Goal: Task Accomplishment & Management: Complete application form

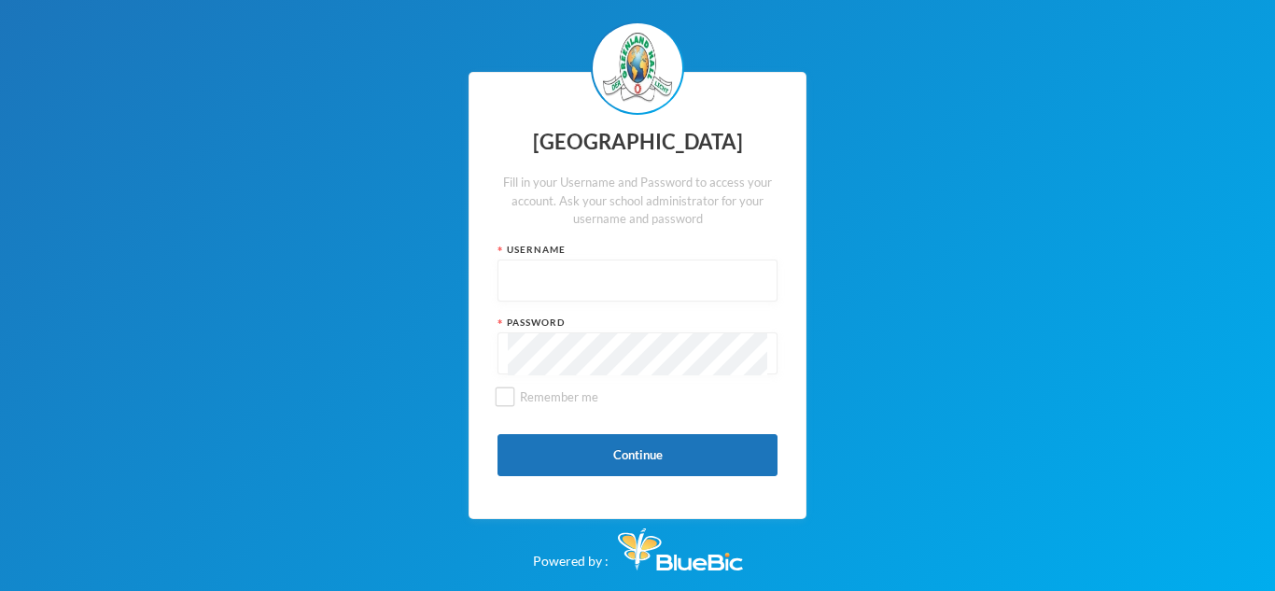
click at [592, 289] on input "text" at bounding box center [638, 281] width 260 height 42
type input "glh25cs01"
click at [578, 457] on button "Continue" at bounding box center [638, 455] width 280 height 42
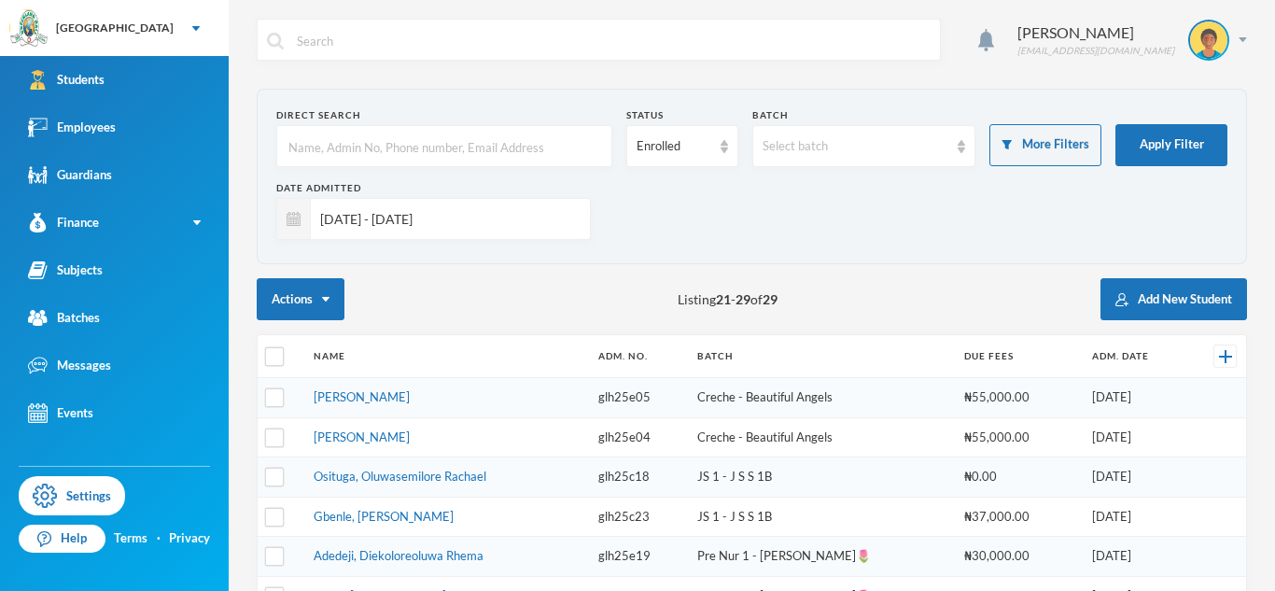
click at [490, 218] on input "[DATE] - [DATE]" at bounding box center [446, 219] width 270 height 42
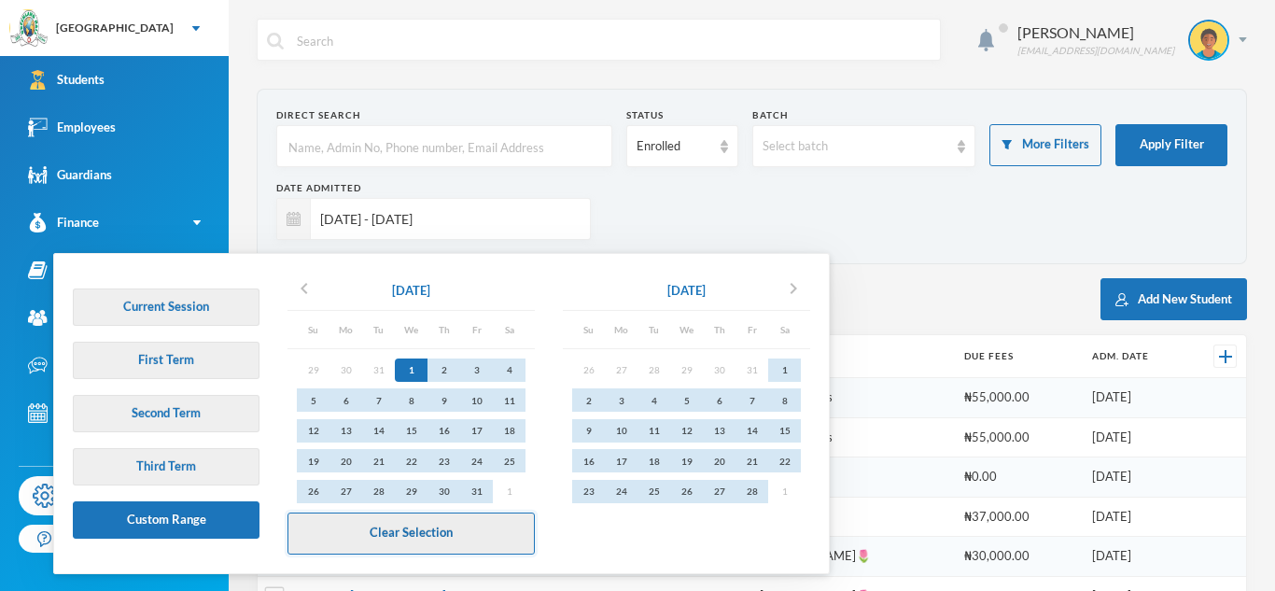
click at [396, 551] on button "Clear Selection" at bounding box center [411, 534] width 247 height 42
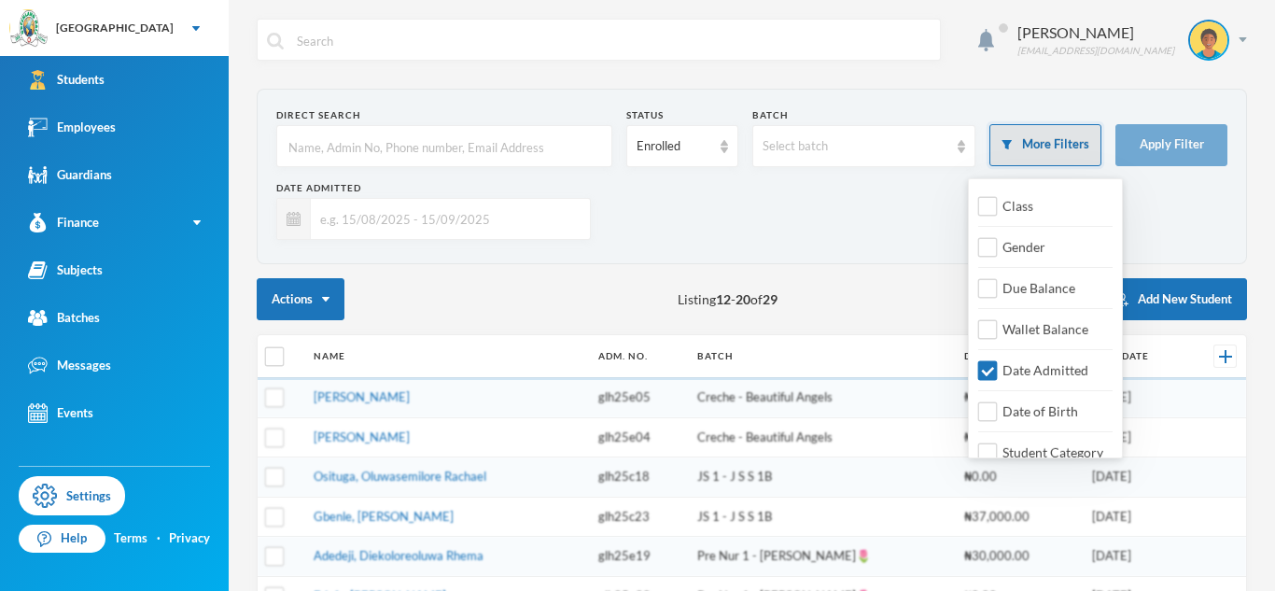
click at [1082, 148] on button "More Filters" at bounding box center [1046, 145] width 112 height 42
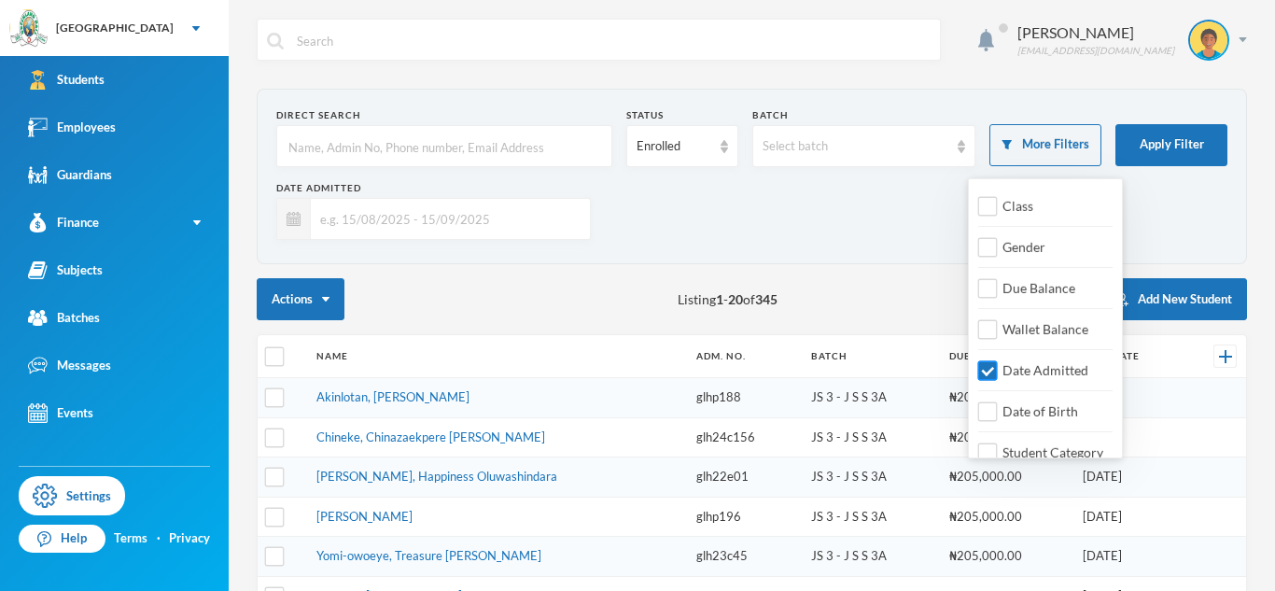
click at [989, 373] on input "Date Admitted" at bounding box center [988, 371] width 20 height 20
checkbox input "false"
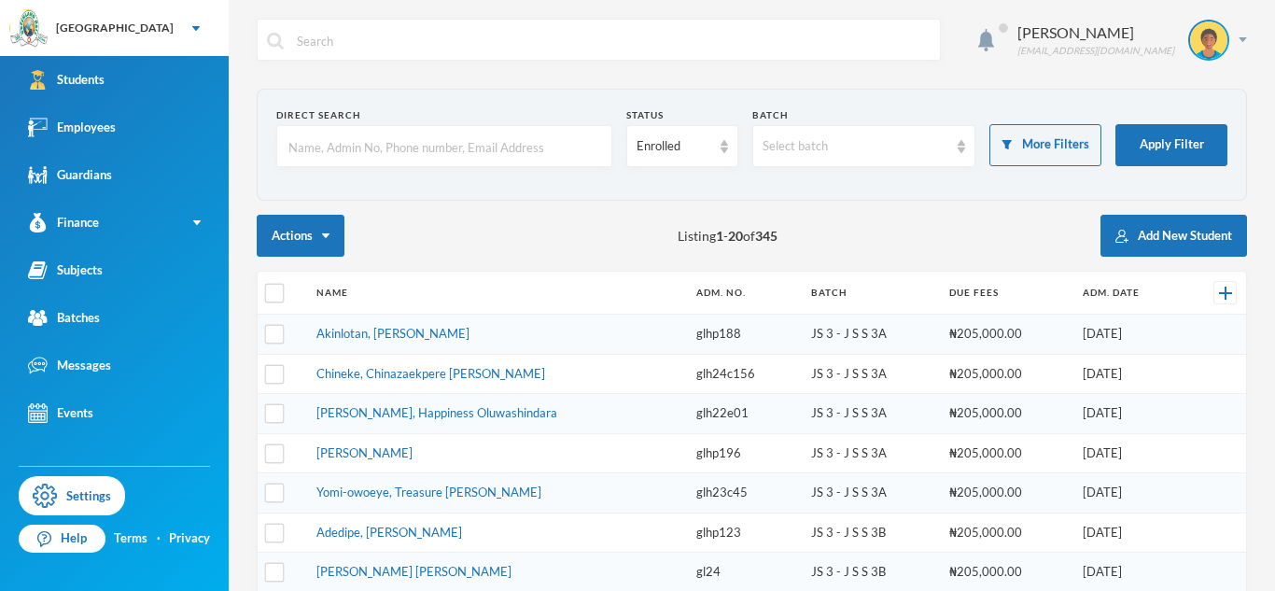
click at [479, 158] on input "text" at bounding box center [445, 147] width 316 height 42
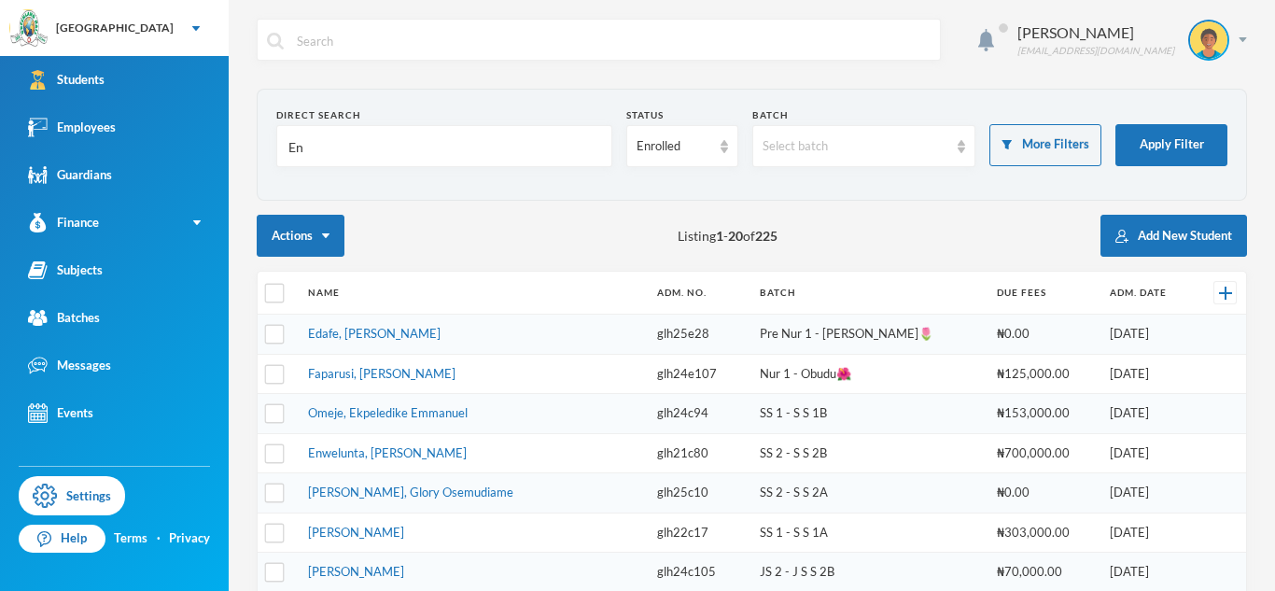
type input "E"
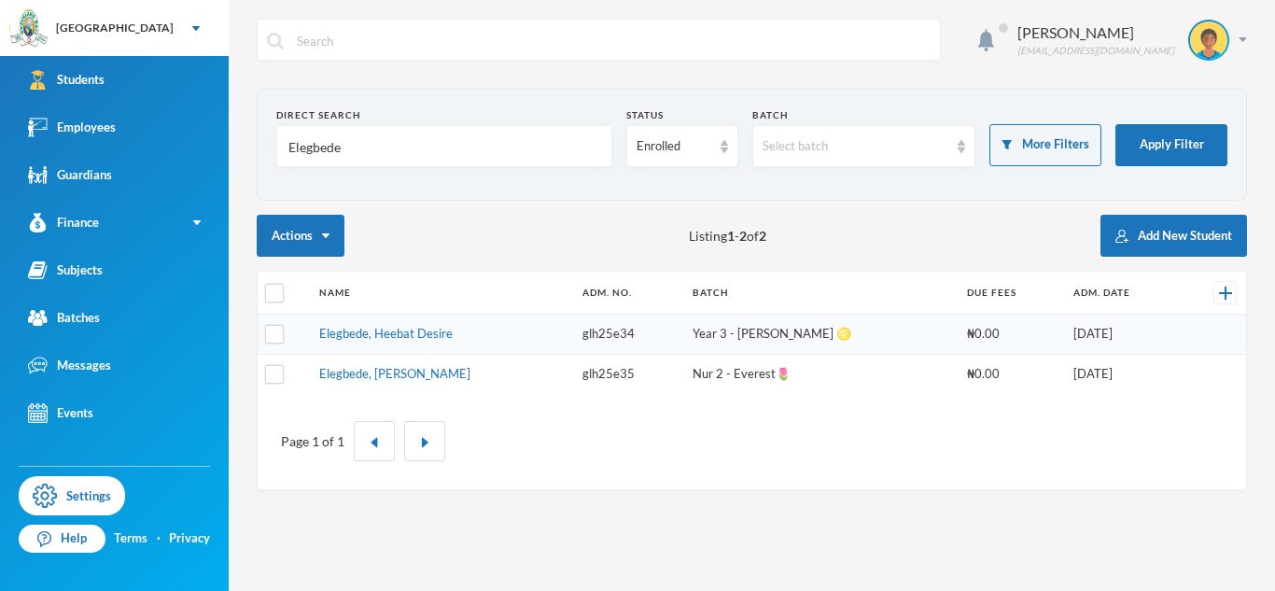
click at [323, 151] on input "Elegbede" at bounding box center [445, 147] width 316 height 42
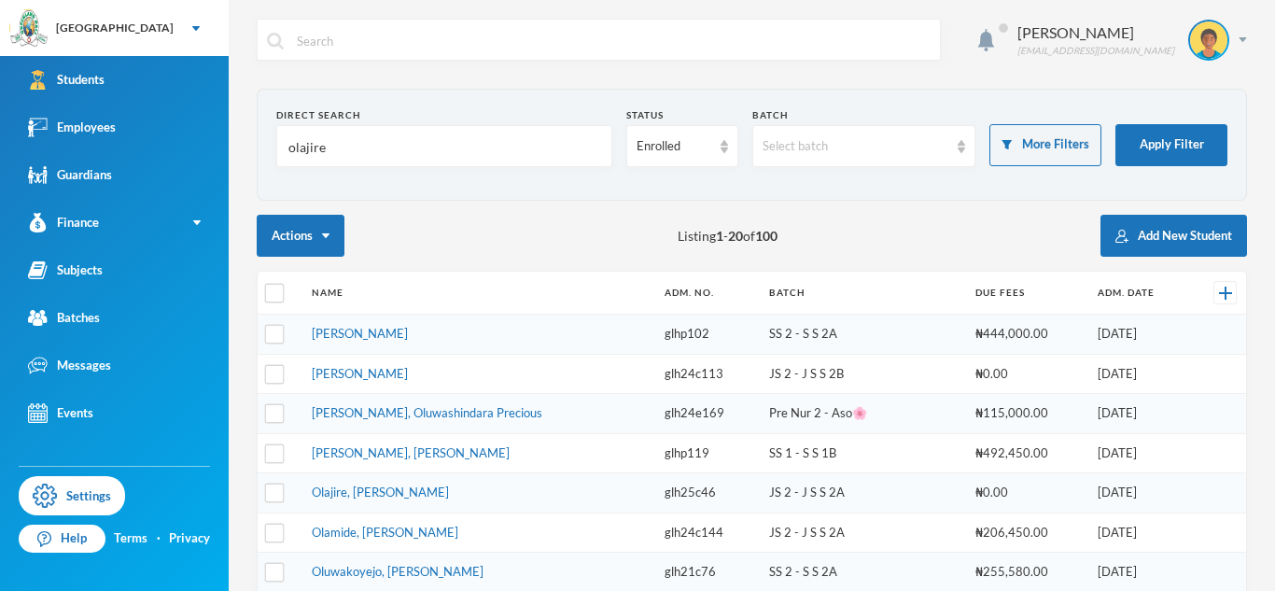
click at [319, 143] on input "olajire" at bounding box center [445, 147] width 316 height 42
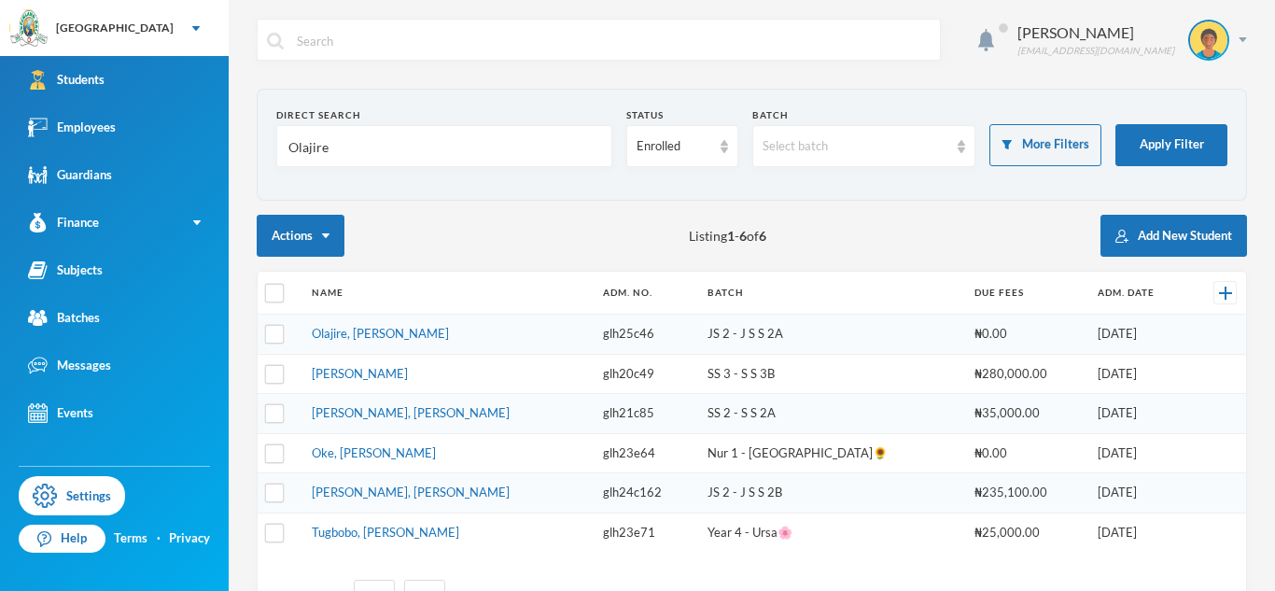
scroll to position [77, 0]
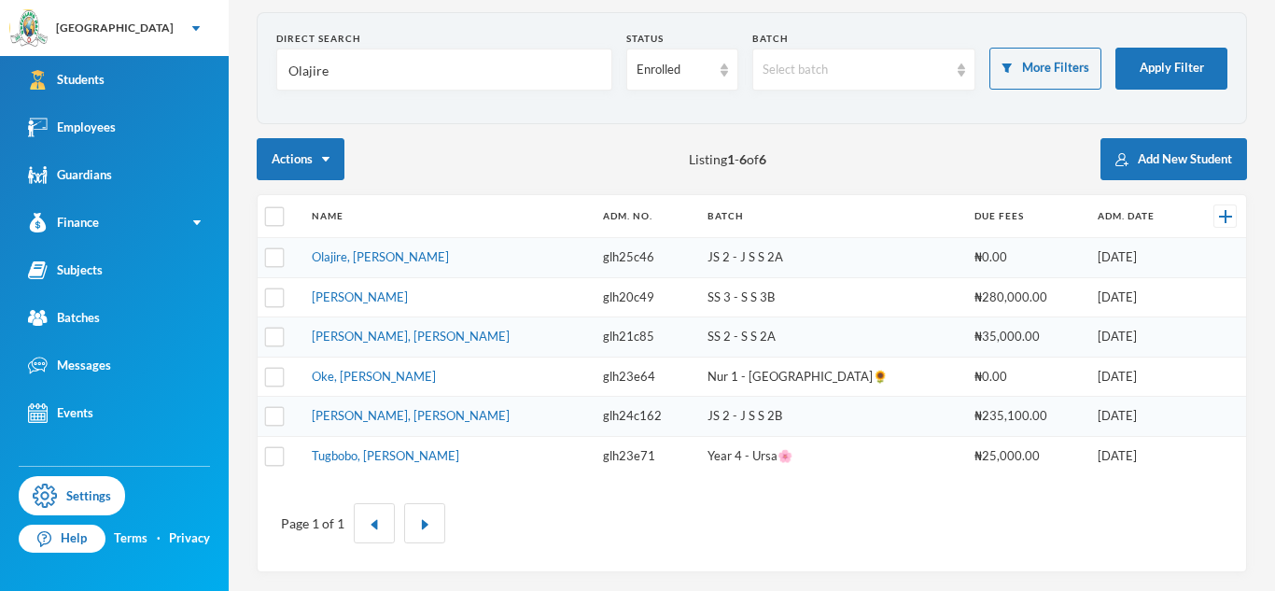
click at [316, 69] on input "Olajire" at bounding box center [445, 70] width 316 height 42
type input "A"
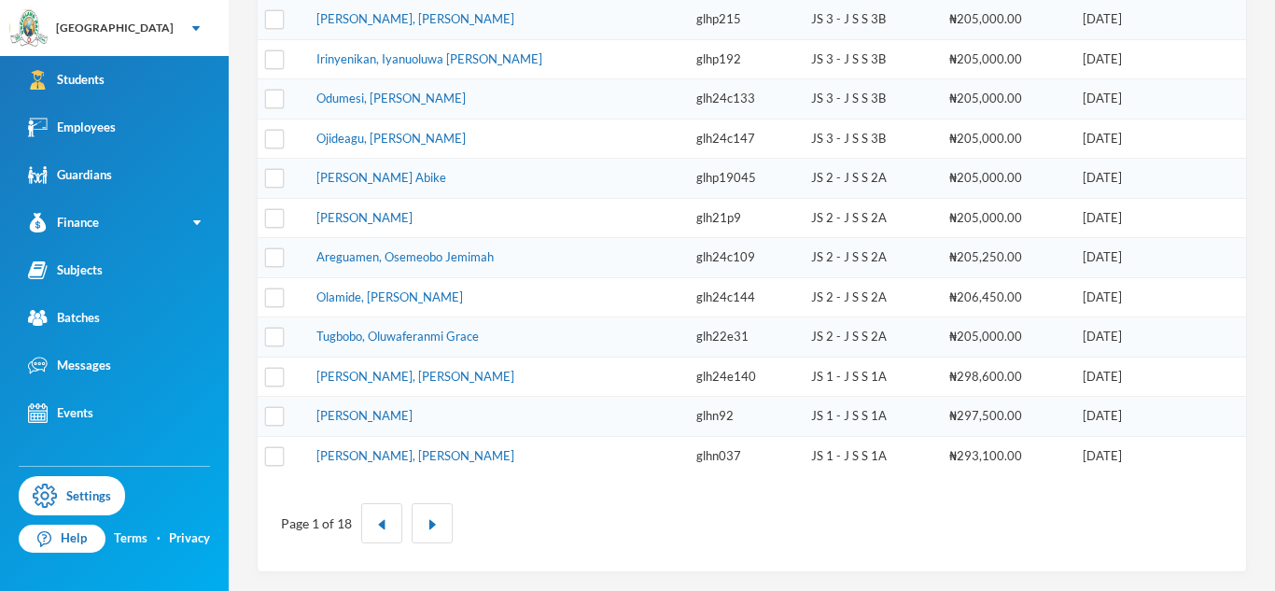
scroll to position [0, 0]
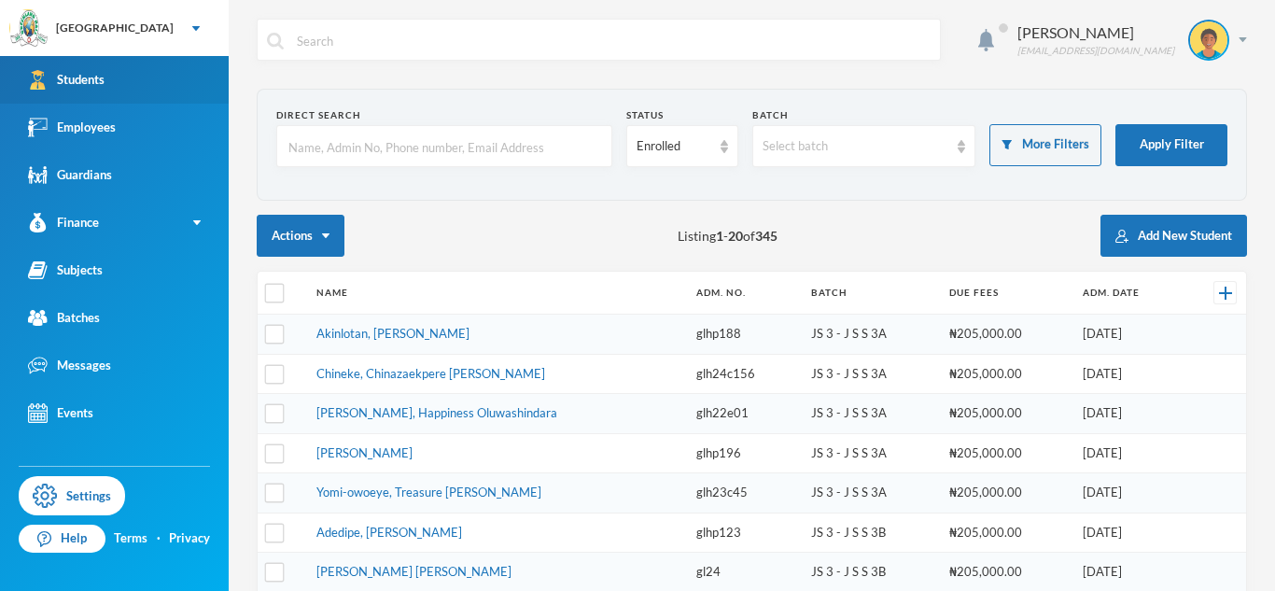
click at [61, 92] on link "Students" at bounding box center [114, 80] width 229 height 48
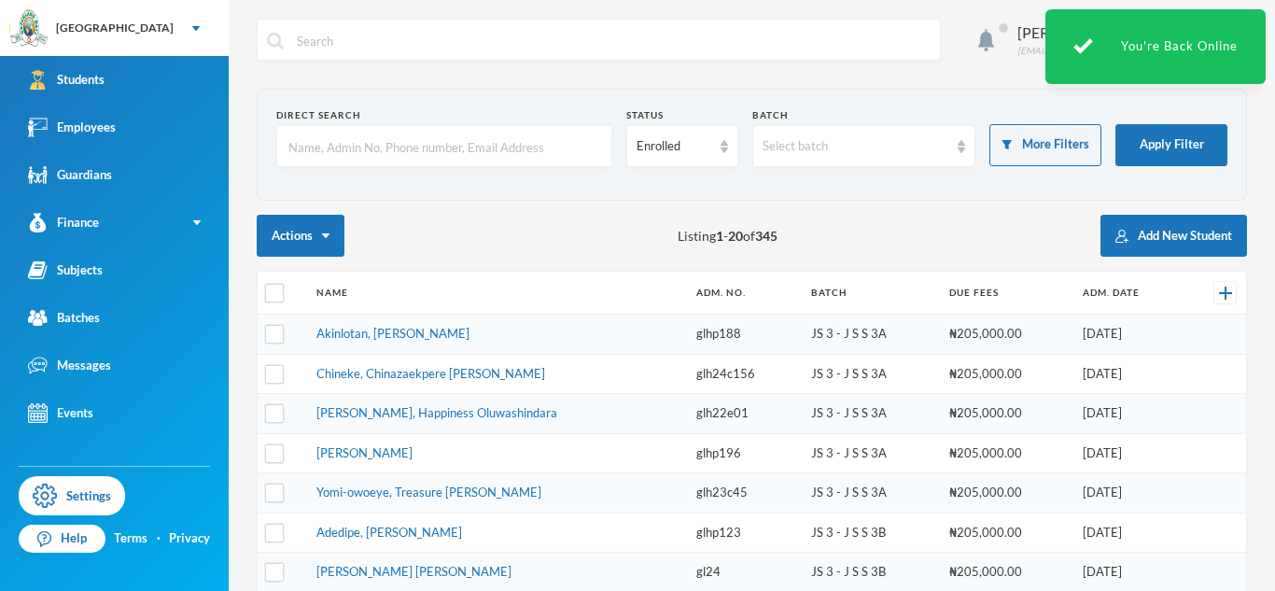
click at [548, 242] on div "Actions Listing 1 - 20 of 345 Add New Student" at bounding box center [752, 236] width 991 height 42
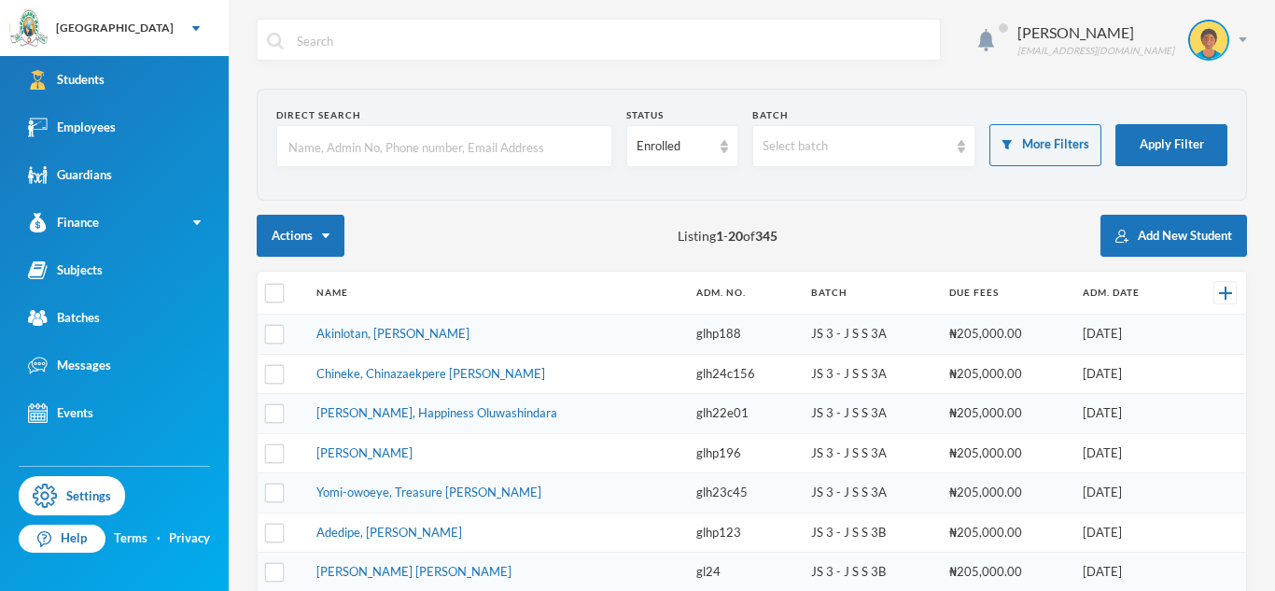
click at [378, 154] on input "text" at bounding box center [445, 147] width 316 height 42
type input "adebowale"
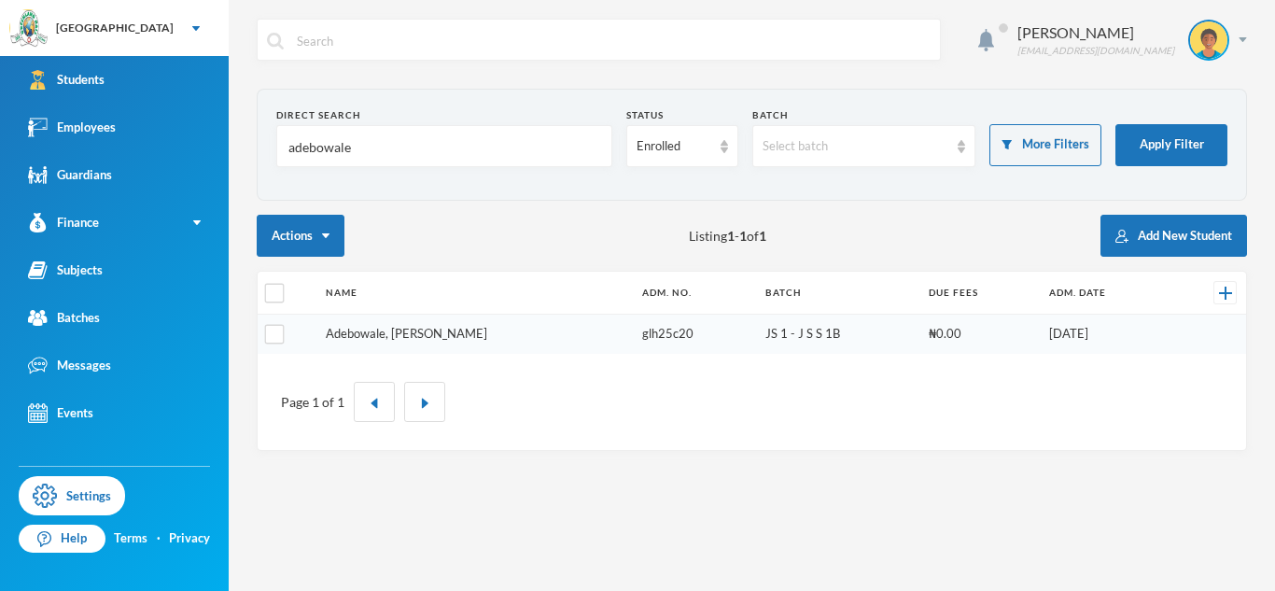
click at [373, 339] on link "Adebowale, [PERSON_NAME]" at bounding box center [407, 333] width 162 height 15
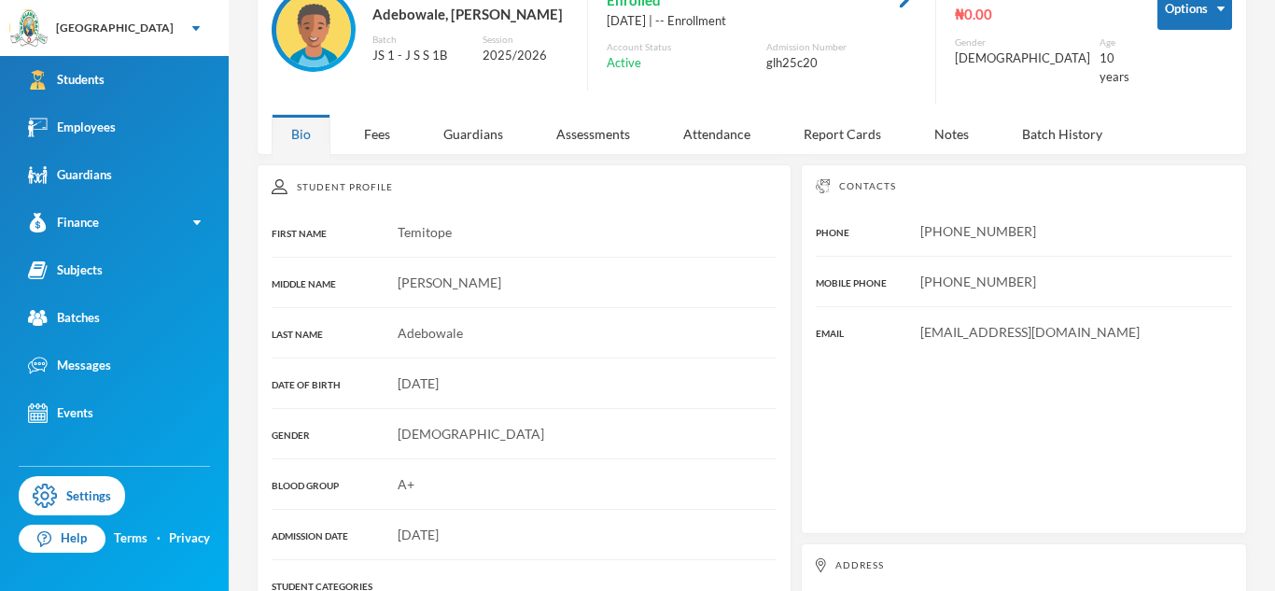
scroll to position [119, 0]
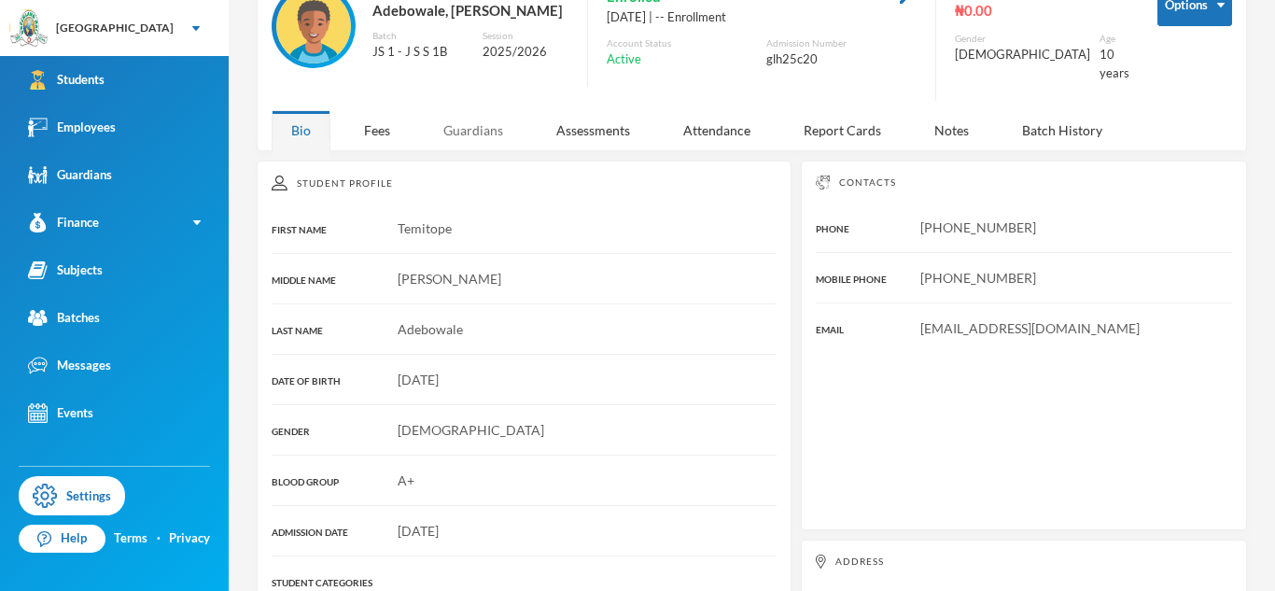
click at [487, 130] on div "Guardians" at bounding box center [473, 130] width 99 height 40
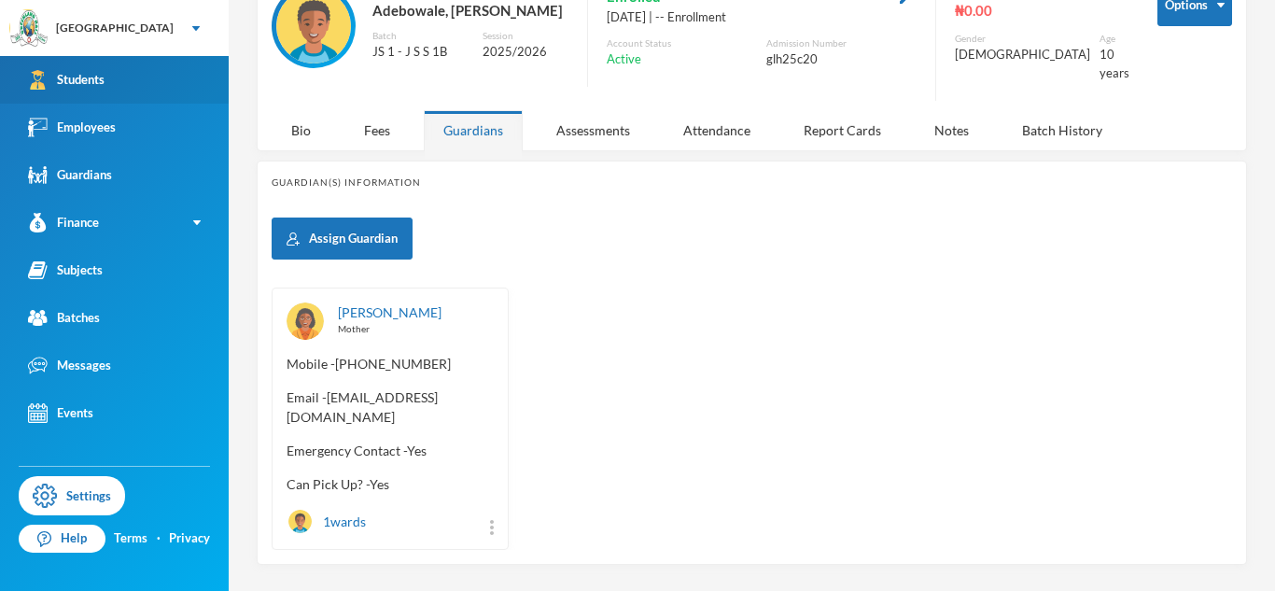
click at [125, 77] on link "Students" at bounding box center [114, 80] width 229 height 48
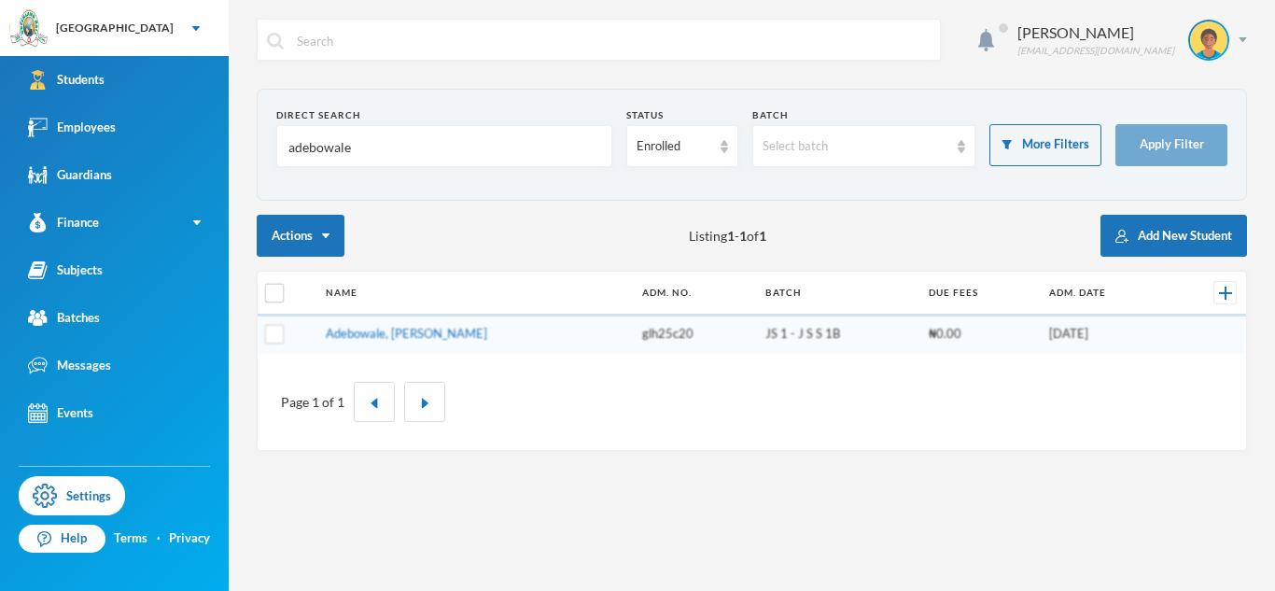
click at [330, 147] on input "adebowale" at bounding box center [445, 147] width 316 height 42
type input "[PERSON_NAME]"
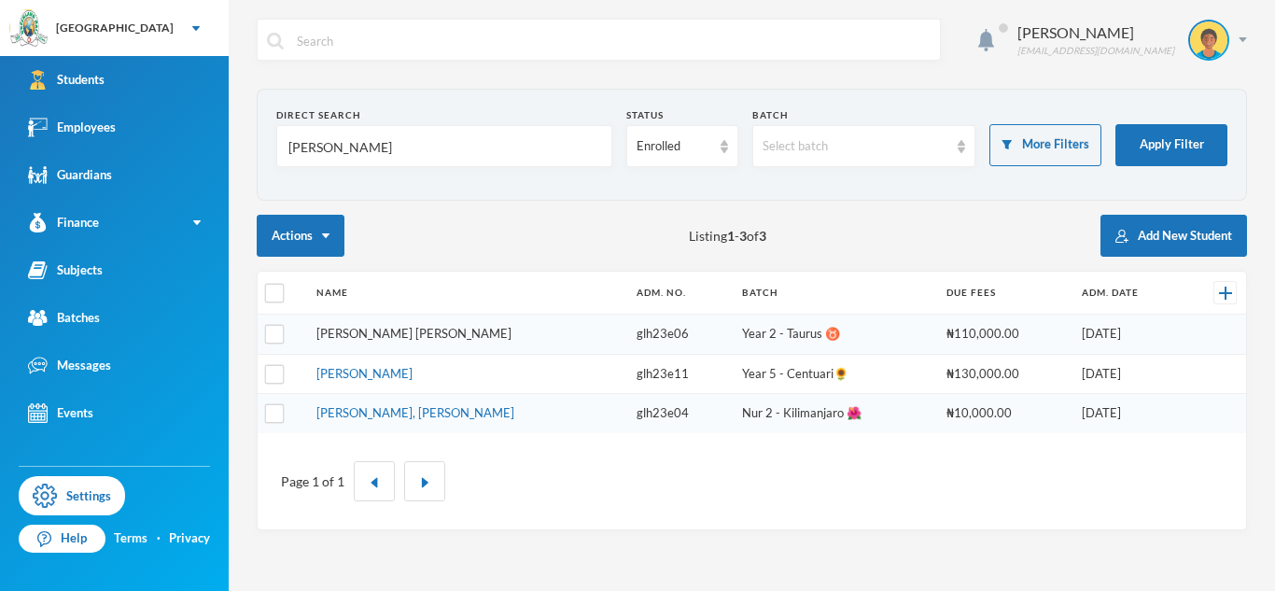
click at [429, 332] on link "[PERSON_NAME] [PERSON_NAME]" at bounding box center [413, 333] width 195 height 15
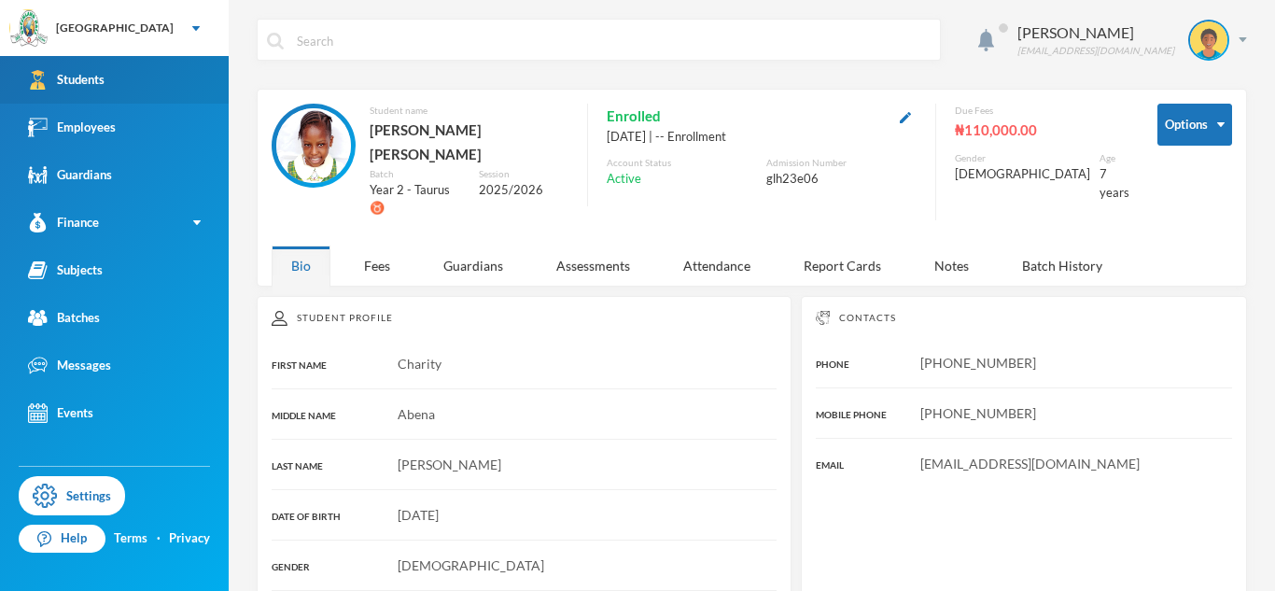
click at [111, 92] on link "Students" at bounding box center [114, 80] width 229 height 48
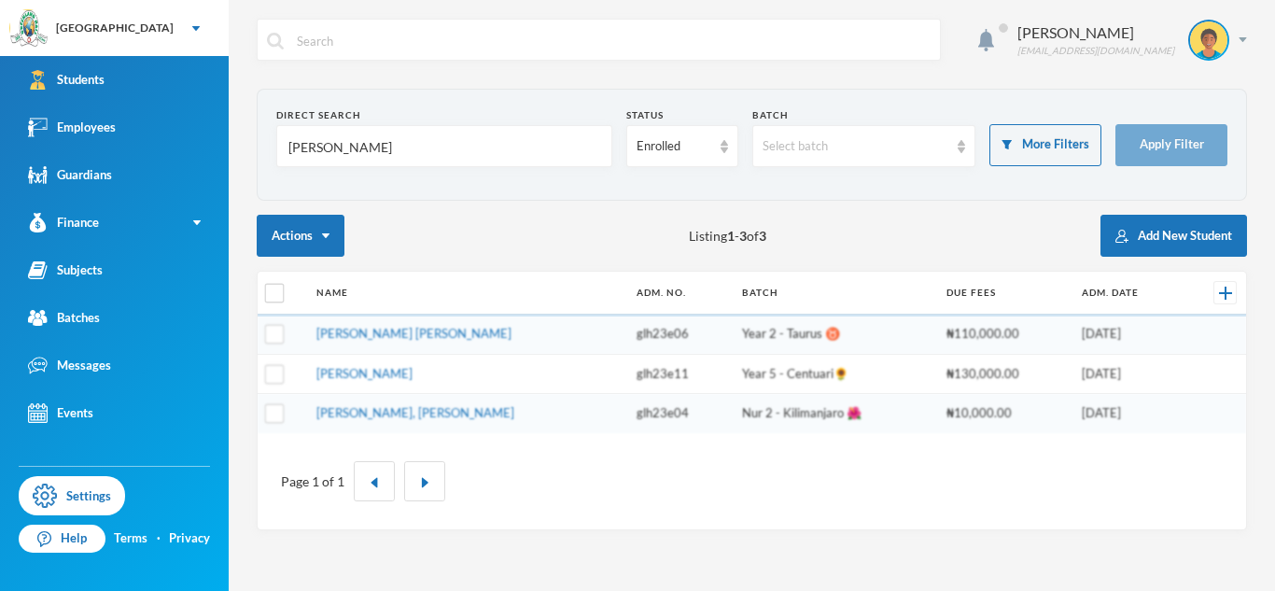
click at [309, 147] on input "[PERSON_NAME]" at bounding box center [445, 147] width 316 height 42
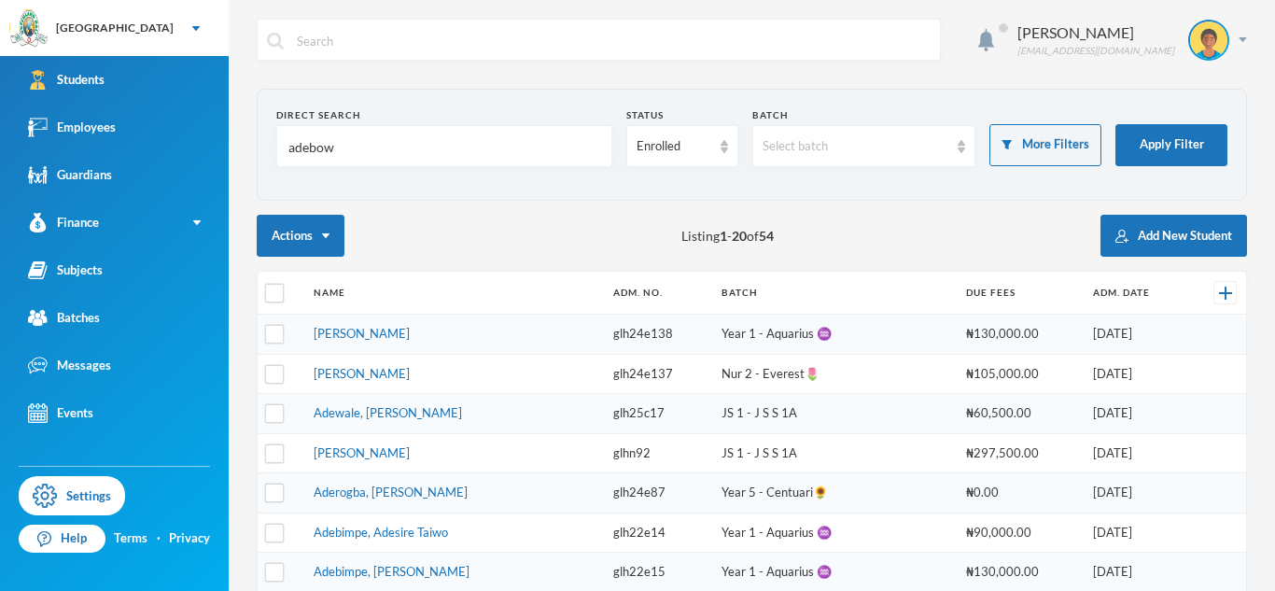
click at [539, 130] on input "adebow" at bounding box center [445, 147] width 316 height 42
type input "adebowale"
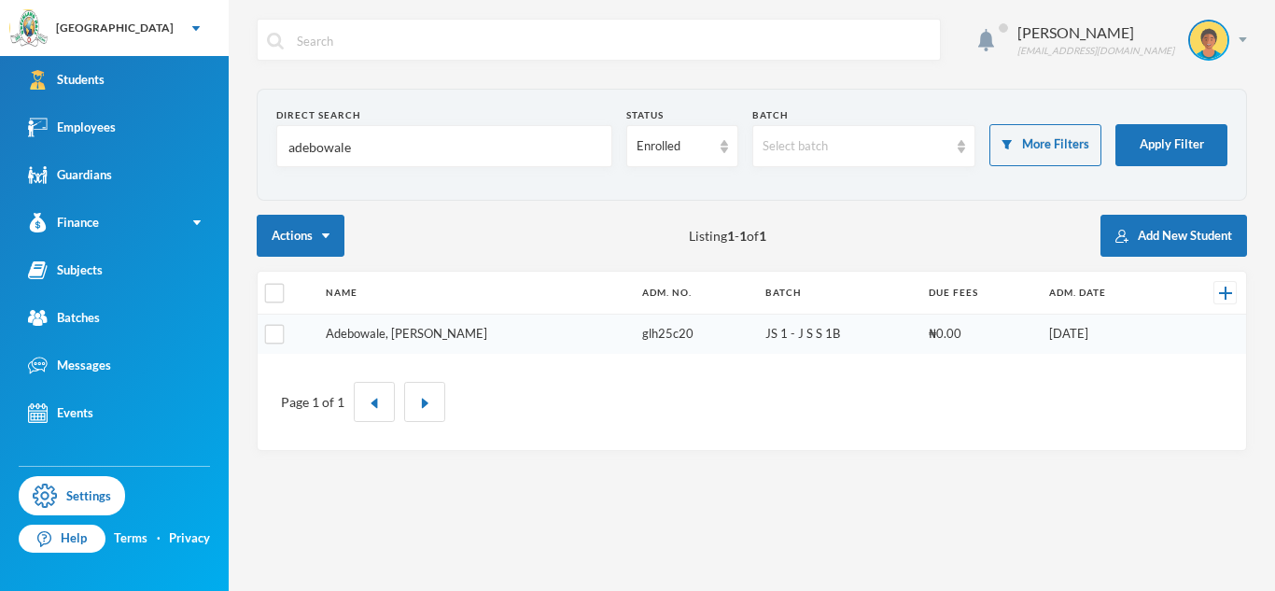
click at [468, 330] on link "Adebowale, [PERSON_NAME]" at bounding box center [407, 333] width 162 height 15
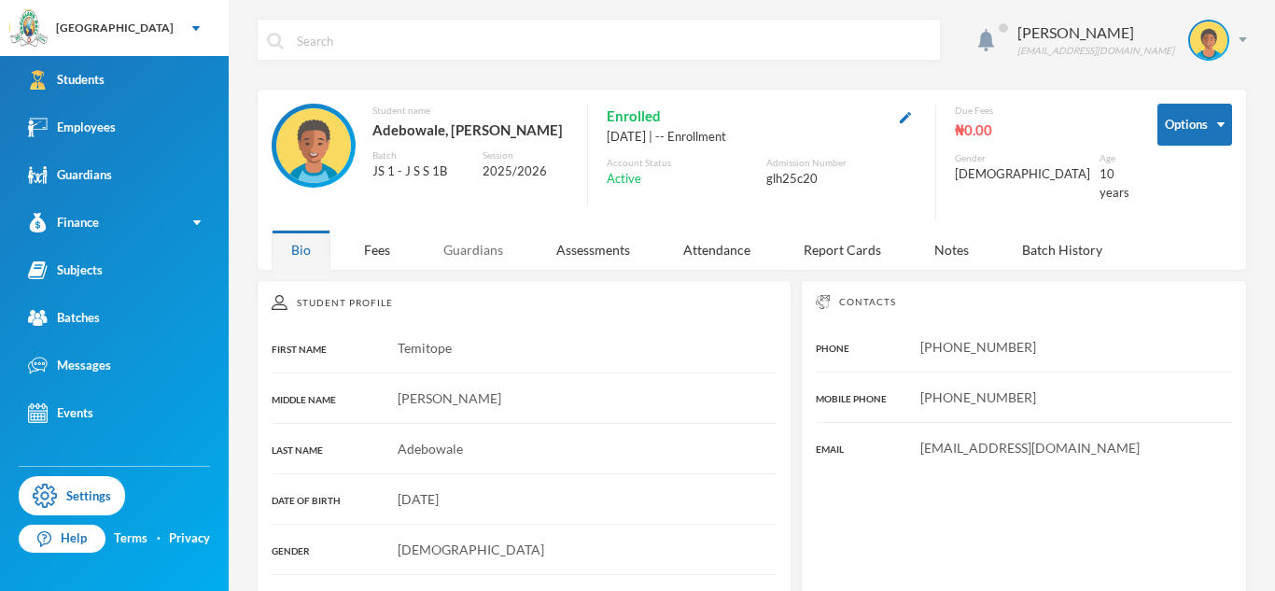
click at [459, 264] on div "Guardians" at bounding box center [473, 250] width 99 height 40
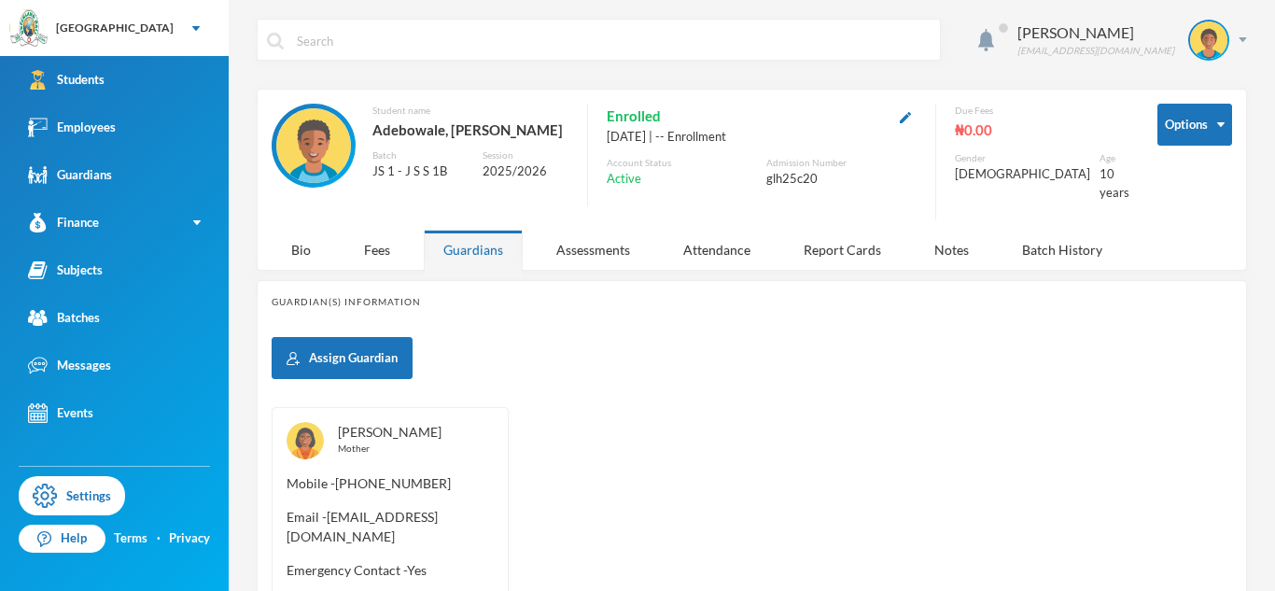
click at [401, 427] on link "[PERSON_NAME]" at bounding box center [390, 432] width 104 height 16
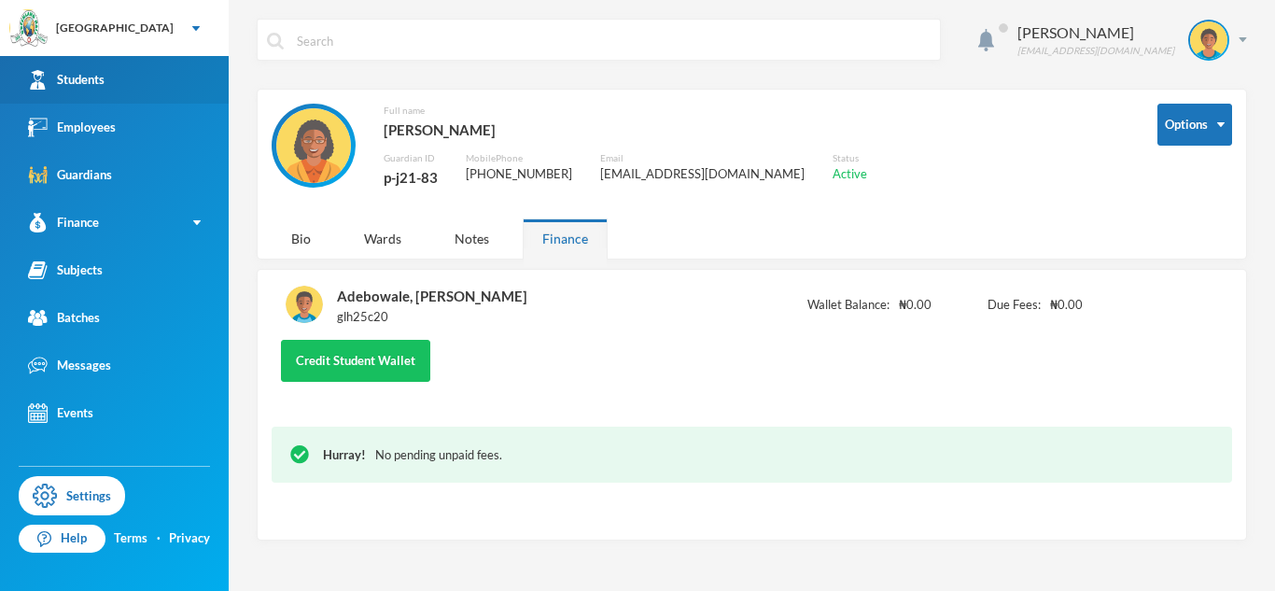
click at [191, 80] on link "Students" at bounding box center [114, 80] width 229 height 48
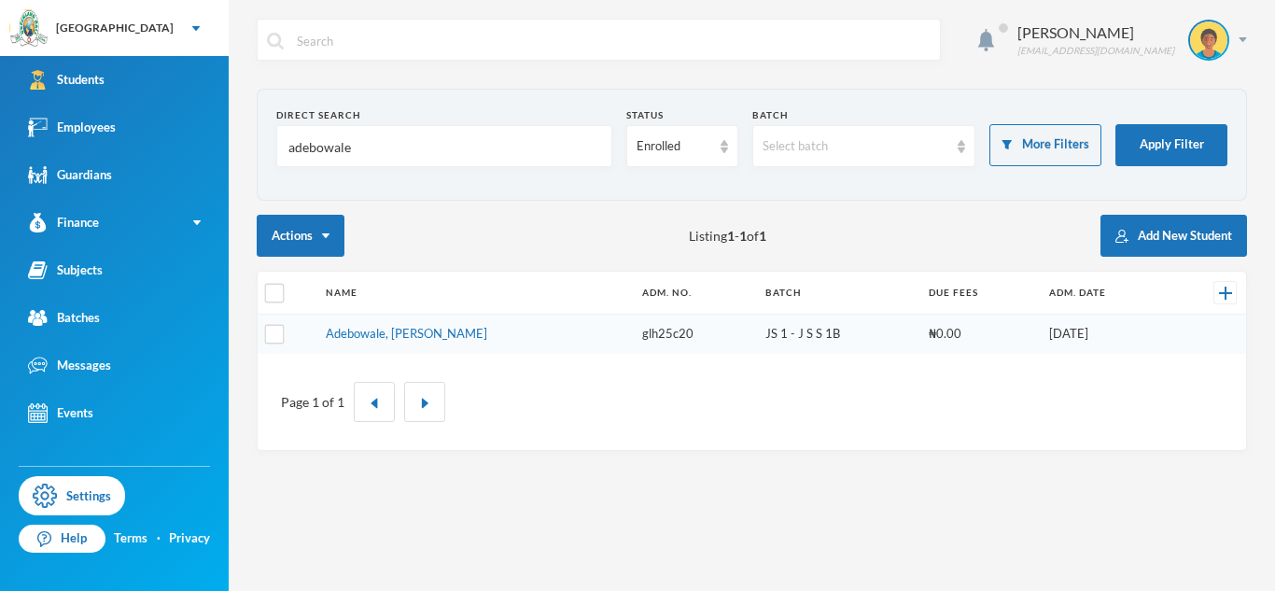
click at [312, 155] on input "adebowale" at bounding box center [445, 147] width 316 height 42
type input "somefun"
click at [392, 334] on link "Somefun, Ifeoluwa [PERSON_NAME]" at bounding box center [420, 333] width 197 height 15
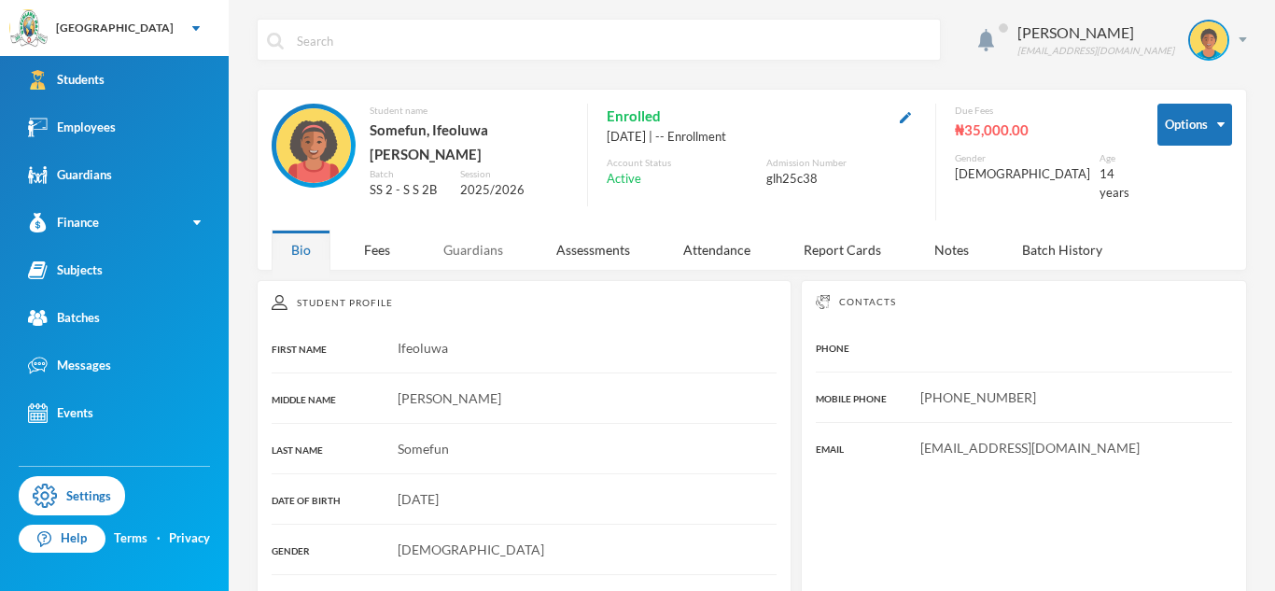
click at [467, 235] on div "Guardians" at bounding box center [473, 250] width 99 height 40
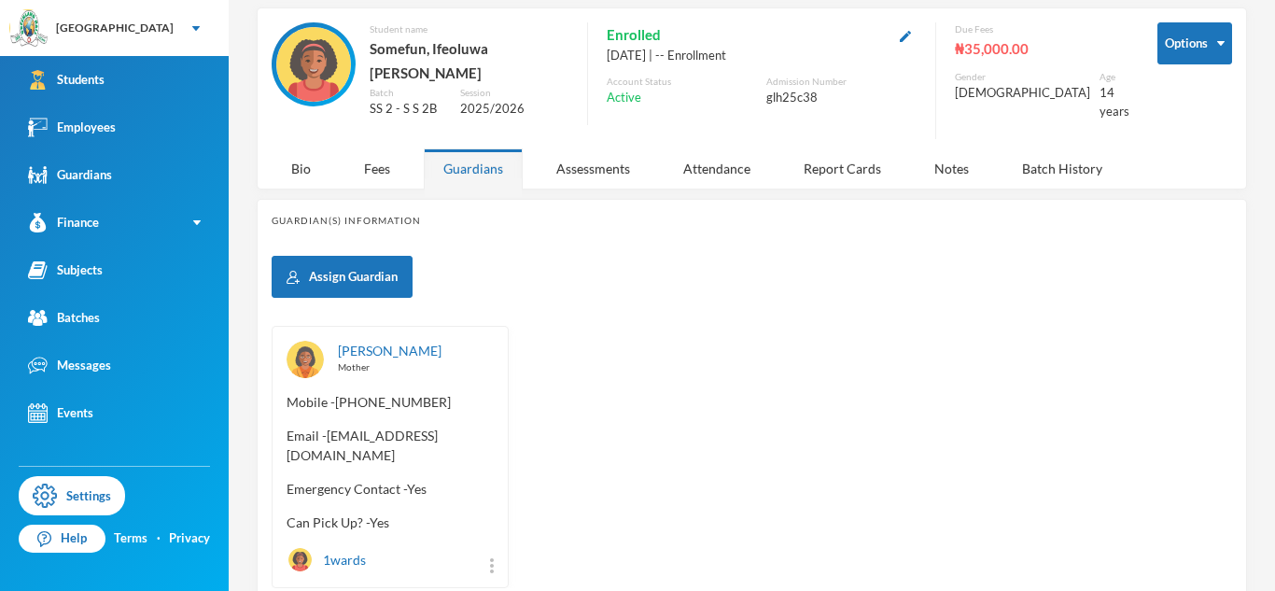
scroll to position [98, 0]
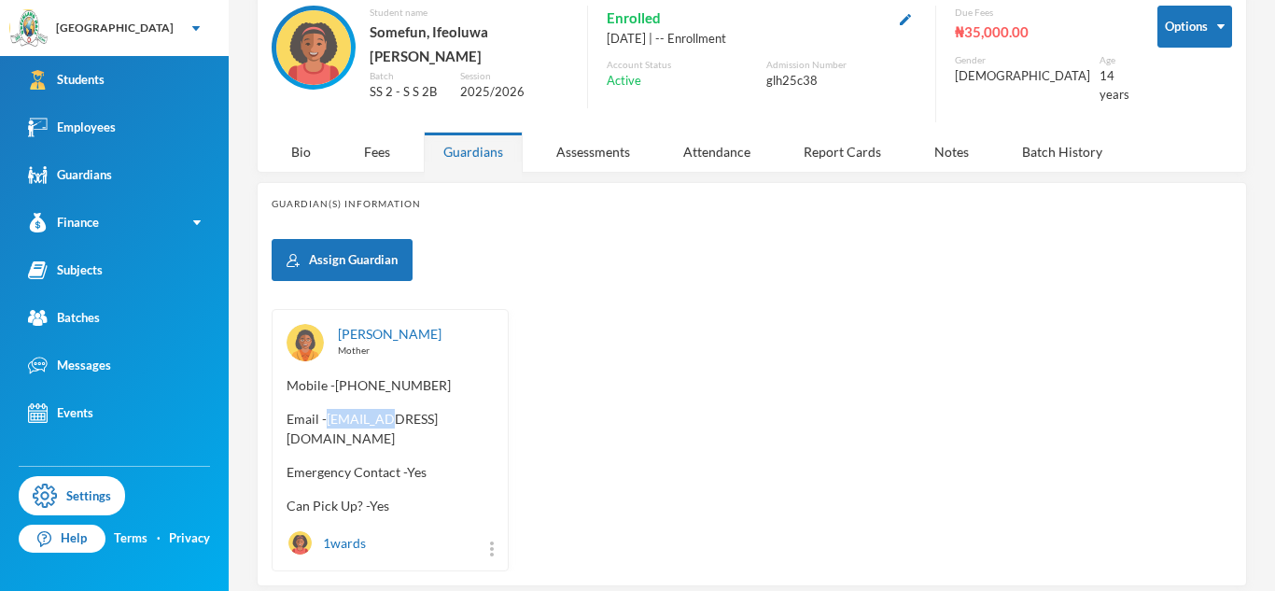
drag, startPoint x: 329, startPoint y: 405, endPoint x: 388, endPoint y: 419, distance: 61.4
click at [388, 419] on div "[PERSON_NAME] Mother Mobile - [PHONE_NUMBER] Email - [EMAIL_ADDRESS][DOMAIN_NAM…" at bounding box center [390, 440] width 237 height 262
click at [398, 326] on link "[PERSON_NAME]" at bounding box center [390, 334] width 104 height 16
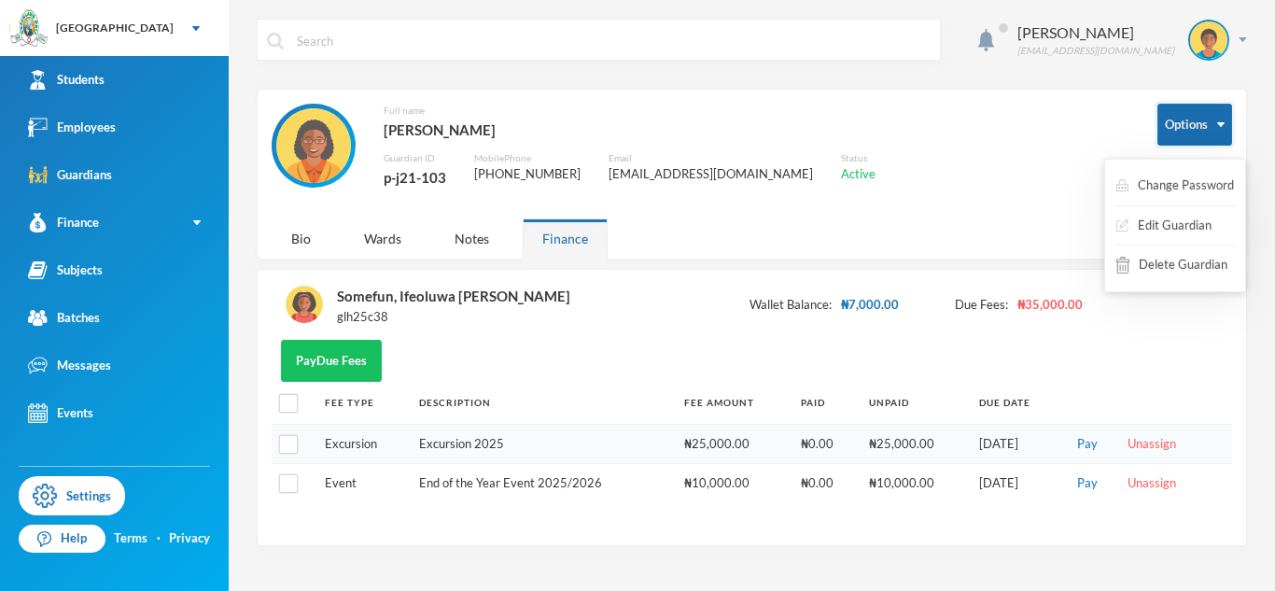
click at [1211, 122] on button "Options" at bounding box center [1195, 125] width 75 height 42
click at [1187, 218] on button "Edit Guardian" at bounding box center [1164, 226] width 99 height 34
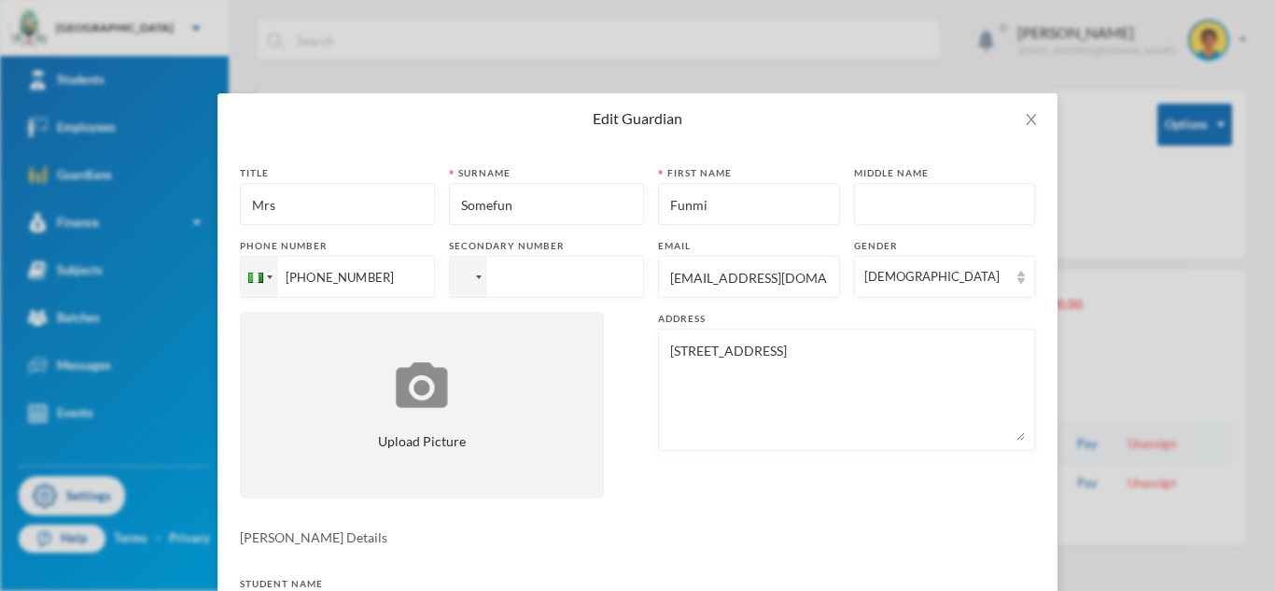
click at [734, 283] on input "[EMAIL_ADDRESS][DOMAIN_NAME]" at bounding box center [749, 278] width 162 height 42
paste input "[EMAIL_ADDRESS][DOMAIN_NAME]"
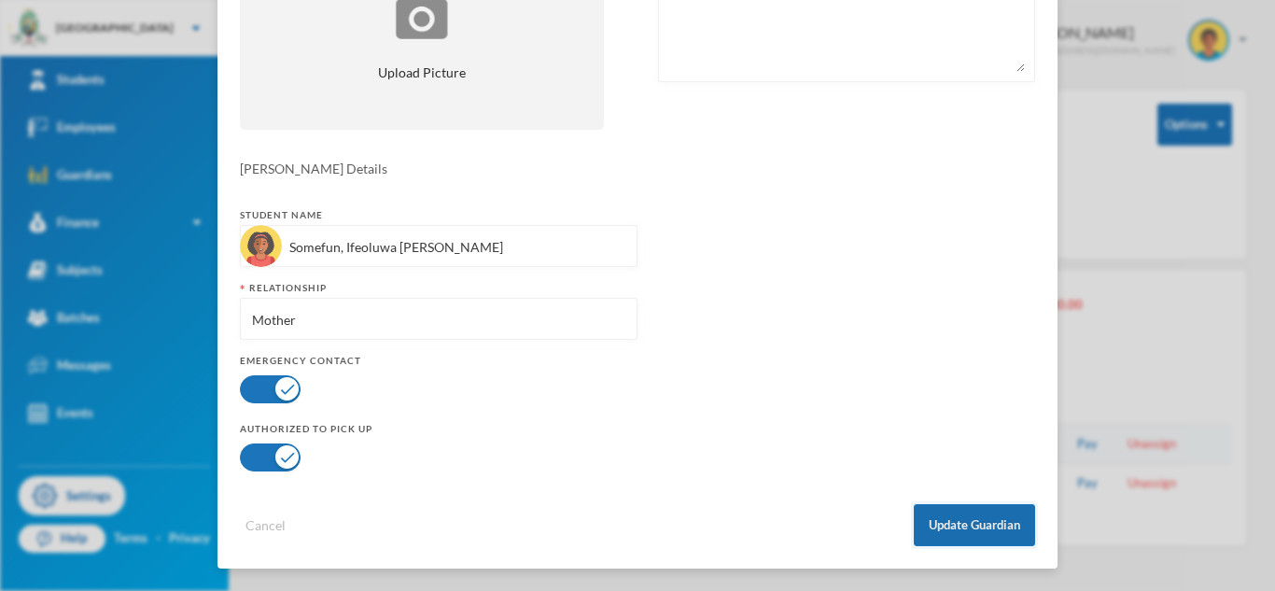
type input "[EMAIL_ADDRESS][DOMAIN_NAME]"
click at [960, 544] on button "Update Guardian" at bounding box center [974, 525] width 121 height 42
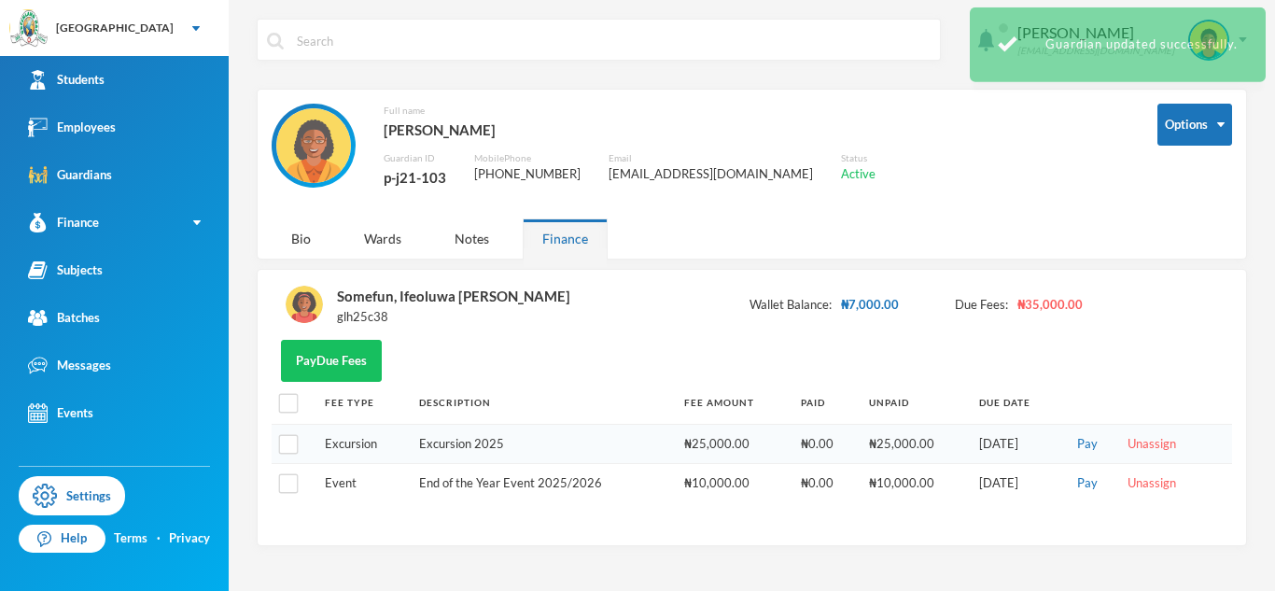
scroll to position [275, 0]
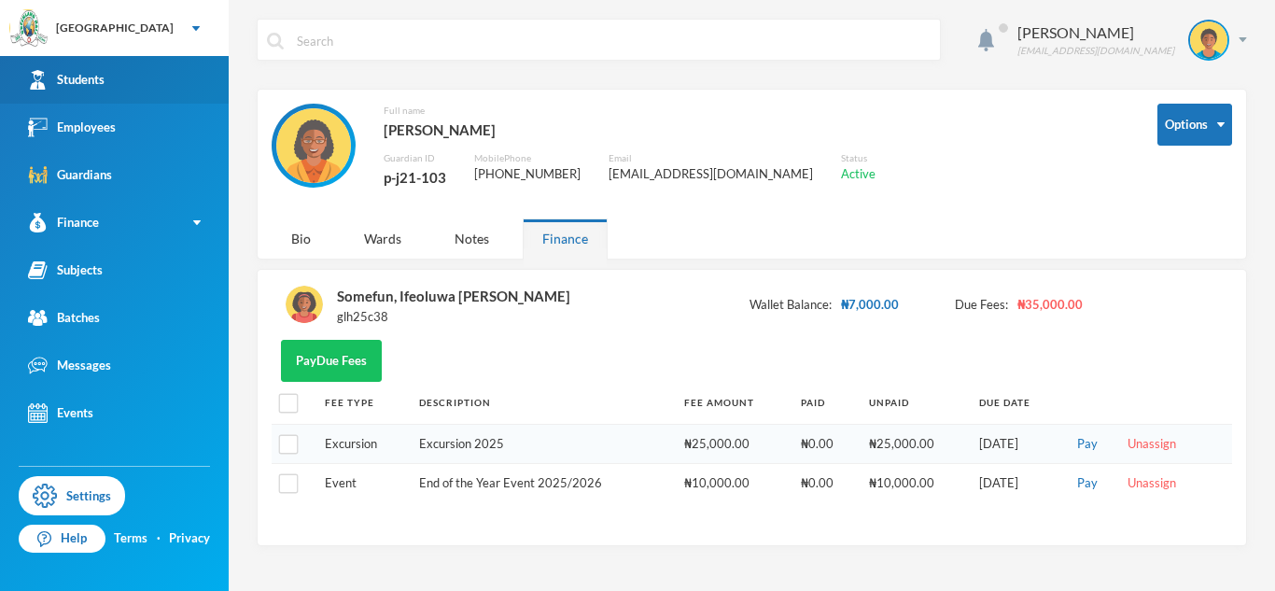
click at [95, 78] on div "Students" at bounding box center [66, 80] width 77 height 20
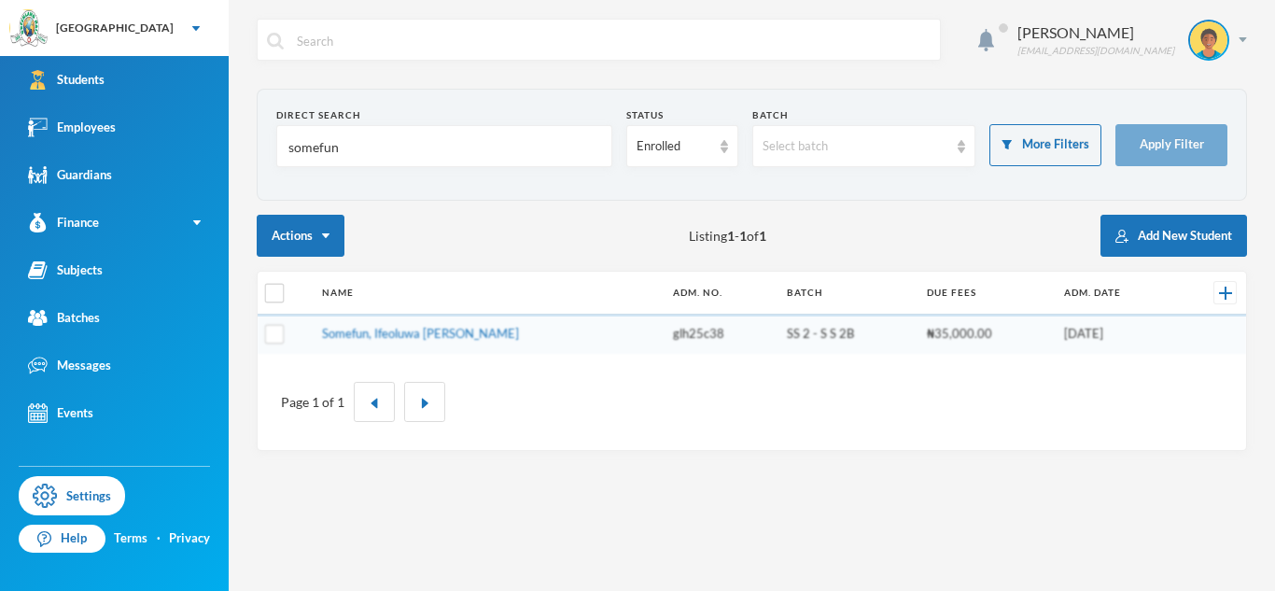
click at [292, 149] on input "somefun" at bounding box center [445, 147] width 316 height 42
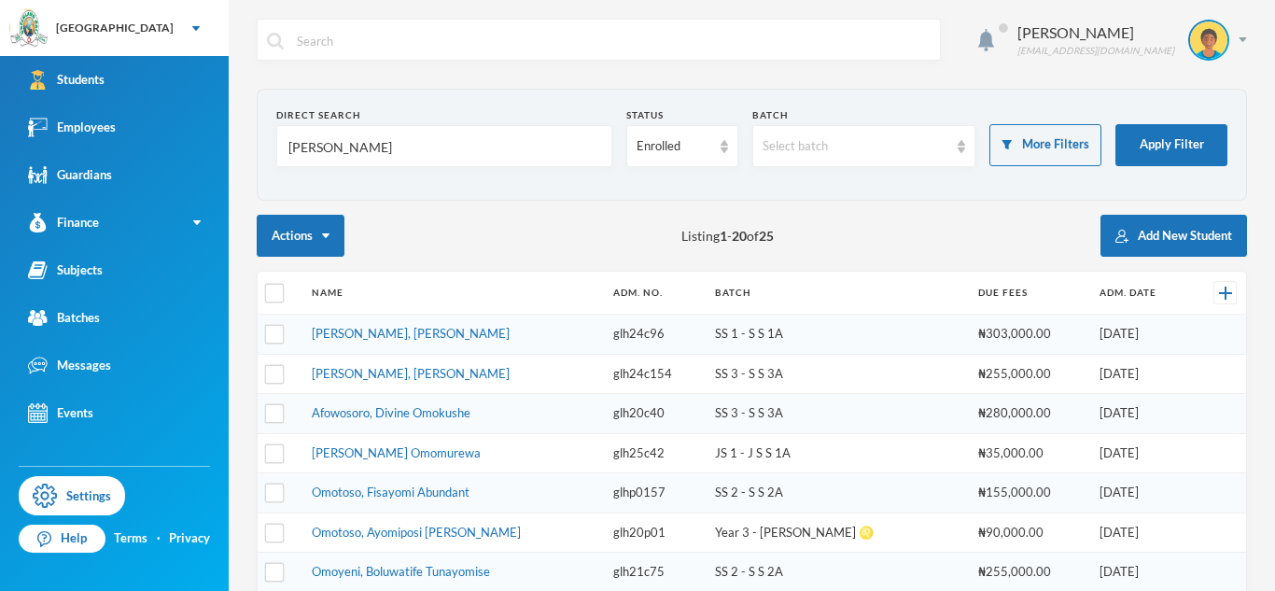
type input "omoruyi9"
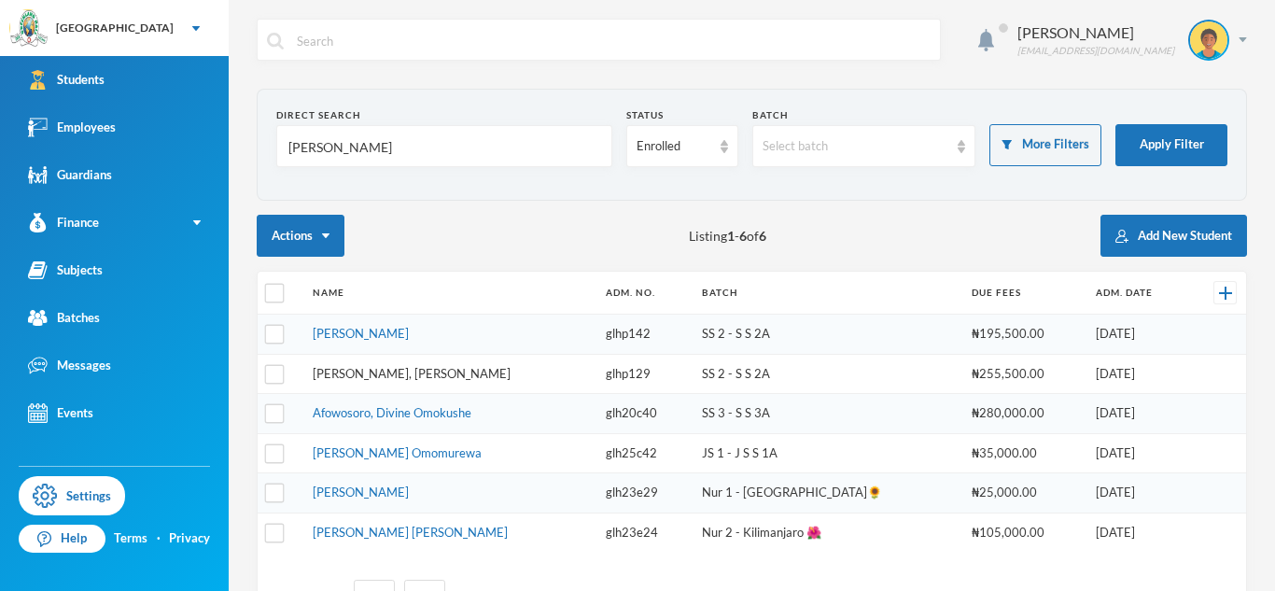
click at [389, 376] on link "[PERSON_NAME], [PERSON_NAME]" at bounding box center [412, 373] width 198 height 15
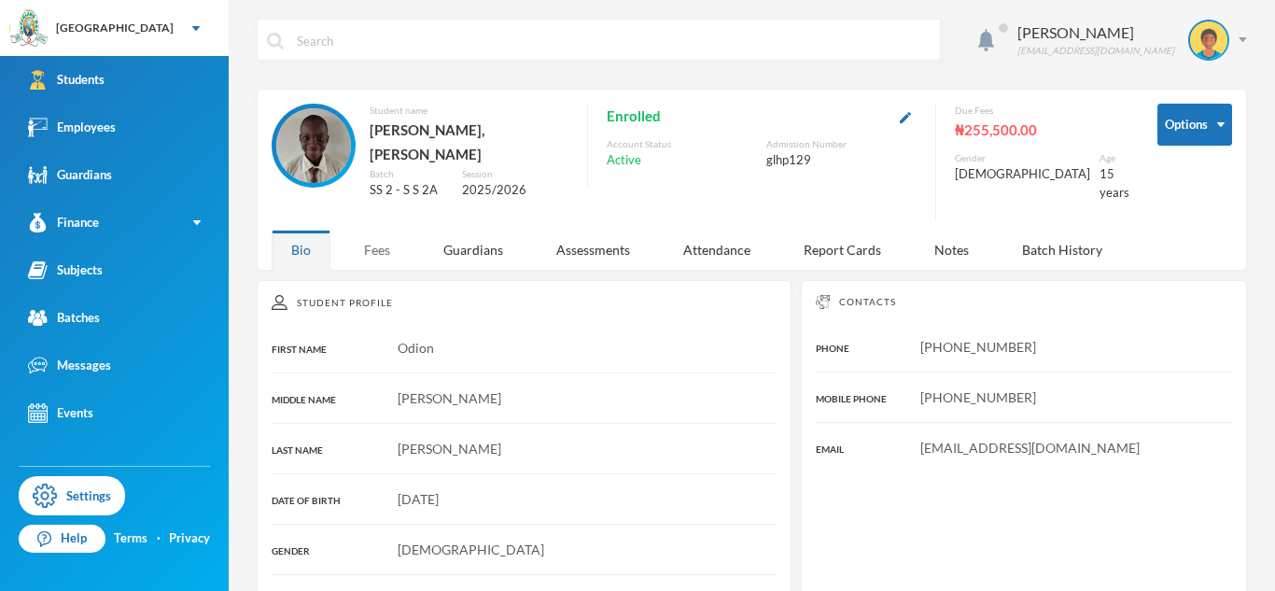
click at [385, 241] on div "Fees" at bounding box center [376, 250] width 65 height 40
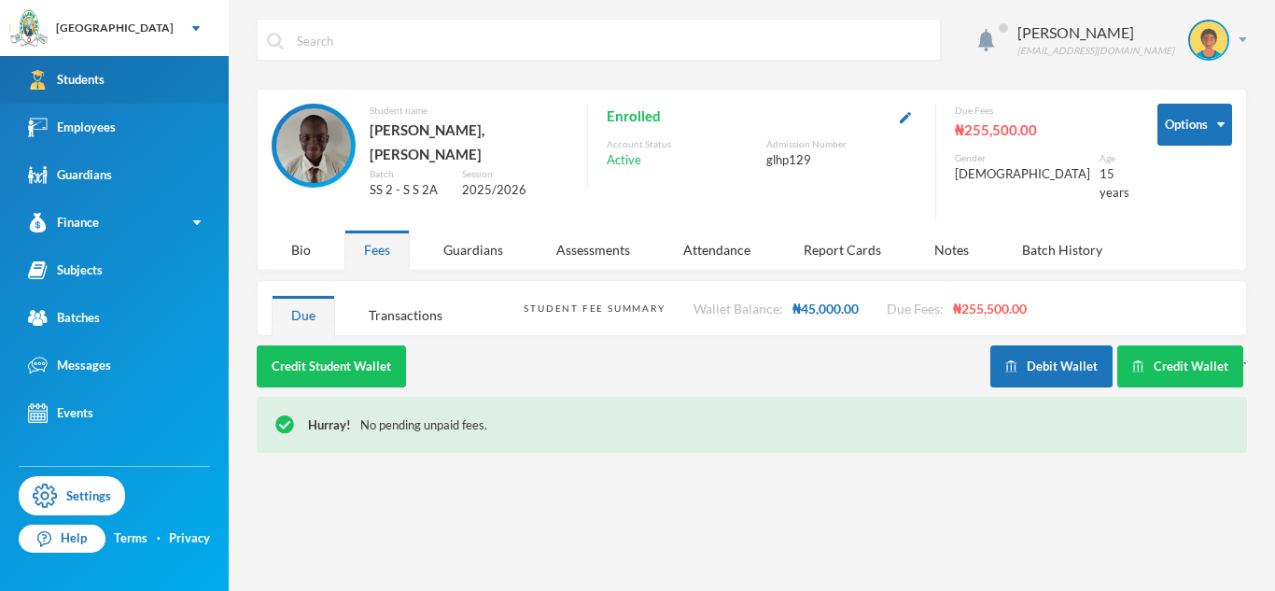
click at [186, 82] on link "Students" at bounding box center [114, 80] width 229 height 48
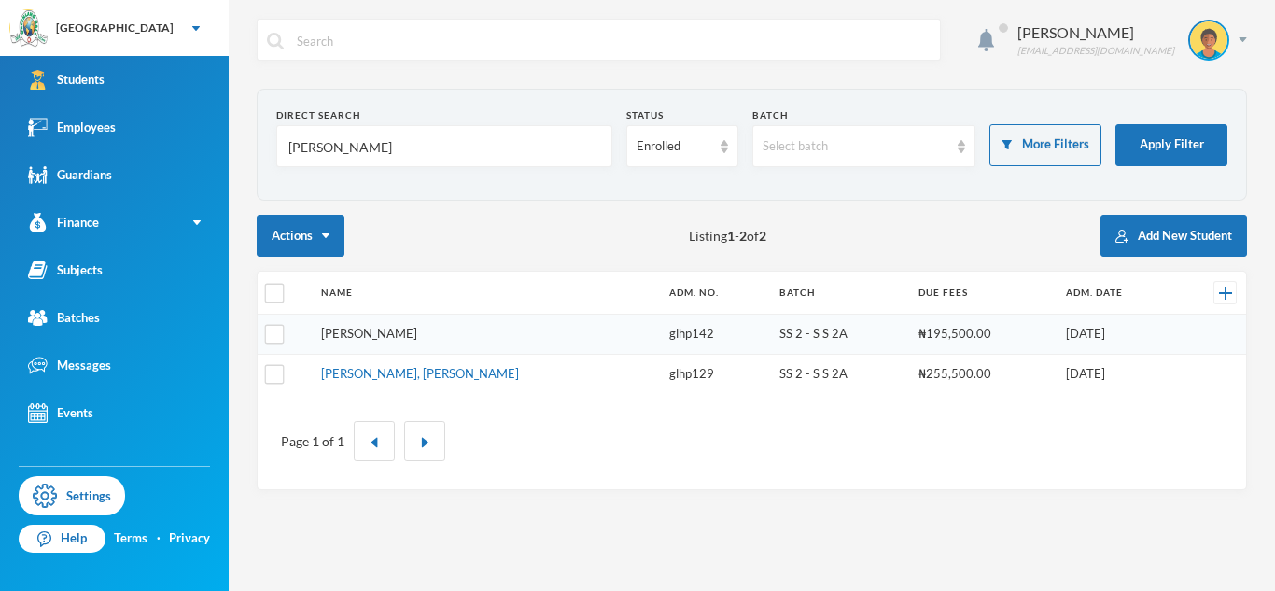
click at [417, 326] on link "[PERSON_NAME]" at bounding box center [369, 333] width 96 height 15
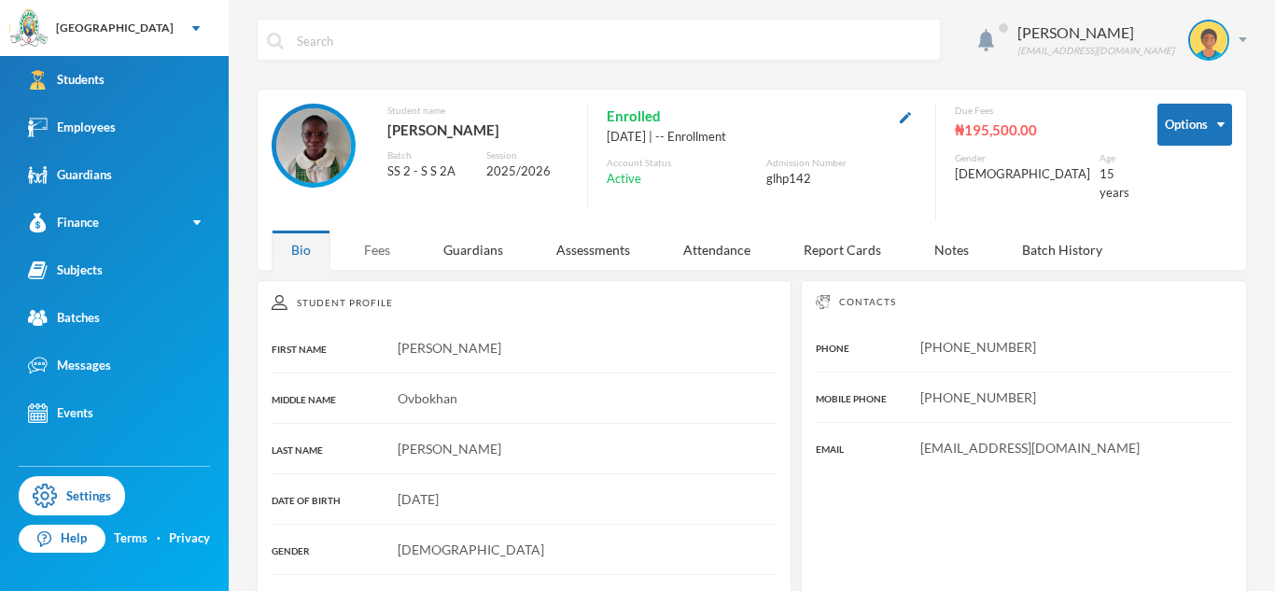
click at [362, 241] on div "Fees" at bounding box center [376, 250] width 65 height 40
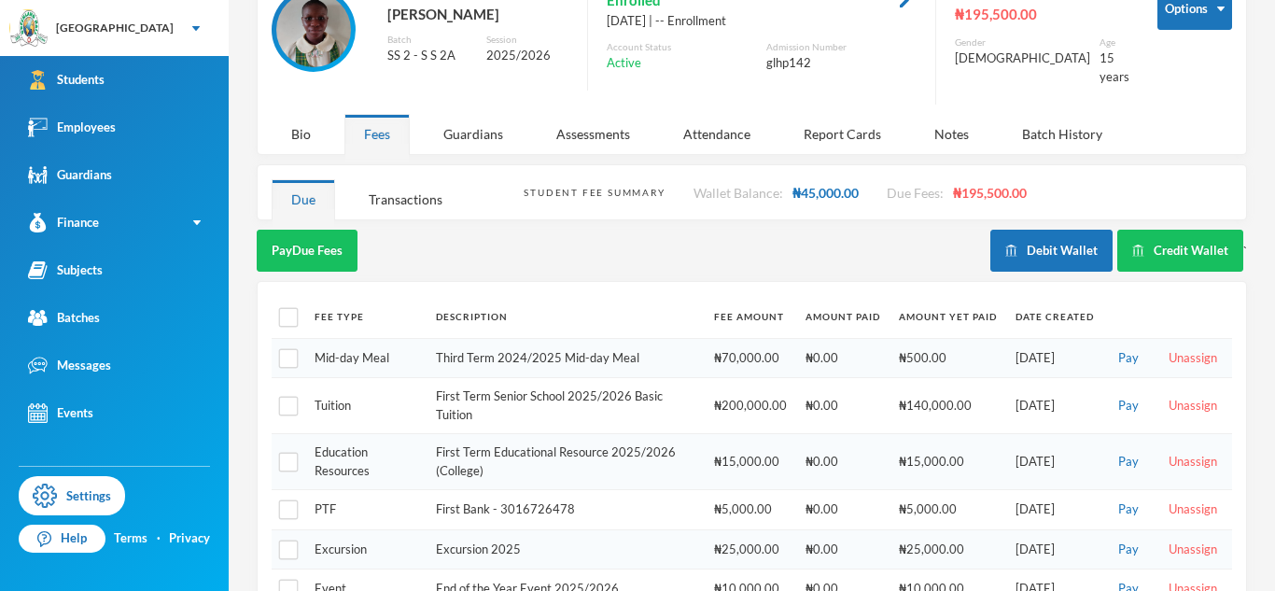
scroll to position [153, 0]
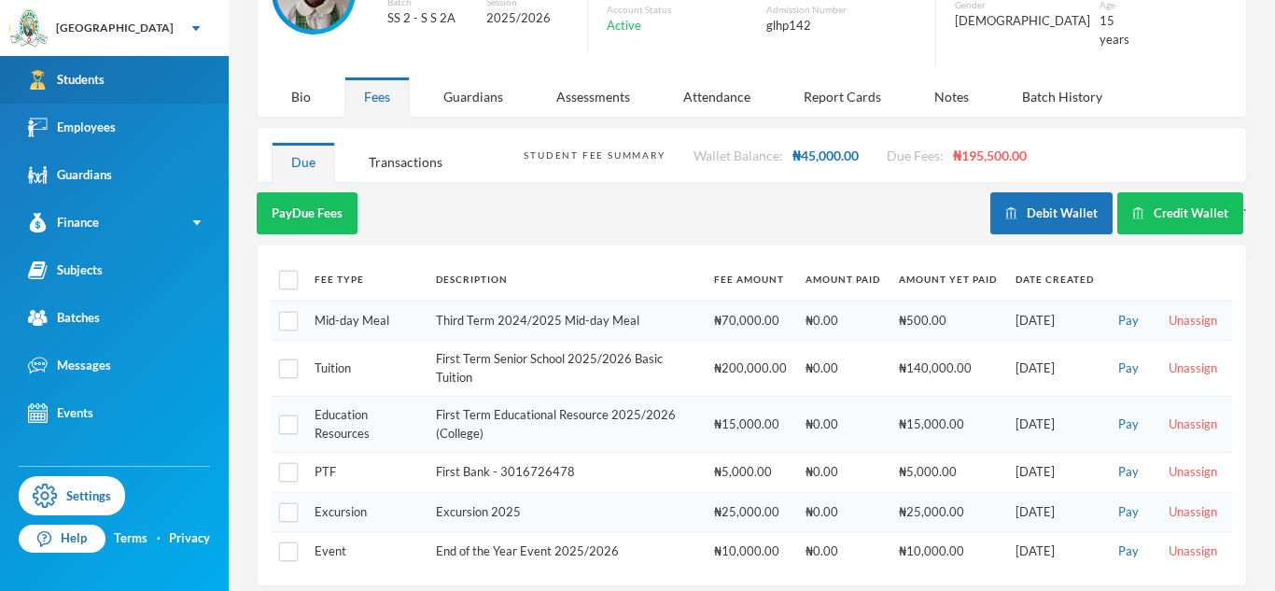
click at [189, 93] on link "Students" at bounding box center [114, 80] width 229 height 48
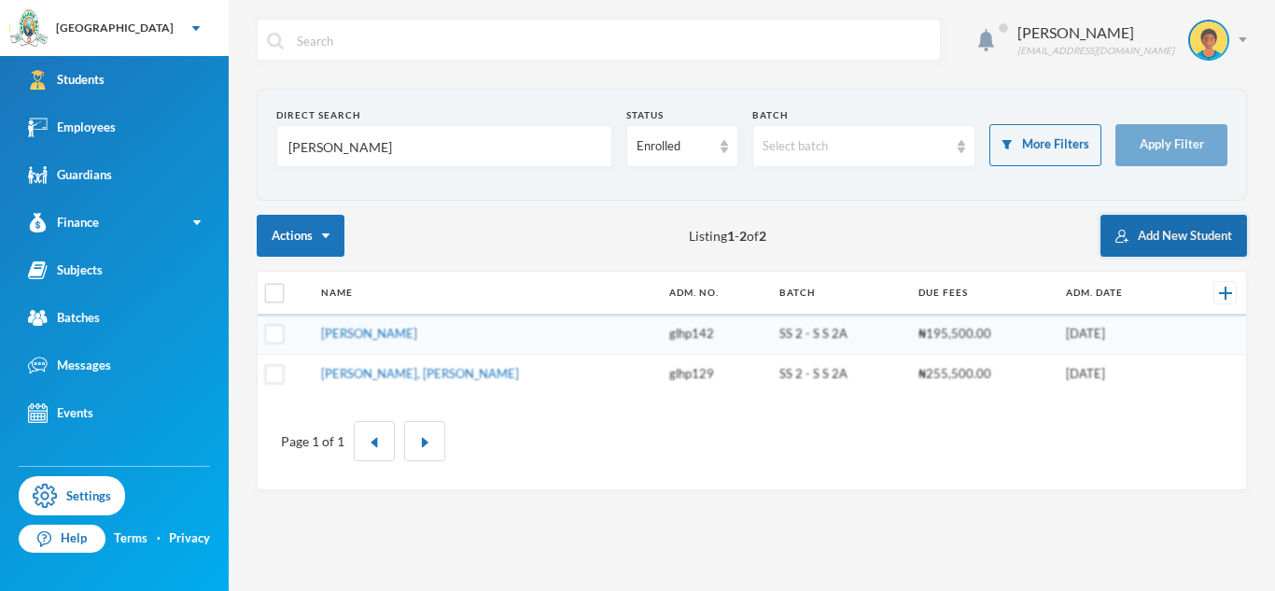
click at [1171, 237] on button "Add New Student" at bounding box center [1174, 236] width 147 height 42
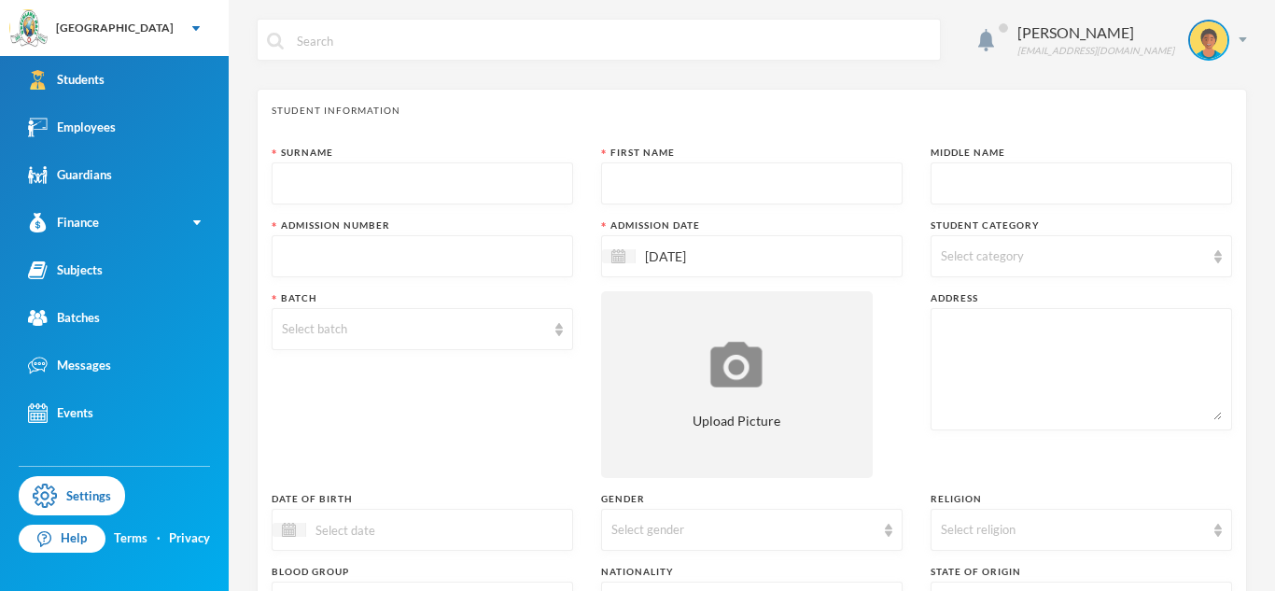
click at [443, 194] on input "text" at bounding box center [422, 184] width 281 height 42
click at [401, 188] on input "text" at bounding box center [422, 184] width 281 height 42
click at [288, 186] on input "Chi-" at bounding box center [422, 184] width 281 height 42
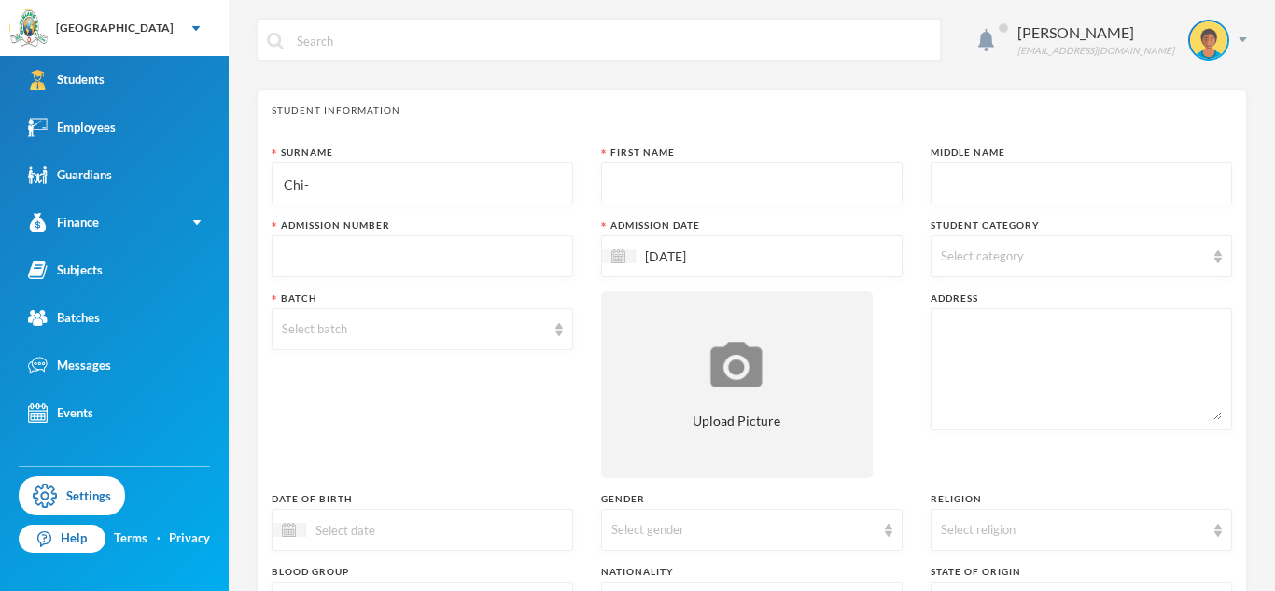
paste input "gbu-Ugwubujor"
type input "Chigbu-Ugwubujor"
click at [734, 178] on input "text" at bounding box center [751, 184] width 281 height 42
paste input "[PERSON_NAME]"
type input "[PERSON_NAME]"
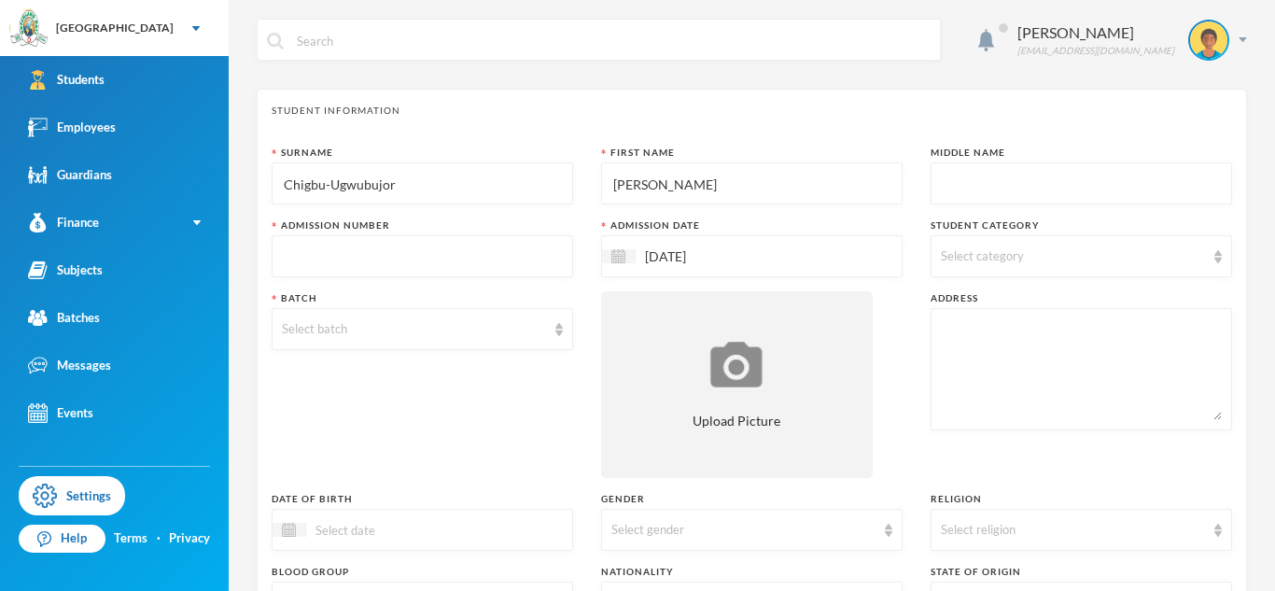
click at [1033, 189] on input "text" at bounding box center [1081, 184] width 281 height 42
paste input "Ihechidere"
type input "Ihechidere"
click at [967, 245] on div "Select category" at bounding box center [1082, 256] width 302 height 42
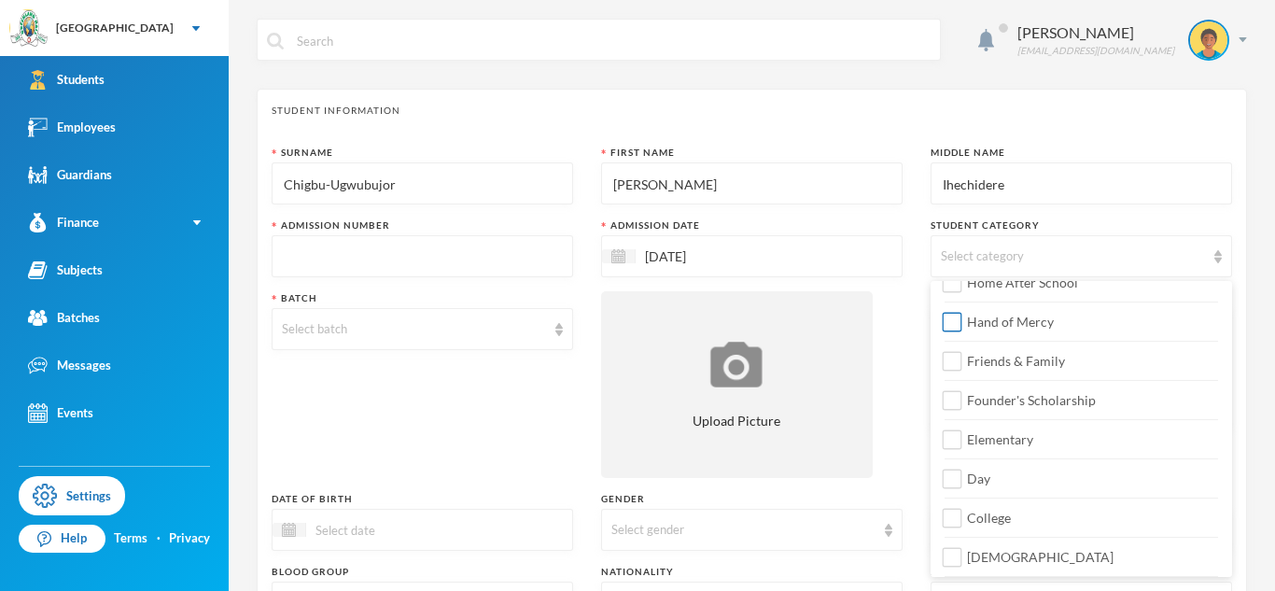
scroll to position [220, 0]
click at [1058, 483] on label "College" at bounding box center [1082, 471] width 274 height 30
click at [963, 483] on input "College" at bounding box center [953, 477] width 20 height 20
checkbox input "true"
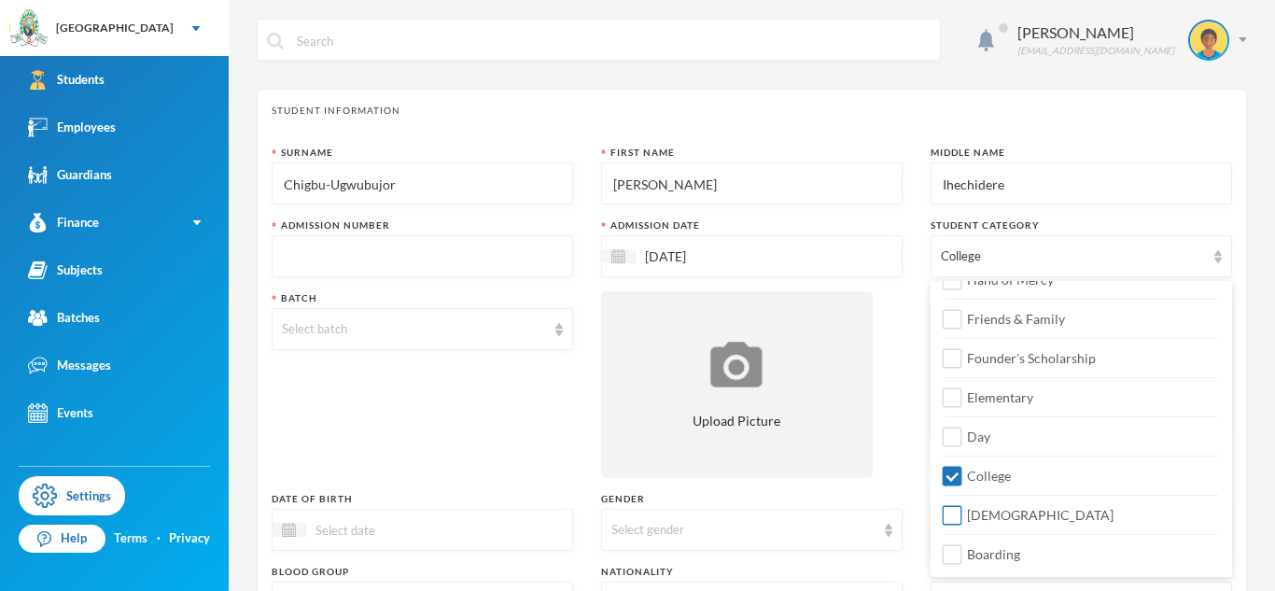
click at [1024, 516] on span "[DEMOGRAPHIC_DATA]" at bounding box center [1041, 515] width 162 height 16
click at [963, 516] on input "[DEMOGRAPHIC_DATA]" at bounding box center [953, 516] width 20 height 20
checkbox input "true"
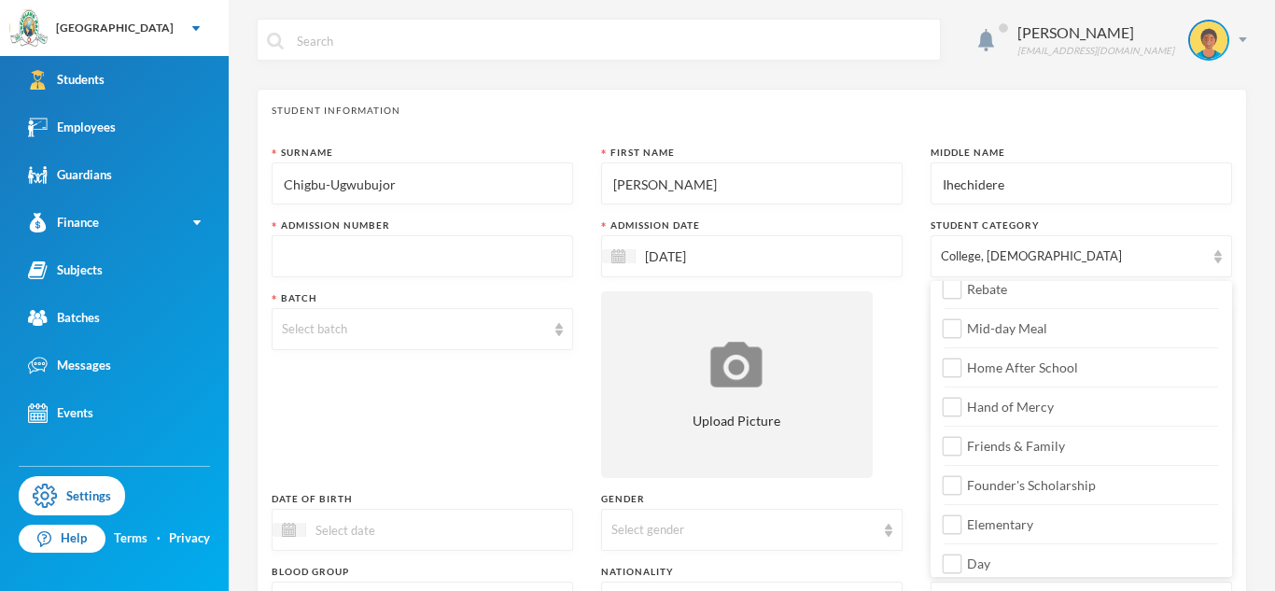
scroll to position [91, 0]
click at [1025, 550] on label "Day" at bounding box center [1082, 561] width 274 height 30
click at [963, 557] on input "Day" at bounding box center [953, 567] width 20 height 20
checkbox input "true"
click at [500, 330] on div "Select batch" at bounding box center [414, 329] width 264 height 19
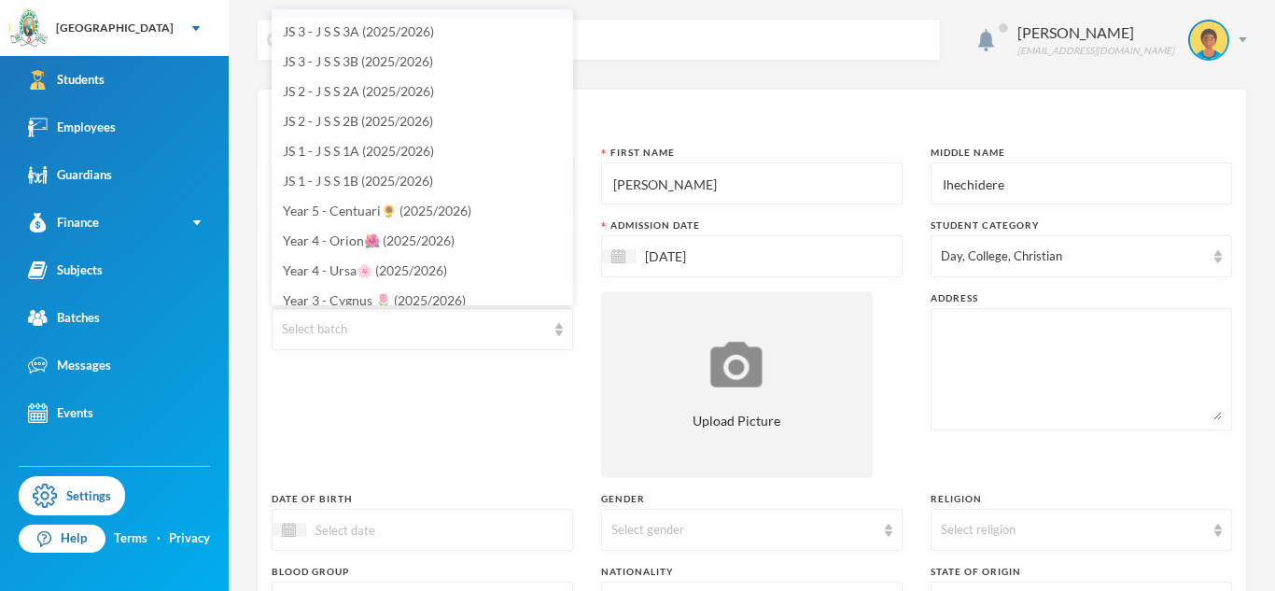
scroll to position [206, 0]
click at [370, 173] on span "JS 1 - J S S 1B (2025/2026)" at bounding box center [358, 180] width 150 height 16
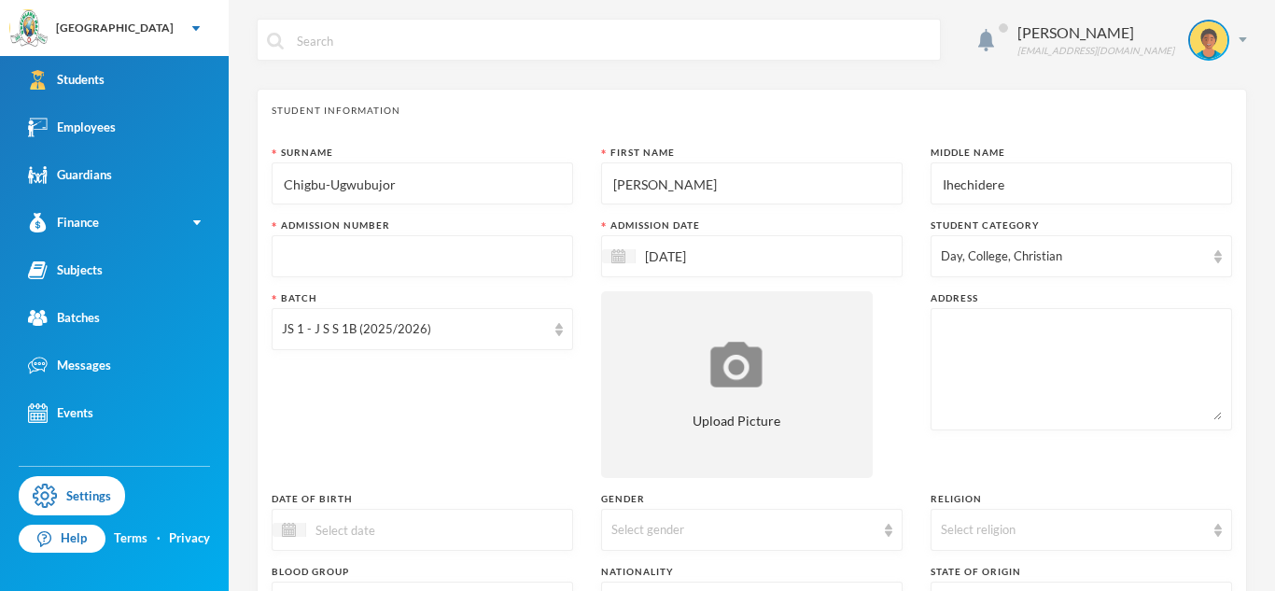
click at [968, 355] on textarea at bounding box center [1081, 369] width 281 height 102
paste textarea "[STREET_ADDRESS][PERSON_NAME]"
type textarea "[STREET_ADDRESS][PERSON_NAME]"
click at [363, 259] on input "text" at bounding box center [422, 257] width 281 height 42
type input "glh25cs"
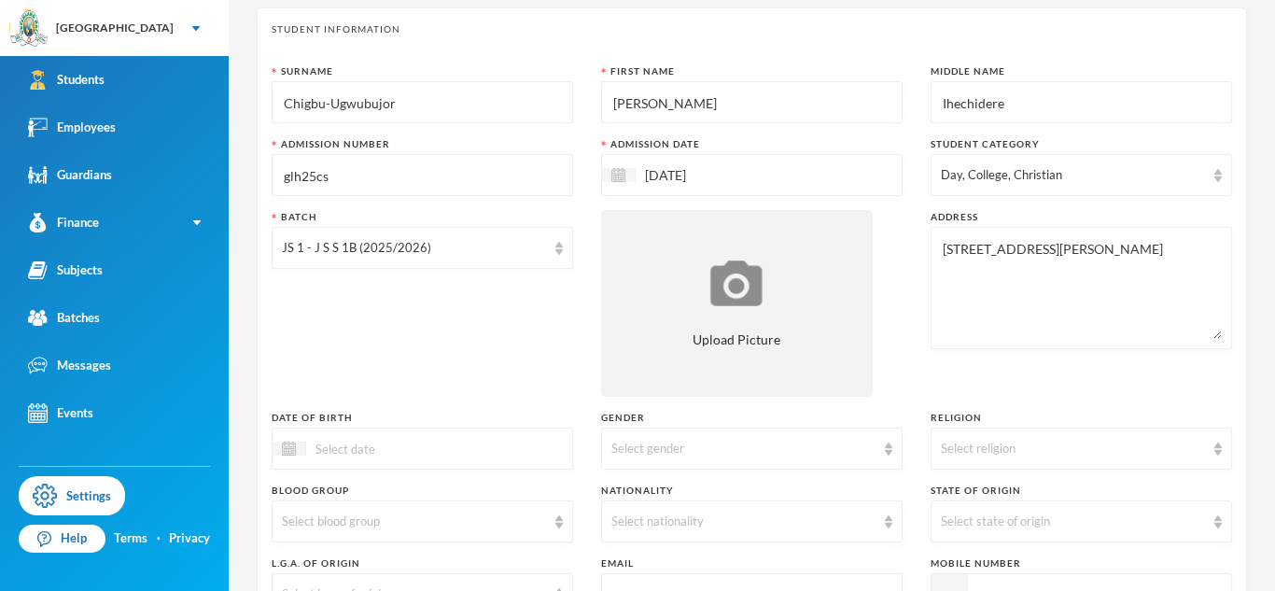
scroll to position [86, 0]
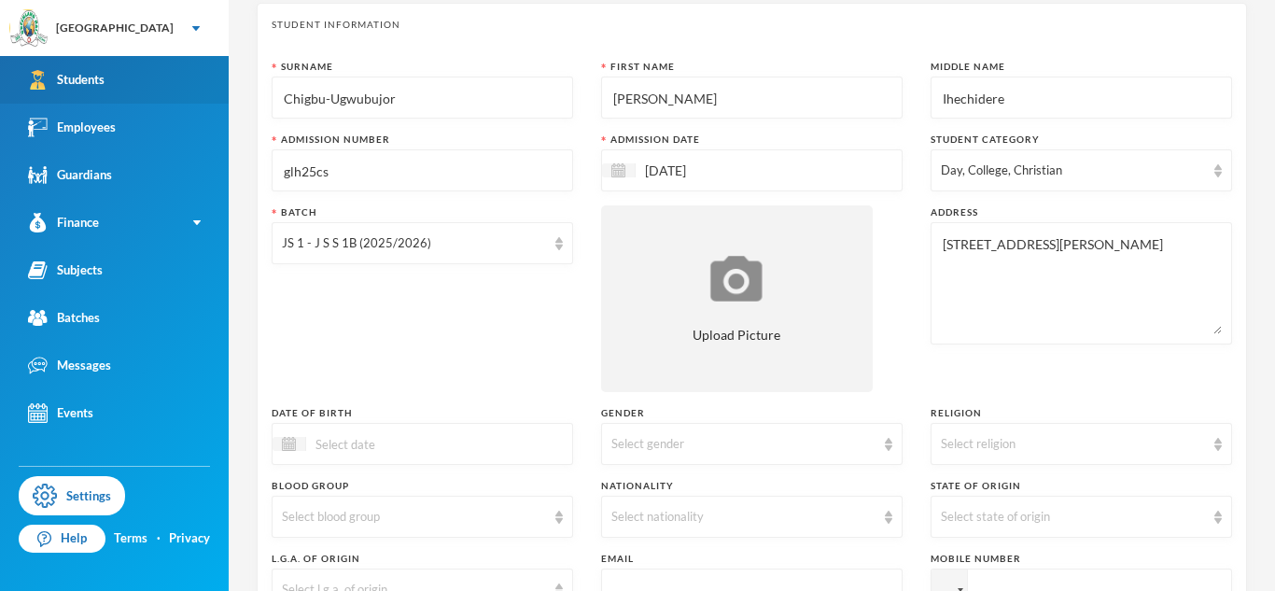
click at [143, 86] on link "Students" at bounding box center [114, 80] width 229 height 48
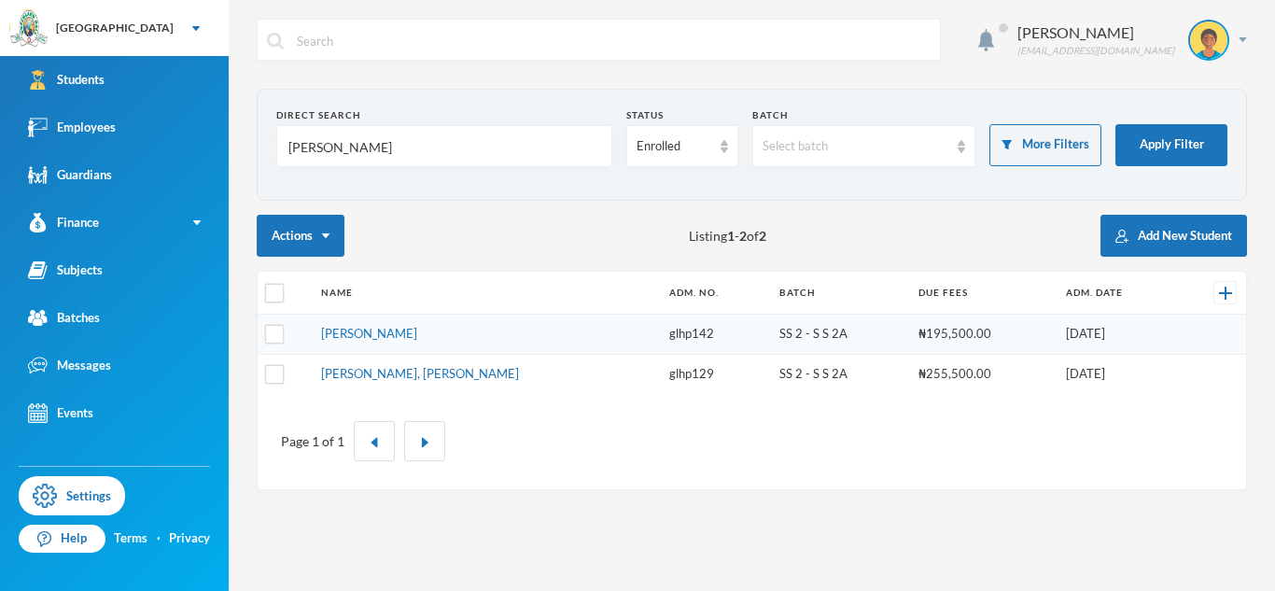
click at [319, 147] on input "[PERSON_NAME]" at bounding box center [445, 147] width 316 height 42
type input "atologun"
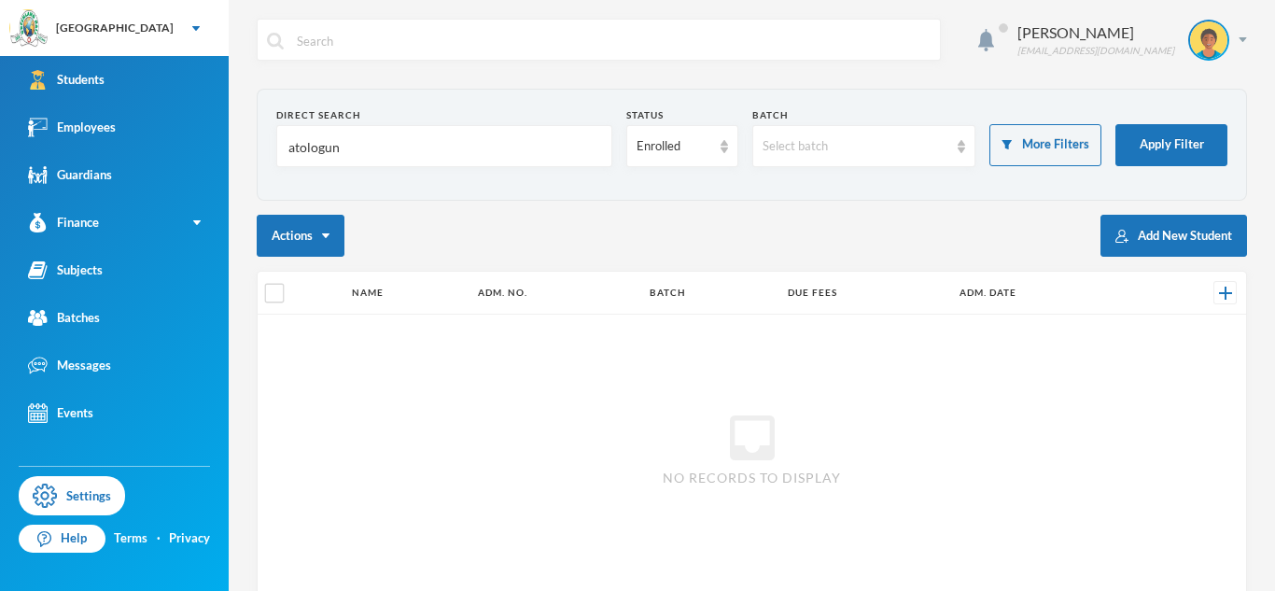
click at [292, 139] on input "atologun" at bounding box center [445, 147] width 316 height 42
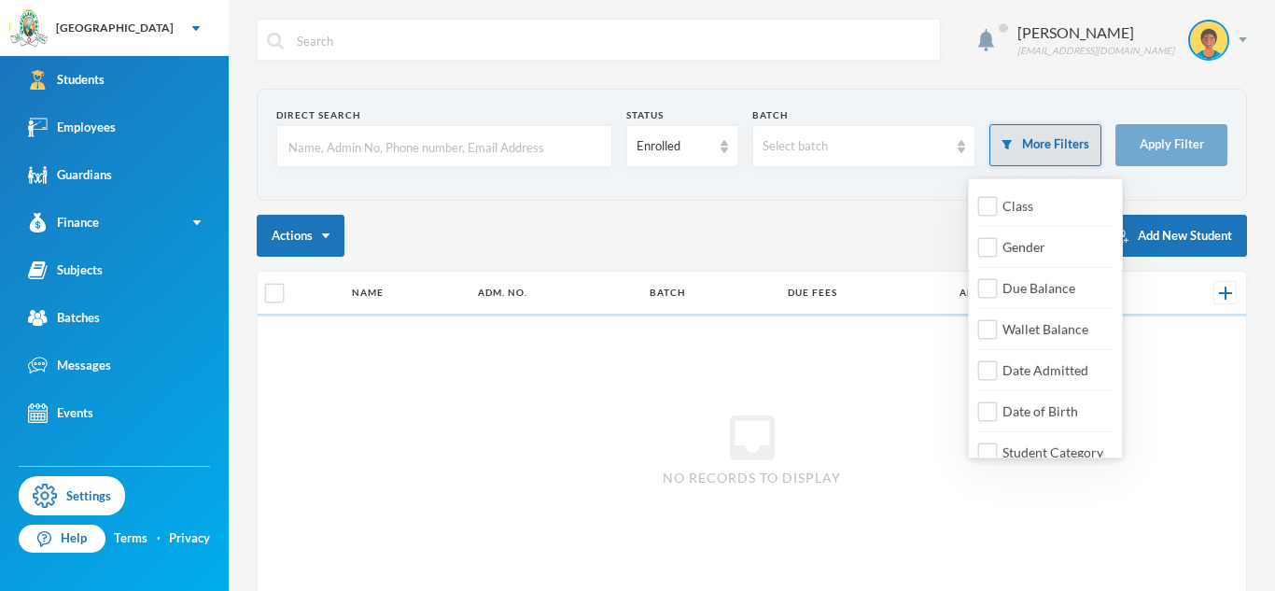
click at [1023, 141] on button "More Filters" at bounding box center [1046, 145] width 112 height 42
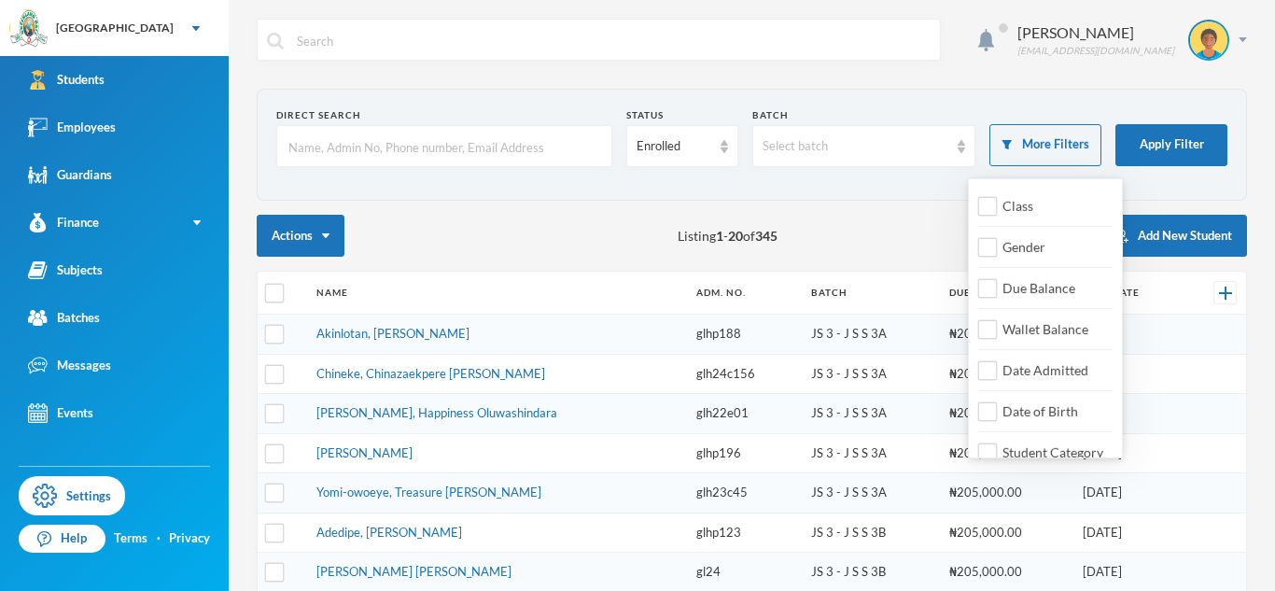
scroll to position [21, 0]
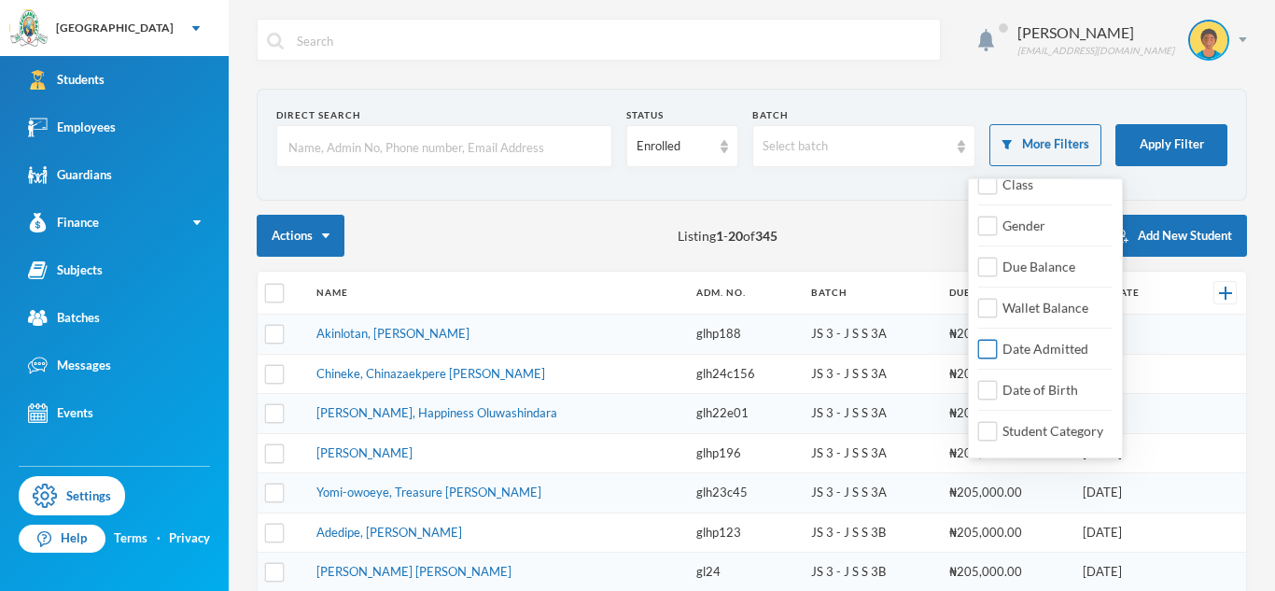
click at [992, 346] on input "Date Admitted" at bounding box center [988, 350] width 20 height 20
checkbox input "true"
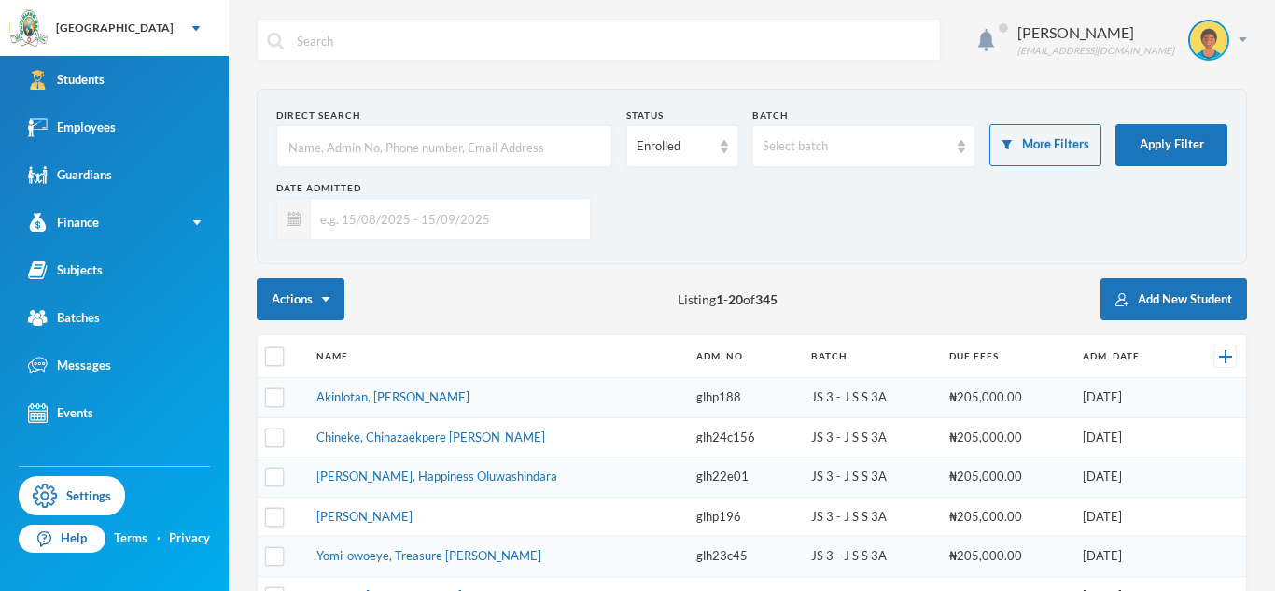
click at [467, 222] on input "text" at bounding box center [446, 219] width 270 height 42
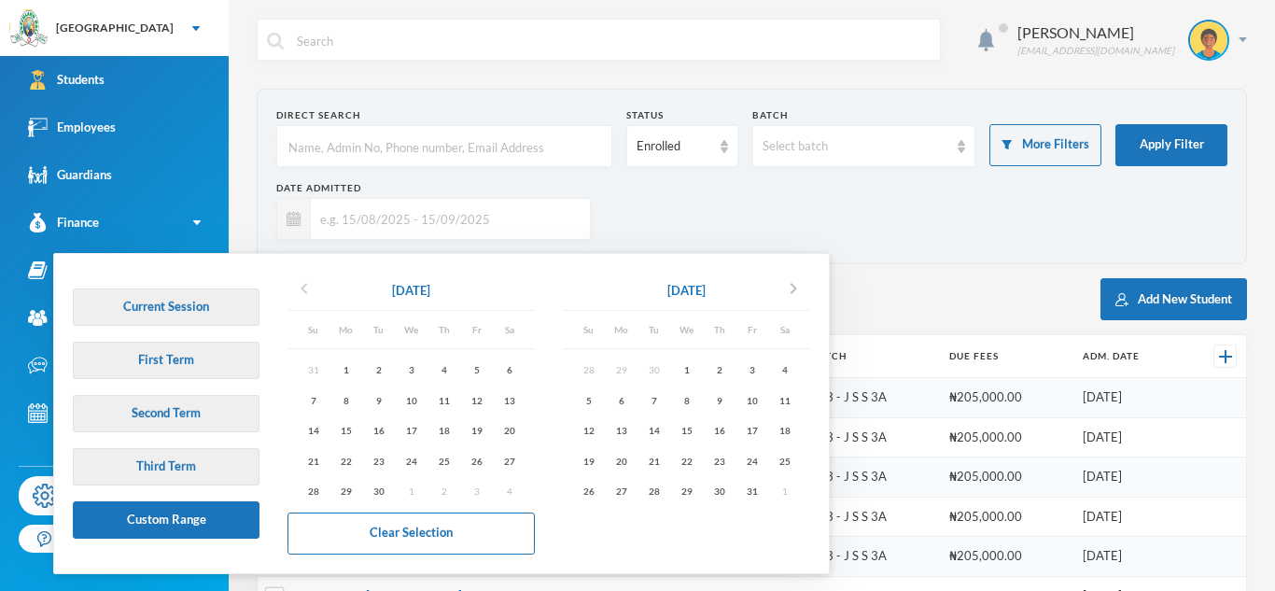
click at [301, 290] on icon "chevron_left" at bounding box center [304, 288] width 22 height 22
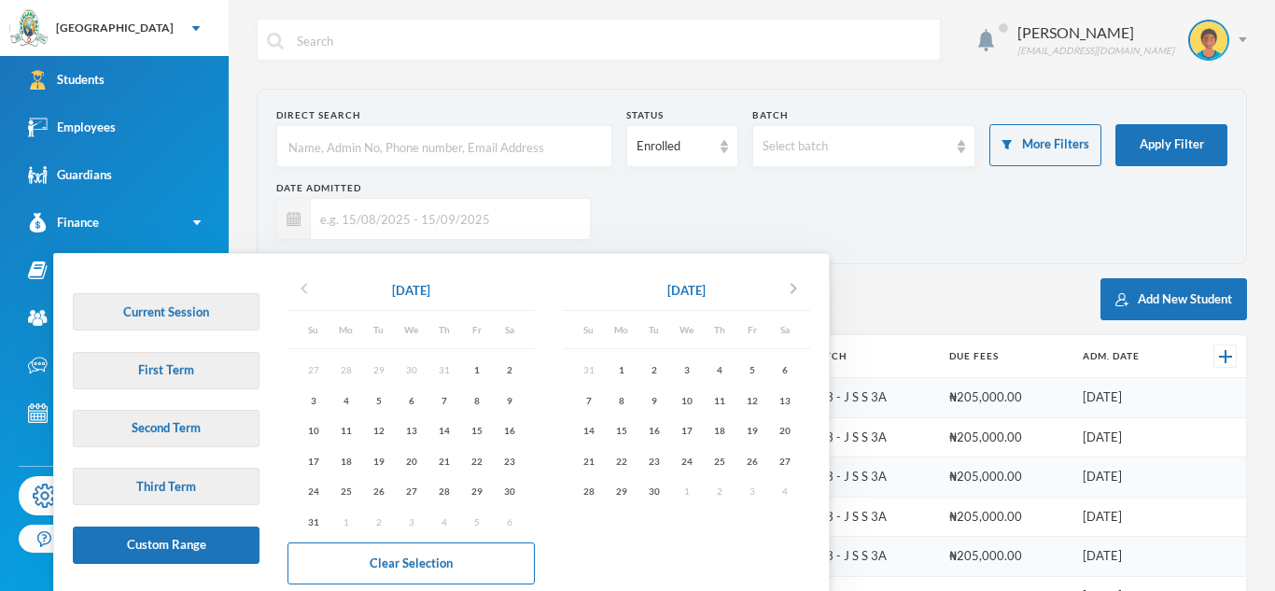
click at [301, 290] on icon "chevron_left" at bounding box center [304, 288] width 22 height 22
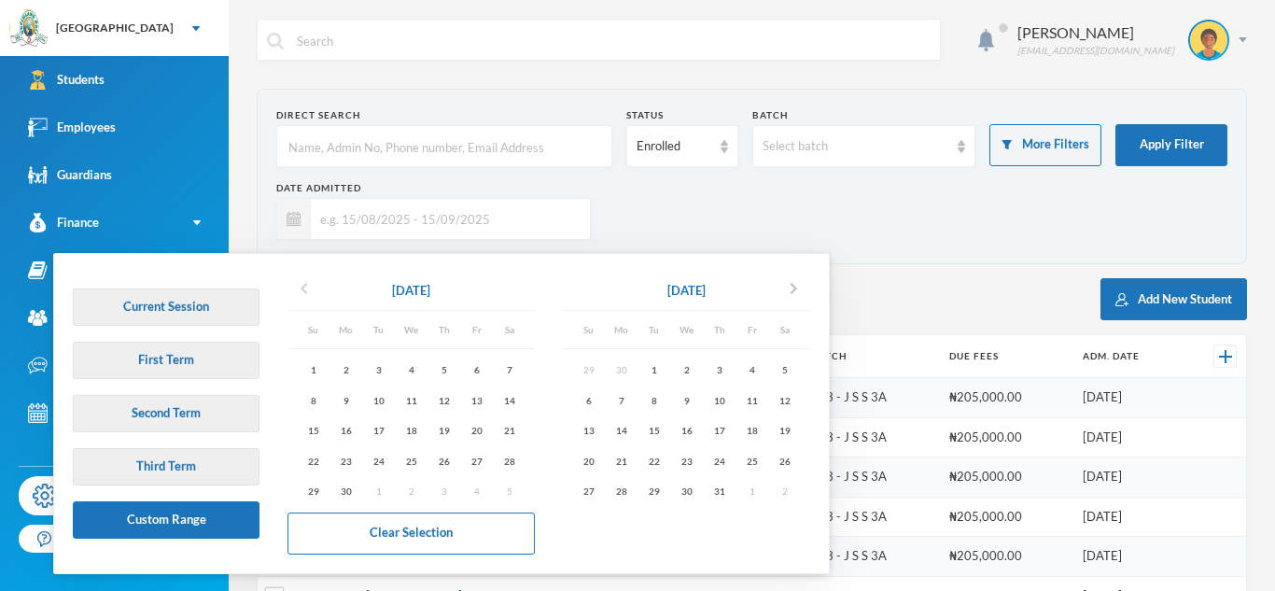
click at [301, 290] on icon "chevron_left" at bounding box center [304, 288] width 22 height 22
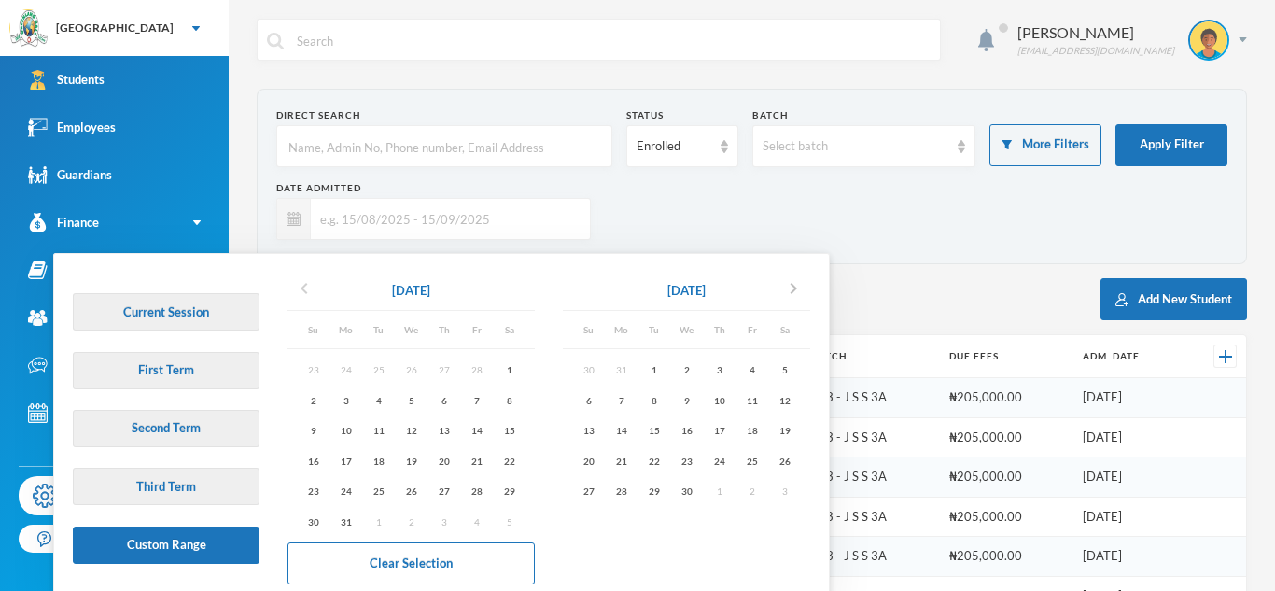
click at [301, 290] on icon "chevron_left" at bounding box center [304, 288] width 22 height 22
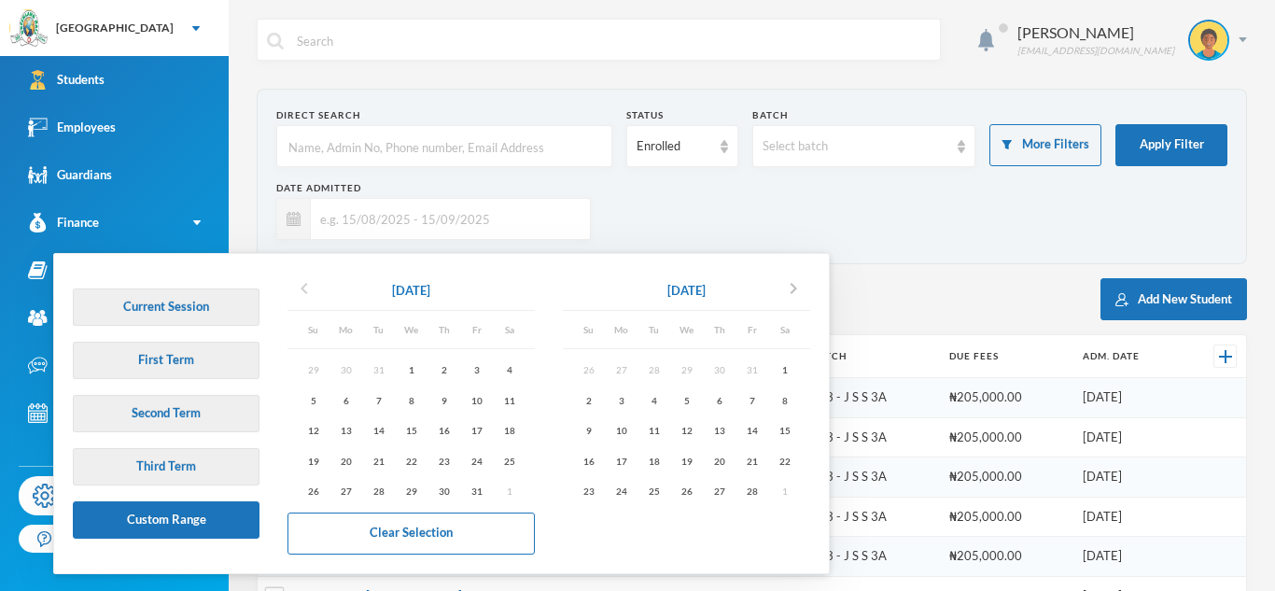
click at [301, 290] on icon "chevron_left" at bounding box center [304, 288] width 22 height 22
click at [797, 283] on icon "chevron_right" at bounding box center [793, 288] width 22 height 22
click at [405, 373] on div "1" at bounding box center [411, 369] width 33 height 23
click at [802, 287] on icon "chevron_right" at bounding box center [793, 288] width 22 height 22
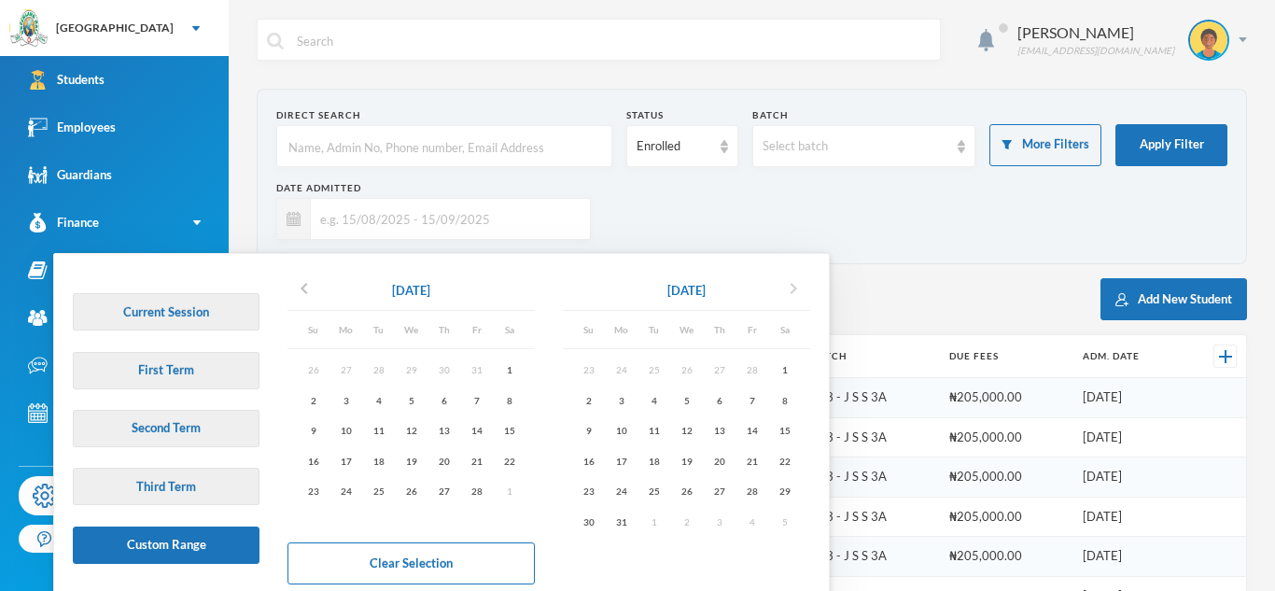
click at [802, 287] on icon "chevron_right" at bounding box center [793, 288] width 22 height 22
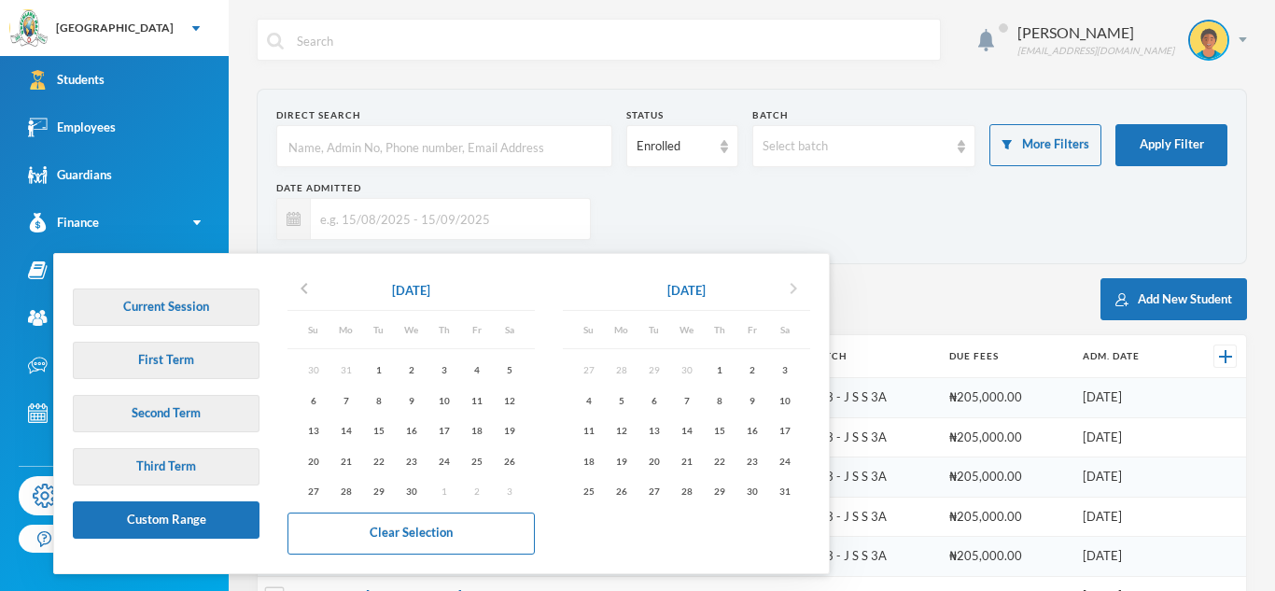
click at [802, 287] on icon "chevron_right" at bounding box center [793, 288] width 22 height 22
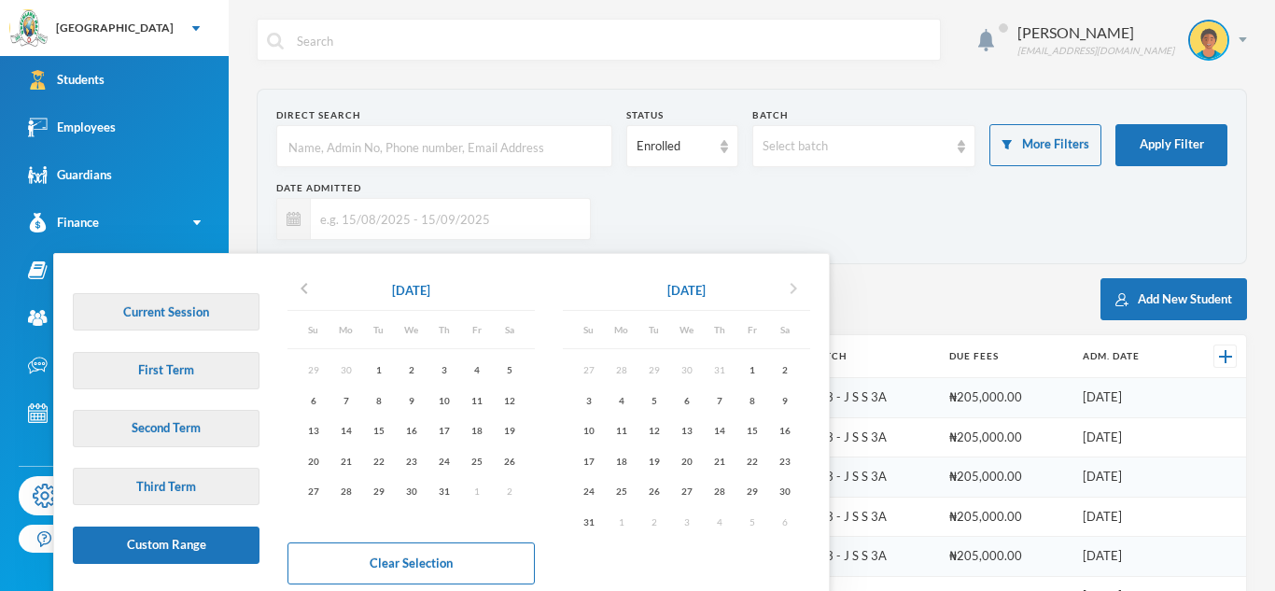
click at [802, 287] on icon "chevron_right" at bounding box center [793, 288] width 22 height 22
click at [656, 491] on div "30" at bounding box center [654, 491] width 33 height 23
type input "[DATE] - [DATE]"
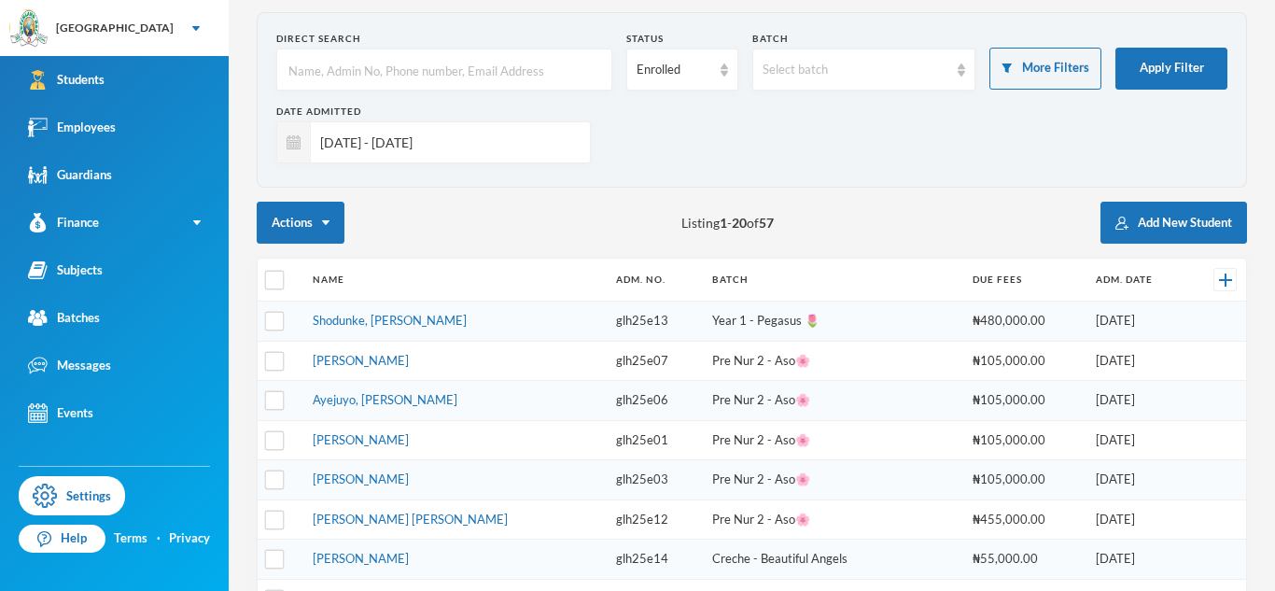
scroll to position [696, 0]
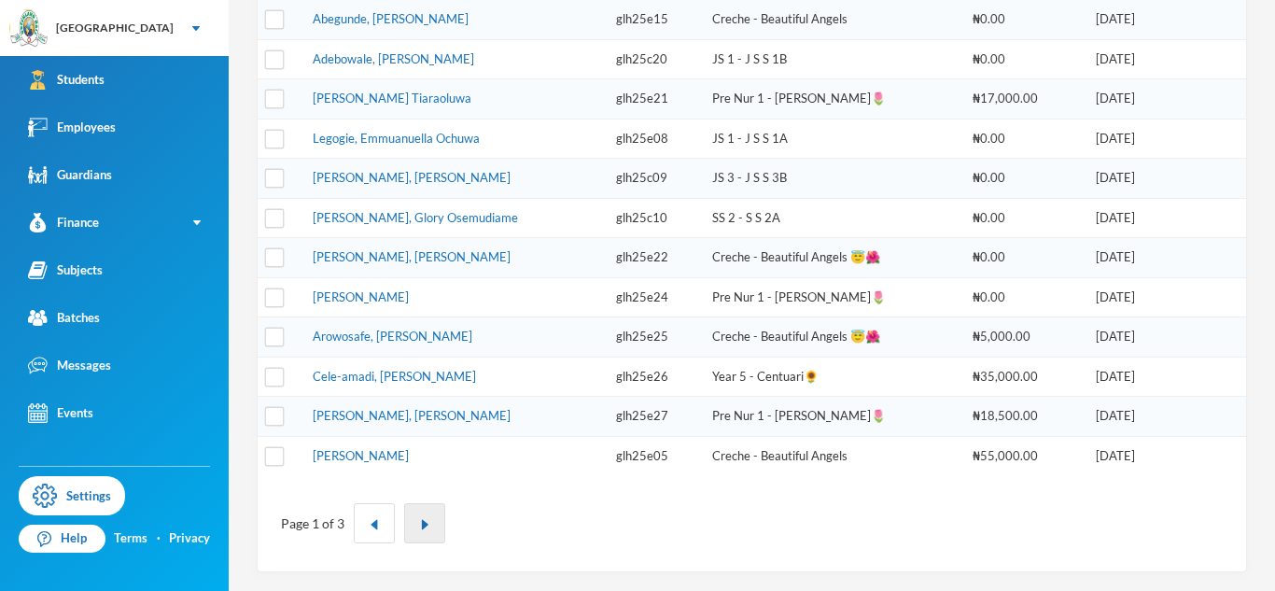
click at [438, 521] on button "button" at bounding box center [424, 523] width 41 height 40
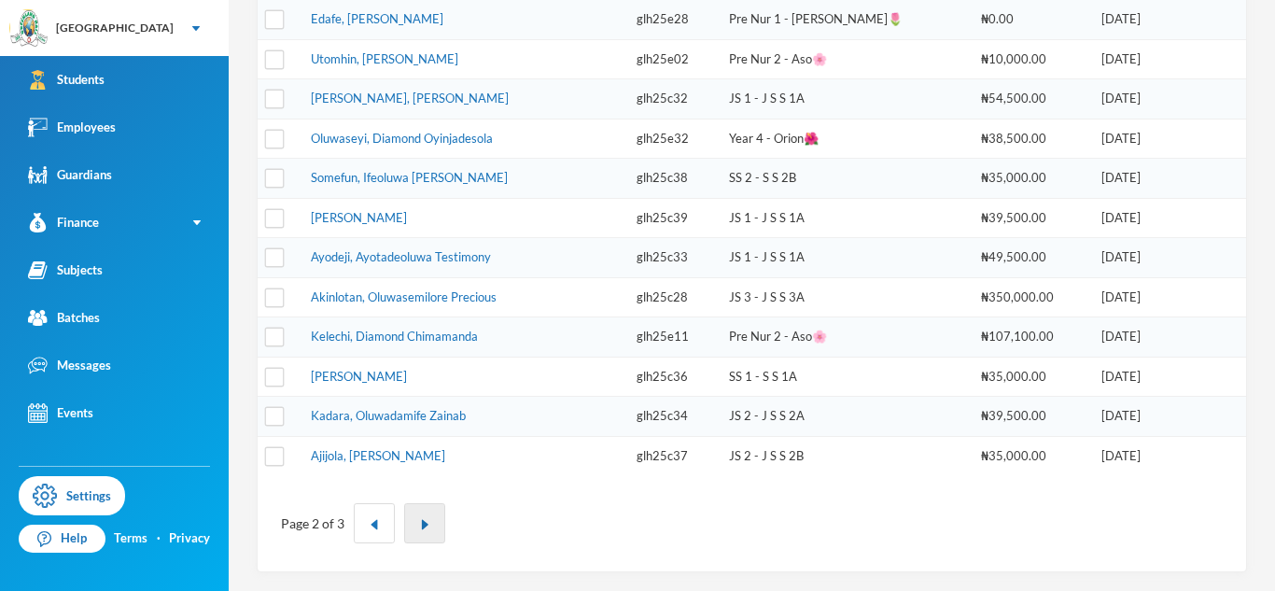
click at [423, 519] on img "button" at bounding box center [424, 524] width 11 height 11
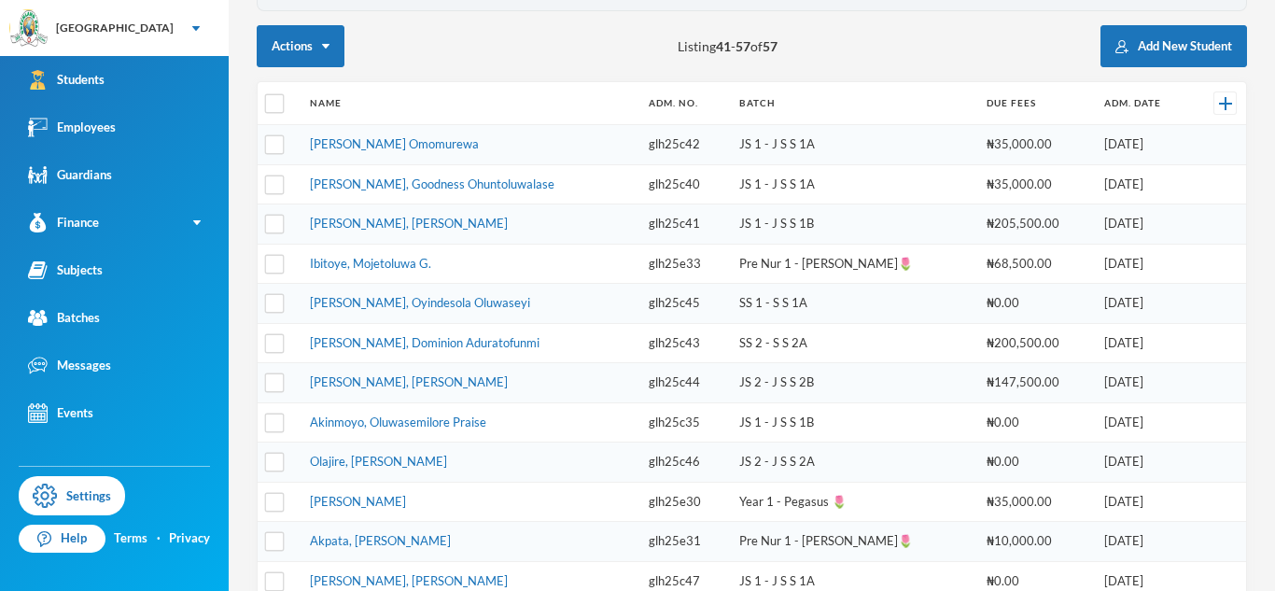
scroll to position [577, 0]
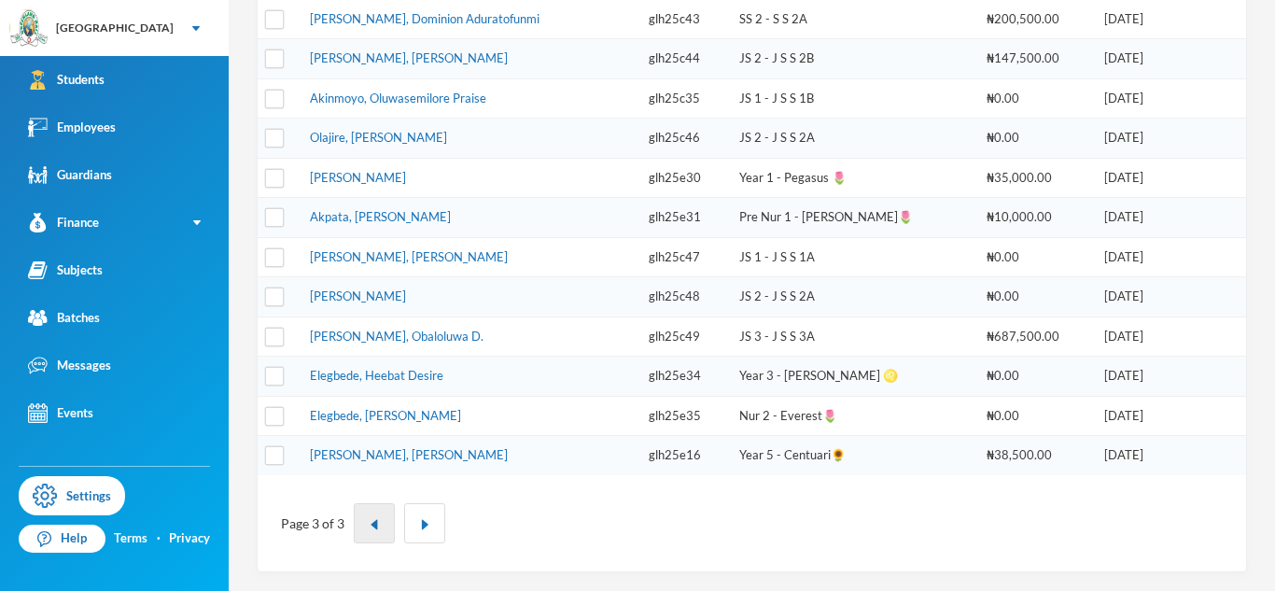
click at [373, 519] on img "button" at bounding box center [374, 524] width 11 height 11
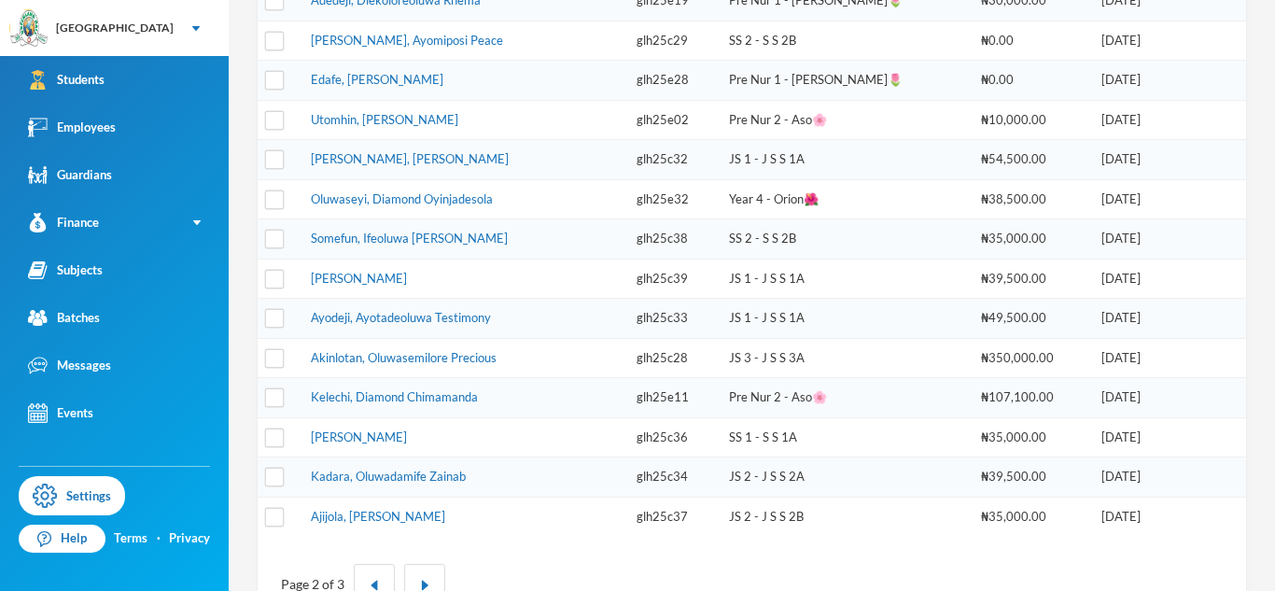
scroll to position [649, 0]
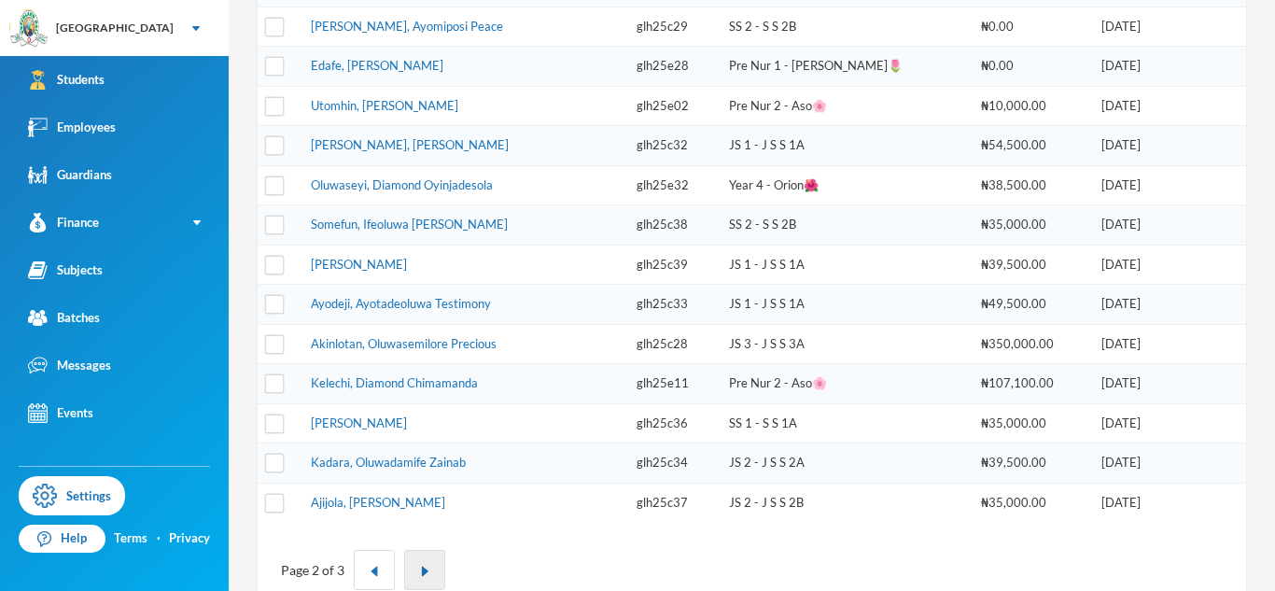
click at [433, 565] on button "button" at bounding box center [424, 570] width 41 height 40
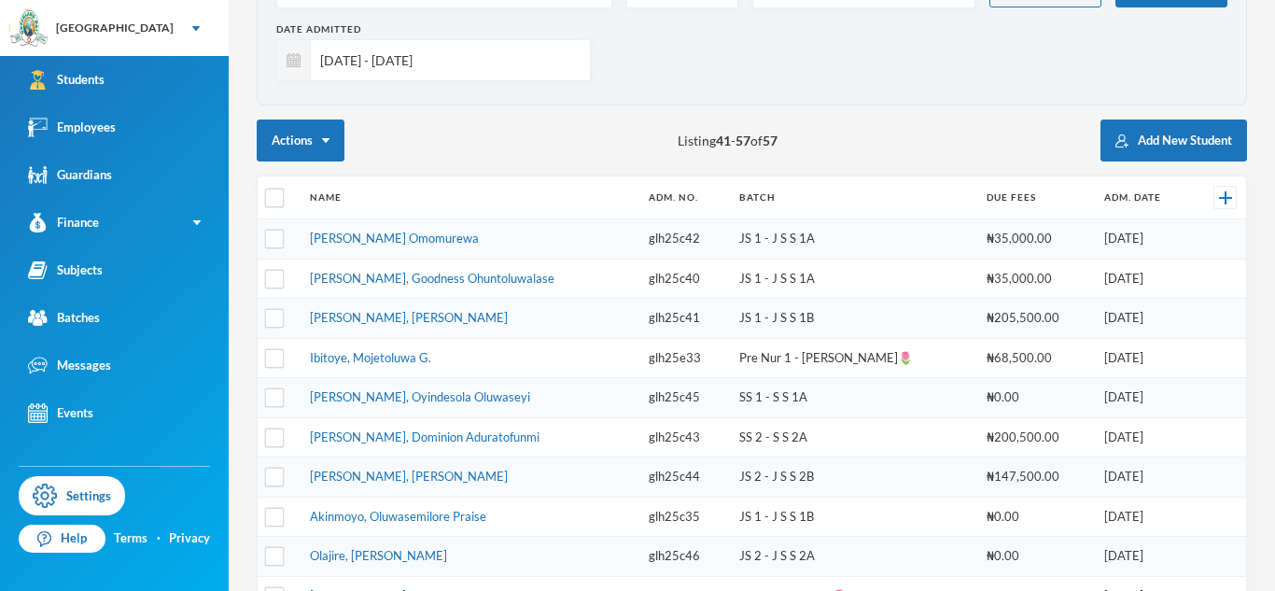
scroll to position [132, 0]
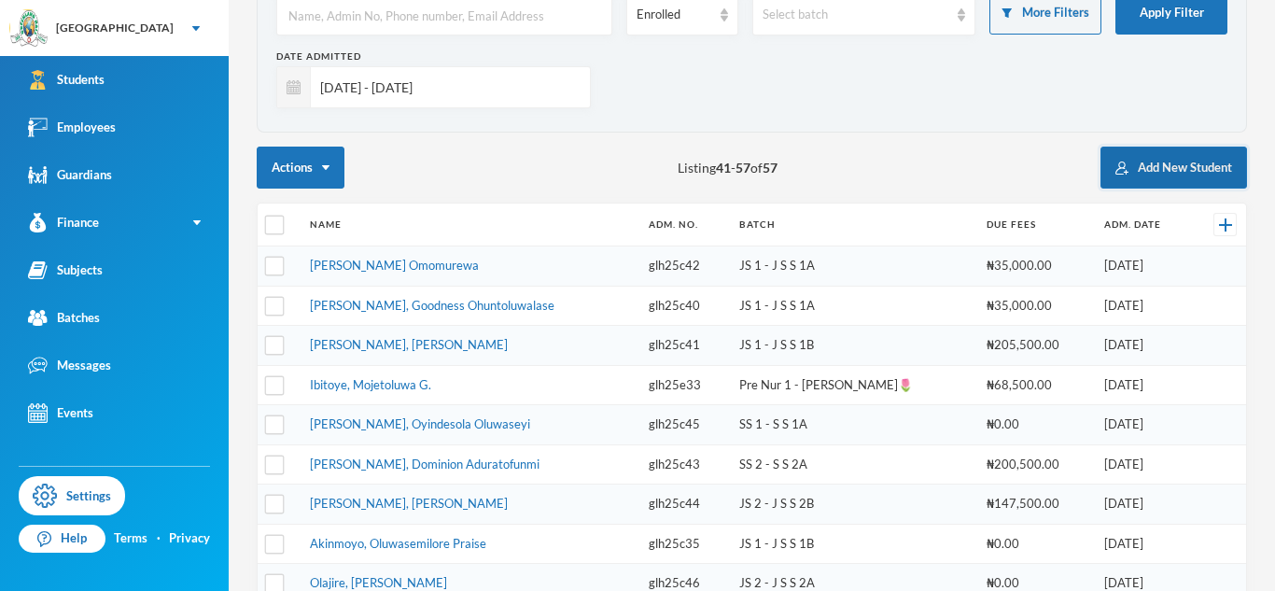
click at [1175, 152] on button "Add New Student" at bounding box center [1174, 168] width 147 height 42
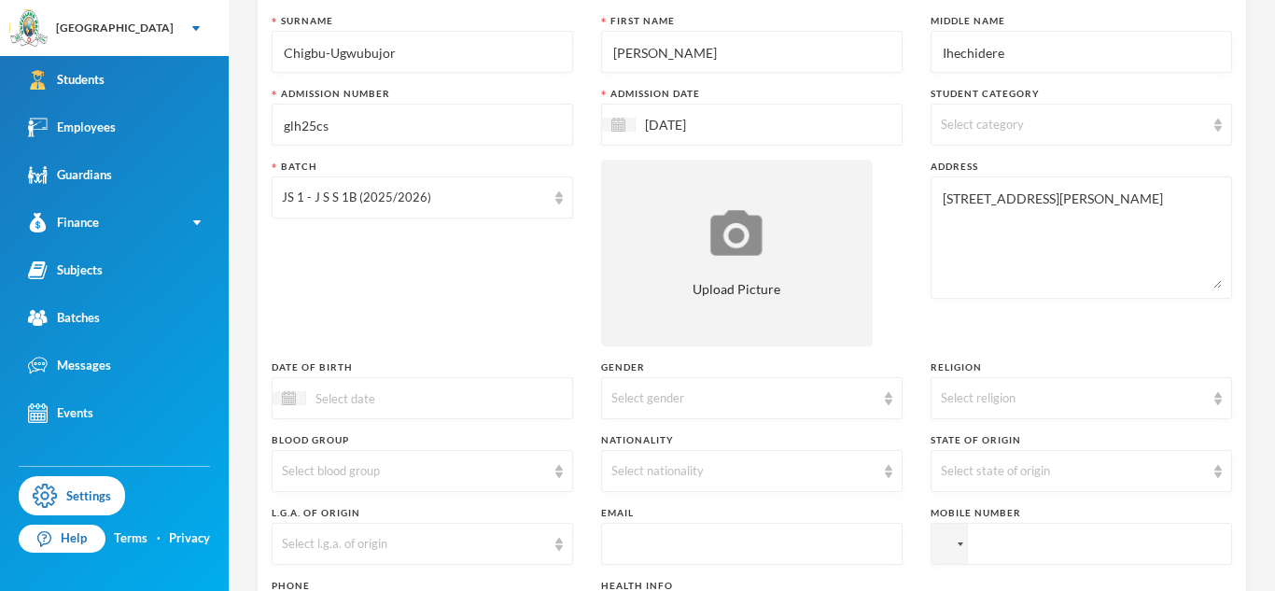
click at [421, 125] on input "glh25cs" at bounding box center [422, 126] width 281 height 42
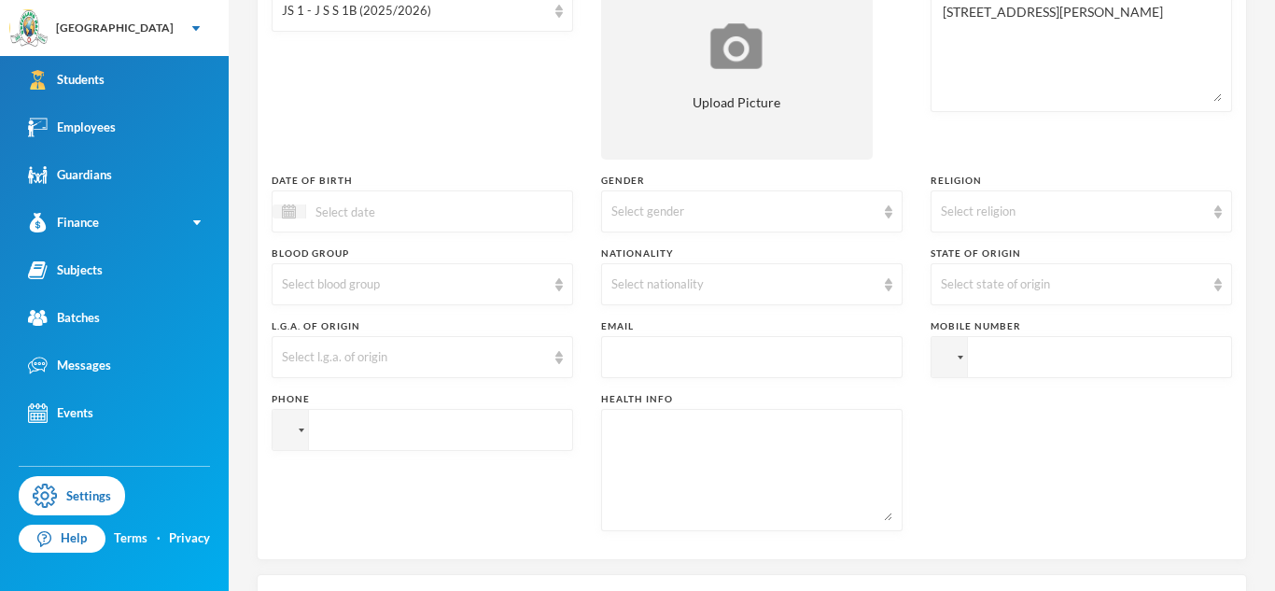
scroll to position [331, 0]
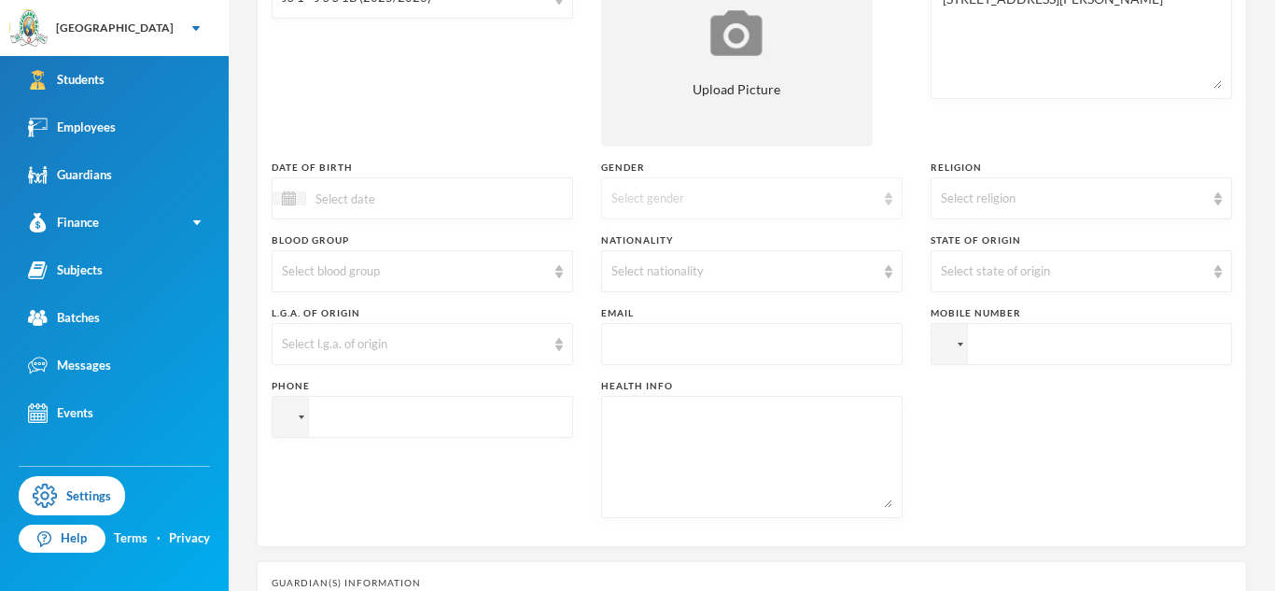
type input "glh25cs57"
click at [733, 197] on div "Select gender" at bounding box center [743, 199] width 264 height 19
click at [671, 234] on li "[DEMOGRAPHIC_DATA]" at bounding box center [752, 242] width 302 height 30
click at [298, 339] on div "Select l.g.a. of origin" at bounding box center [414, 344] width 264 height 19
click at [1074, 285] on div "Select state of origin" at bounding box center [1082, 271] width 302 height 42
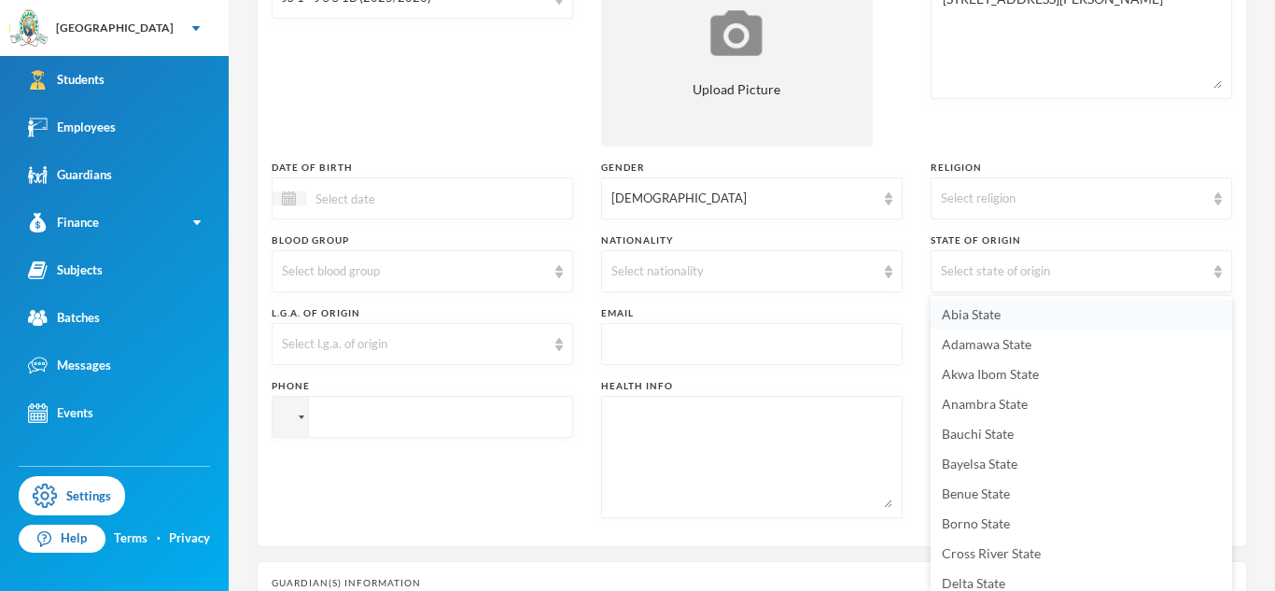
click at [1022, 302] on li "Abia State" at bounding box center [1082, 315] width 302 height 30
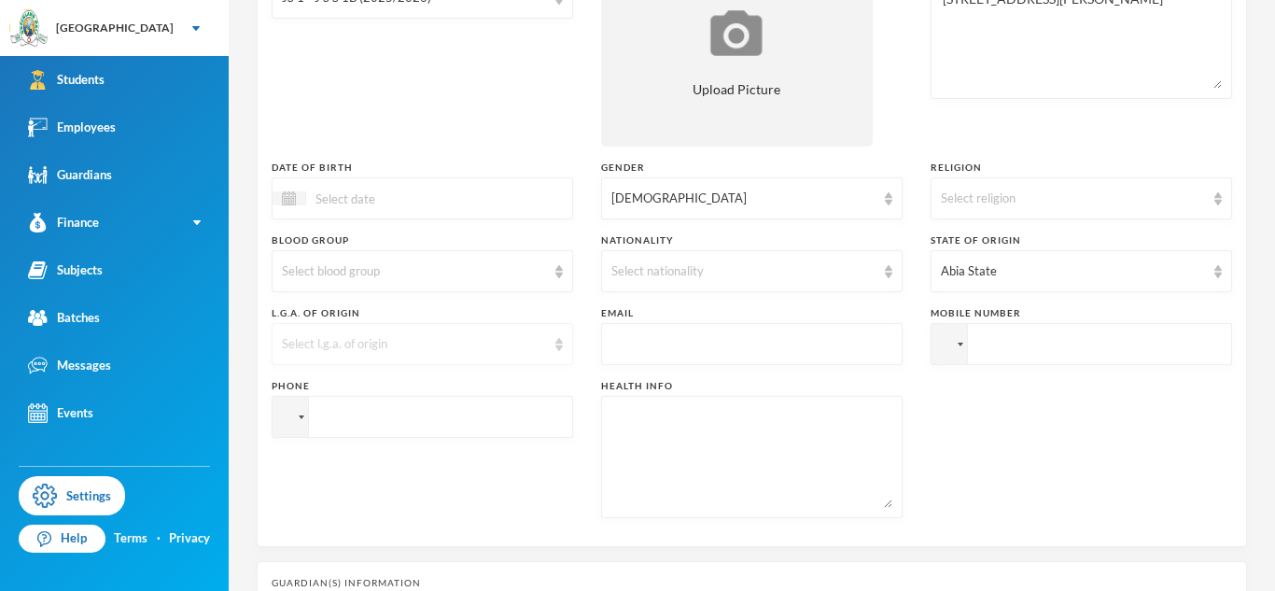
click at [477, 342] on div "Select l.g.a. of origin" at bounding box center [414, 344] width 264 height 19
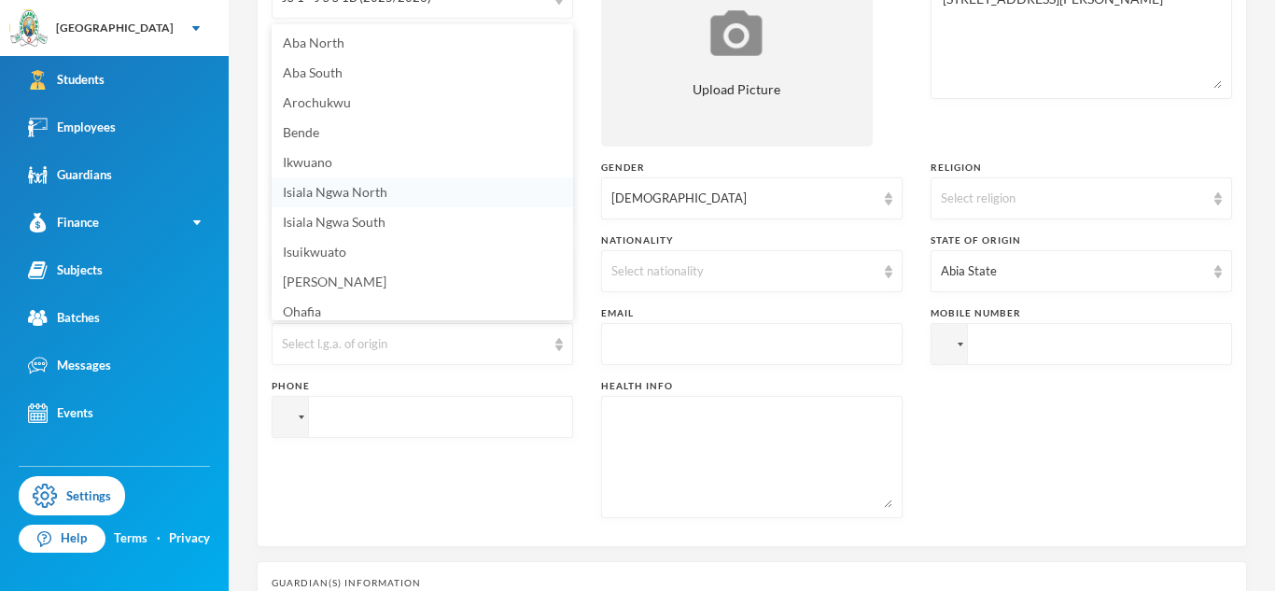
scroll to position [7, 0]
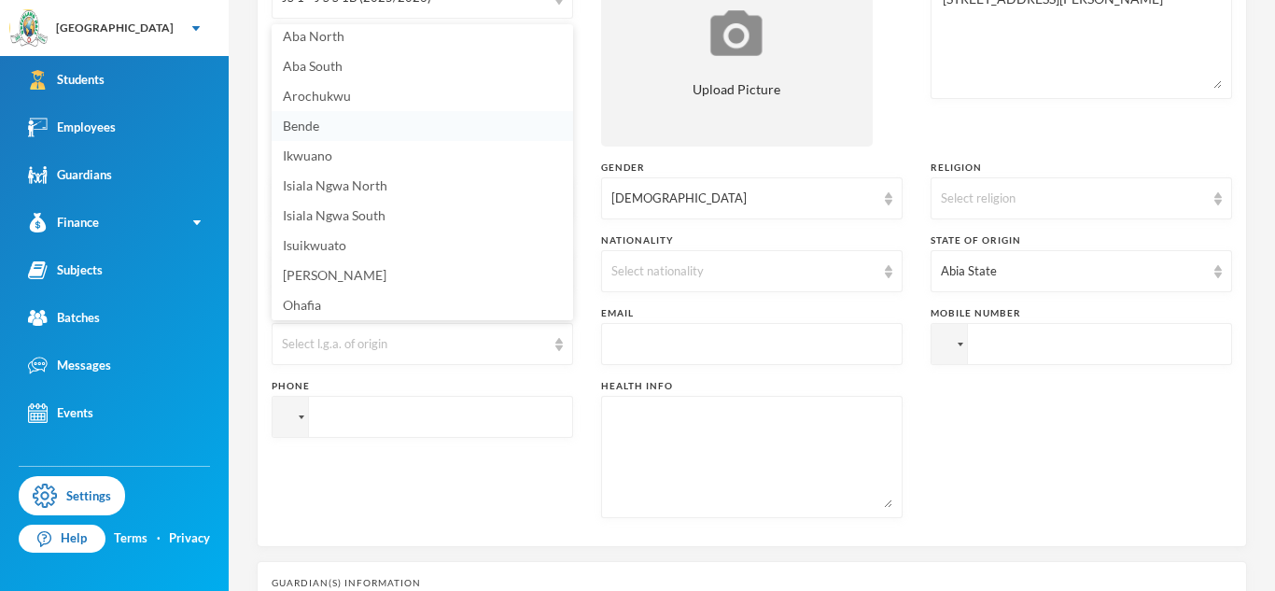
click at [377, 128] on li "Bende" at bounding box center [423, 126] width 302 height 30
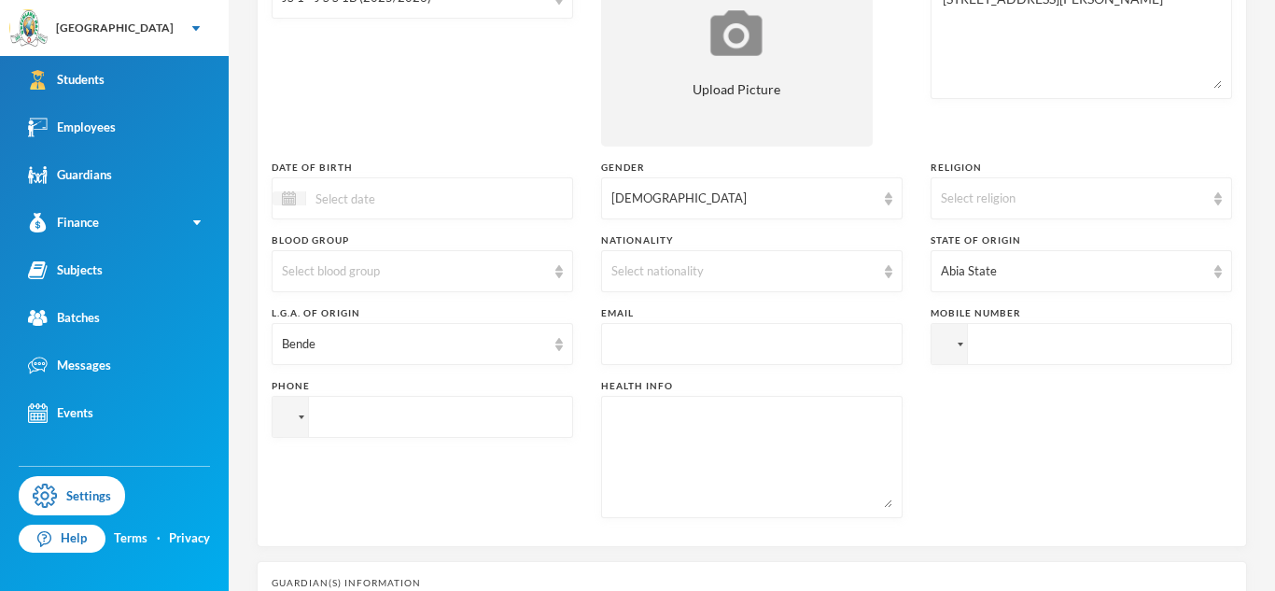
click at [661, 468] on textarea at bounding box center [751, 457] width 281 height 102
type textarea "NIL"
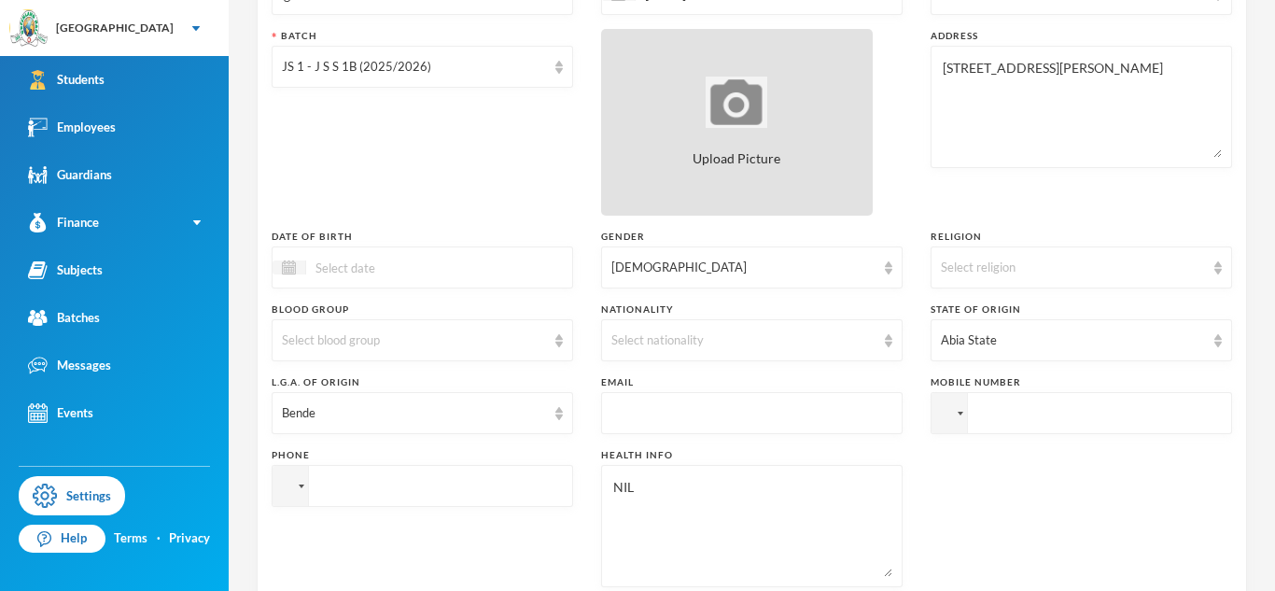
scroll to position [274, 0]
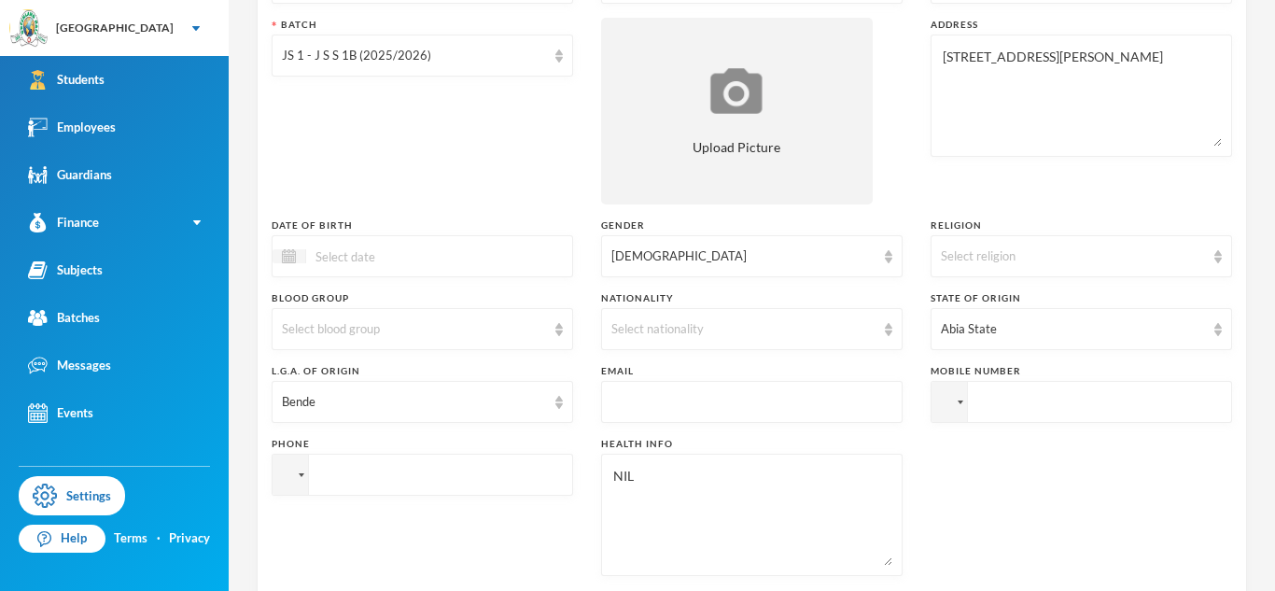
click at [729, 397] on input "text" at bounding box center [751, 403] width 281 height 42
paste input "[EMAIL_ADDRESS][DOMAIN_NAME]"
type input "[EMAIL_ADDRESS][DOMAIN_NAME]"
click at [401, 336] on div "Select blood group" at bounding box center [414, 329] width 264 height 19
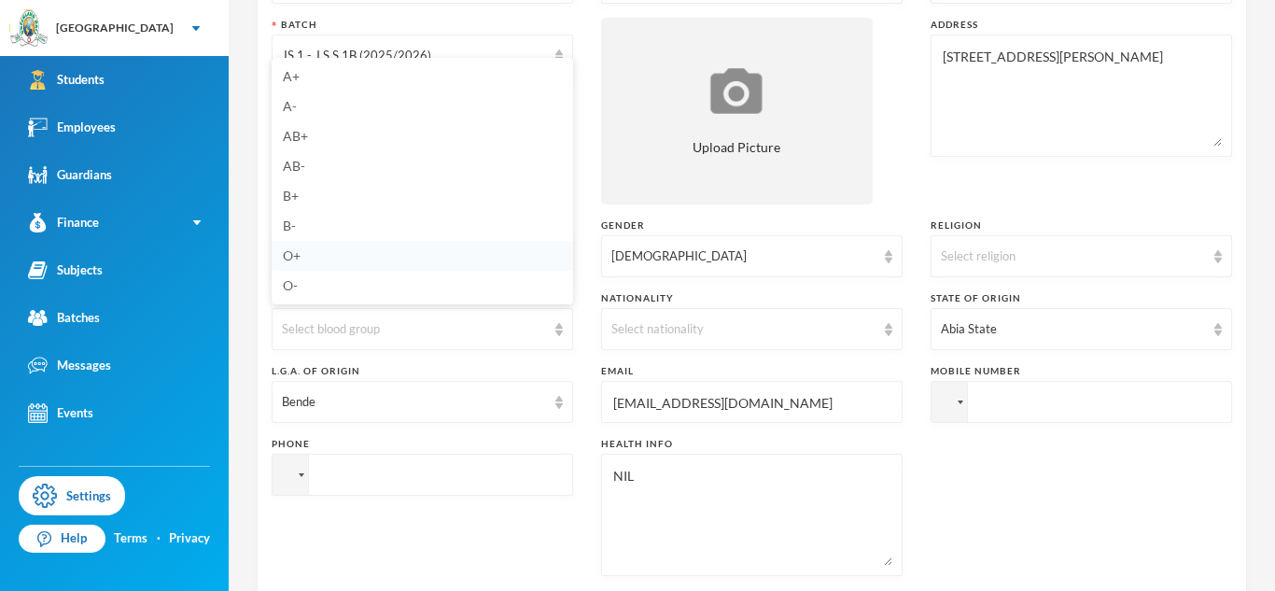
click at [356, 246] on li "O+" at bounding box center [423, 256] width 302 height 30
click at [631, 337] on div "Select nationality" at bounding box center [743, 329] width 264 height 19
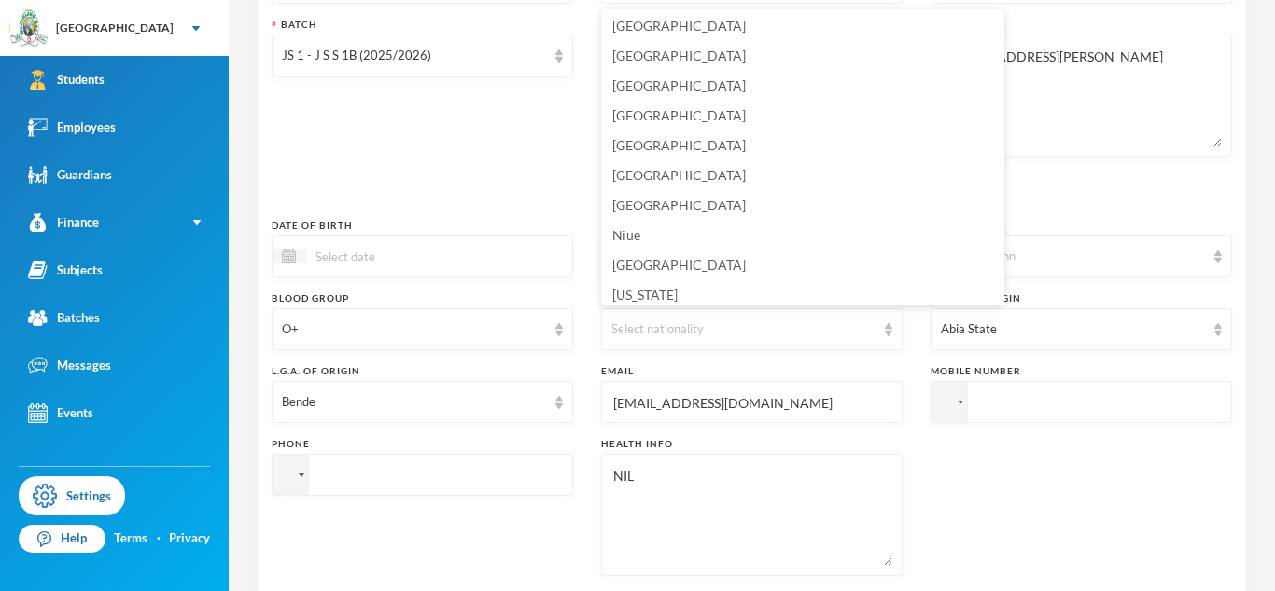
scroll to position [4604, 0]
click at [633, 172] on span "[GEOGRAPHIC_DATA]" at bounding box center [679, 173] width 134 height 16
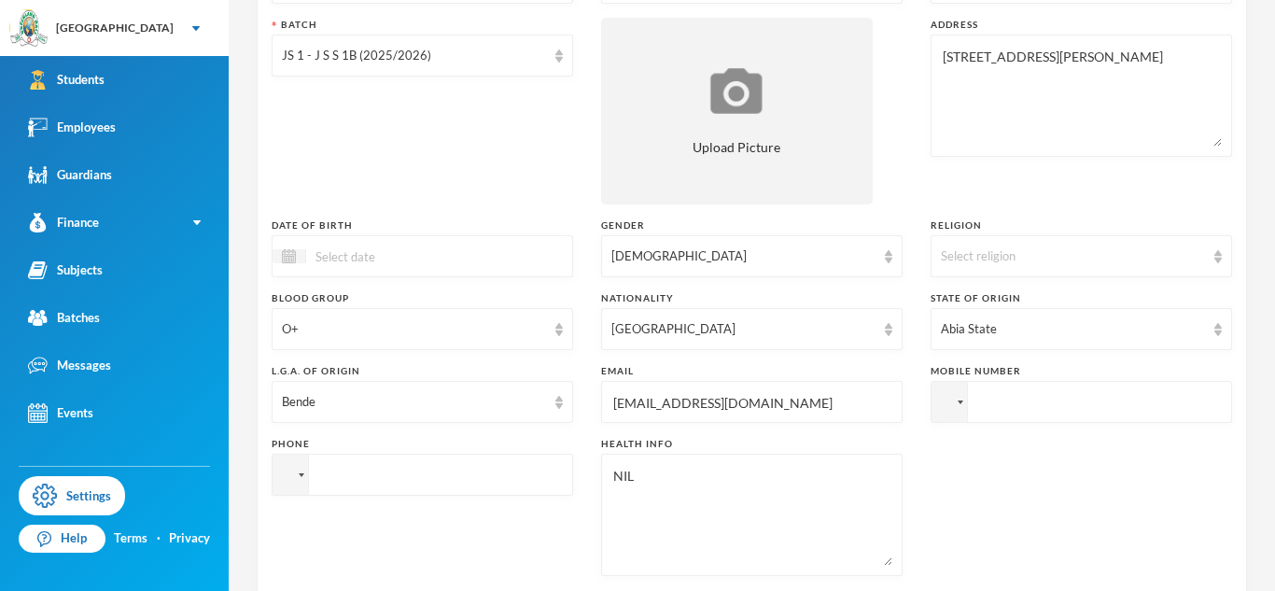
click at [1085, 393] on input "tel" at bounding box center [1082, 402] width 302 height 42
paste input "08030490817"
click at [1007, 405] on input "[PHONE_NUMBER]" at bounding box center [1082, 402] width 302 height 42
type input "[PHONE_NUMBER]"
click at [378, 478] on input "tel" at bounding box center [423, 475] width 302 height 42
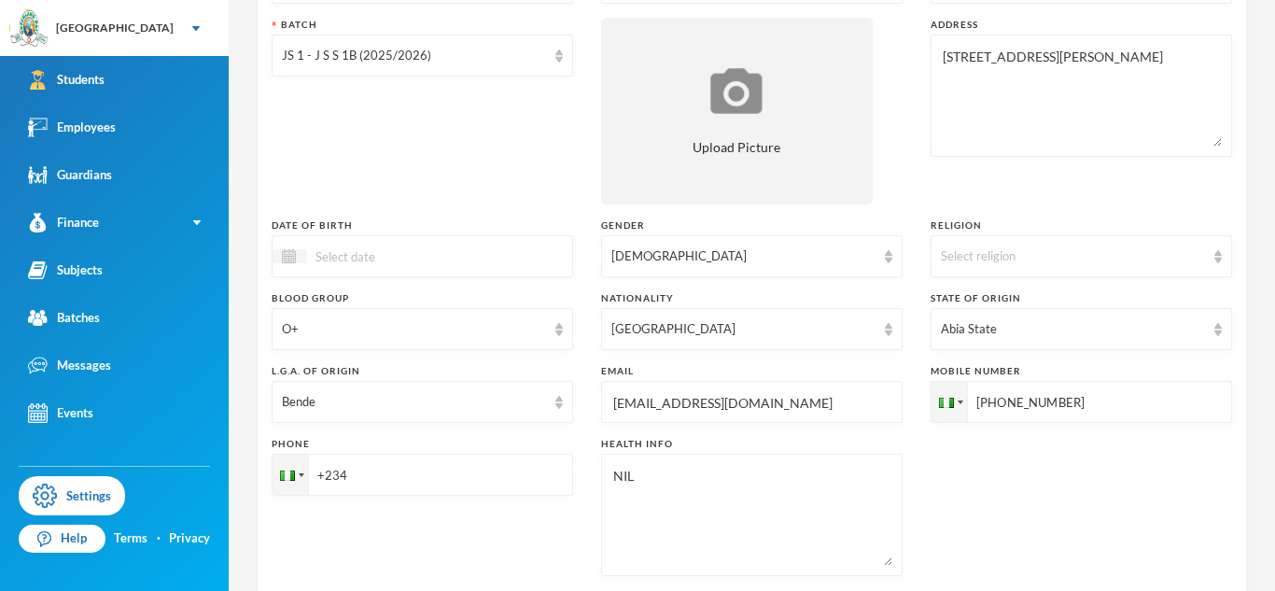
paste input "08030490817"
click at [352, 476] on input "[PHONE_NUMBER]" at bounding box center [423, 475] width 302 height 42
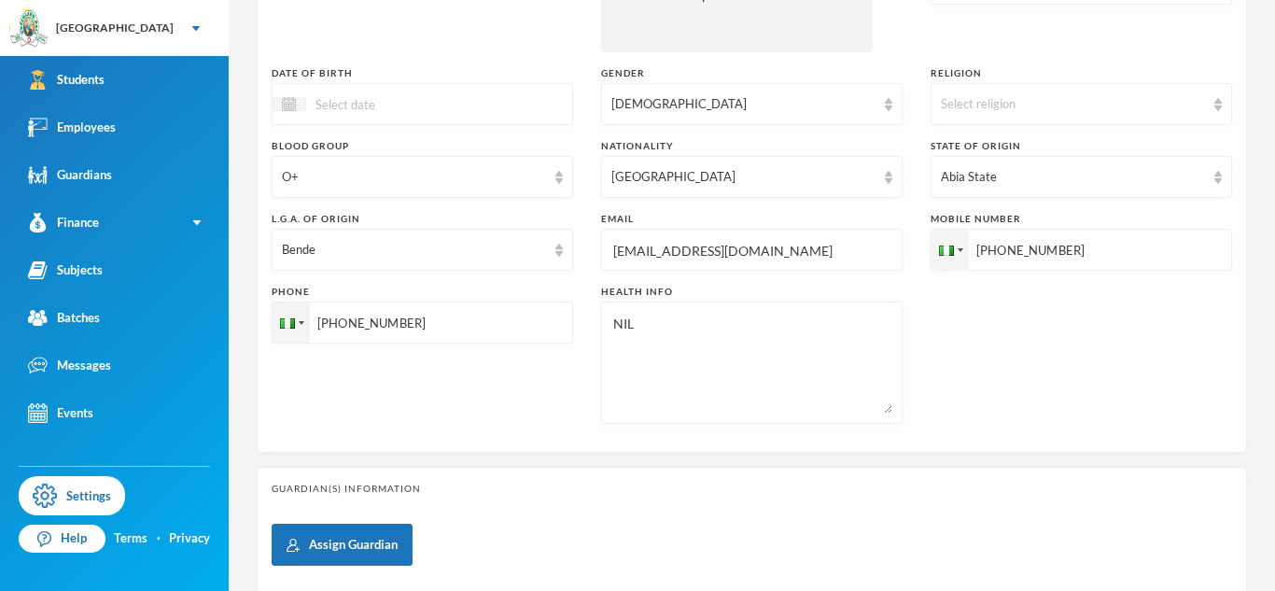
scroll to position [498, 0]
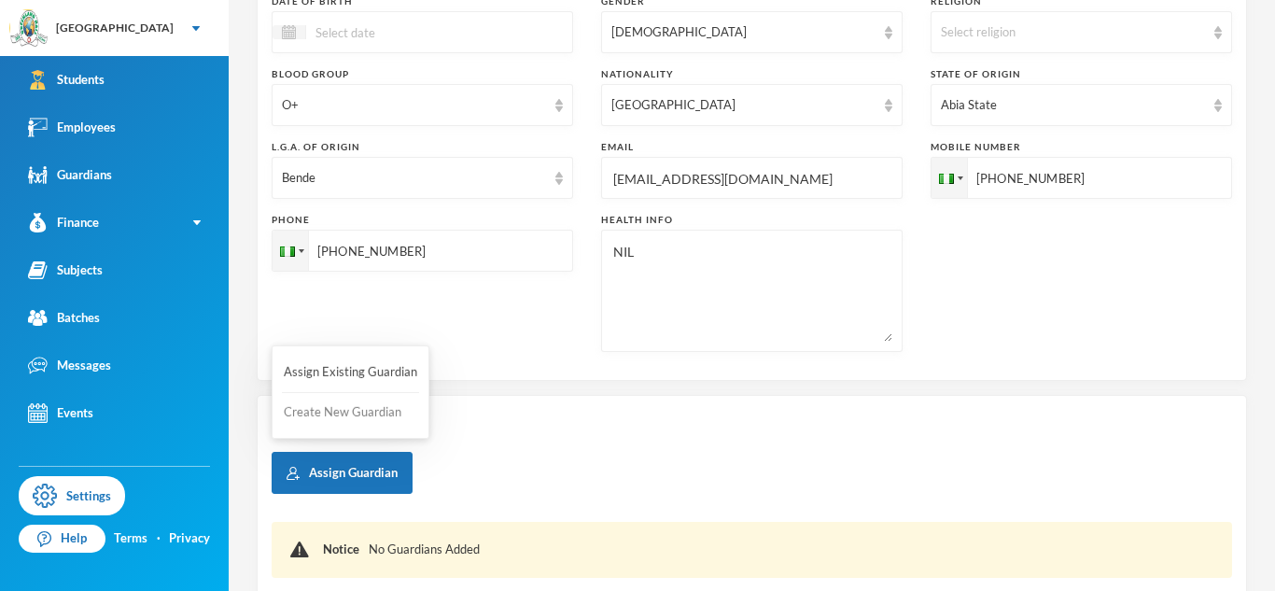
type input "[PHONE_NUMBER]"
click at [370, 413] on button "Create New Guardian" at bounding box center [350, 413] width 137 height 34
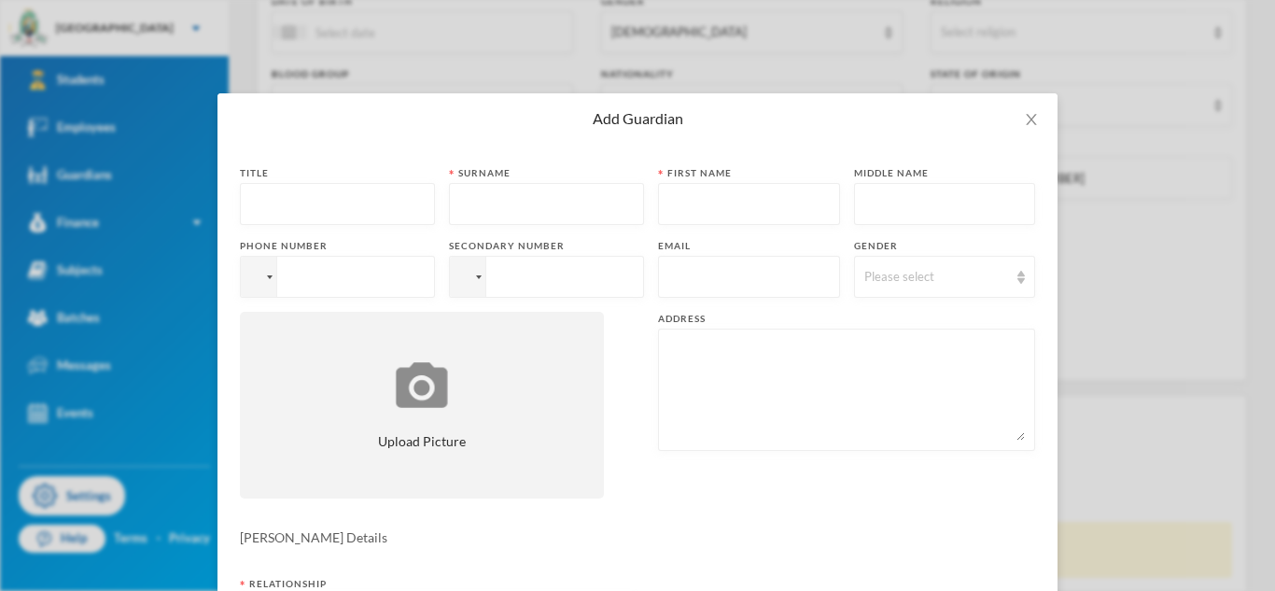
click at [380, 199] on input "text" at bounding box center [337, 205] width 175 height 42
type input "Mr"
click at [487, 212] on input "text" at bounding box center [546, 205] width 175 height 42
click at [676, 204] on input "text" at bounding box center [749, 205] width 162 height 42
type input "[PERSON_NAME]"
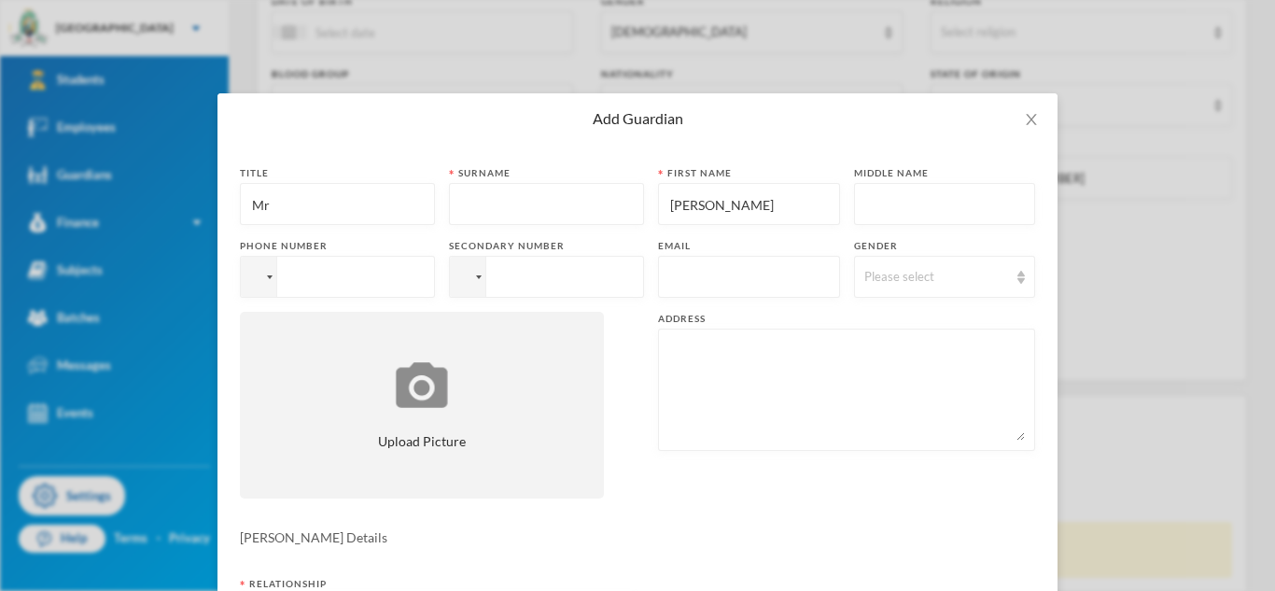
click at [563, 261] on input "tel" at bounding box center [546, 277] width 195 height 42
paste input "[PHONE_NUMBER]"
click at [512, 283] on input "[PHONE_NUMBER]" at bounding box center [546, 277] width 195 height 42
type input "[PHONE_NUMBER]"
click at [325, 283] on input "tel" at bounding box center [337, 277] width 195 height 42
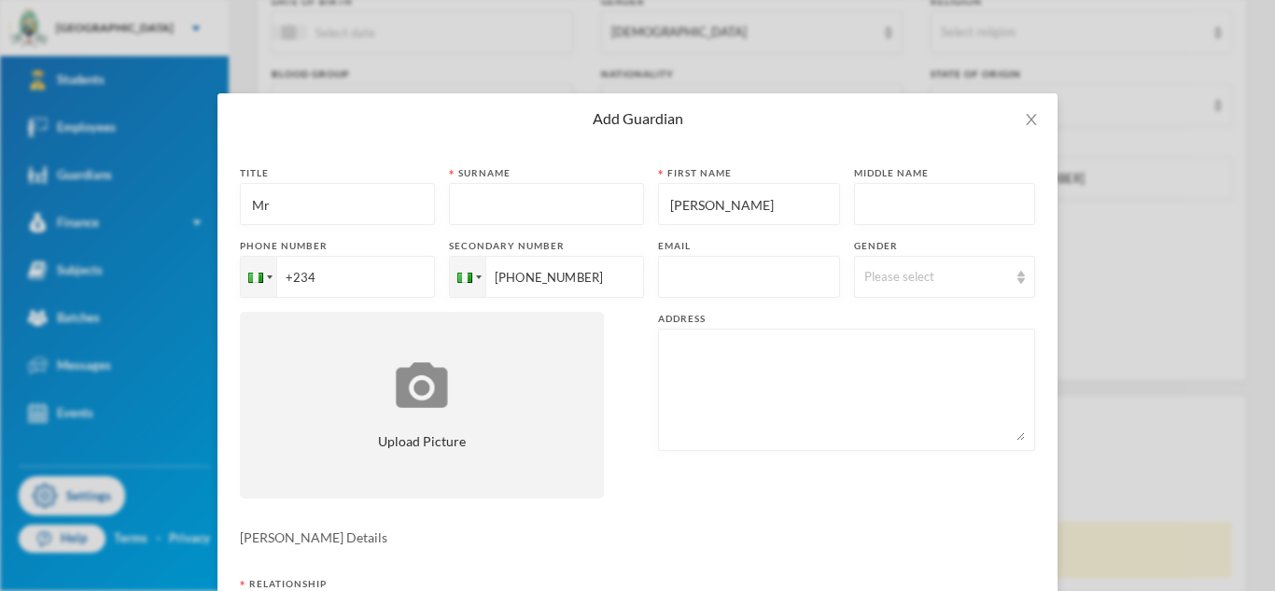
paste input "08030490817"
click at [318, 277] on input "[PHONE_NUMBER]" at bounding box center [337, 277] width 195 height 42
type input "[PHONE_NUMBER]"
click at [696, 377] on textarea at bounding box center [846, 390] width 357 height 102
paste textarea "[STREET_ADDRESS][PERSON_NAME]"
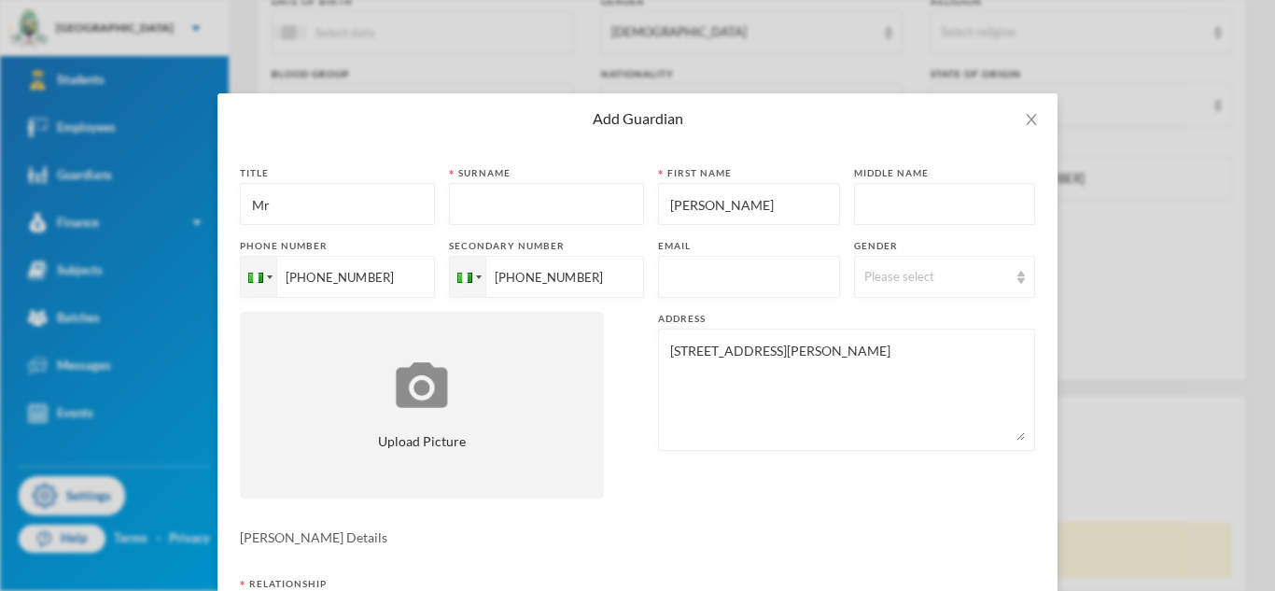
type textarea "[STREET_ADDRESS][PERSON_NAME]"
click at [738, 272] on input "text" at bounding box center [749, 278] width 162 height 42
paste input "[STREET_ADDRESS][PERSON_NAME]"
type input "[STREET_ADDRESS][PERSON_NAME]"
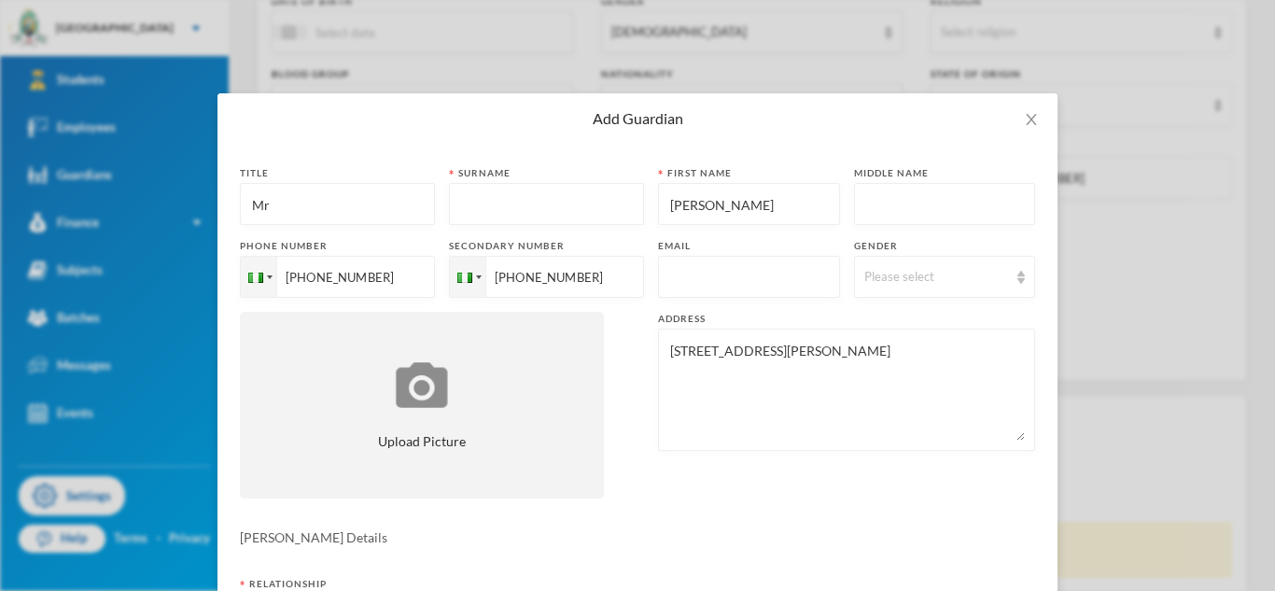
click at [755, 312] on div "Address" at bounding box center [846, 319] width 377 height 14
click at [738, 274] on input "text" at bounding box center [749, 278] width 162 height 42
paste input "[EMAIL_ADDRESS][DOMAIN_NAME]"
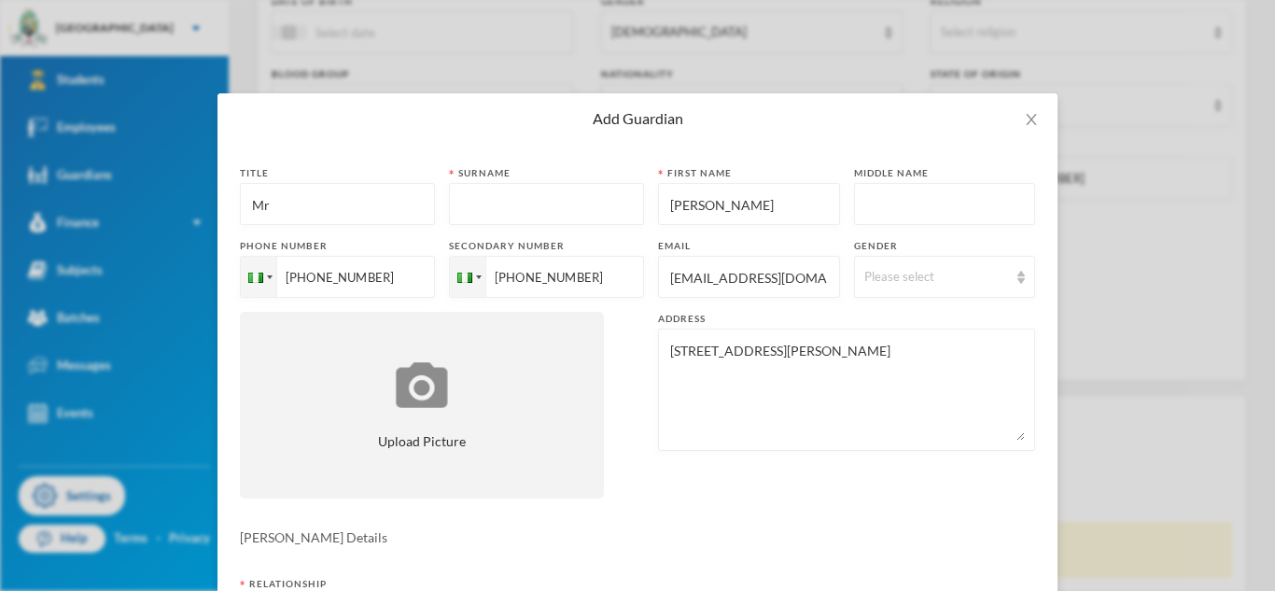
click at [738, 274] on input "[EMAIL_ADDRESS][DOMAIN_NAME]" at bounding box center [749, 278] width 162 height 42
type input "[EMAIL_ADDRESS][DOMAIN_NAME]"
click at [922, 289] on div "Please select" at bounding box center [945, 277] width 182 height 42
click at [910, 318] on li "[DEMOGRAPHIC_DATA]" at bounding box center [944, 320] width 182 height 30
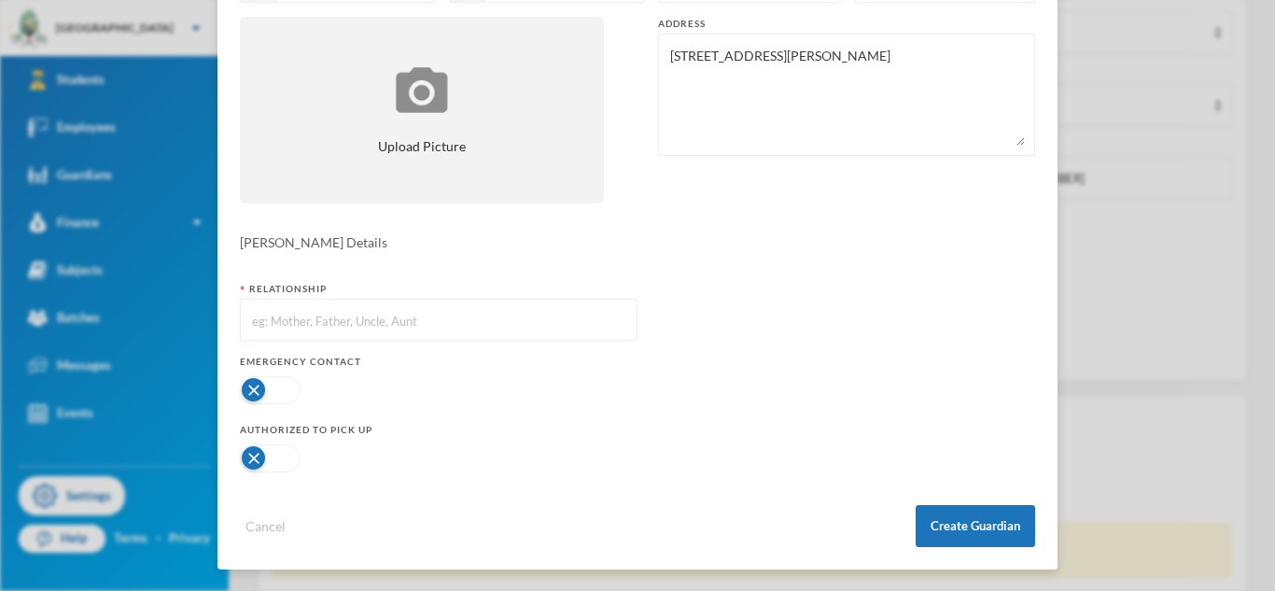
scroll to position [296, 0]
click at [377, 332] on input "text" at bounding box center [438, 320] width 377 height 42
click at [359, 332] on input "text" at bounding box center [438, 320] width 377 height 42
type input "Father"
click at [293, 383] on button "button" at bounding box center [270, 389] width 61 height 28
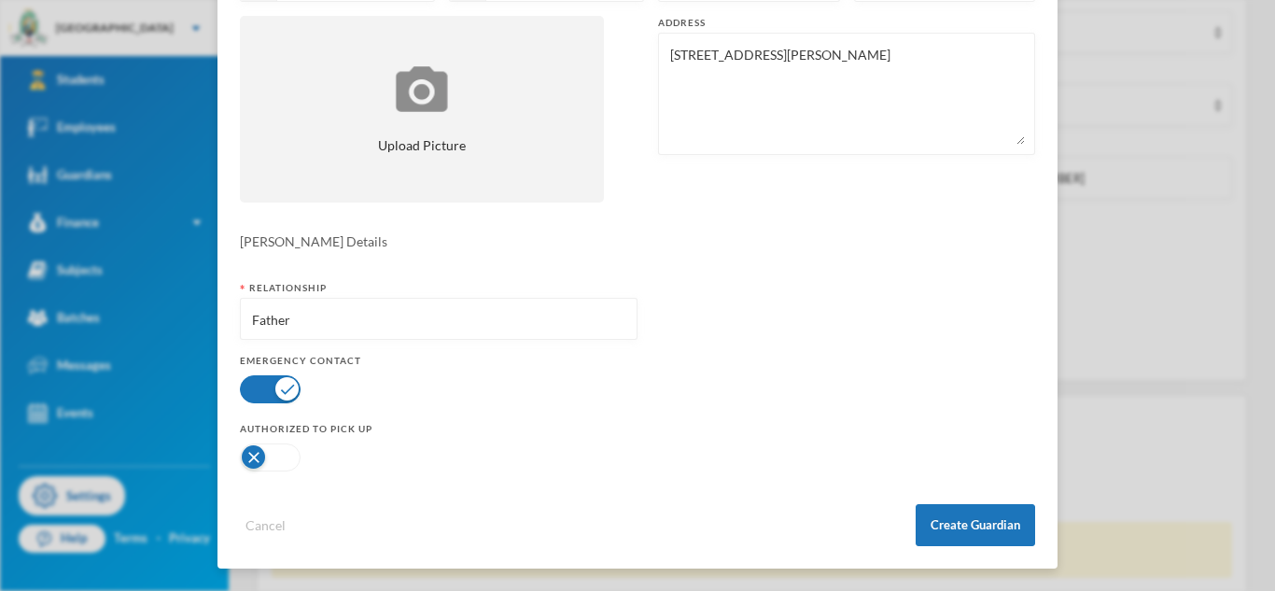
click at [266, 450] on button "button" at bounding box center [270, 457] width 61 height 28
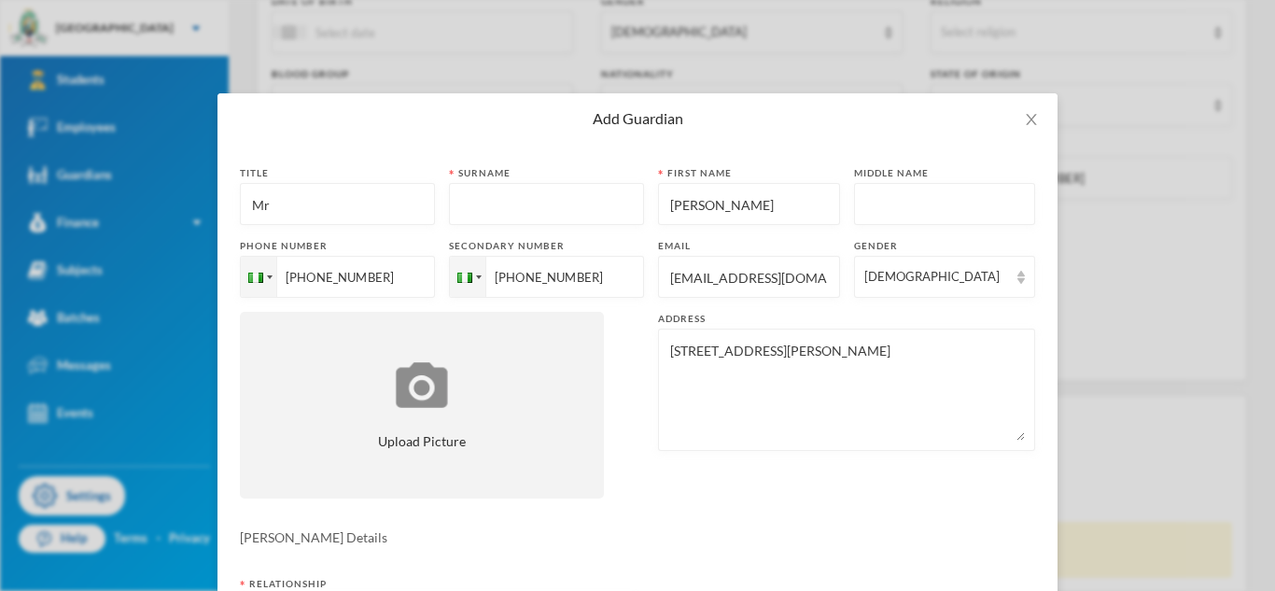
click at [701, 349] on textarea "[STREET_ADDRESS][PERSON_NAME]" at bounding box center [846, 390] width 357 height 102
type textarea "[STREET_ADDRESS][PERSON_NAME]"
click at [569, 206] on input "text" at bounding box center [546, 205] width 175 height 42
paste input "Ugwubujor"
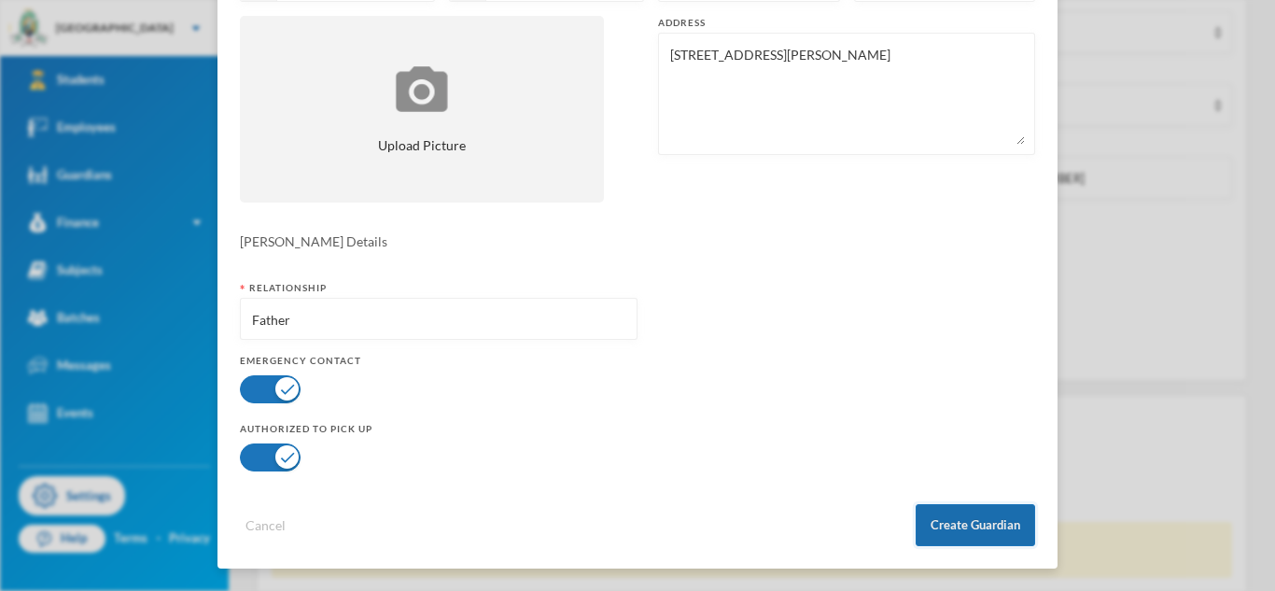
type input "Ugwubujor"
click at [967, 516] on button "Create Guardian" at bounding box center [975, 525] width 119 height 42
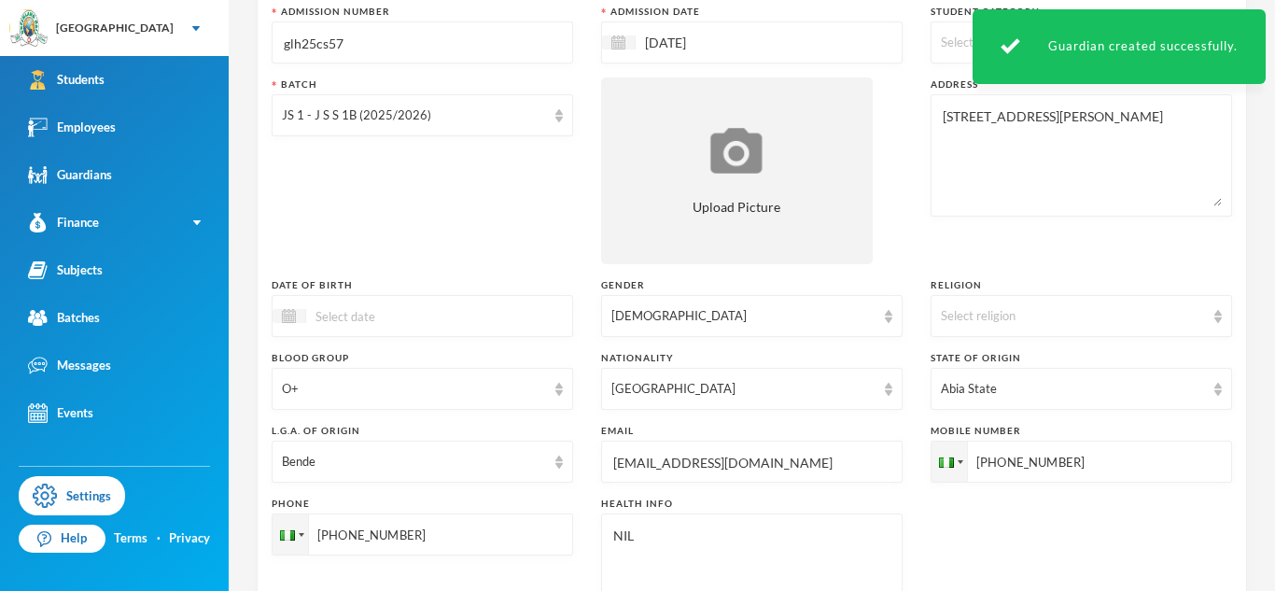
scroll to position [206, 0]
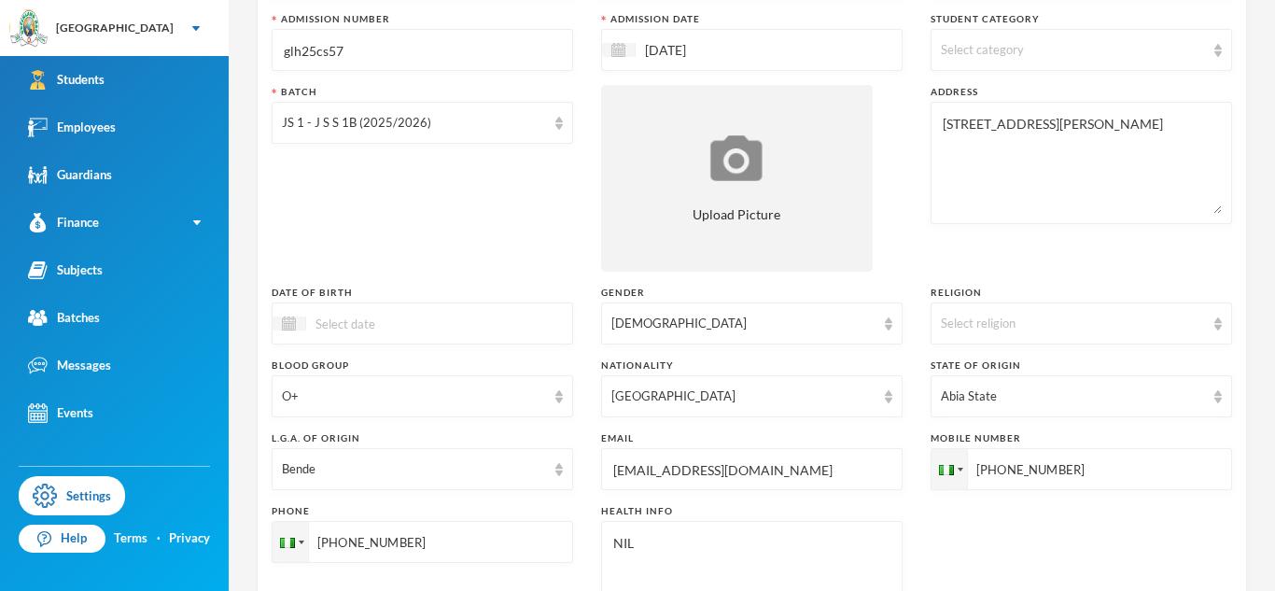
click at [412, 326] on input at bounding box center [384, 323] width 157 height 21
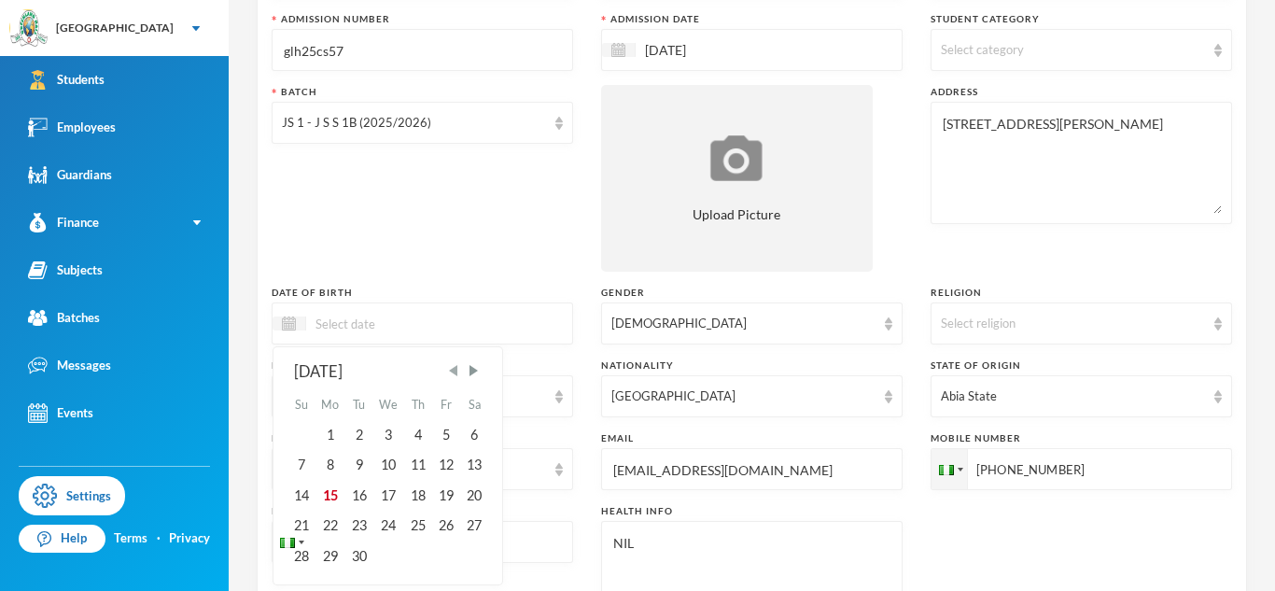
click at [454, 376] on span "Previous Month" at bounding box center [453, 370] width 17 height 17
click at [424, 464] on div "7" at bounding box center [417, 465] width 28 height 30
click at [373, 322] on input "07/08/0002015" at bounding box center [384, 323] width 157 height 21
type input "[DATE]"
click at [401, 310] on div "[DATE] [DATE] Su Mo Tu We Th Fr Sa 1 2 3 4 5 6 7 8 9 10 11 12 13 14 15 16 17 18…" at bounding box center [423, 323] width 302 height 42
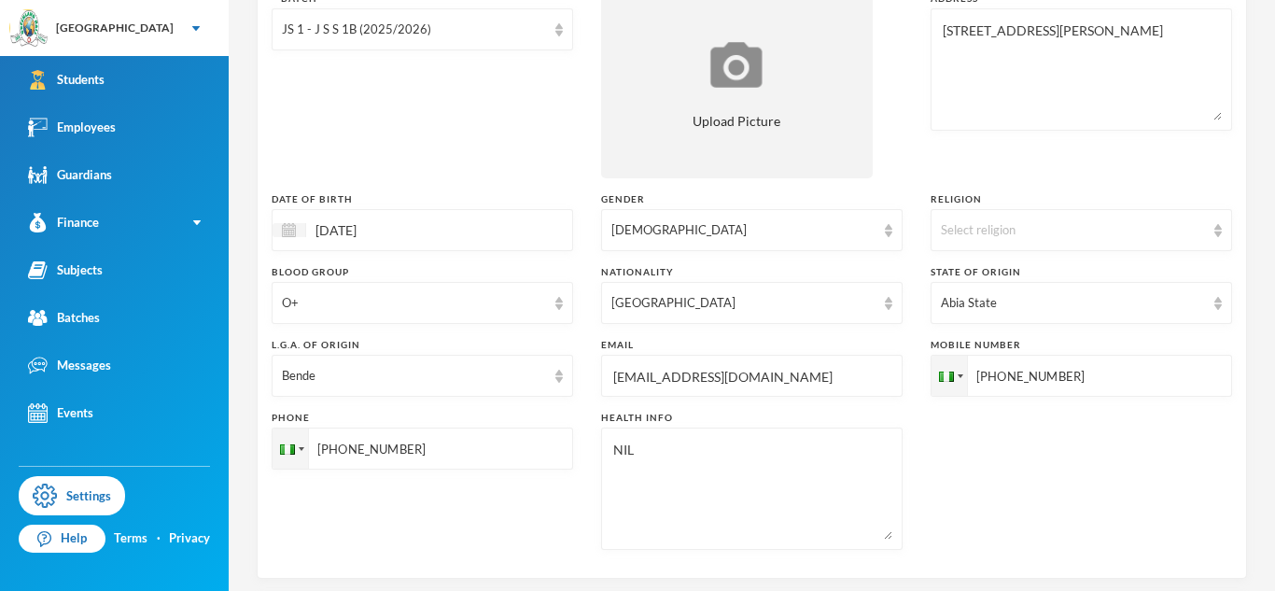
scroll to position [301, 0]
click at [986, 234] on div "Select religion" at bounding box center [1073, 229] width 264 height 19
click at [964, 260] on li "[DEMOGRAPHIC_DATA]" at bounding box center [1082, 273] width 302 height 30
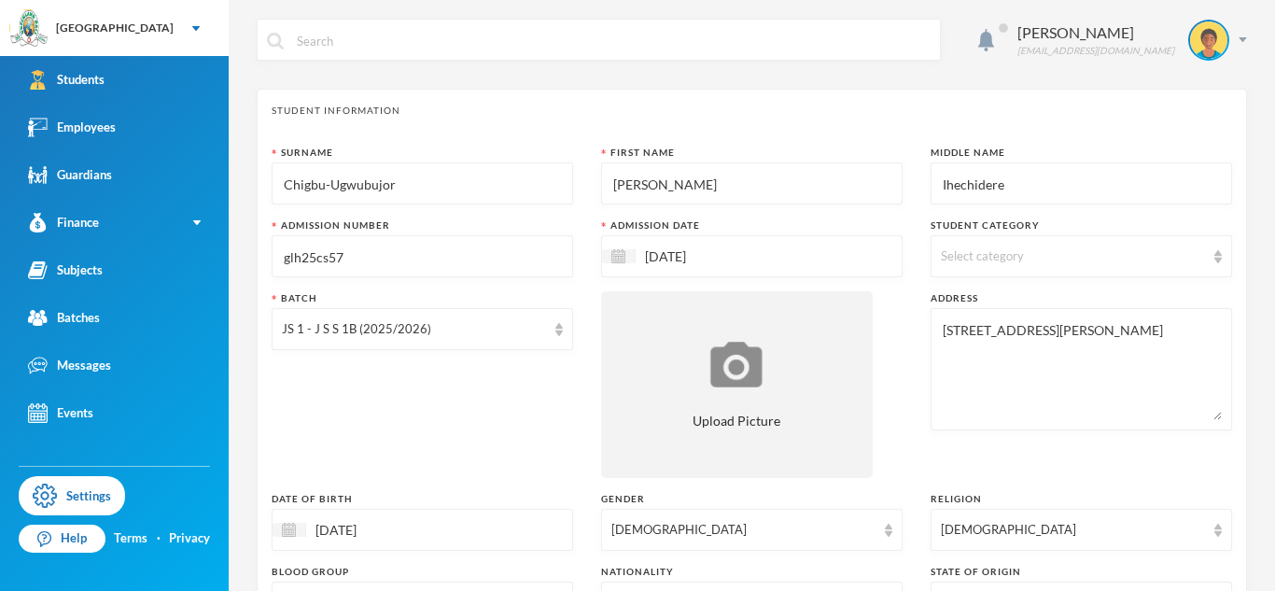
scroll to position [795, 0]
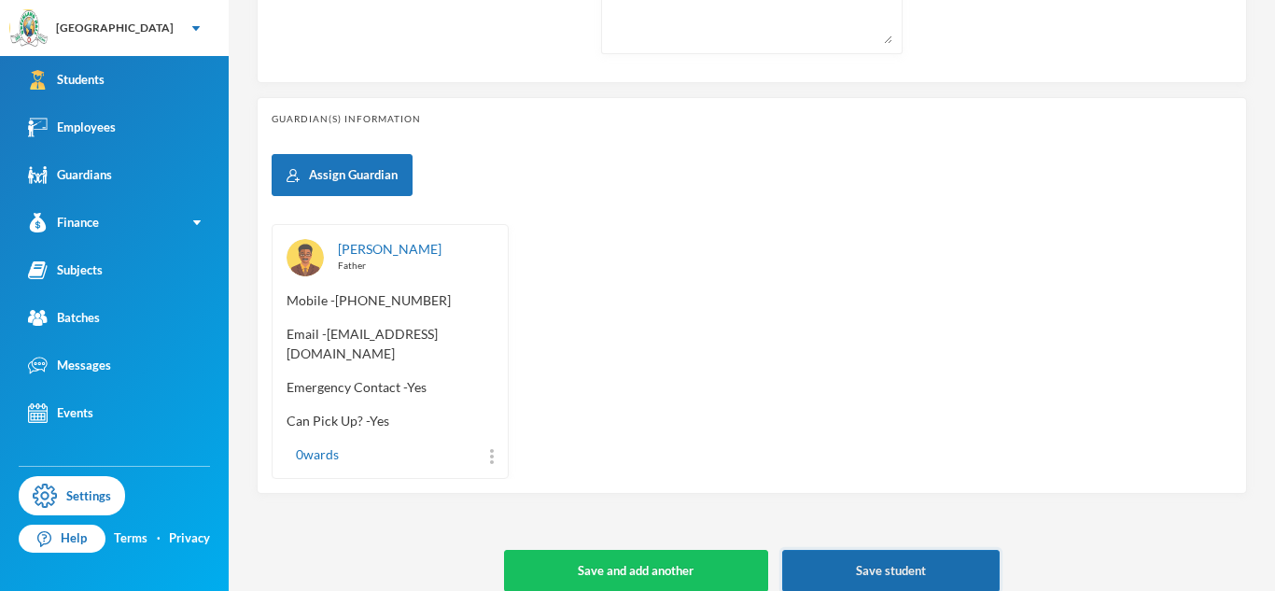
click at [876, 550] on button "Save student" at bounding box center [891, 571] width 218 height 42
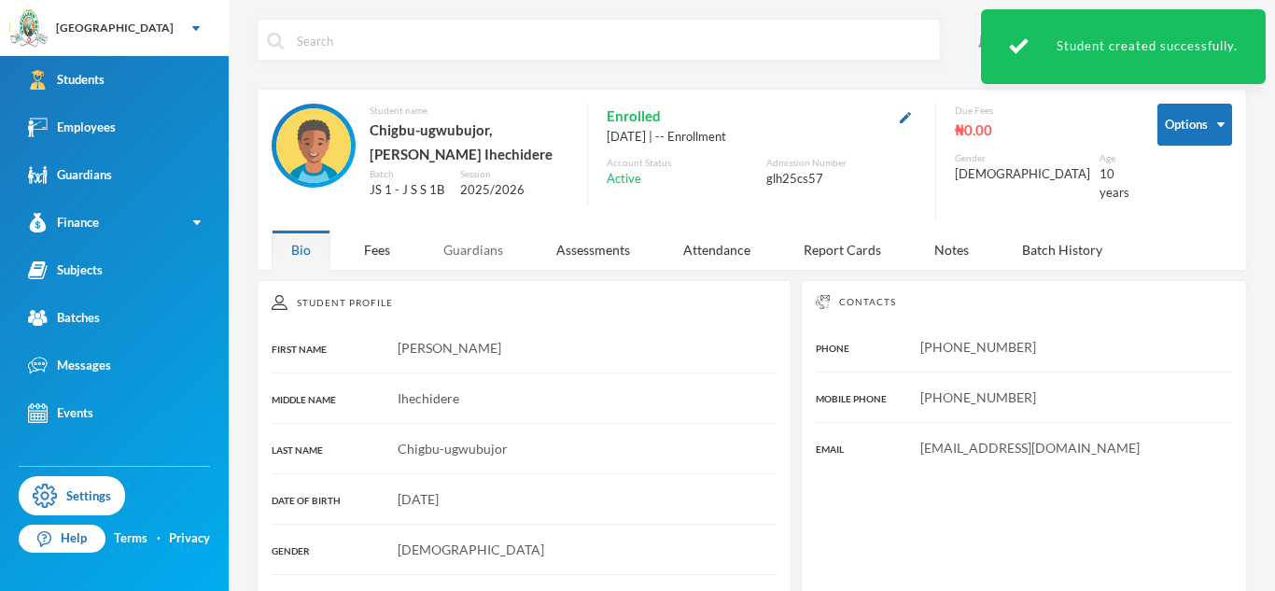
click at [486, 250] on div "Guardians" at bounding box center [473, 250] width 99 height 40
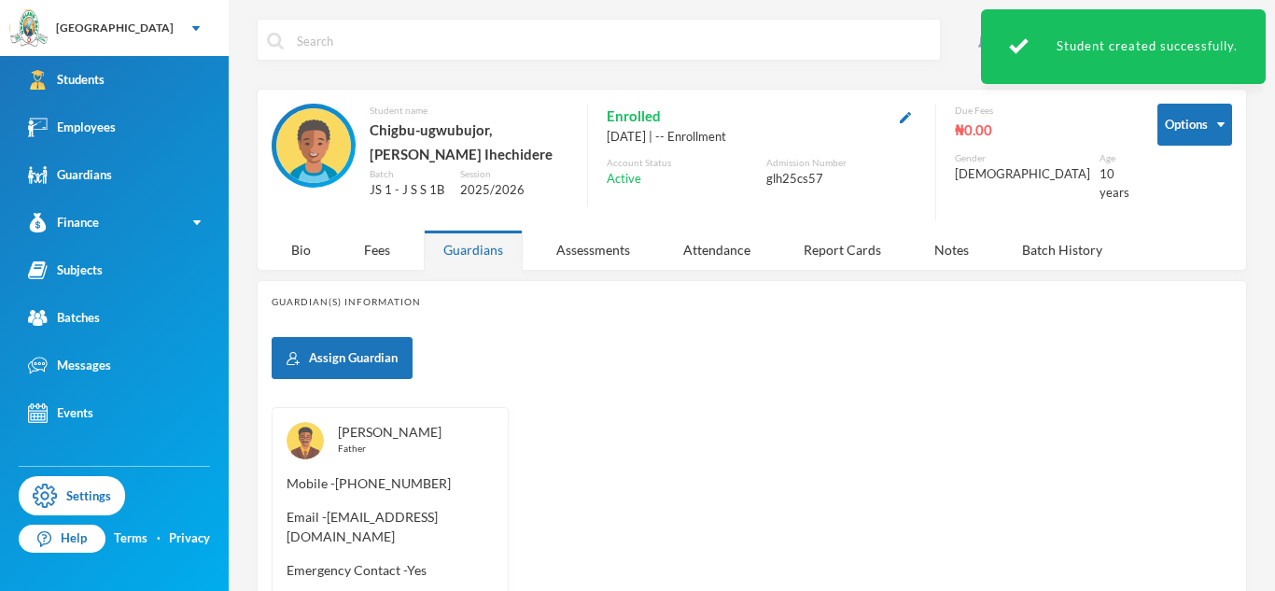
click at [401, 424] on link "[PERSON_NAME]" at bounding box center [390, 432] width 104 height 16
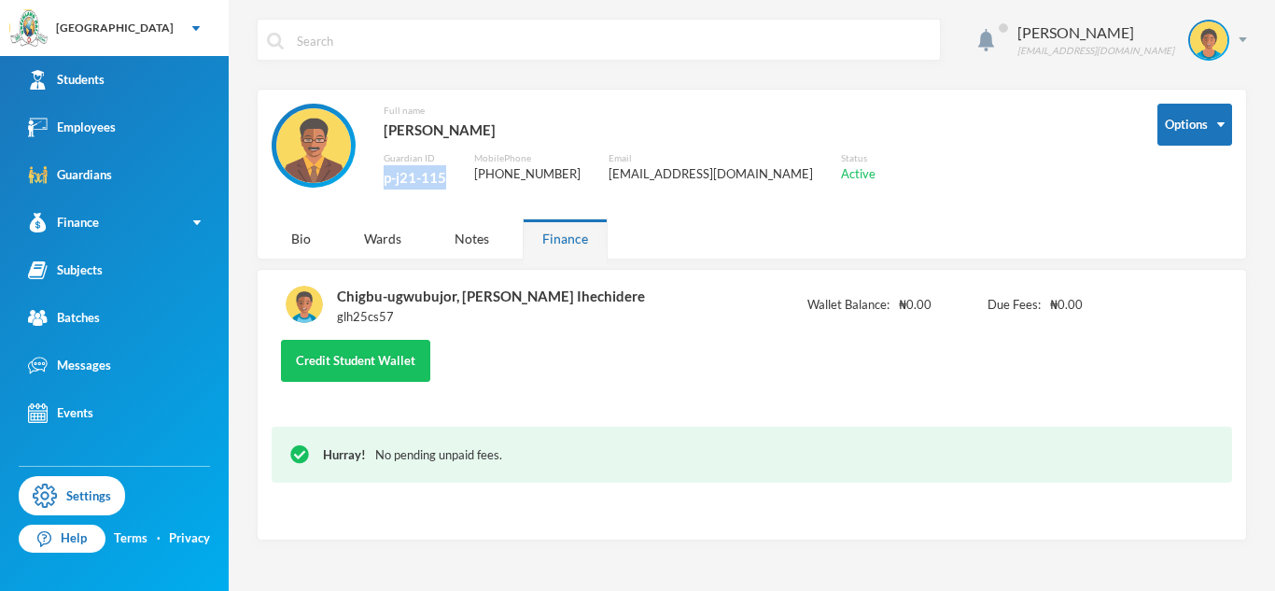
drag, startPoint x: 384, startPoint y: 183, endPoint x: 448, endPoint y: 177, distance: 64.7
click at [448, 177] on div "Full name [PERSON_NAME] Guardian ID p-j21-115 Mobile Phone [PHONE_NUMBER] Email…" at bounding box center [701, 156] width 858 height 105
copy div "p-j21-115"
click at [448, 177] on div "Full name [PERSON_NAME] Guardian ID p-j21-115 Mobile Phone [PHONE_NUMBER] Email…" at bounding box center [701, 156] width 858 height 105
click at [431, 172] on div "p-j21-115" at bounding box center [415, 177] width 63 height 24
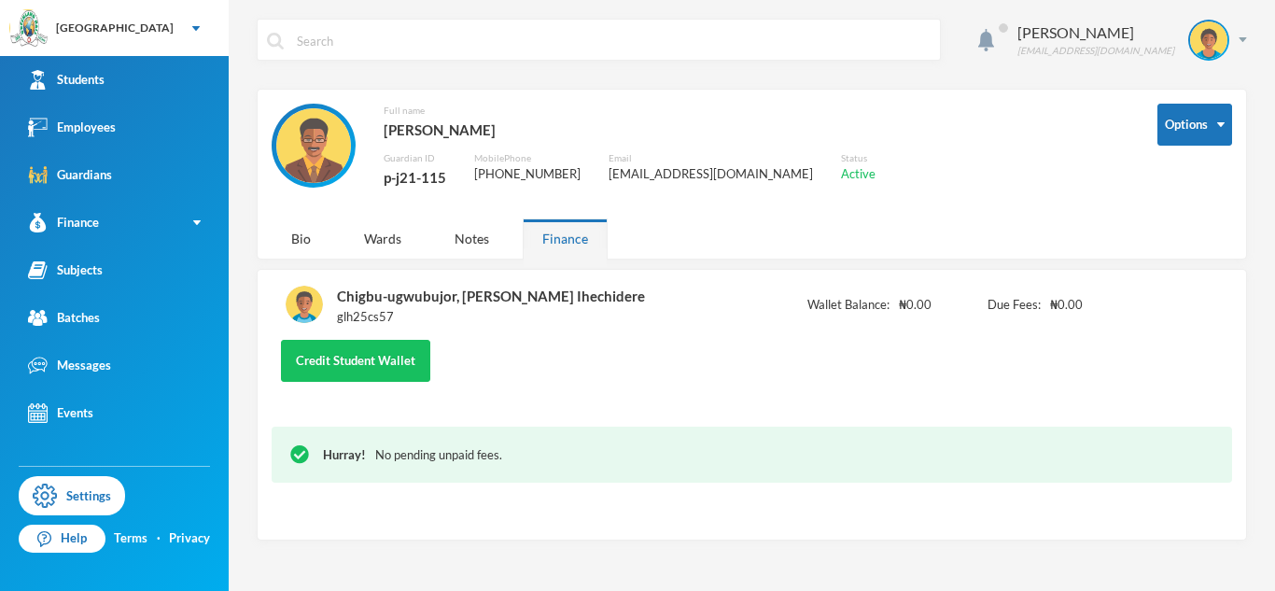
click at [431, 172] on div "p-j21-115" at bounding box center [415, 177] width 63 height 24
copy div "p-j21-115"
click at [431, 172] on div "p-j21-115" at bounding box center [415, 177] width 63 height 24
click at [411, 177] on div "p-j21-115" at bounding box center [415, 177] width 63 height 24
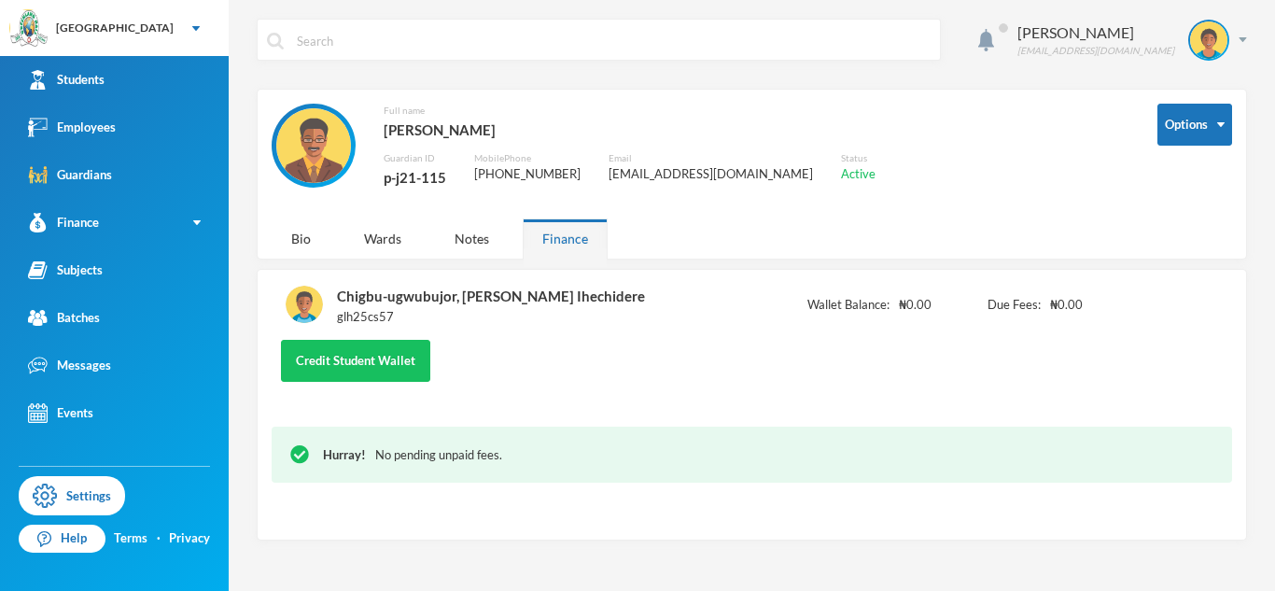
click at [411, 177] on div "p-j21-115" at bounding box center [415, 177] width 63 height 24
copy div "p-j21-115"
drag, startPoint x: 450, startPoint y: 134, endPoint x: 414, endPoint y: 123, distance: 37.8
click at [414, 123] on div "[PERSON_NAME]" at bounding box center [630, 130] width 492 height 24
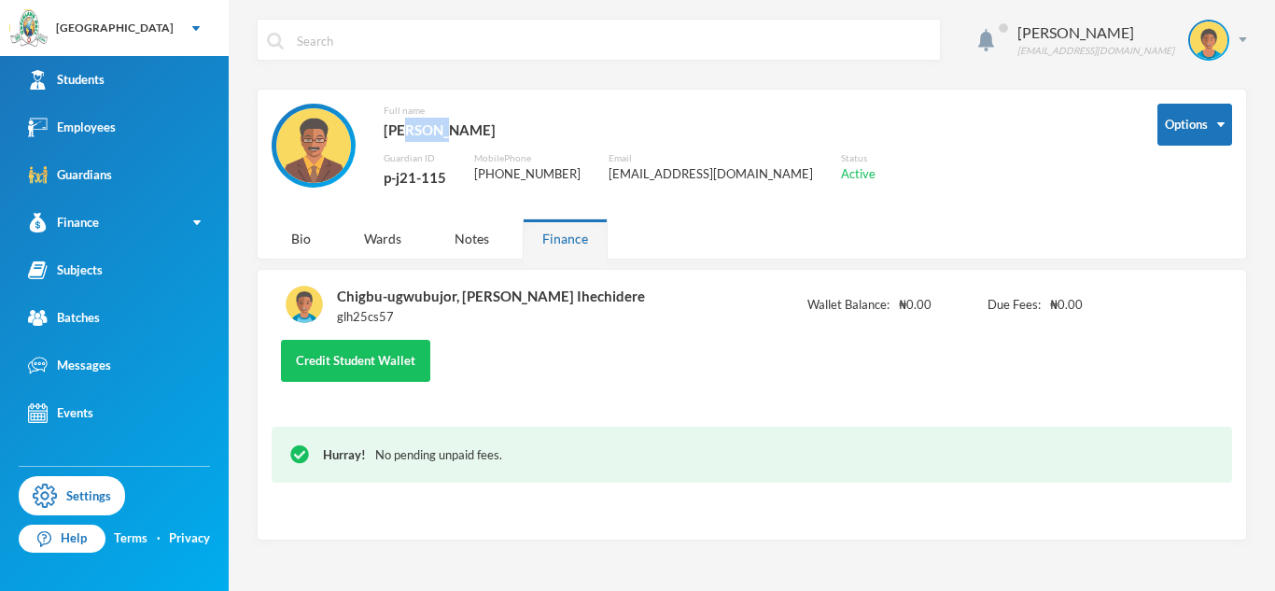
click at [388, 128] on div "[PERSON_NAME]" at bounding box center [630, 130] width 492 height 24
drag, startPoint x: 388, startPoint y: 128, endPoint x: 449, endPoint y: 130, distance: 60.7
click at [449, 130] on div "[PERSON_NAME]" at bounding box center [630, 130] width 492 height 24
copy div "Ugwubujor"
click at [164, 115] on link "Employees" at bounding box center [114, 128] width 229 height 48
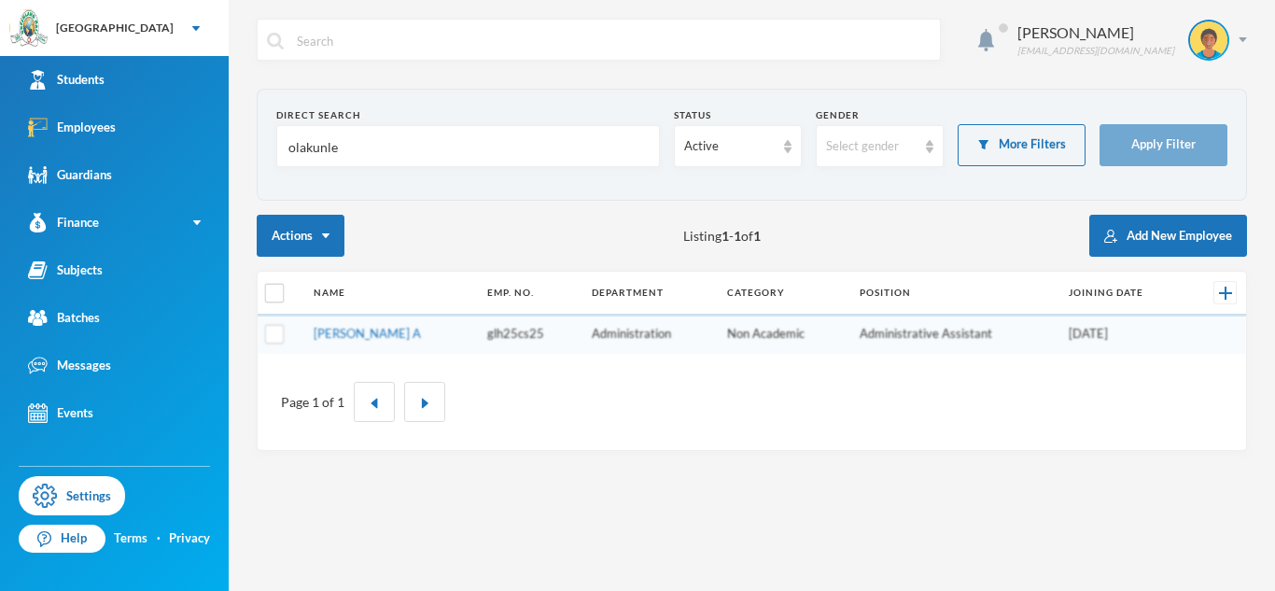
click at [302, 147] on input "olakunle" at bounding box center [468, 147] width 363 height 42
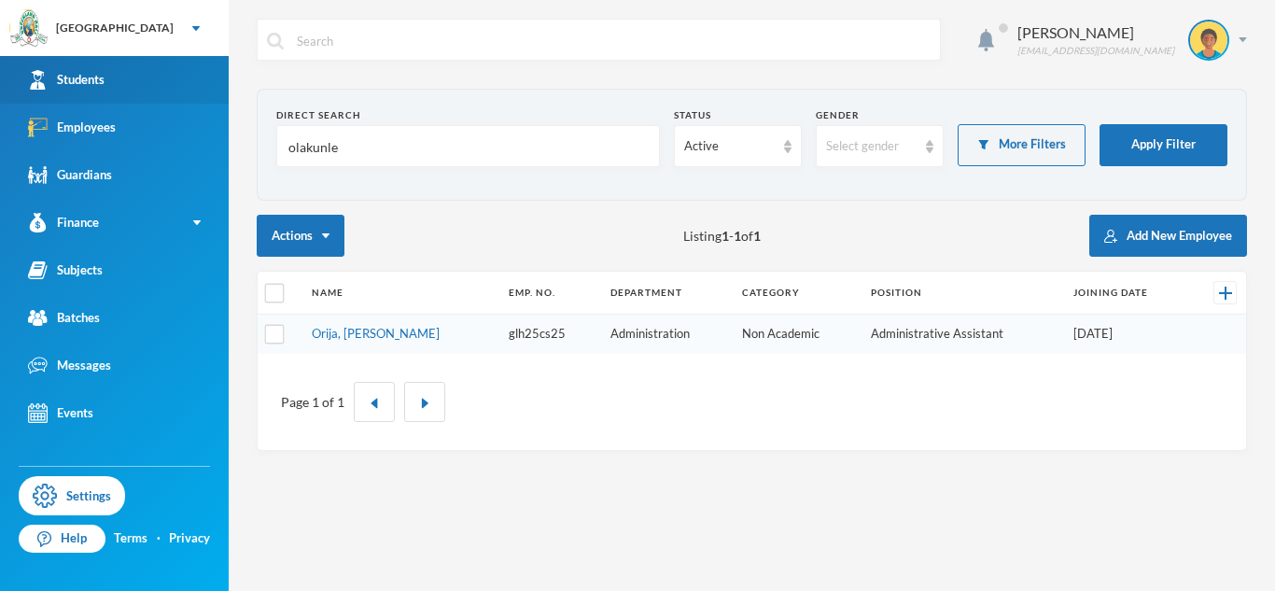
click at [147, 91] on link "Students" at bounding box center [114, 80] width 229 height 48
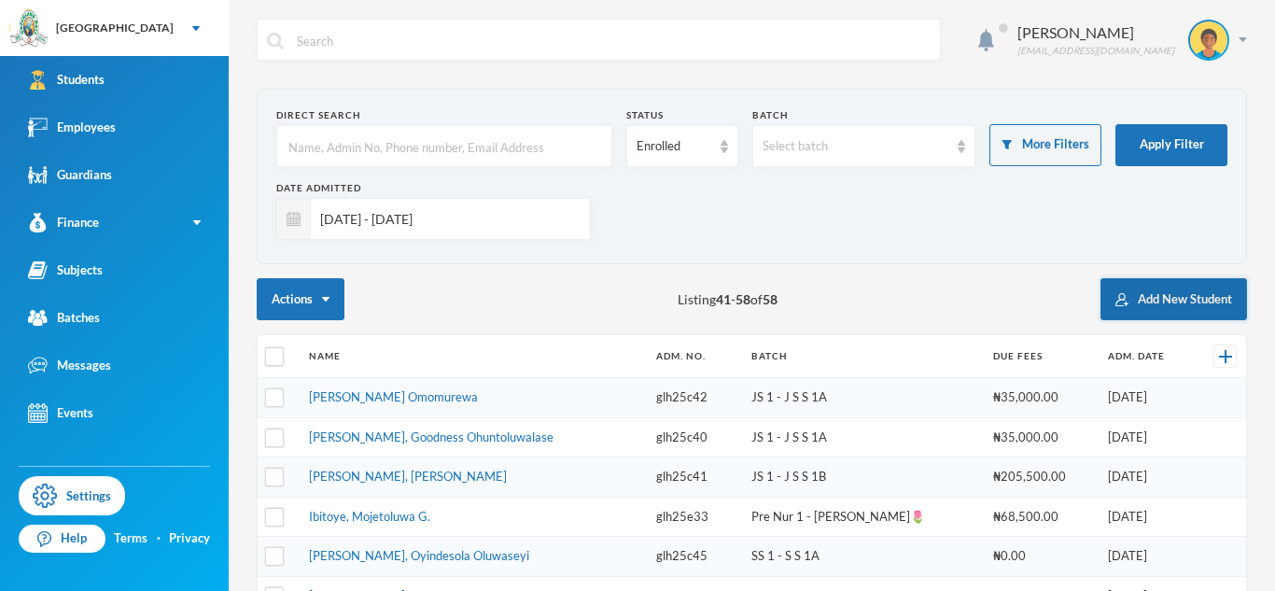
click at [1130, 303] on button "Add New Student" at bounding box center [1174, 299] width 147 height 42
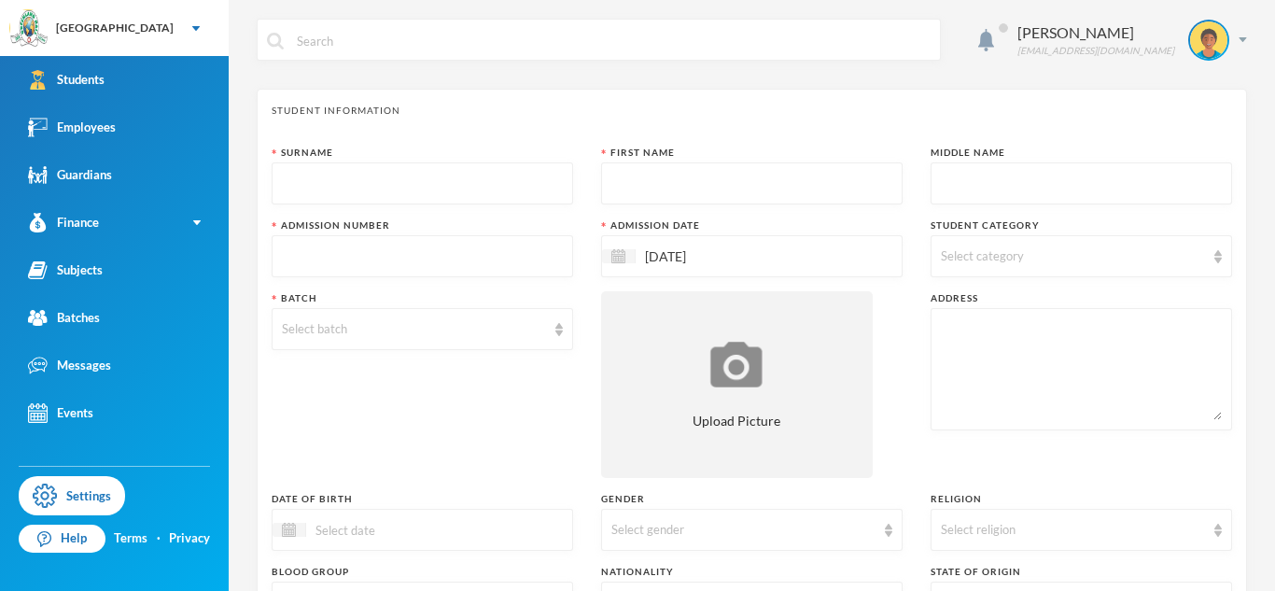
click at [393, 191] on input "text" at bounding box center [422, 184] width 281 height 42
type input "Atologun"
click at [430, 241] on input "text" at bounding box center [422, 257] width 281 height 42
type input "glh25cs57"
click at [368, 325] on div "Select batch" at bounding box center [414, 329] width 264 height 19
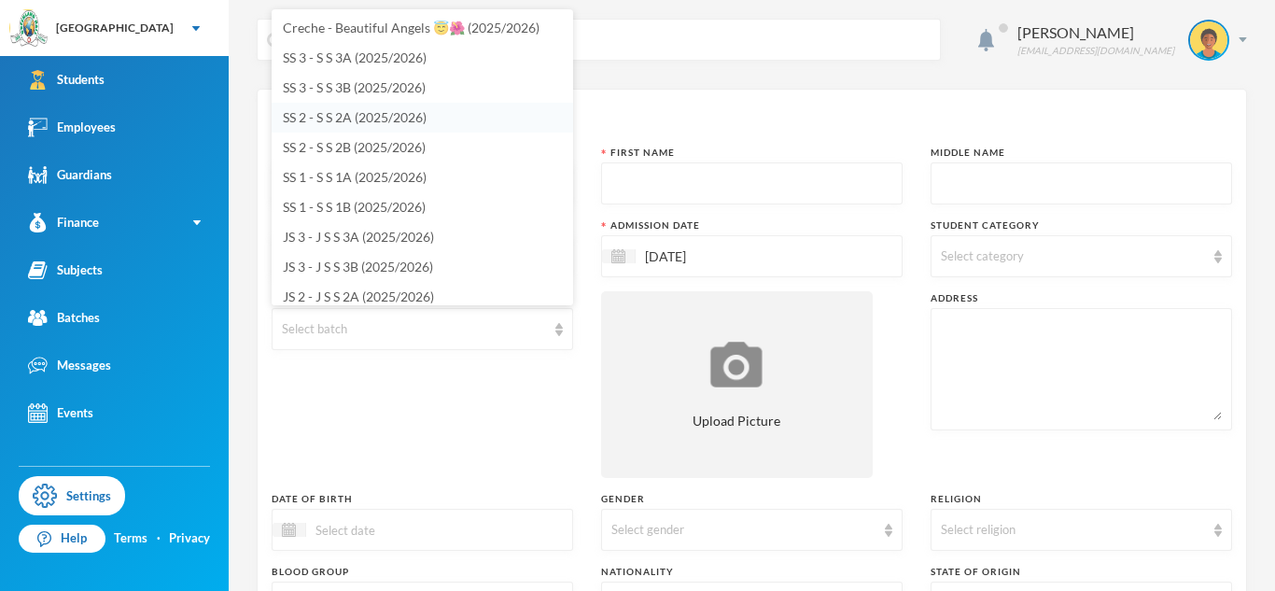
click at [362, 116] on span "SS 2 - S S 2A (2025/2026)" at bounding box center [355, 117] width 144 height 16
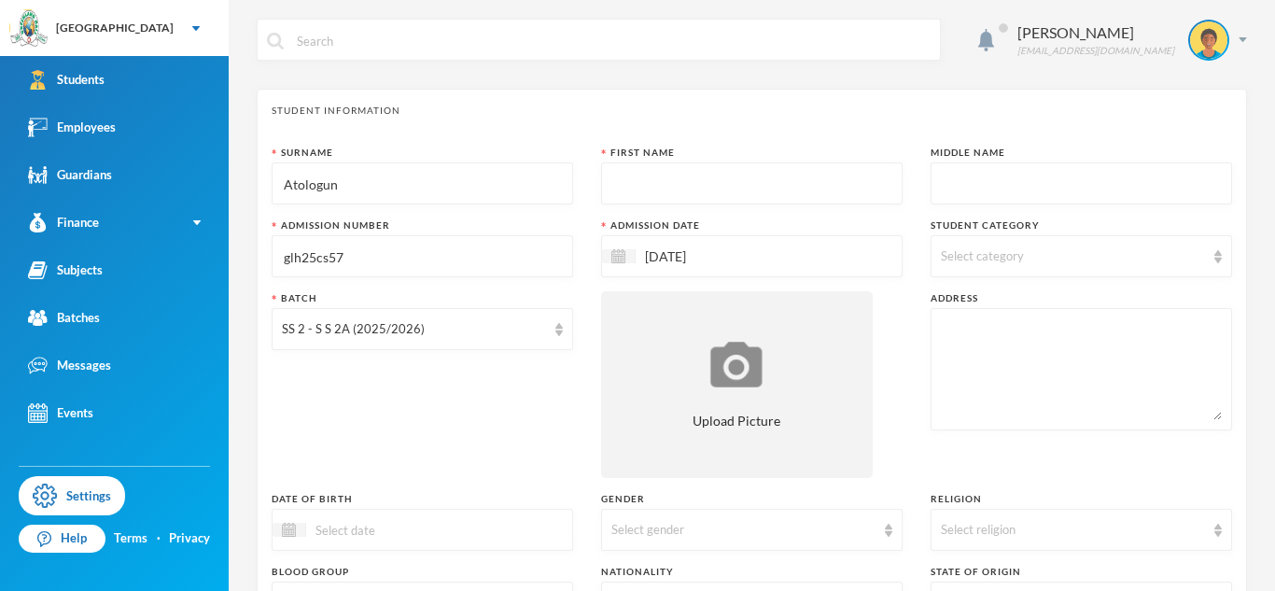
click at [621, 183] on input "text" at bounding box center [751, 184] width 281 height 42
click at [640, 177] on input "text" at bounding box center [751, 184] width 281 height 42
type input "Ololade"
click at [956, 192] on input "text" at bounding box center [1081, 184] width 281 height 42
type input "Treasure"
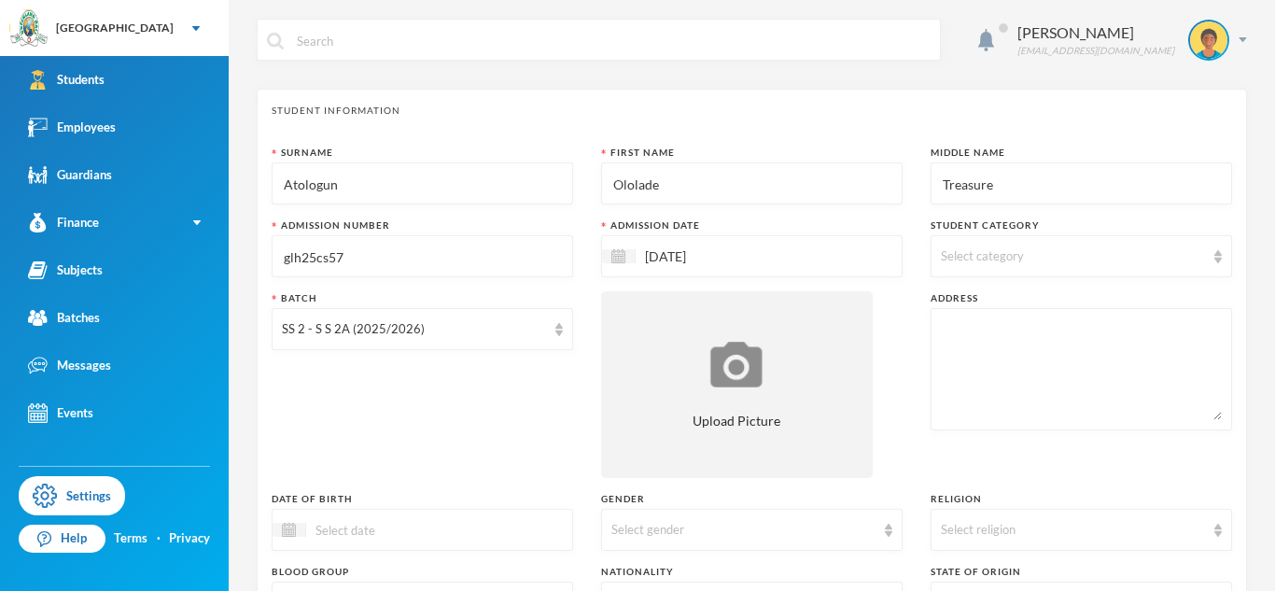
click at [1033, 256] on div "Select category" at bounding box center [1073, 256] width 264 height 19
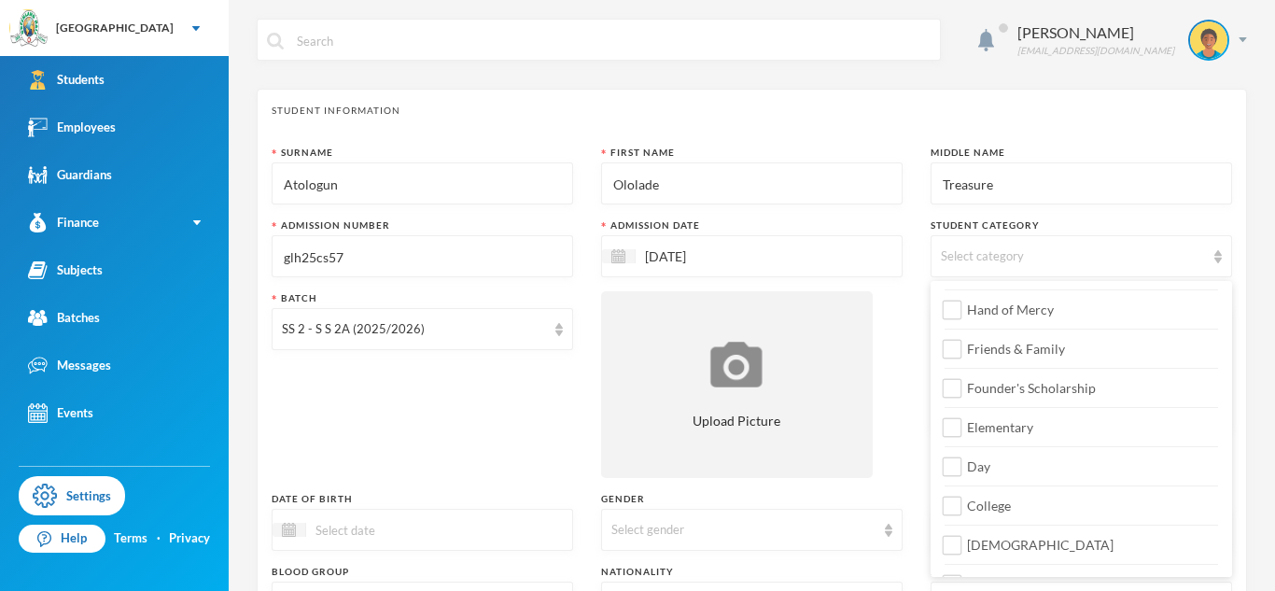
scroll to position [220, 0]
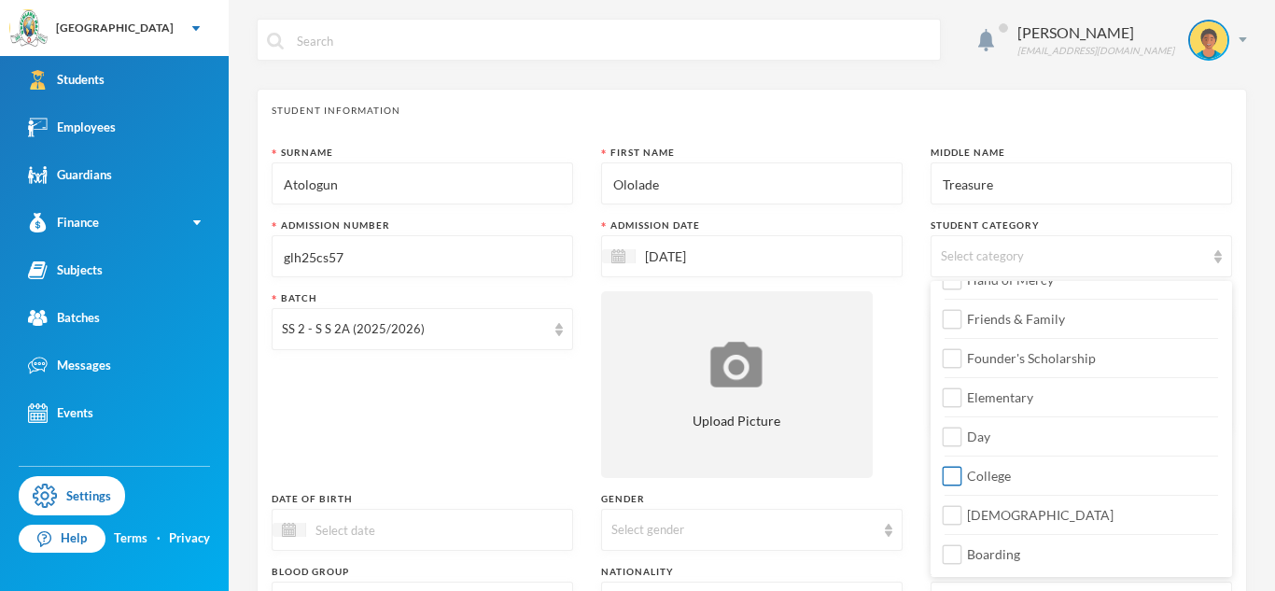
click at [974, 479] on span "College" at bounding box center [989, 476] width 59 height 16
click at [963, 479] on input "College" at bounding box center [953, 477] width 20 height 20
checkbox input "true"
click at [986, 429] on span "Day" at bounding box center [979, 437] width 38 height 16
click at [963, 428] on input "Day" at bounding box center [953, 438] width 20 height 20
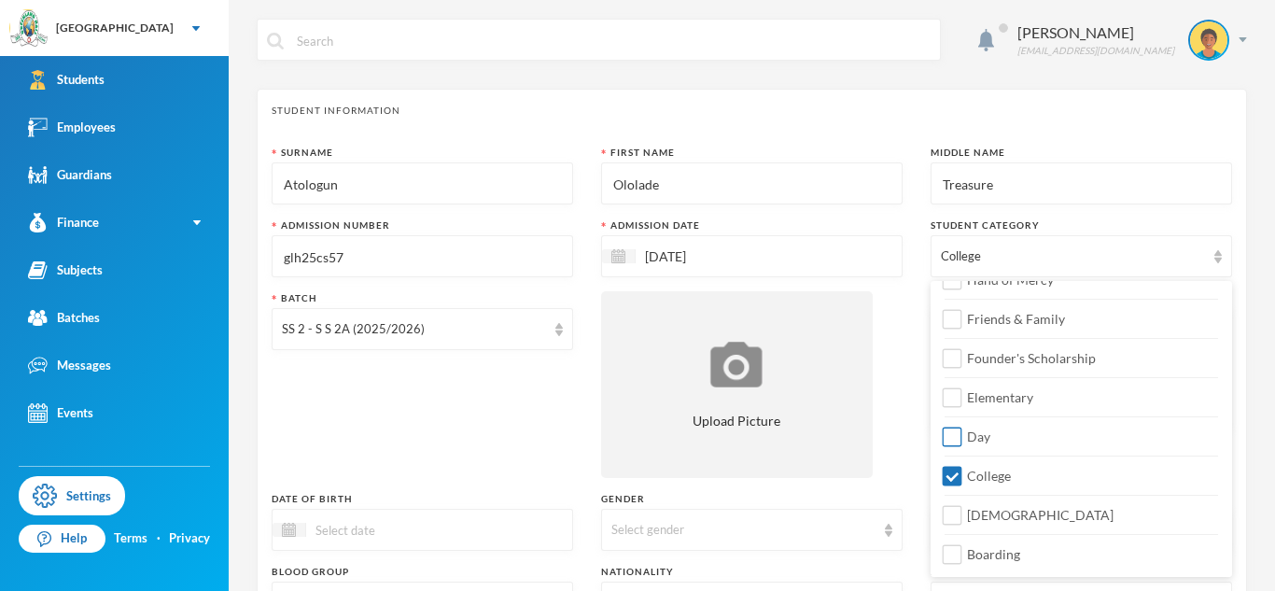
checkbox input "true"
click at [968, 519] on span "[DEMOGRAPHIC_DATA]" at bounding box center [1041, 515] width 162 height 16
click at [963, 519] on input "[DEMOGRAPHIC_DATA]" at bounding box center [953, 516] width 20 height 20
checkbox input "true"
click at [667, 544] on div "Select gender" at bounding box center [752, 530] width 302 height 42
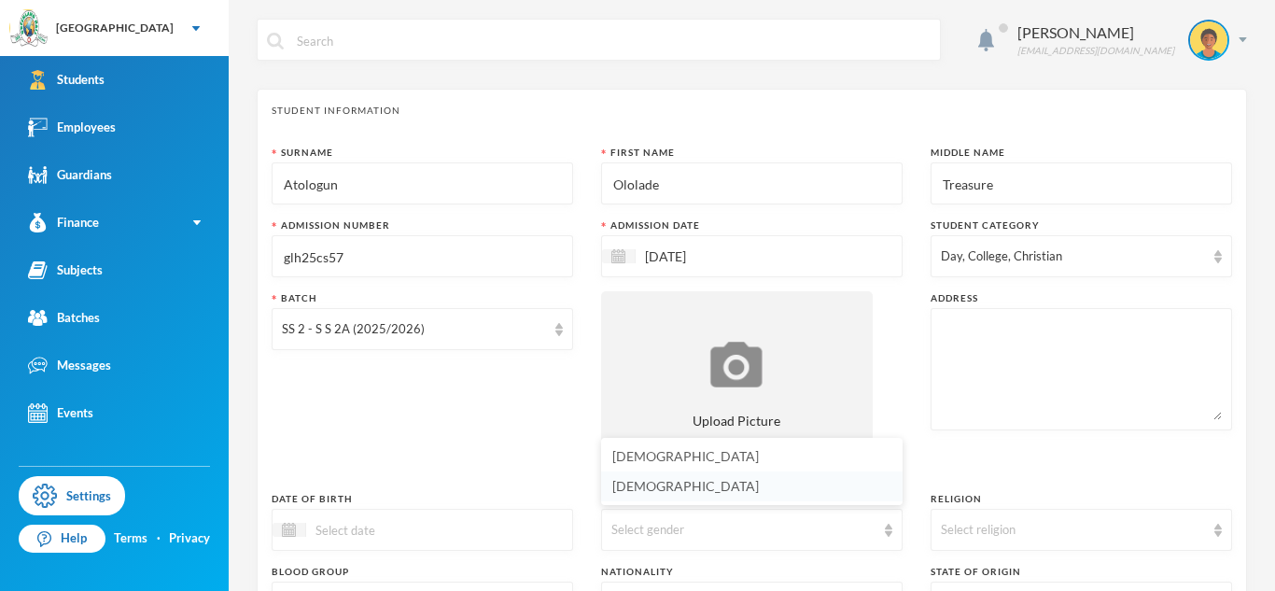
click at [649, 479] on span "[DEMOGRAPHIC_DATA]" at bounding box center [685, 486] width 147 height 16
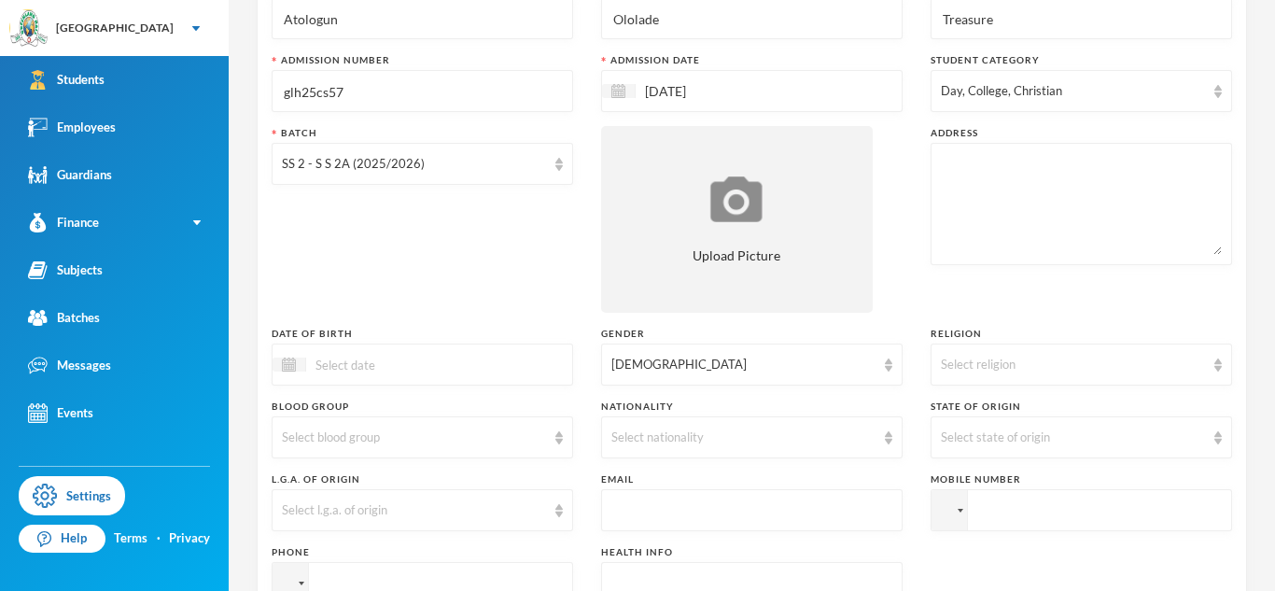
scroll to position [215, 0]
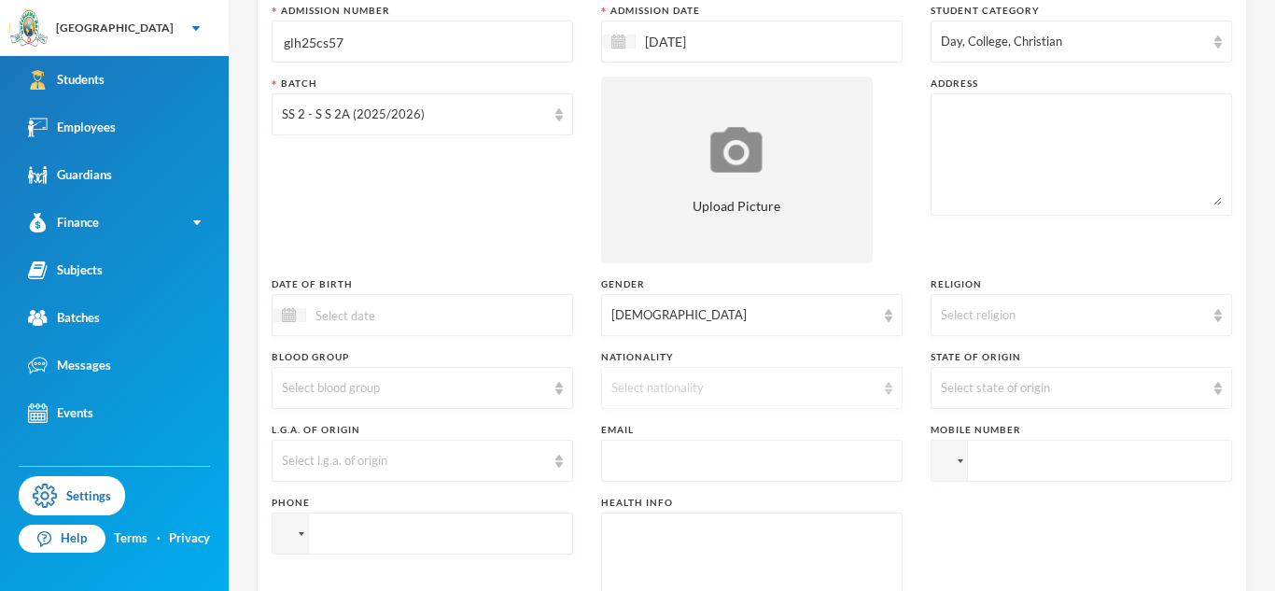
click at [635, 392] on div "Select nationality" at bounding box center [743, 388] width 264 height 19
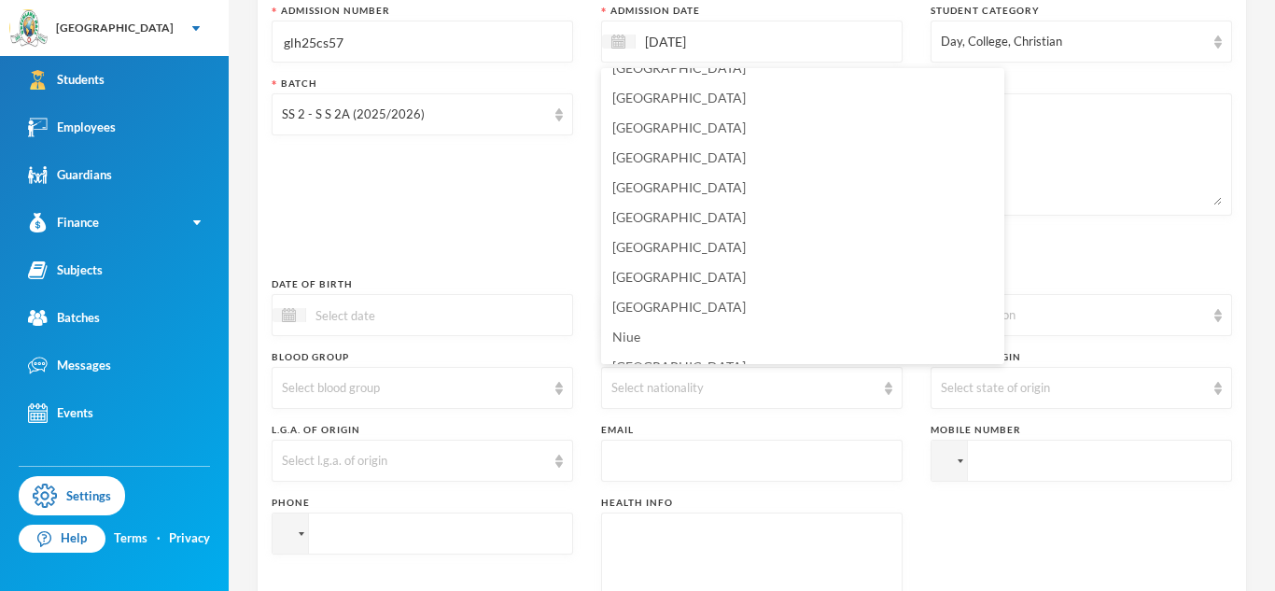
scroll to position [4535, 0]
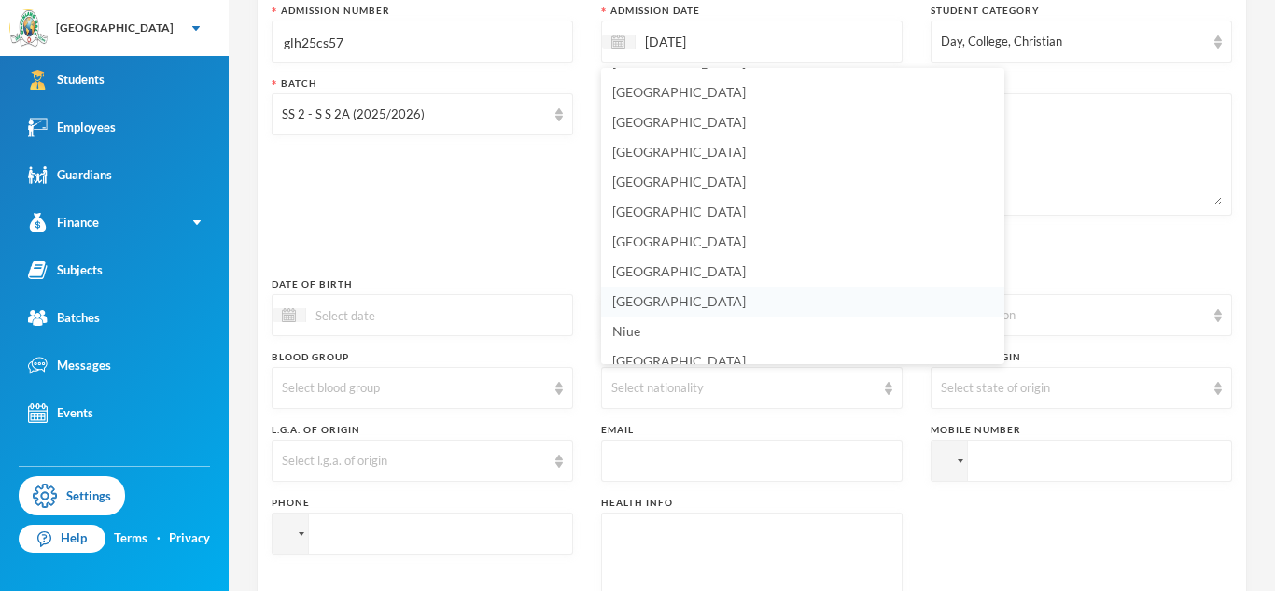
click at [641, 300] on span "[GEOGRAPHIC_DATA]" at bounding box center [679, 301] width 134 height 16
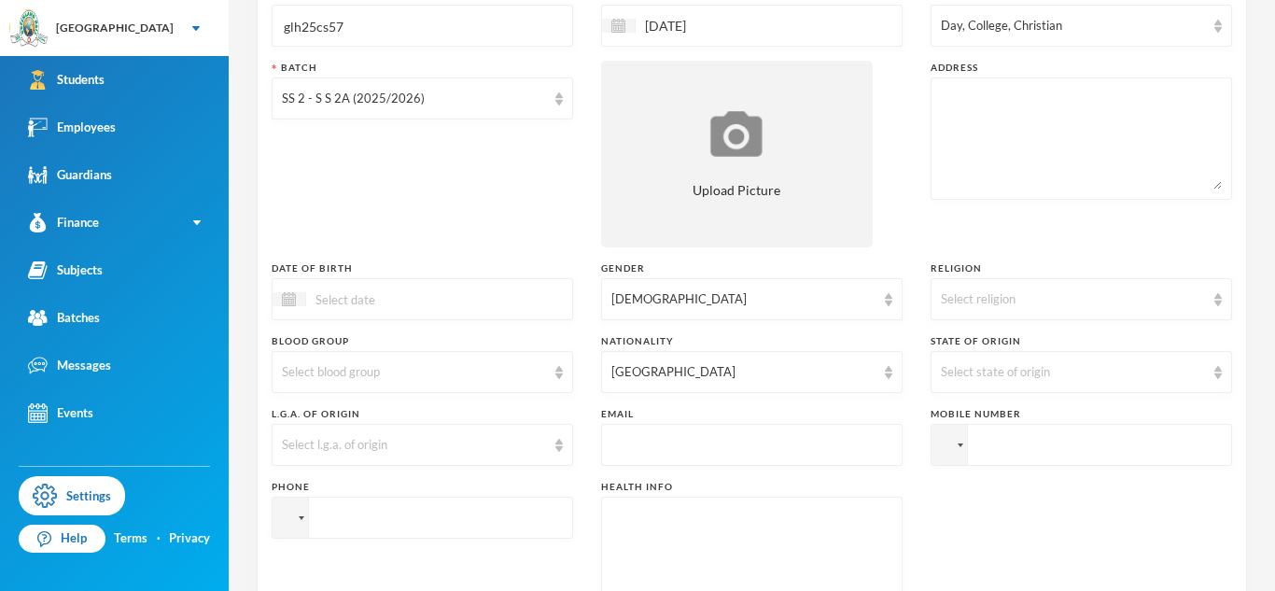
scroll to position [230, 0]
click at [971, 117] on textarea at bounding box center [1081, 140] width 281 height 102
paste textarea "[STREET_ADDRESS]"
type textarea "[STREET_ADDRESS]"
click at [671, 447] on input "text" at bounding box center [751, 447] width 281 height 42
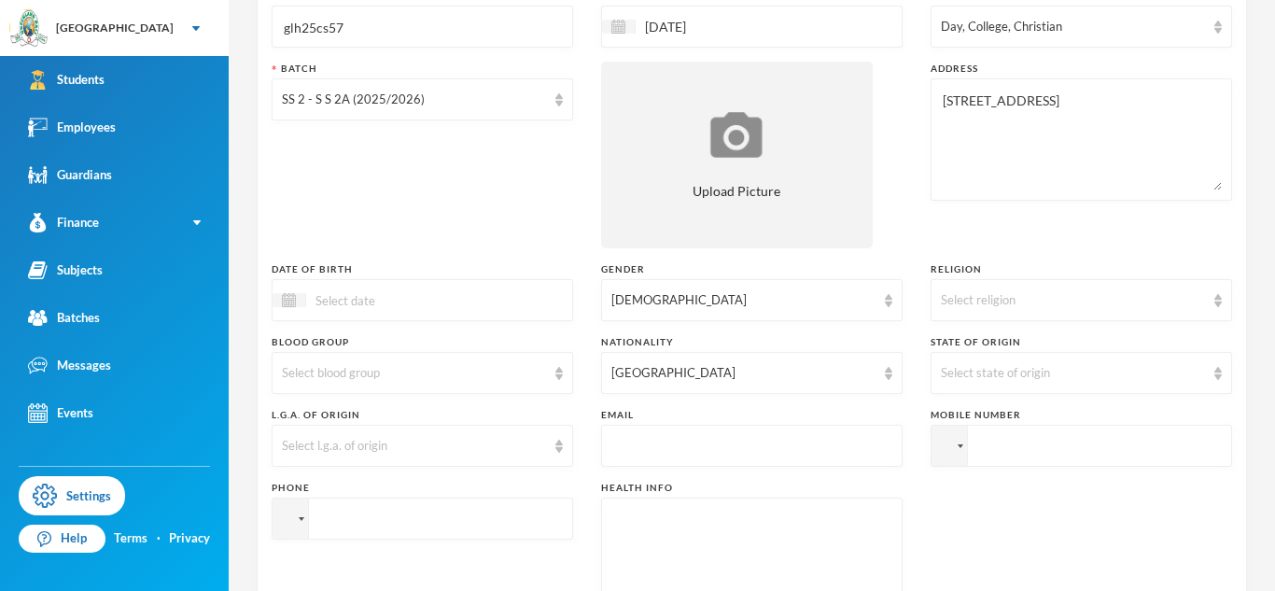
paste input "[STREET_ADDRESS]"
type input "[STREET_ADDRESS]"
click at [988, 308] on div "Select religion" at bounding box center [1073, 300] width 264 height 19
click at [984, 343] on span "[DEMOGRAPHIC_DATA]" at bounding box center [1015, 343] width 147 height 16
click at [985, 378] on div "Select state of origin" at bounding box center [1073, 373] width 264 height 19
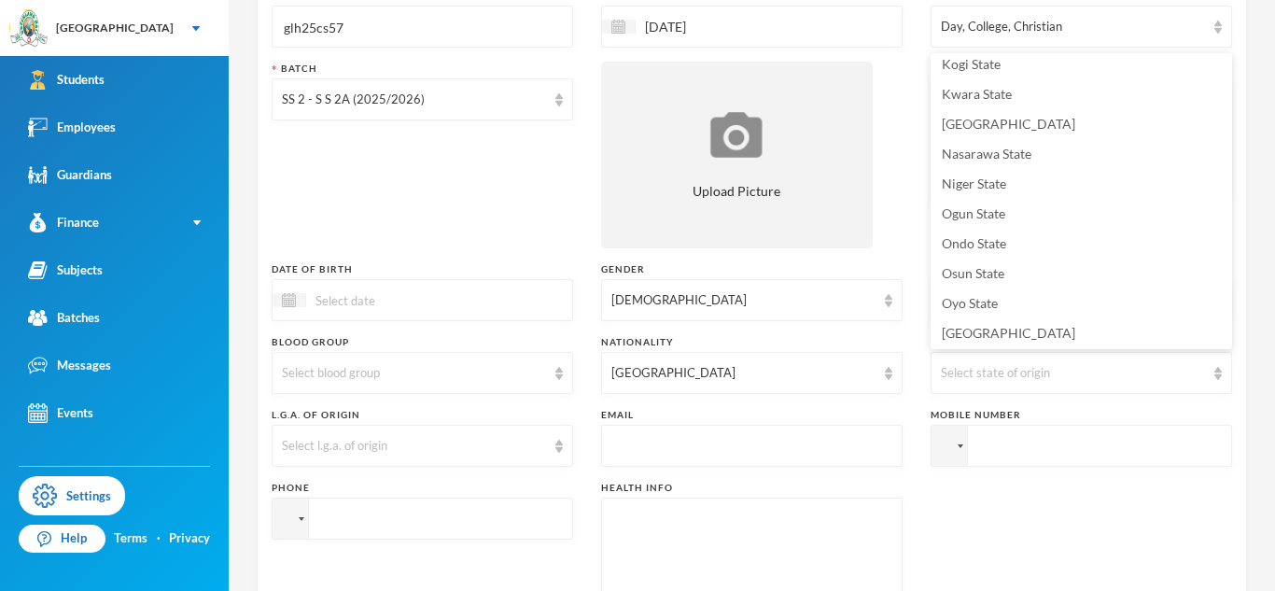
scroll to position [669, 0]
click at [969, 271] on span "Osun State" at bounding box center [973, 268] width 63 height 16
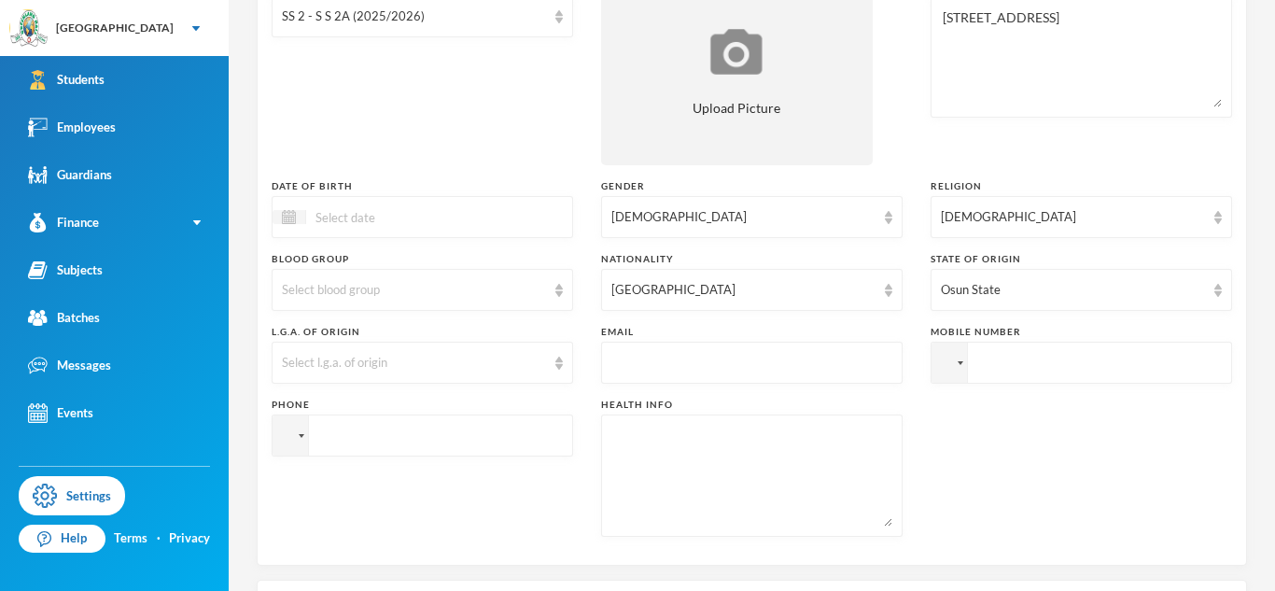
scroll to position [314, 0]
click at [443, 348] on div "Select l.g.a. of origin" at bounding box center [423, 362] width 302 height 42
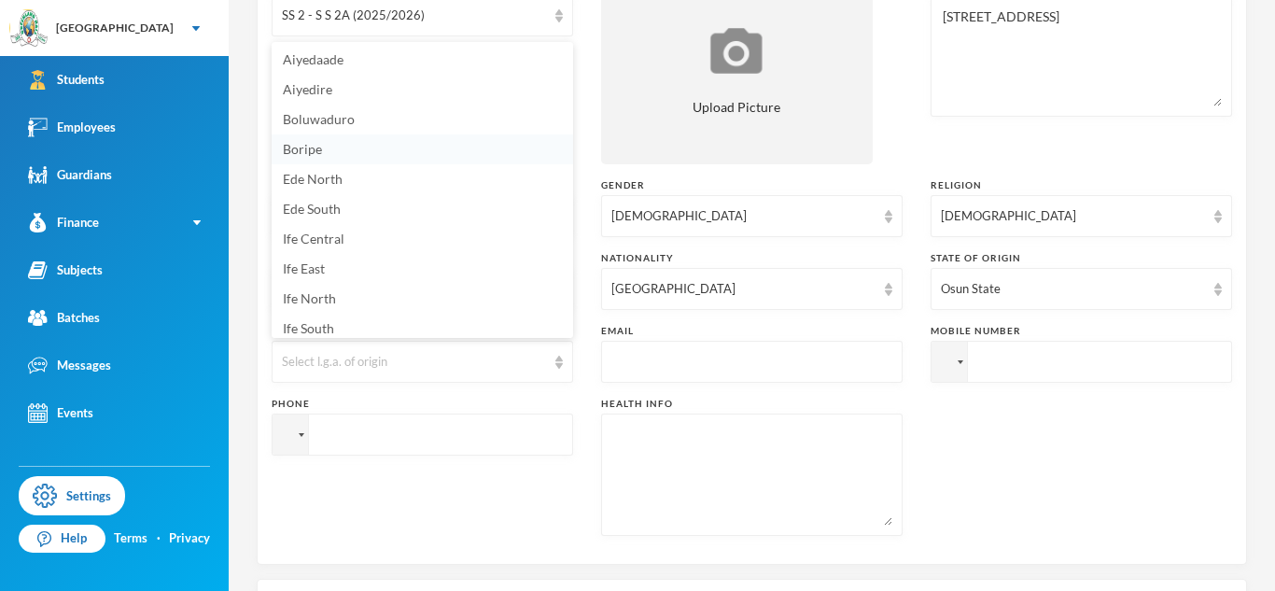
scroll to position [62, 0]
click at [333, 219] on li "Ede South" at bounding box center [423, 208] width 302 height 30
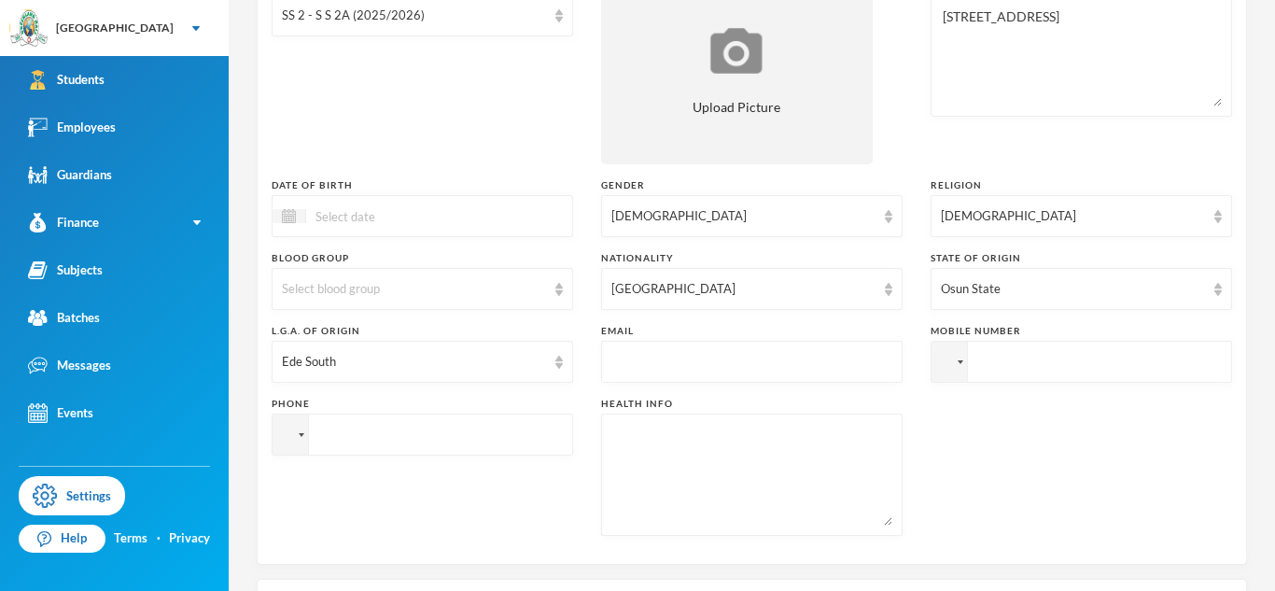
click at [675, 449] on textarea at bounding box center [751, 475] width 281 height 102
type textarea "NIL"
click at [727, 358] on input "text" at bounding box center [751, 363] width 281 height 42
paste input "[EMAIL_ADDRESS][DOMAIN_NAME]"
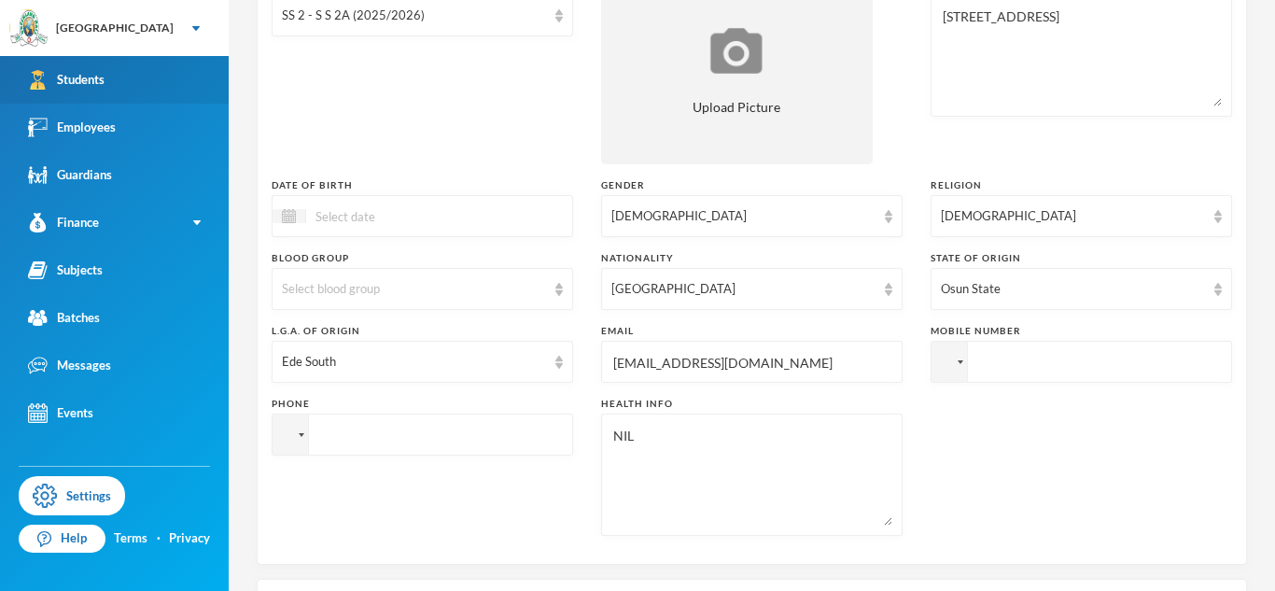
type input "[EMAIL_ADDRESS][DOMAIN_NAME]"
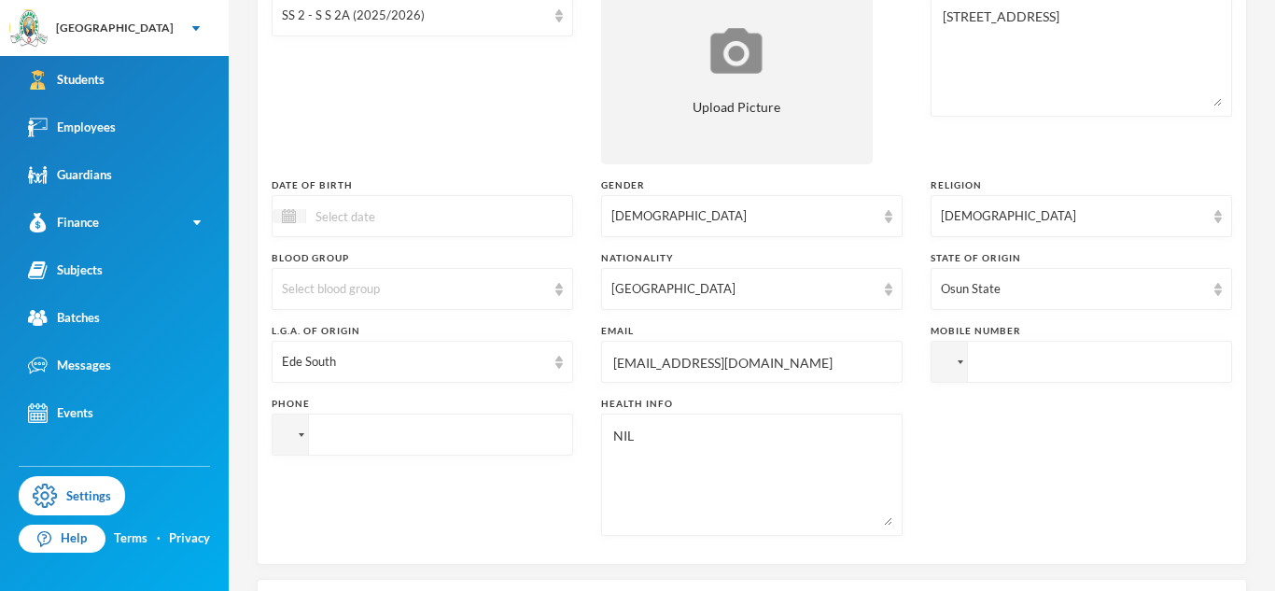
click at [434, 435] on input "tel" at bounding box center [423, 435] width 302 height 42
paste input "08137812537"
click at [350, 435] on input "[PHONE_NUMBER]" at bounding box center [423, 435] width 302 height 42
type input "[PHONE_NUMBER]"
click at [1040, 362] on input "tel" at bounding box center [1082, 362] width 302 height 42
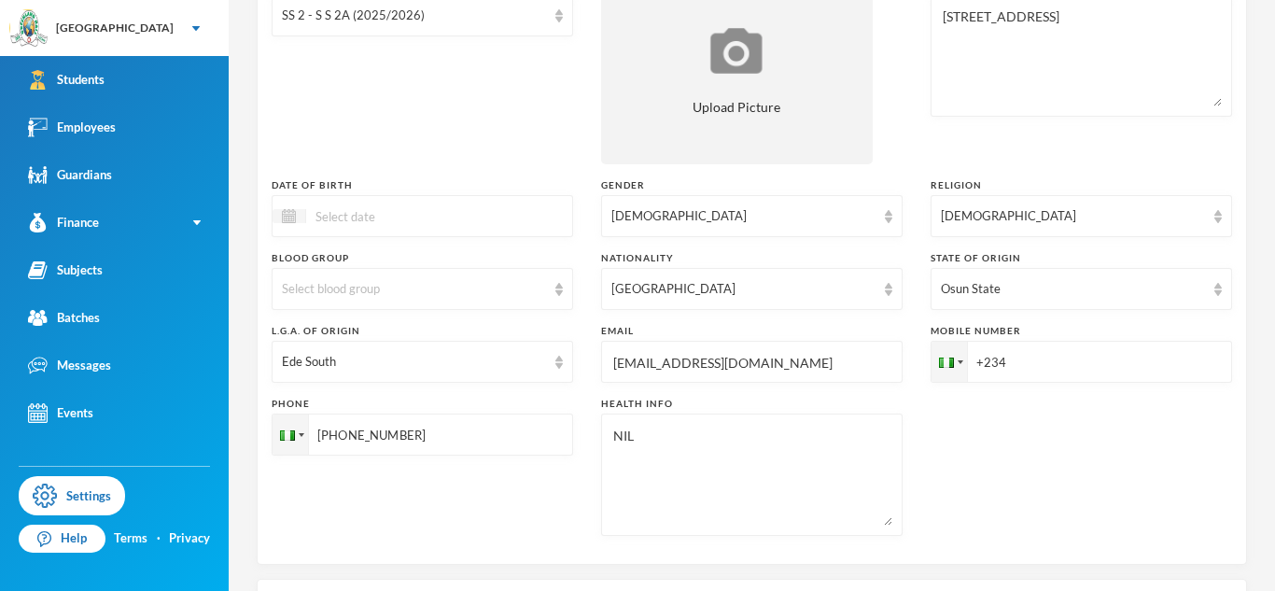
paste input "08137812537"
click at [1011, 361] on input "[PHONE_NUMBER]" at bounding box center [1082, 362] width 302 height 42
click at [316, 288] on div "Select blood group" at bounding box center [414, 289] width 264 height 19
click at [287, 506] on span "O+" at bounding box center [292, 511] width 18 height 16
click at [1086, 364] on input "[PHONE_NUMBER]" at bounding box center [1082, 362] width 302 height 42
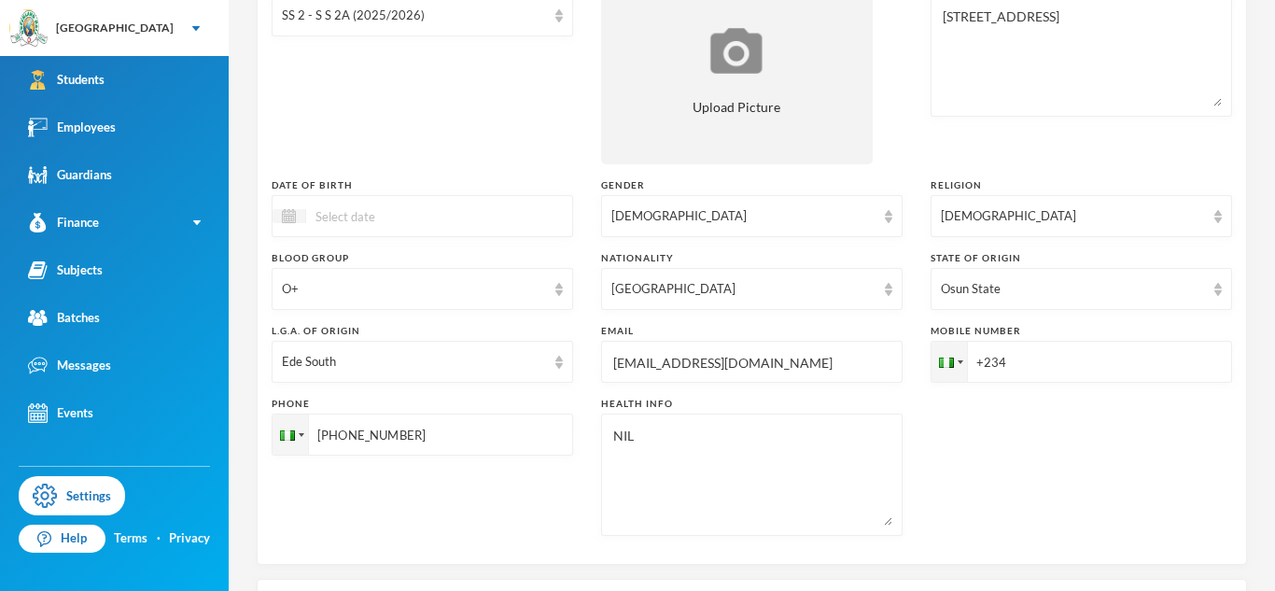
paste input "08038303899"
click at [1011, 366] on input "[PHONE_NUMBER]" at bounding box center [1082, 362] width 302 height 42
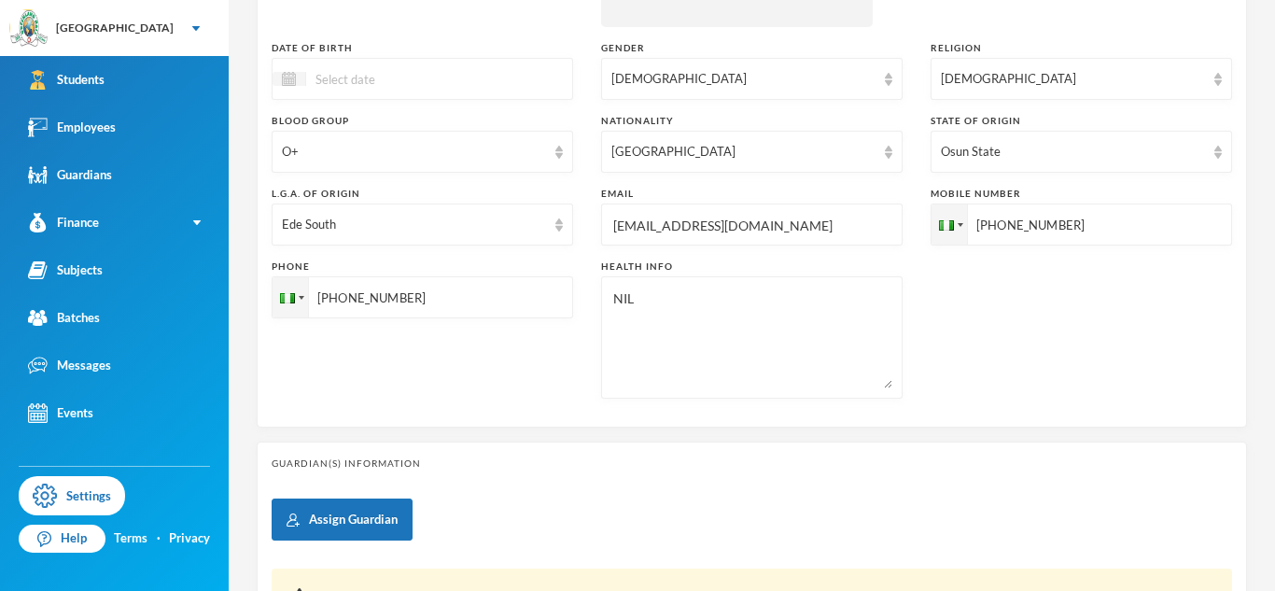
scroll to position [457, 0]
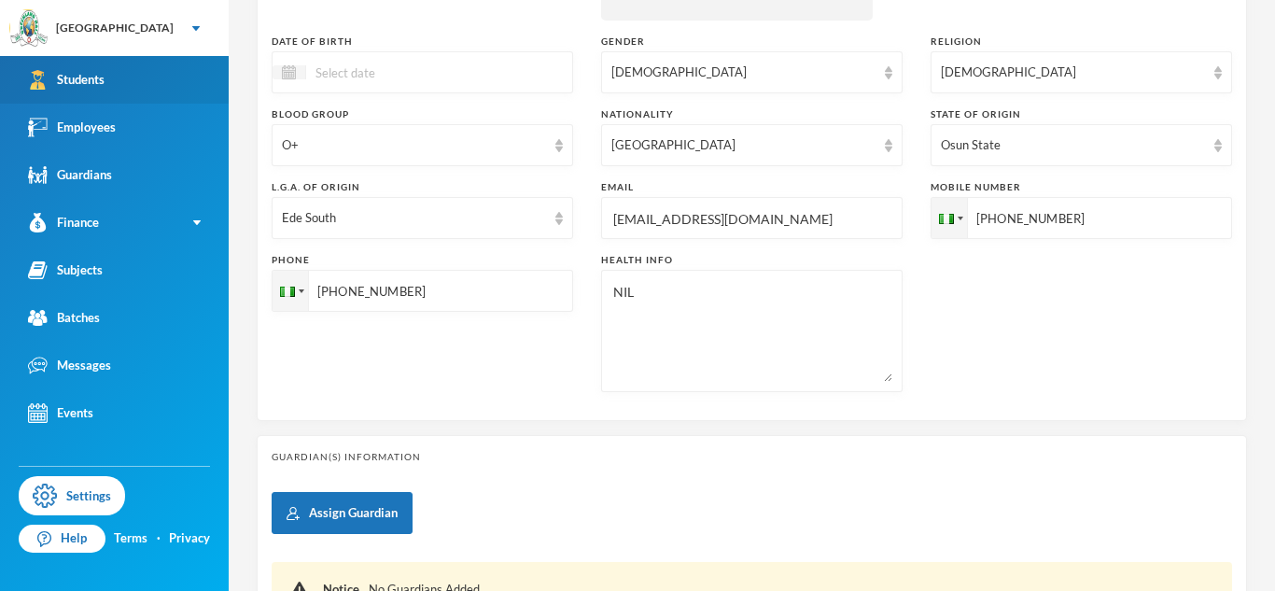
type input "[PHONE_NUMBER]"
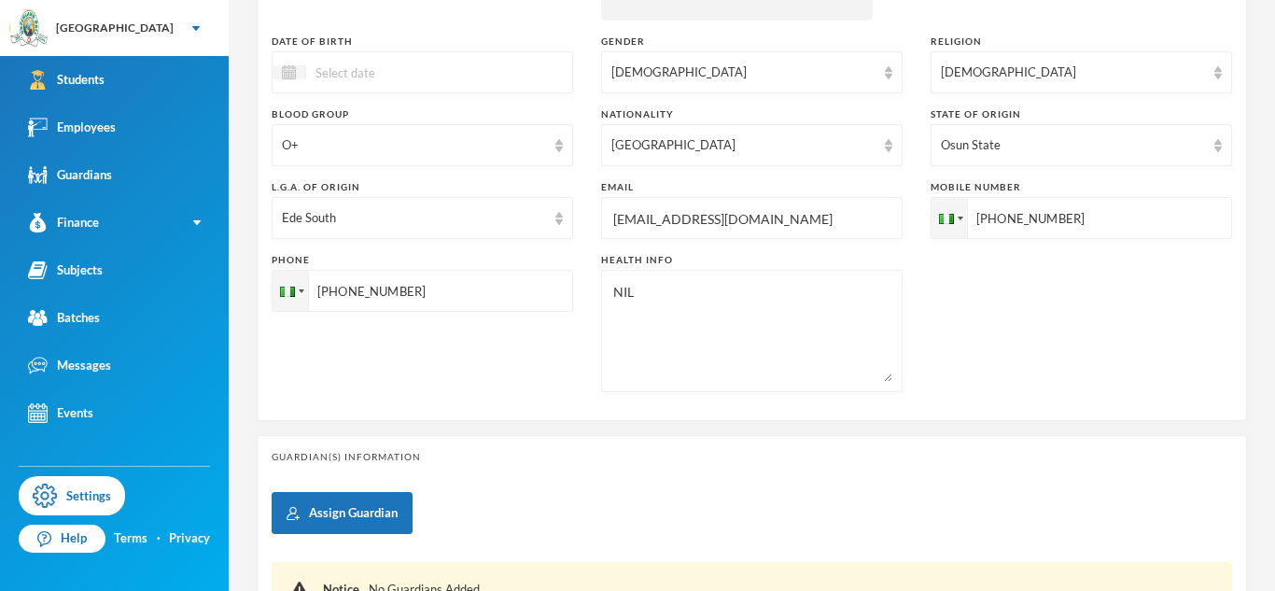
click at [319, 73] on input at bounding box center [384, 72] width 157 height 21
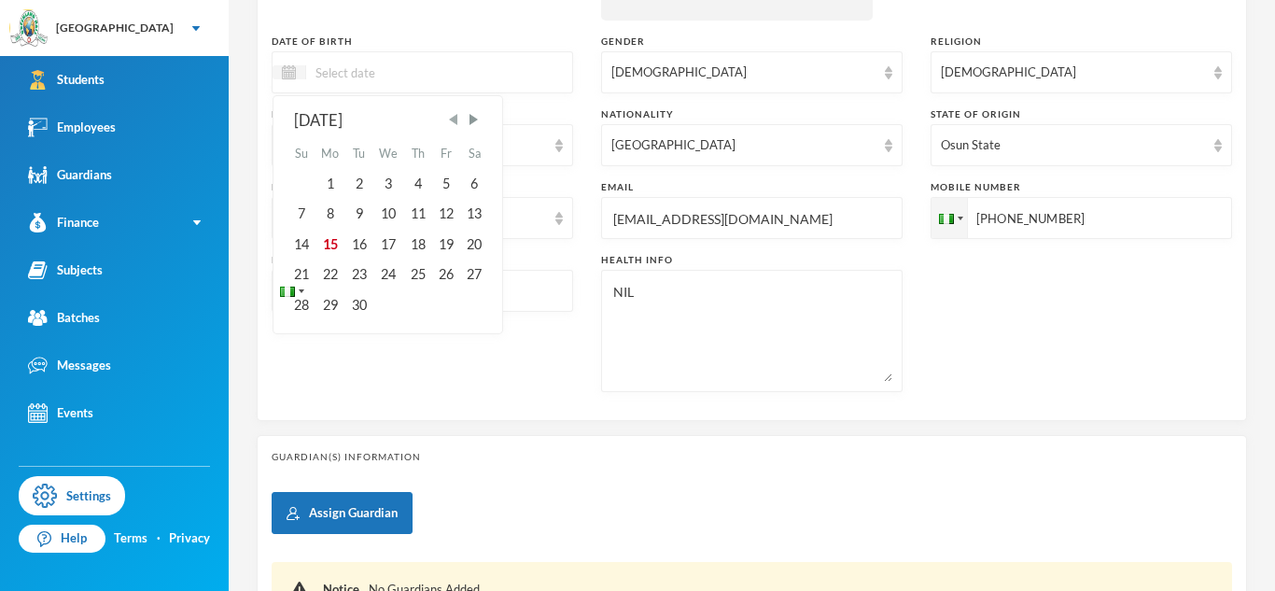
click at [460, 117] on span "Previous Month" at bounding box center [453, 119] width 17 height 17
click at [458, 117] on span "Previous Month" at bounding box center [453, 119] width 17 height 17
click at [443, 212] on div "13" at bounding box center [446, 214] width 28 height 30
click at [371, 71] on input "13/06/002011" at bounding box center [384, 72] width 157 height 21
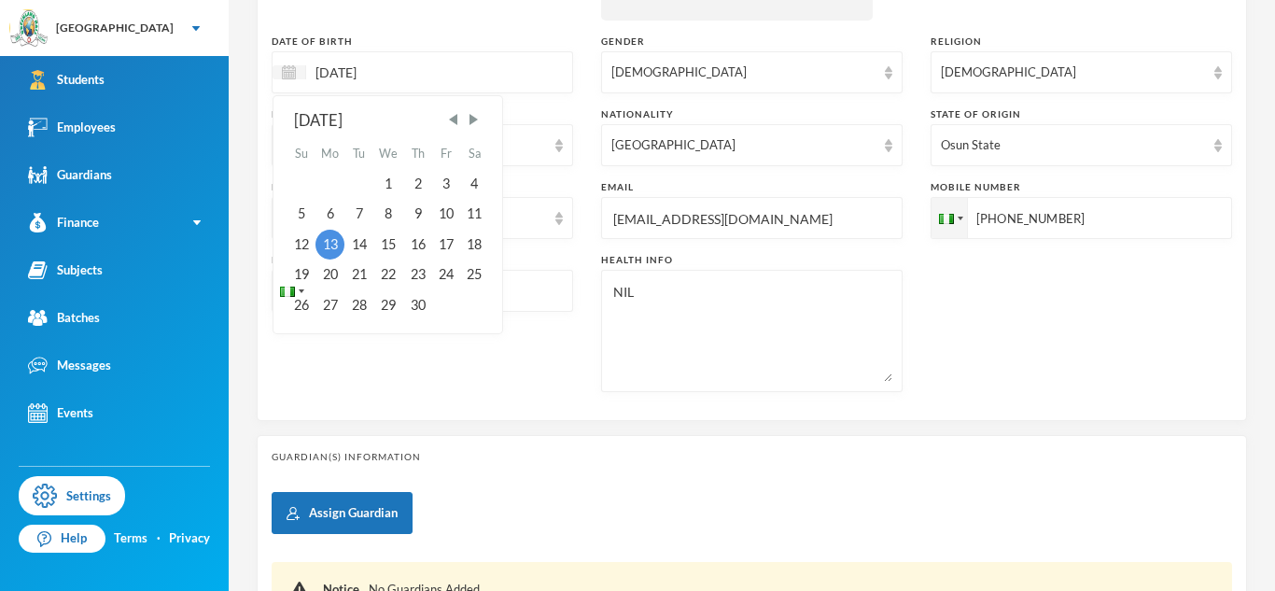
type input "[DATE]"
click at [537, 404] on div "Surname Atologun First Name Ololade Middle Name Treasure Admission Number glh25…" at bounding box center [752, 47] width 961 height 718
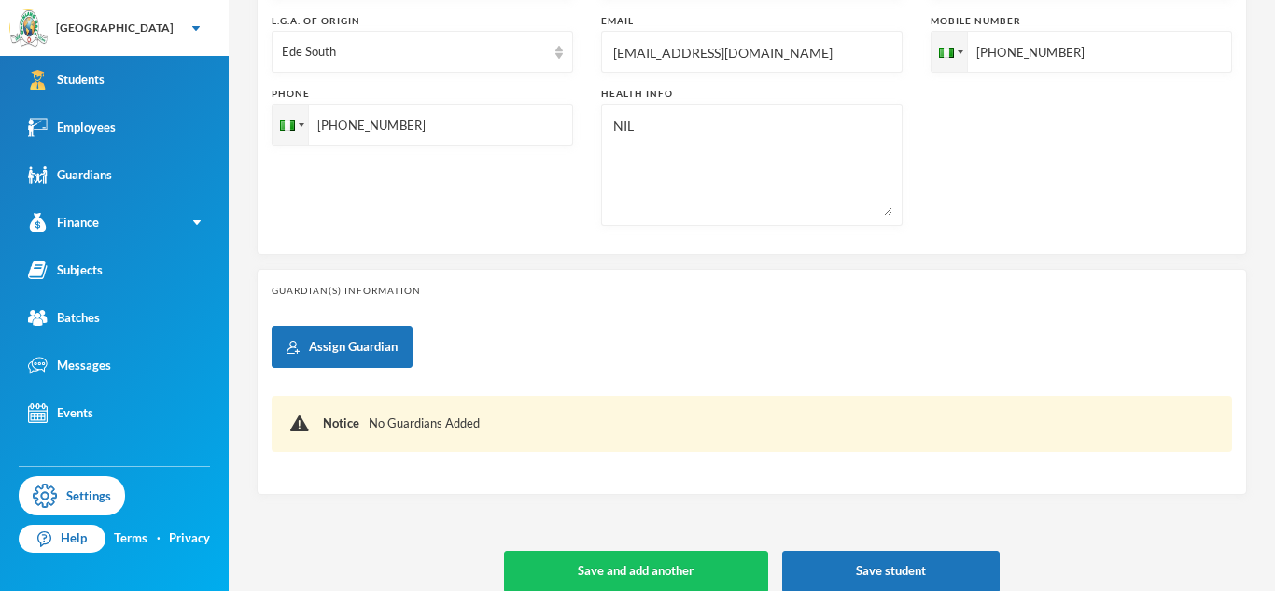
scroll to position [644, 0]
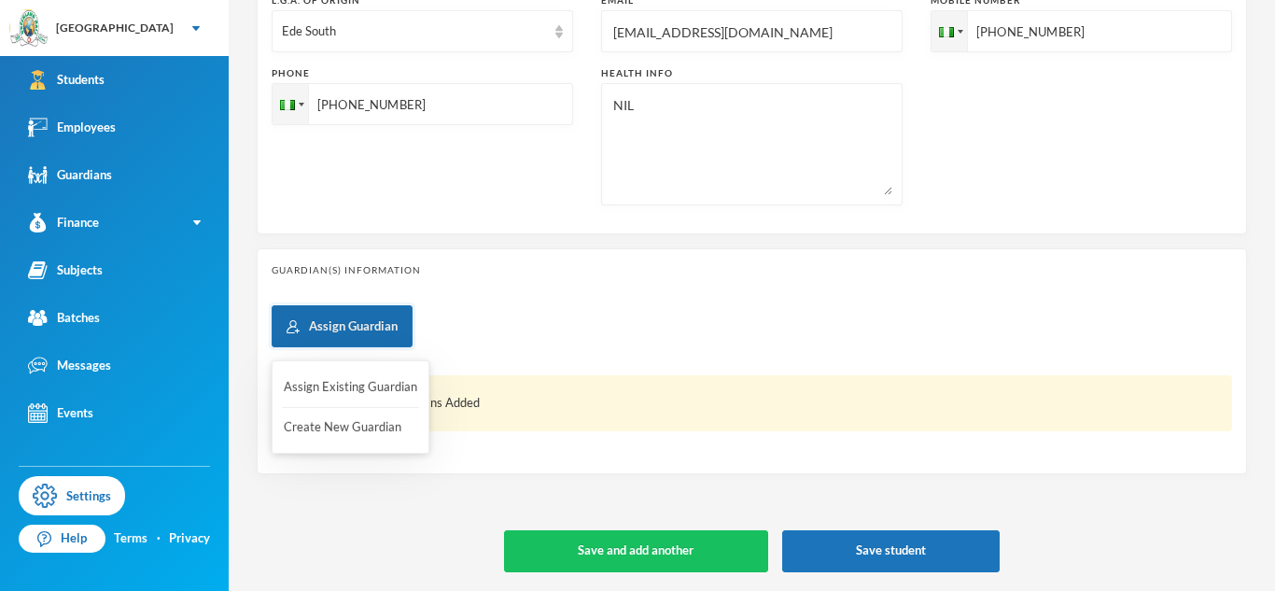
click at [393, 331] on button "Assign Guardian" at bounding box center [342, 326] width 141 height 42
click at [320, 428] on button "Create New Guardian" at bounding box center [350, 428] width 137 height 34
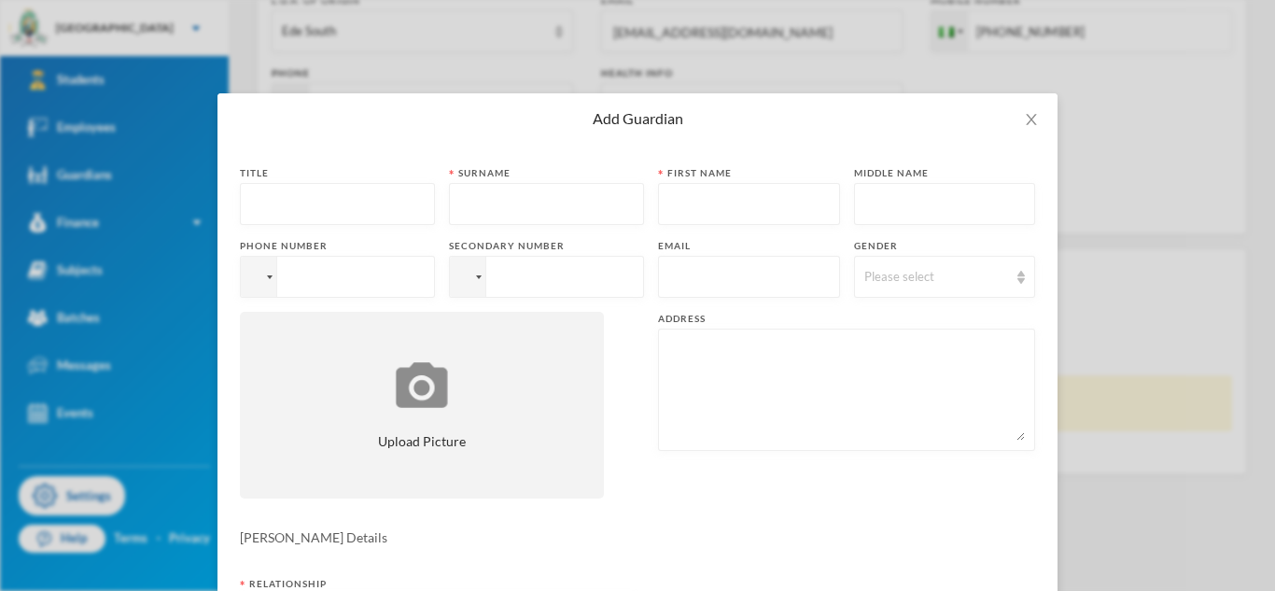
click at [367, 198] on input "text" at bounding box center [337, 205] width 175 height 42
type input "Mrs"
click at [513, 219] on input "text" at bounding box center [546, 205] width 175 height 42
type input "Atologun"
click at [765, 209] on input "text" at bounding box center [749, 205] width 162 height 42
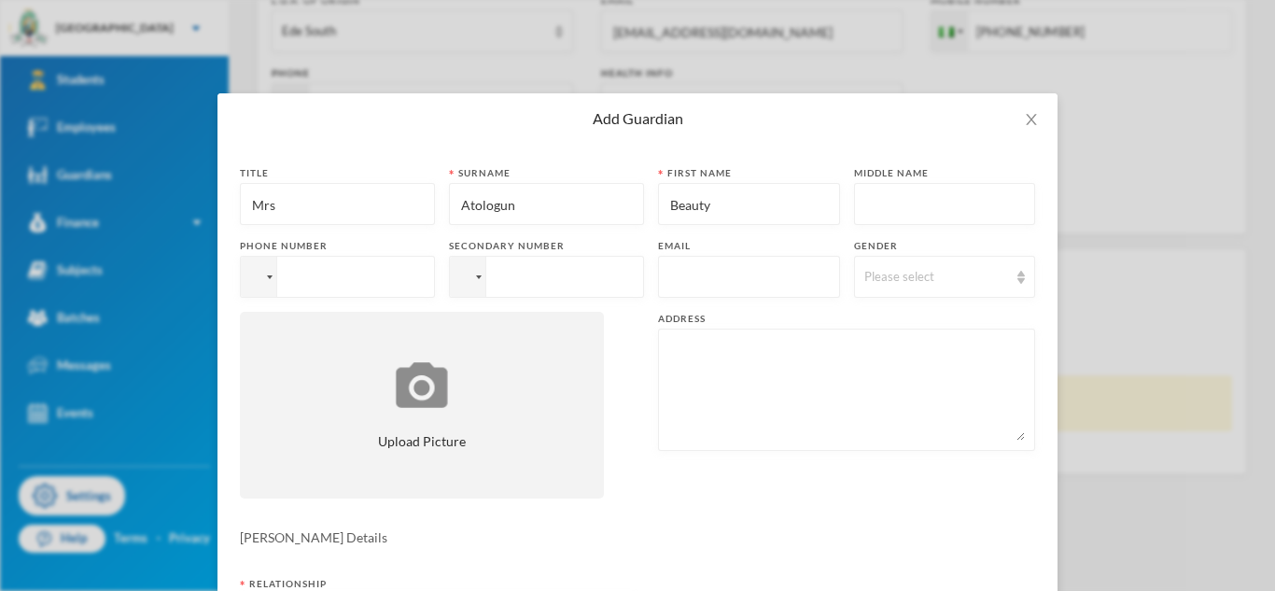
type input "Beauty"
click at [361, 269] on input "tel" at bounding box center [337, 277] width 195 height 42
paste input "[PHONE_NUMBER]"
click at [299, 279] on input "[PHONE_NUMBER]" at bounding box center [337, 277] width 195 height 42
type input "[PHONE_NUMBER]"
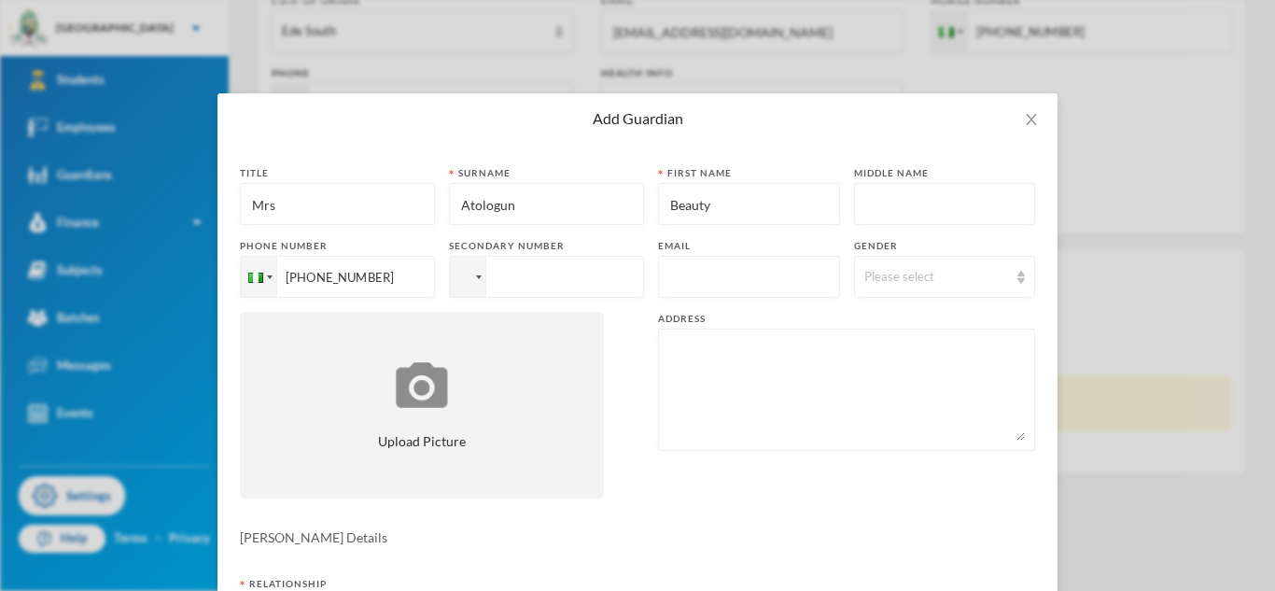
click at [541, 285] on input "tel" at bounding box center [546, 277] width 195 height 42
paste input "08137812537"
click at [530, 277] on input "[PHONE_NUMBER]" at bounding box center [546, 277] width 195 height 42
type input "[PHONE_NUMBER]"
click at [734, 277] on input "text" at bounding box center [749, 278] width 162 height 42
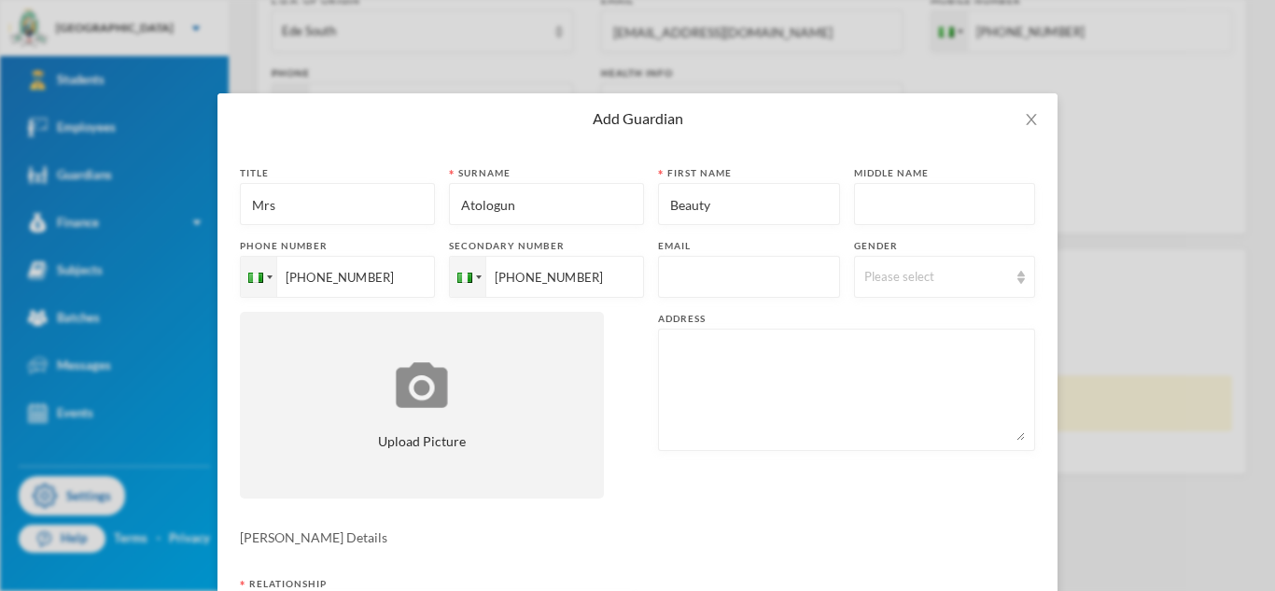
paste input "[EMAIL_ADDRESS][DOMAIN_NAME]"
type input "[EMAIL_ADDRESS][DOMAIN_NAME]"
click at [743, 392] on textarea at bounding box center [846, 390] width 357 height 102
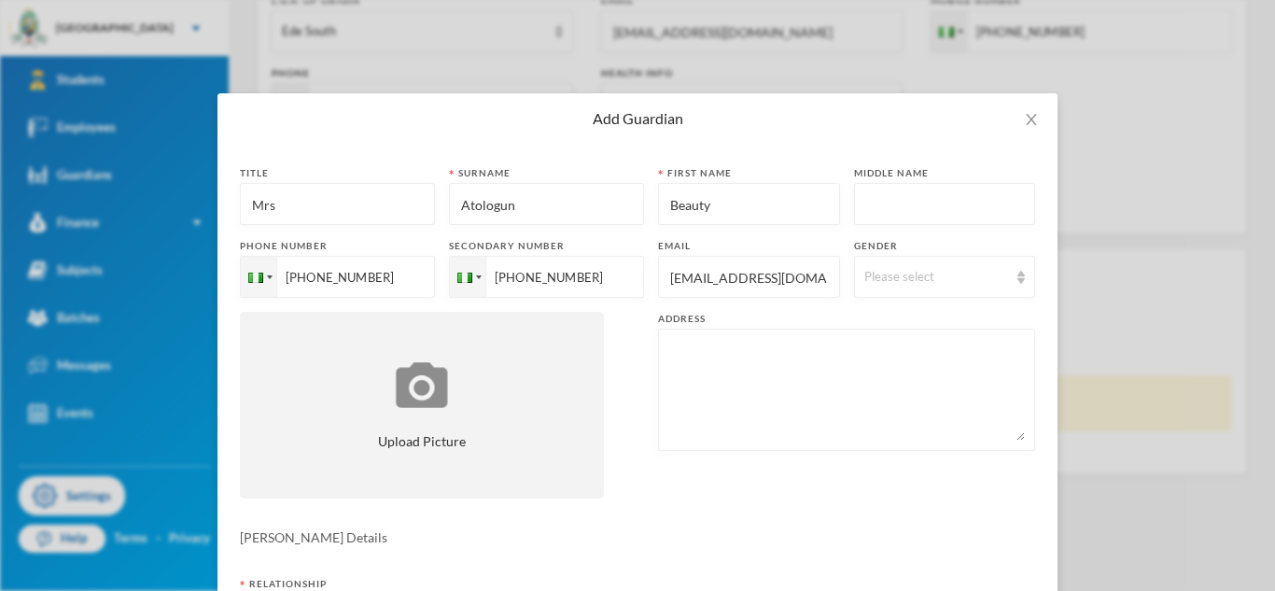
paste textarea "[STREET_ADDRESS]"
type textarea "[STREET_ADDRESS]"
click at [904, 288] on div "Please select" at bounding box center [945, 277] width 182 height 42
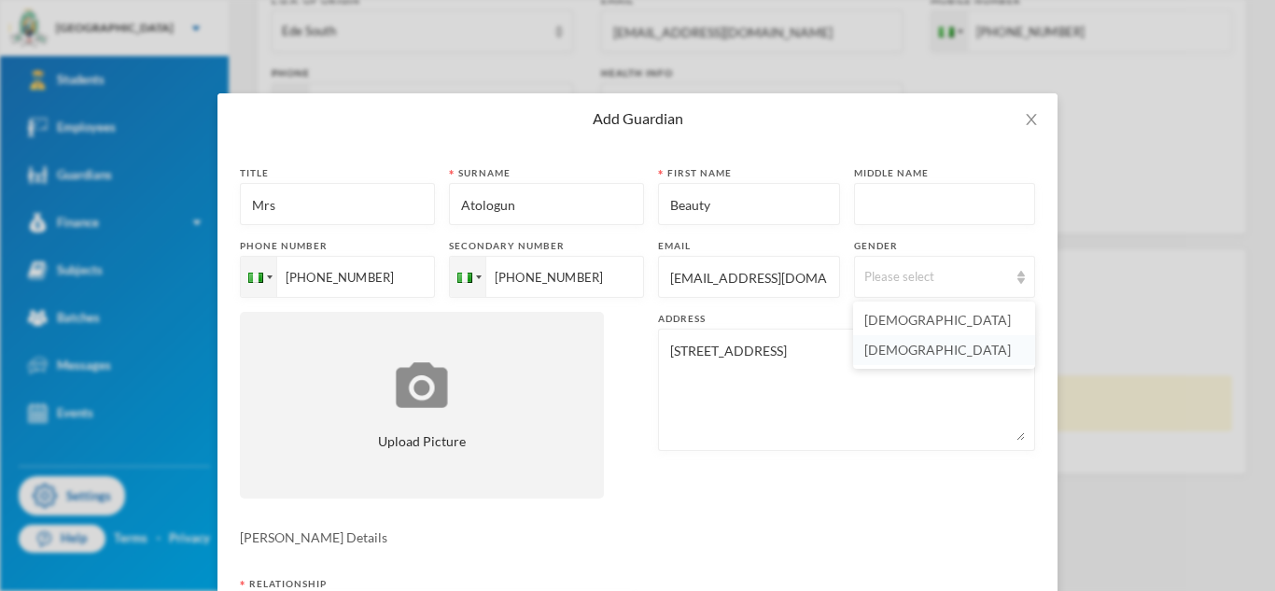
click at [865, 353] on span "[DEMOGRAPHIC_DATA]" at bounding box center [937, 350] width 147 height 16
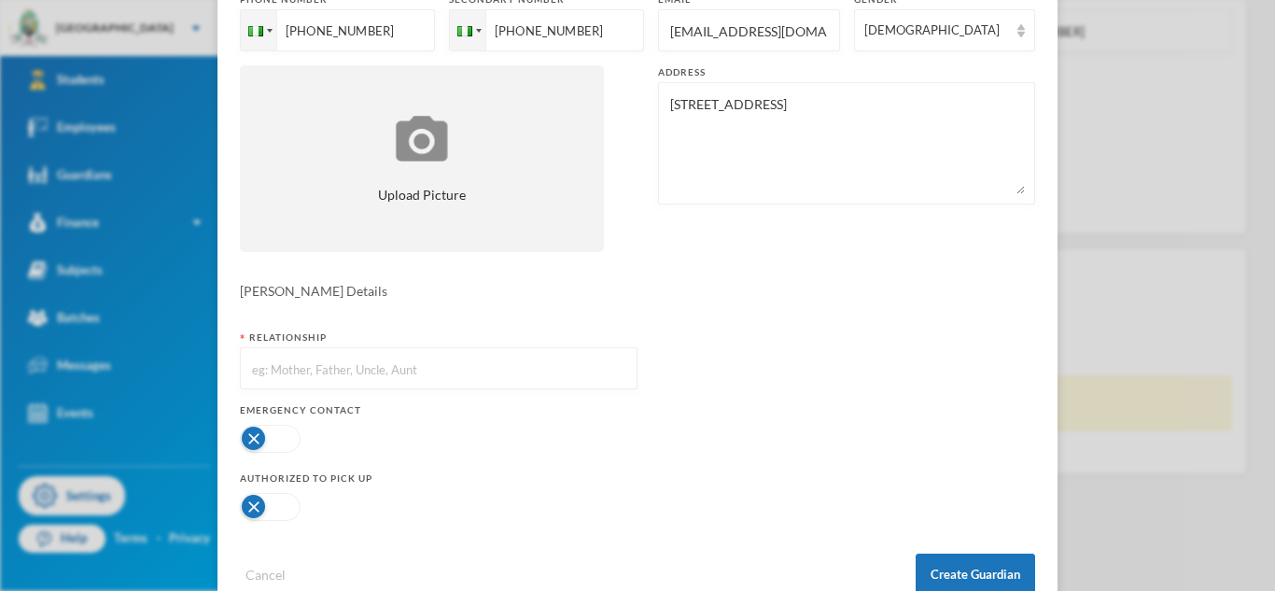
scroll to position [296, 0]
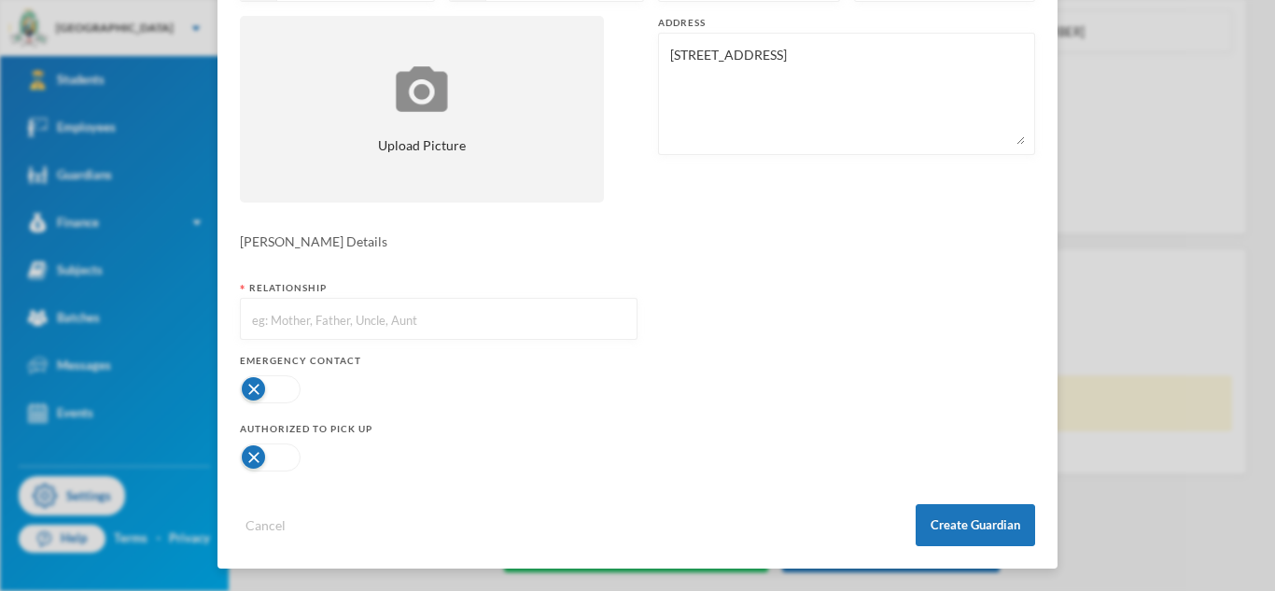
click at [301, 323] on input "text" at bounding box center [438, 320] width 377 height 42
type input "N"
type input "Mother"
click at [282, 394] on button "button" at bounding box center [270, 389] width 61 height 28
click at [275, 460] on button "button" at bounding box center [270, 457] width 61 height 28
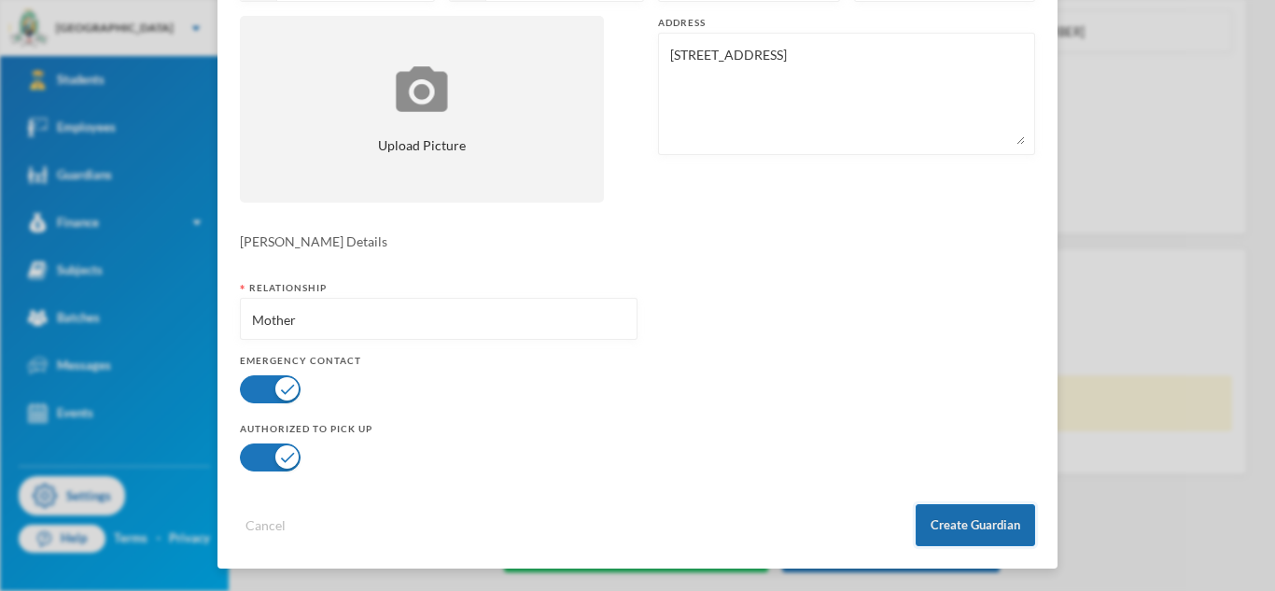
click at [953, 531] on button "Create Guardian" at bounding box center [975, 525] width 119 height 42
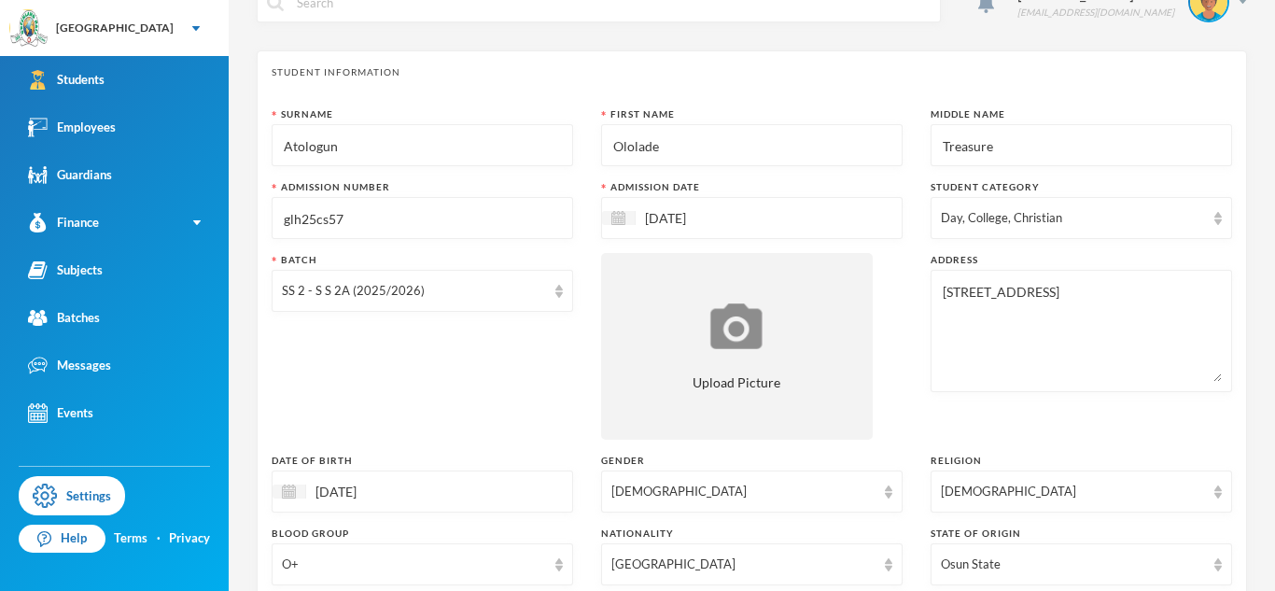
scroll to position [795, 0]
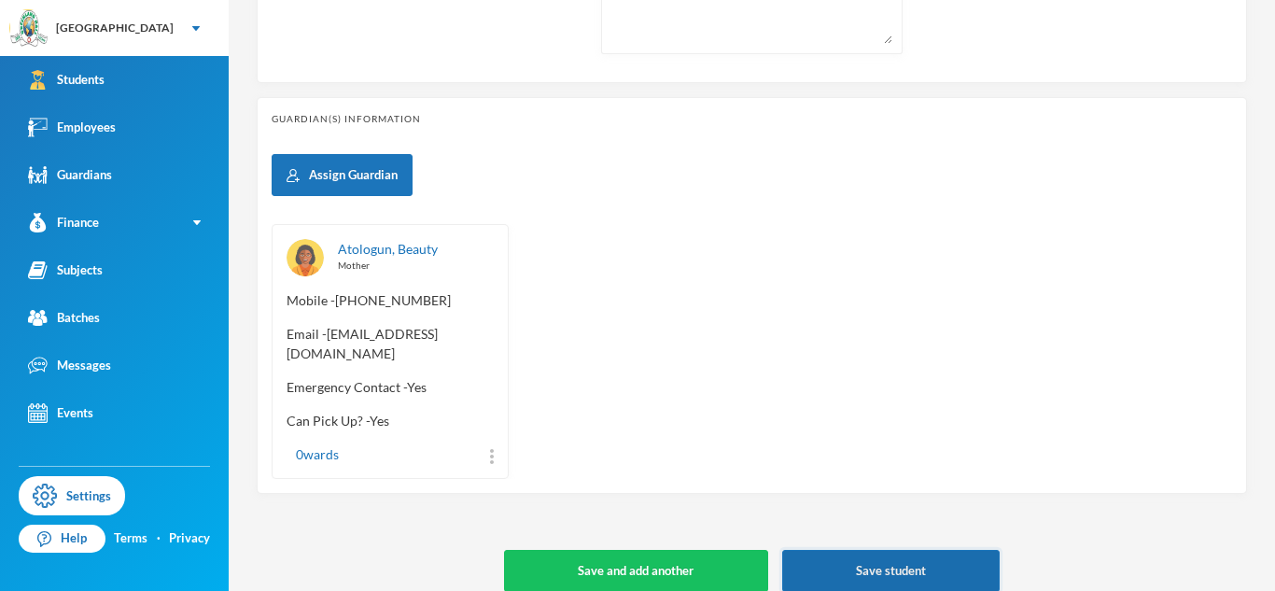
click at [802, 560] on button "Save student" at bounding box center [891, 571] width 218 height 42
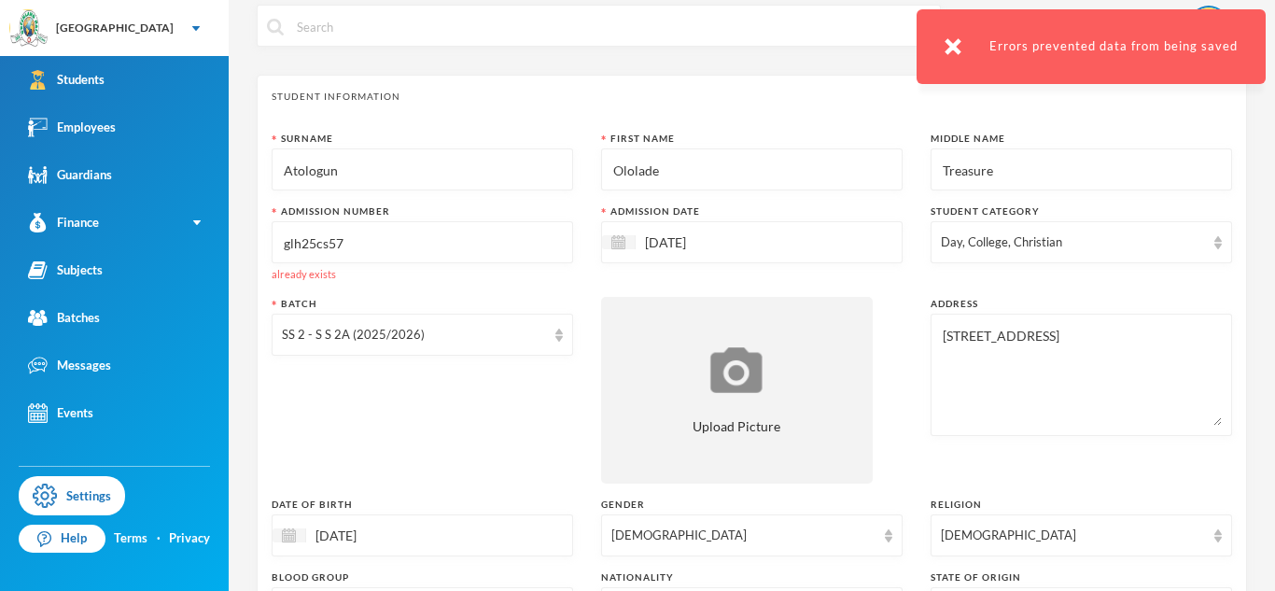
scroll to position [0, 0]
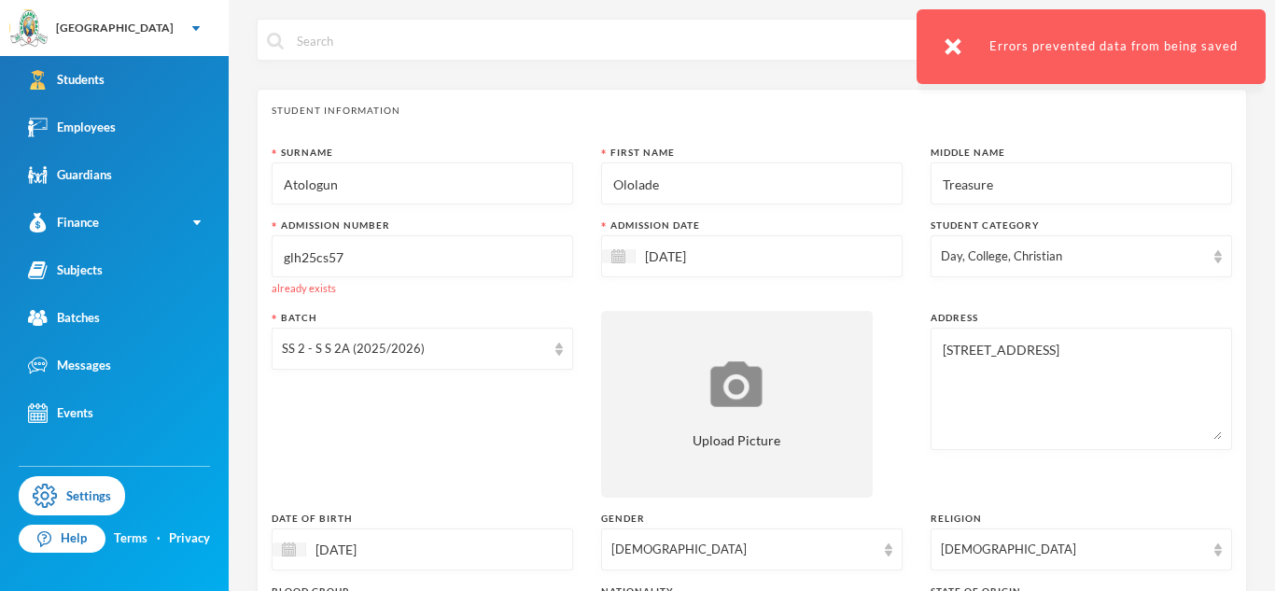
click at [417, 261] on input "glh25cs57" at bounding box center [422, 257] width 281 height 42
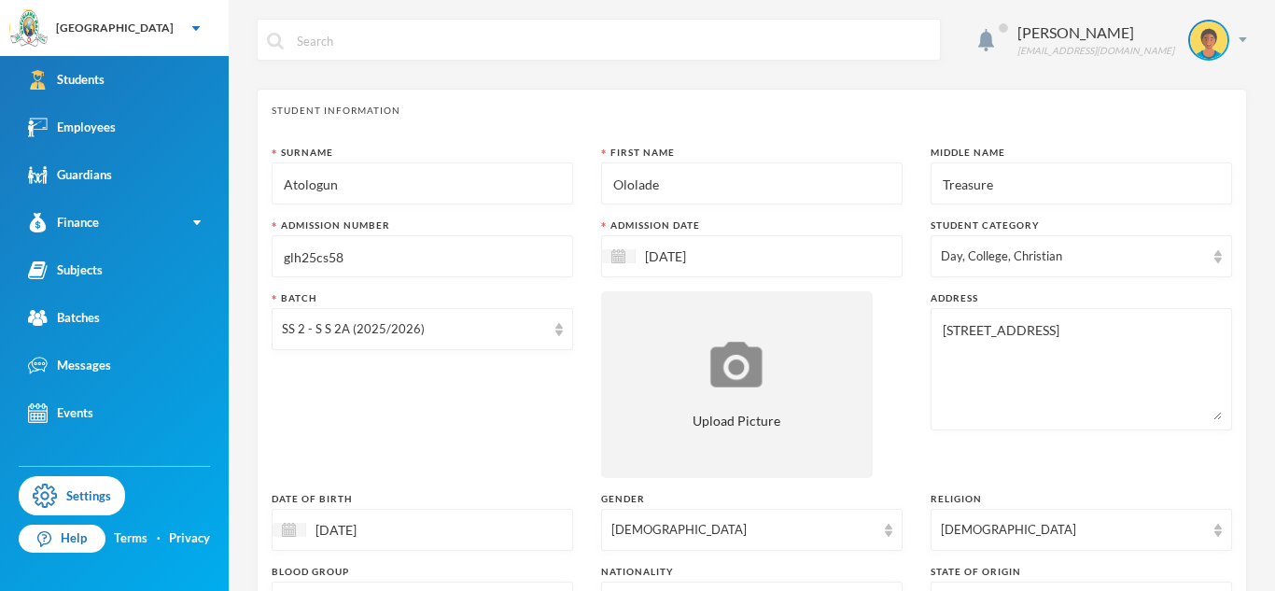
click at [320, 253] on input "glh25cs58" at bounding box center [422, 257] width 281 height 42
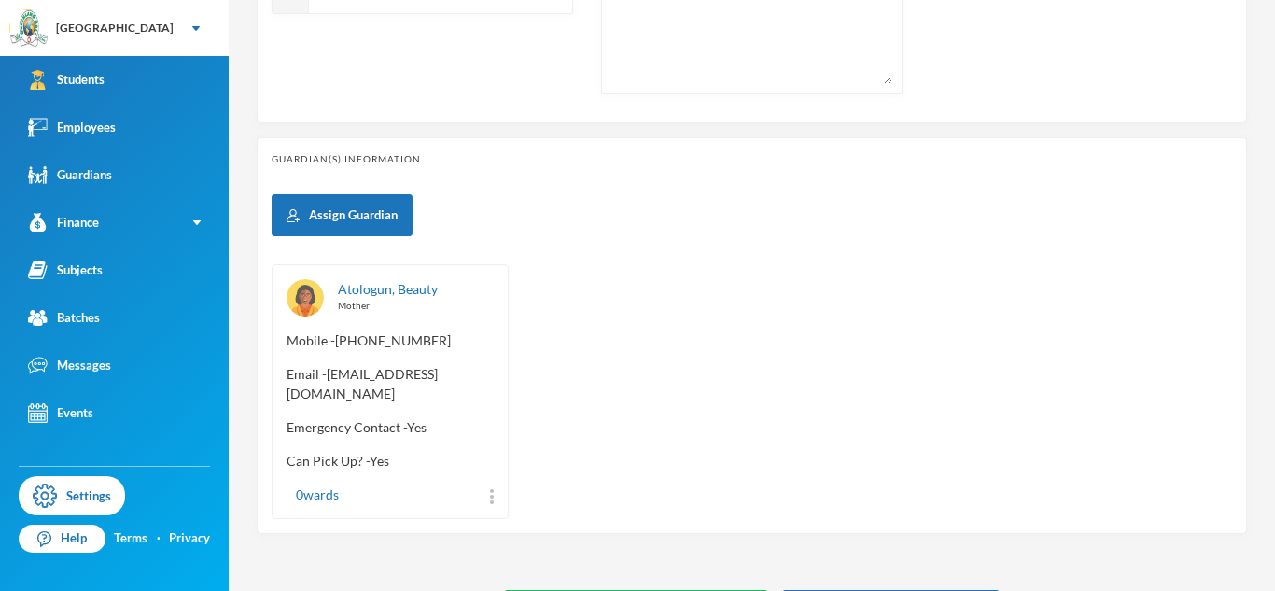
scroll to position [795, 0]
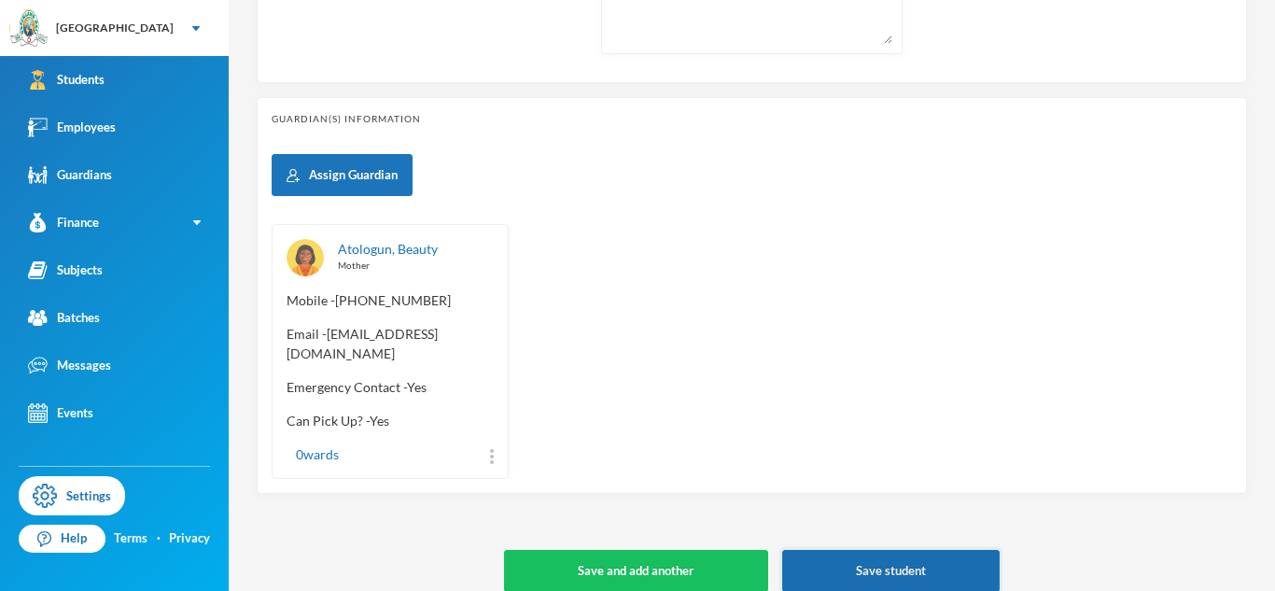
type input "glh25c58"
click at [820, 550] on button "Save student" at bounding box center [891, 571] width 218 height 42
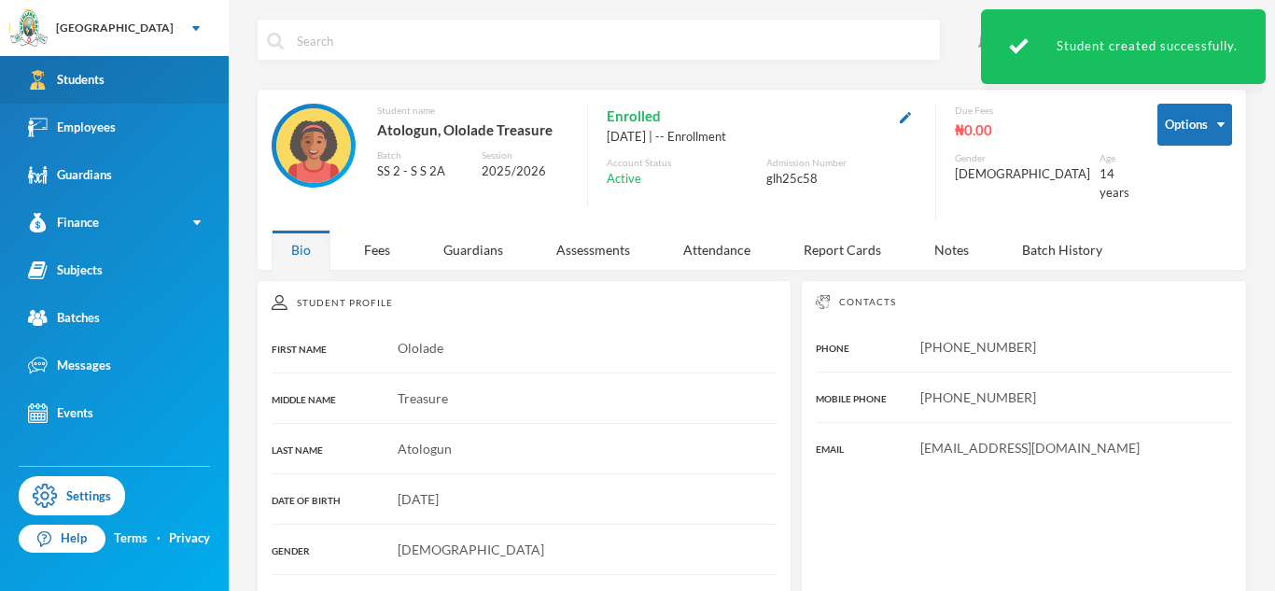
click at [144, 98] on link "Students" at bounding box center [114, 80] width 229 height 48
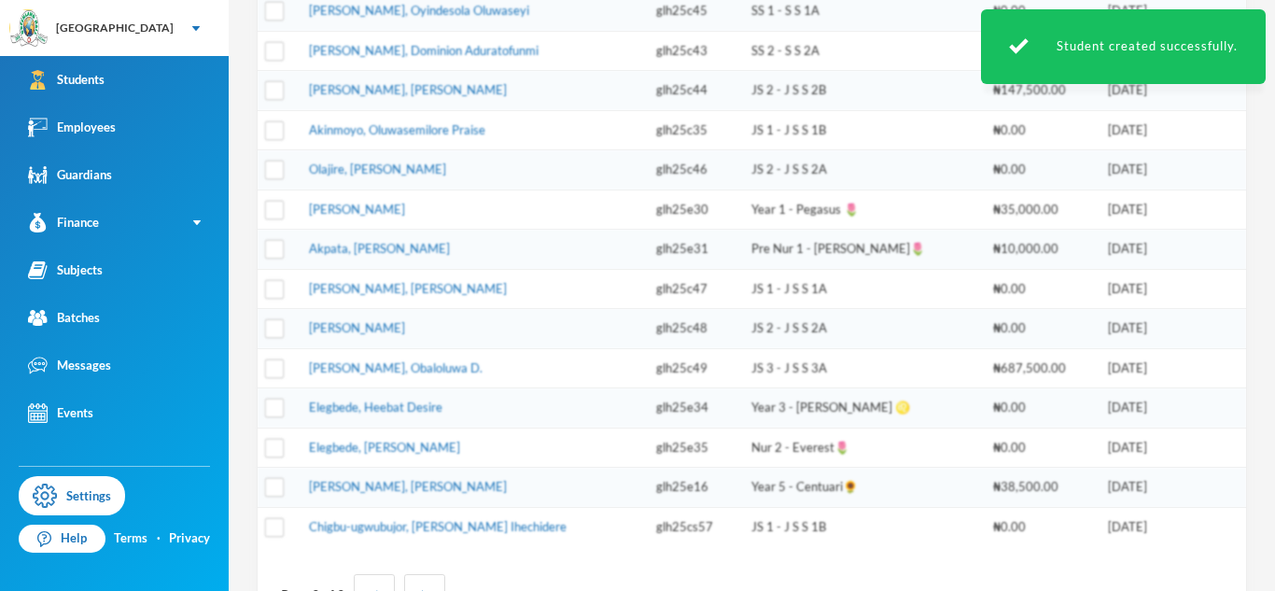
scroll to position [616, 0]
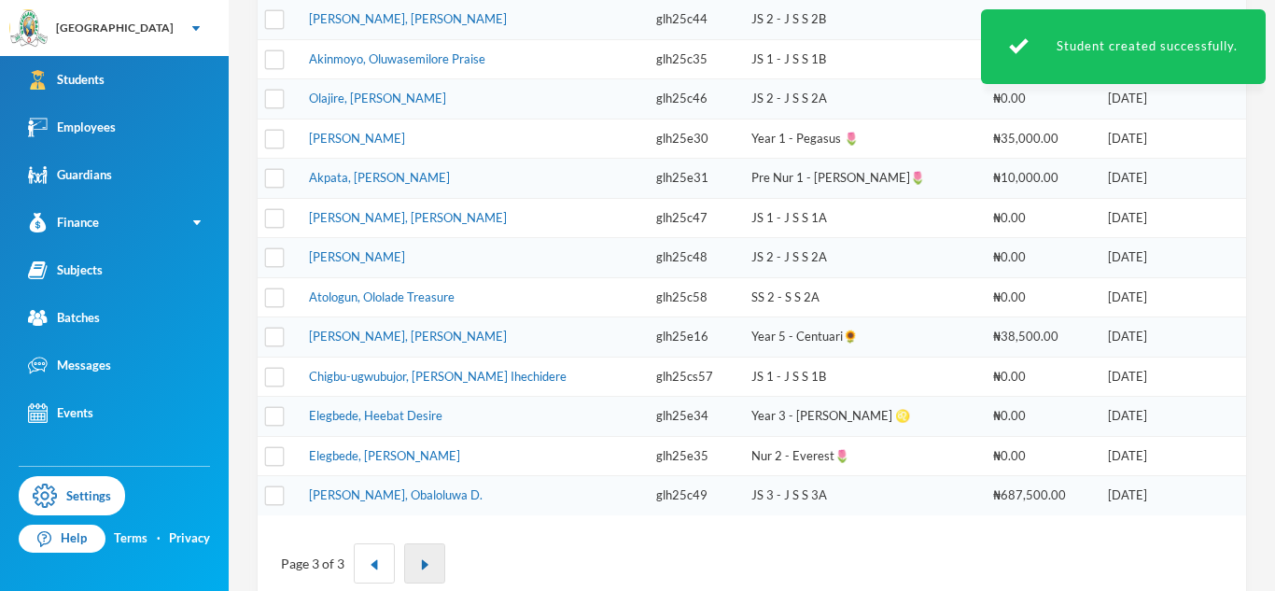
click at [430, 574] on button "button" at bounding box center [424, 563] width 41 height 40
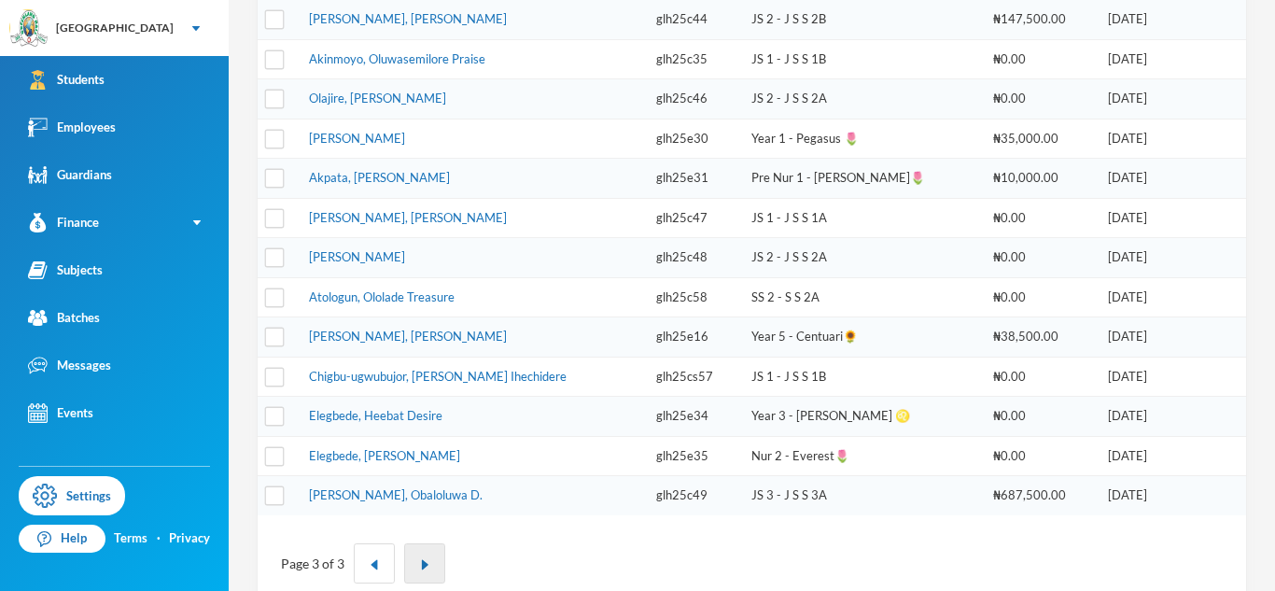
click at [430, 574] on button "button" at bounding box center [424, 563] width 41 height 40
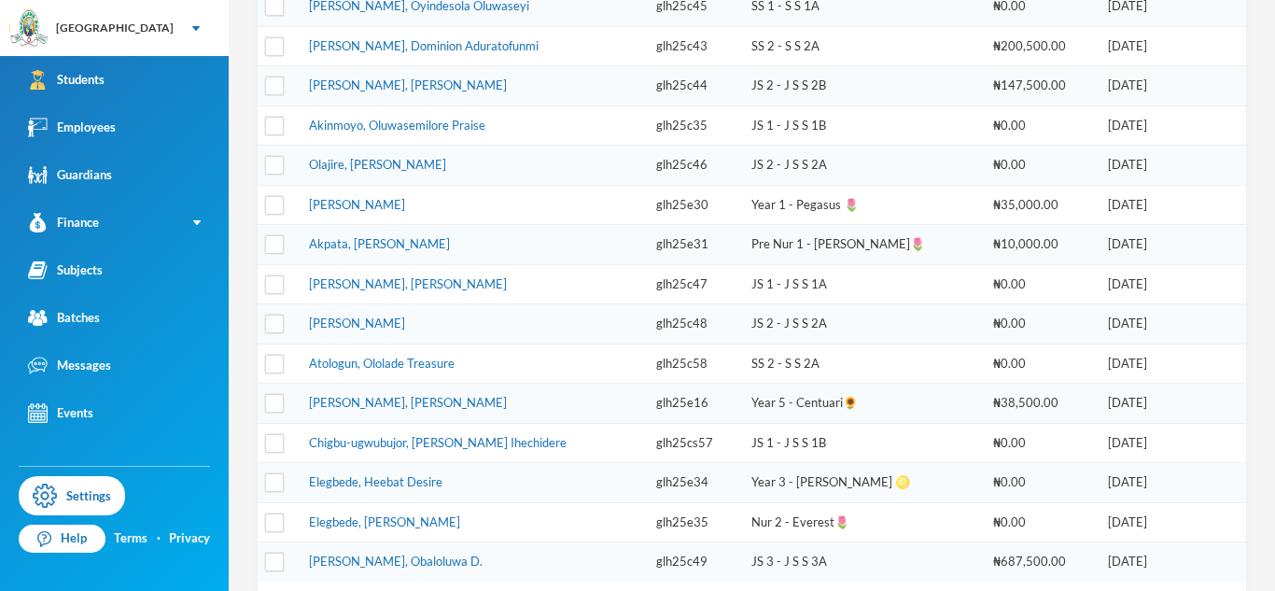
scroll to position [545, 0]
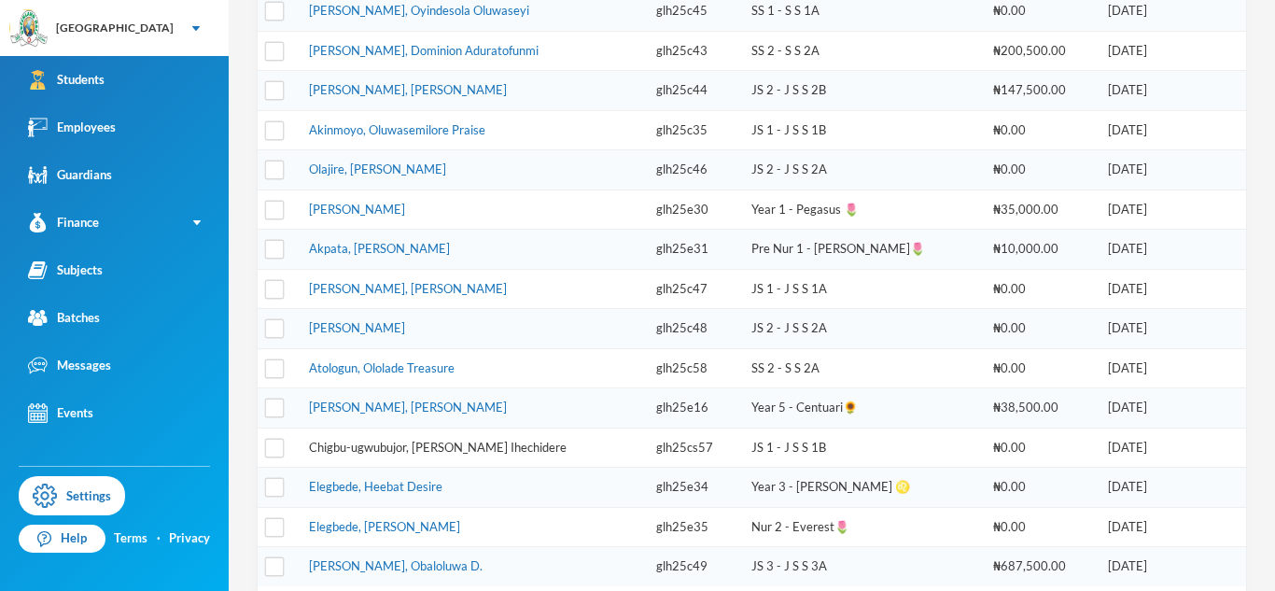
click at [452, 446] on link "Chigbu-ugwubujor, [PERSON_NAME] Ihechidere" at bounding box center [438, 447] width 258 height 15
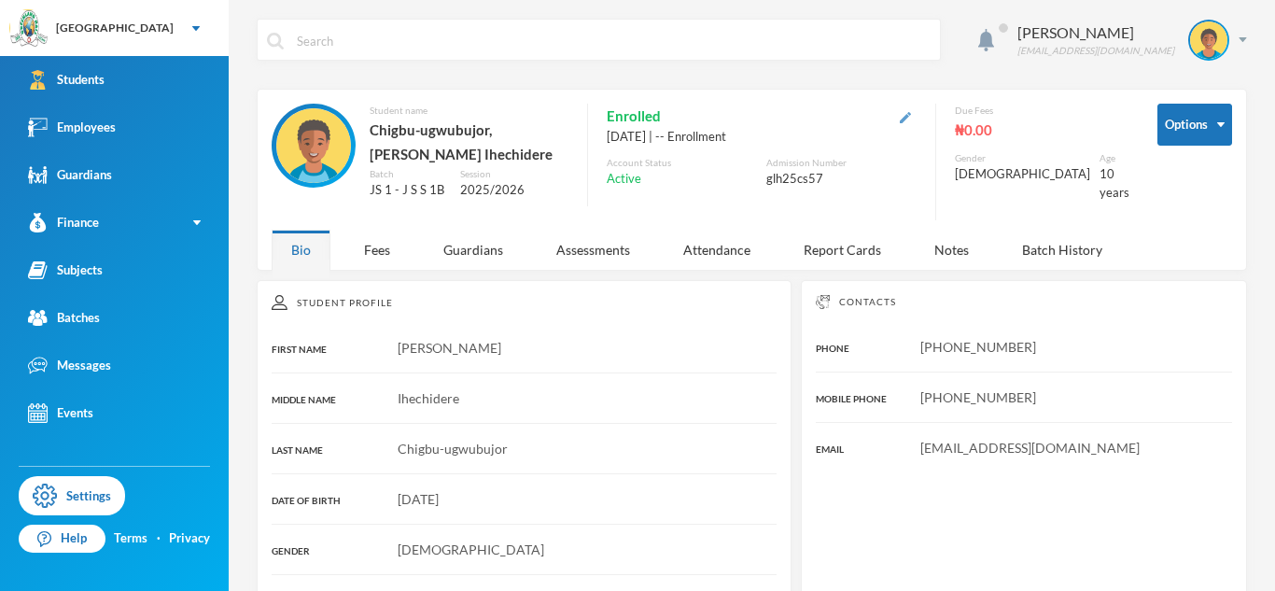
click at [911, 118] on img "button" at bounding box center [905, 117] width 11 height 11
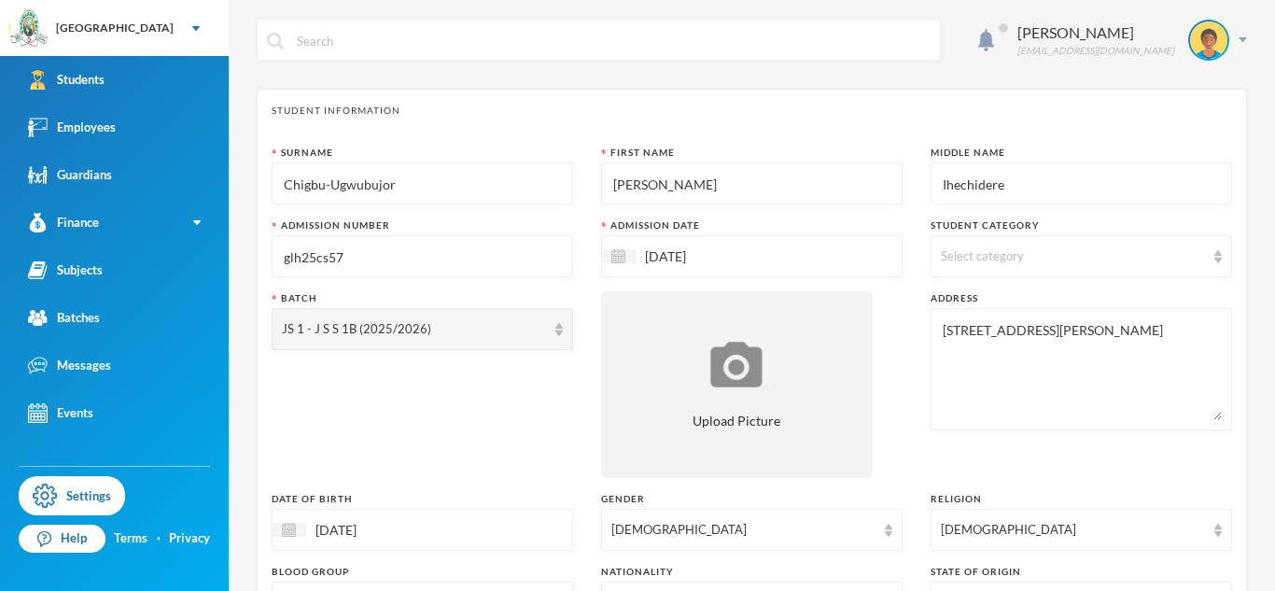
click at [328, 257] on input "glh25cs57" at bounding box center [422, 257] width 281 height 42
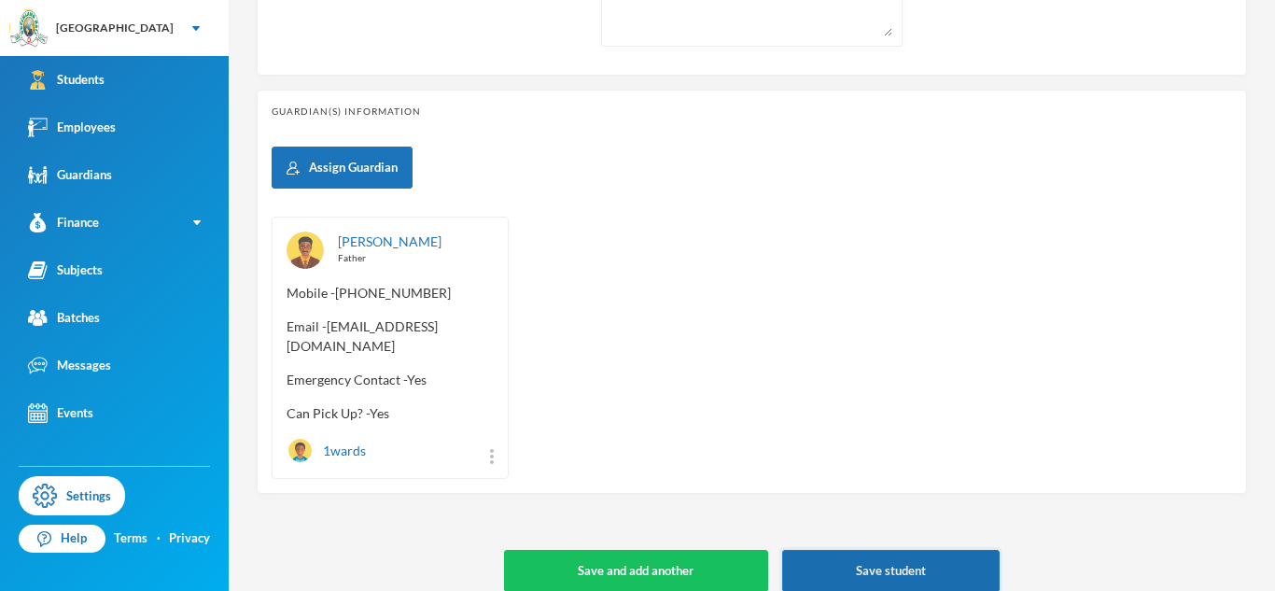
type input "glh25c57"
click at [881, 559] on button "Save student" at bounding box center [891, 571] width 218 height 42
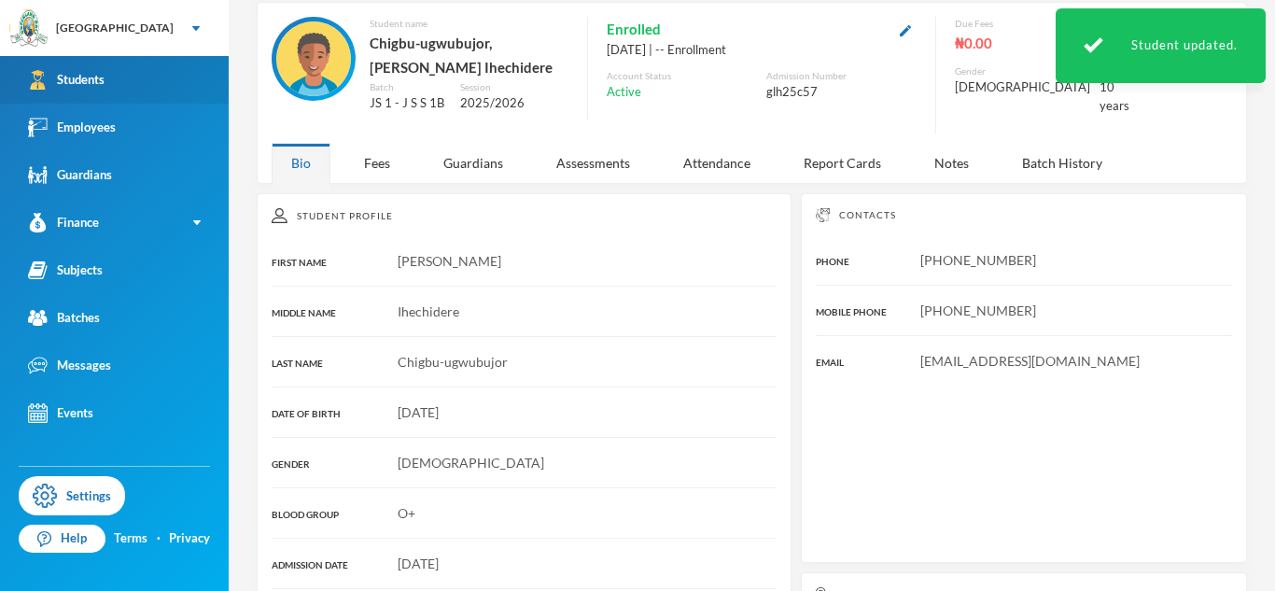
scroll to position [351, 0]
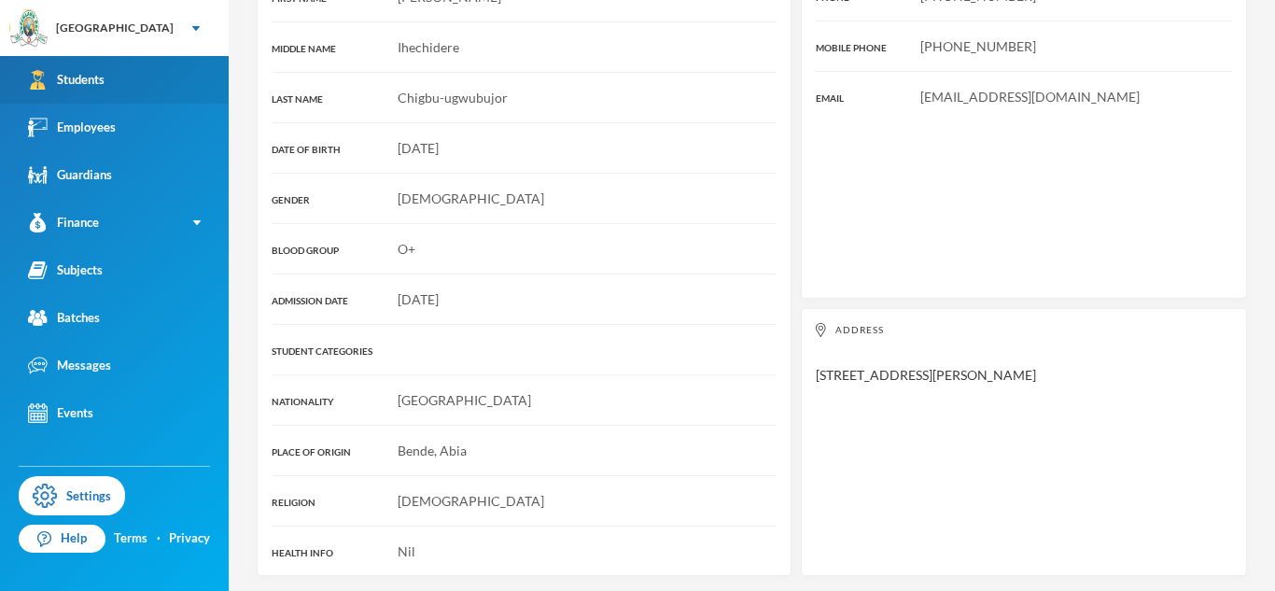
click at [102, 87] on div "Students" at bounding box center [66, 80] width 77 height 20
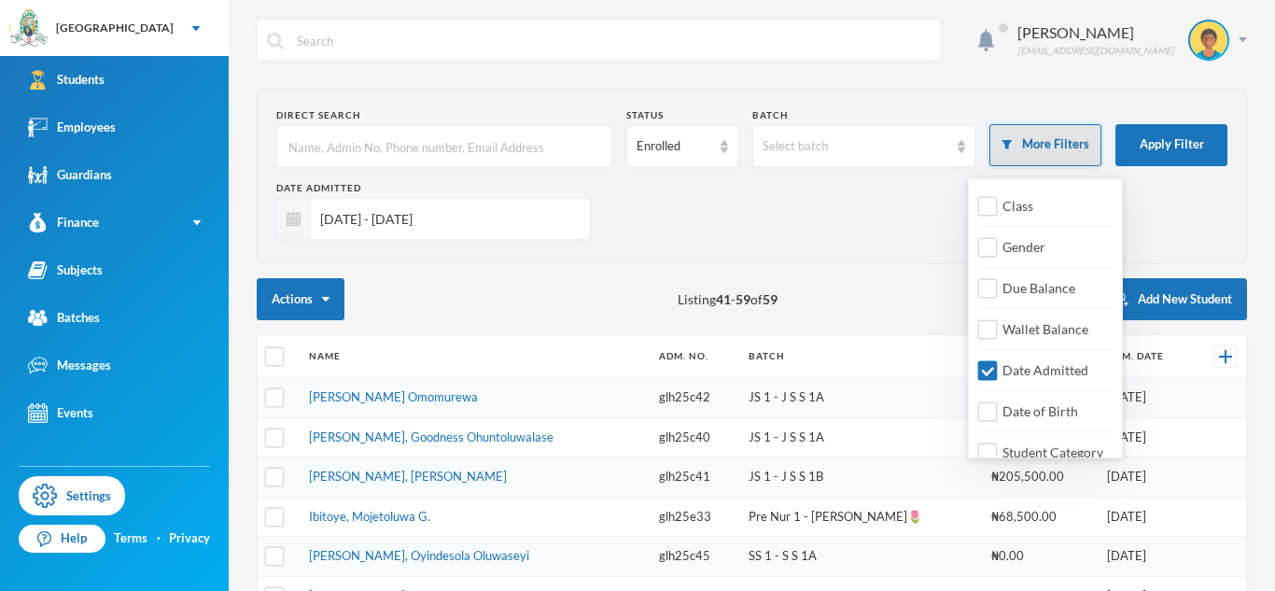
click at [1011, 150] on button "More Filters" at bounding box center [1046, 145] width 112 height 42
click at [981, 374] on input "Date Admitted" at bounding box center [988, 371] width 20 height 20
checkbox input "false"
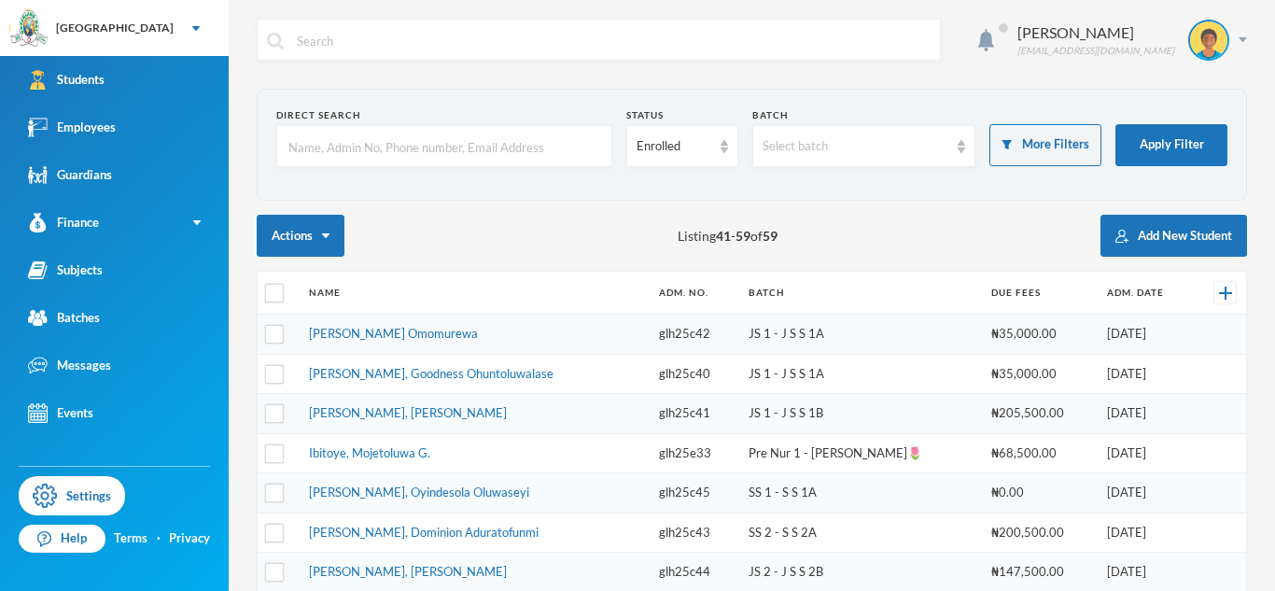
click at [555, 148] on input "text" at bounding box center [445, 147] width 316 height 42
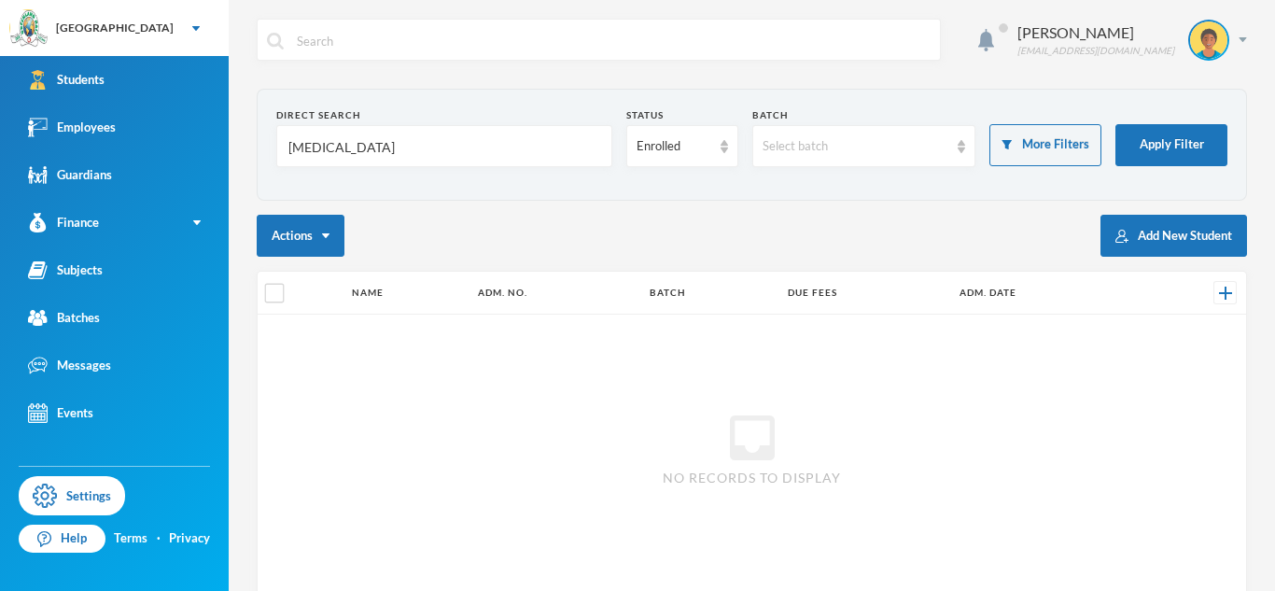
scroll to position [105, 0]
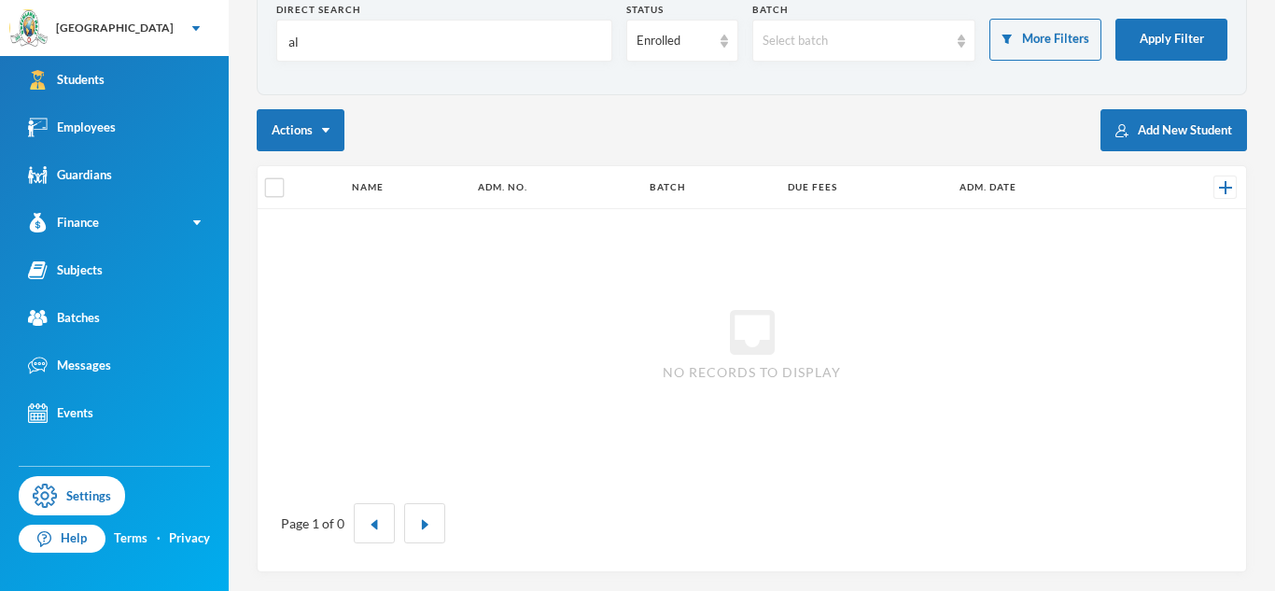
type input "a"
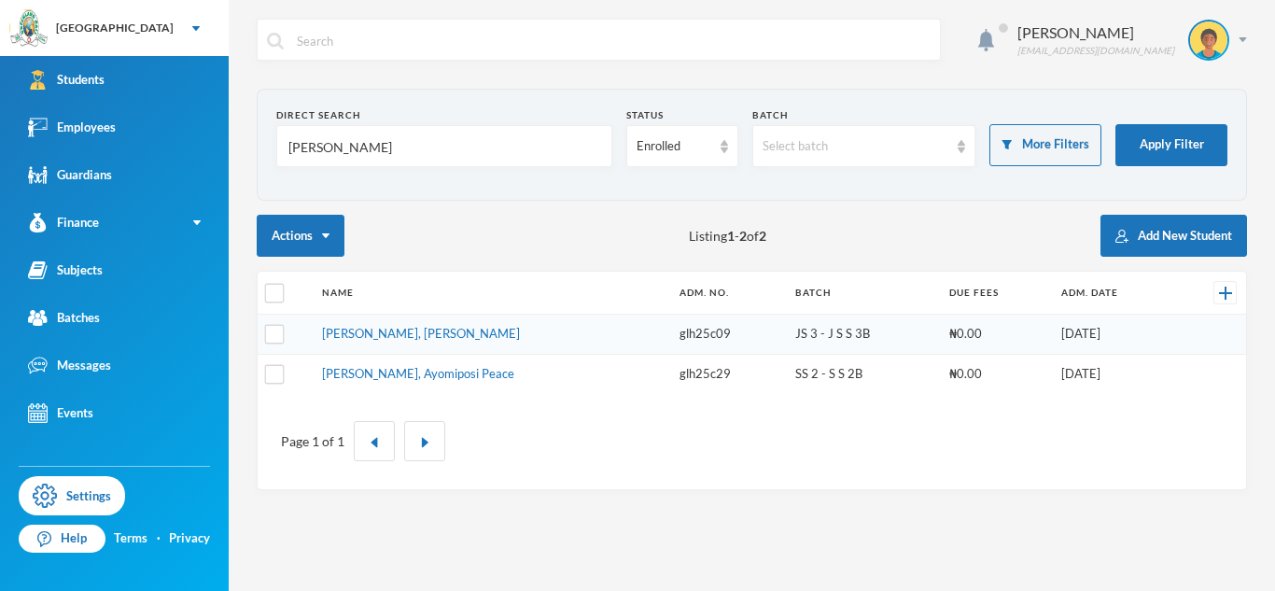
click at [296, 154] on input "[PERSON_NAME]" at bounding box center [445, 147] width 316 height 42
click at [1213, 140] on button "Apply Filter" at bounding box center [1172, 145] width 112 height 42
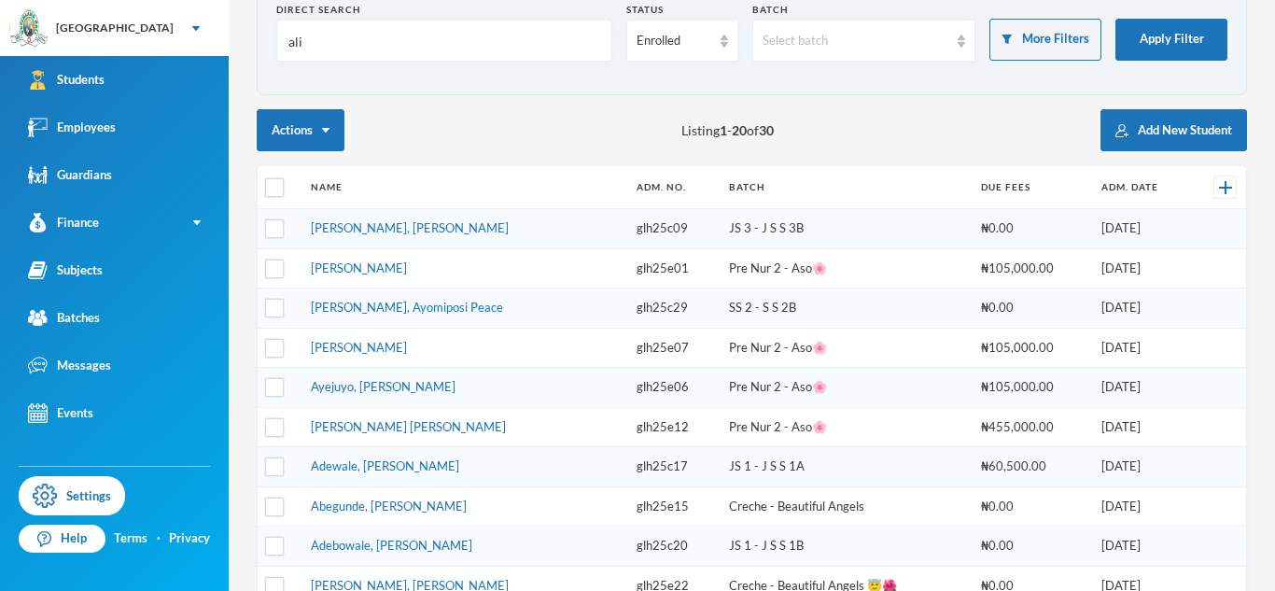
scroll to position [0, 0]
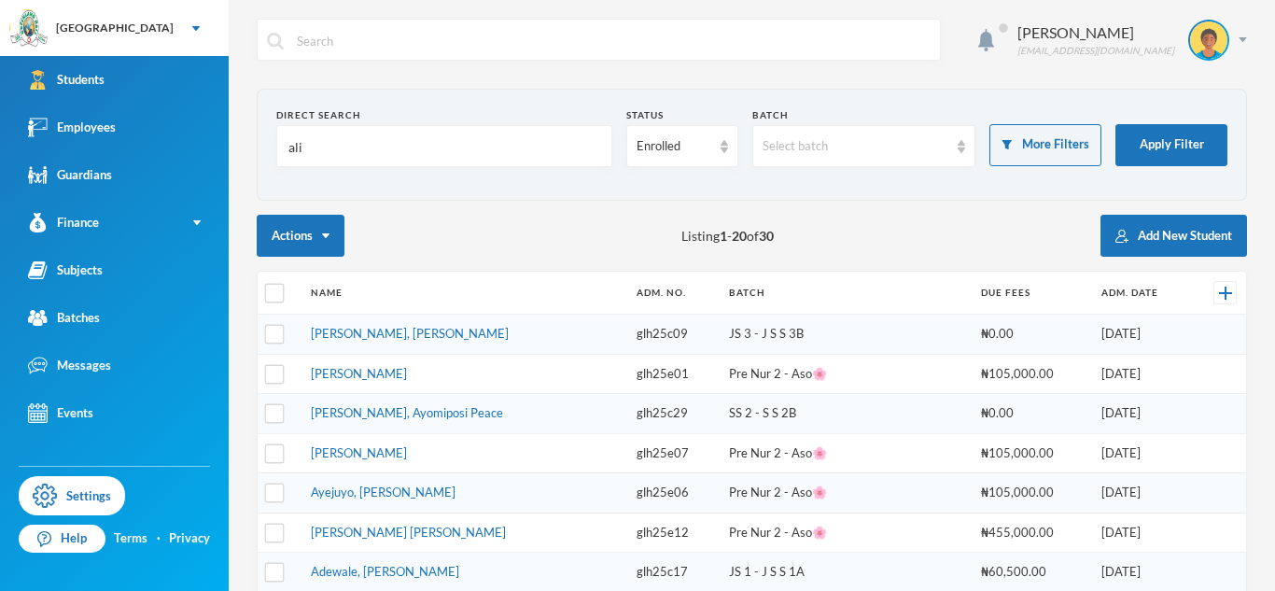
click at [338, 159] on input "ali" at bounding box center [445, 147] width 316 height 42
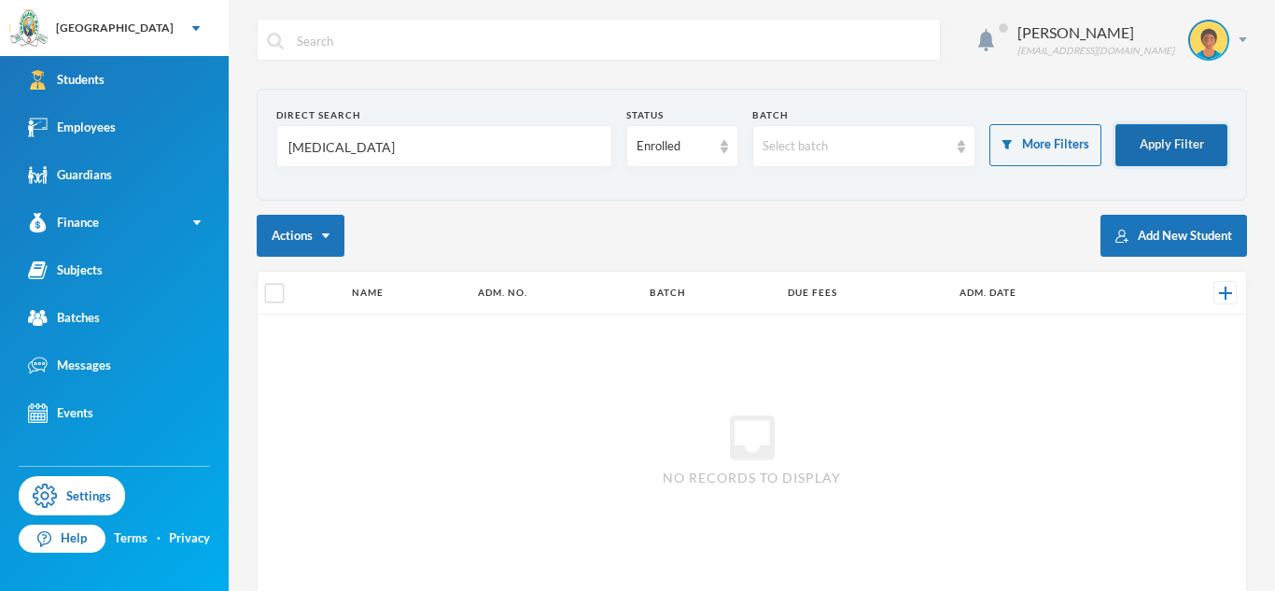
click at [1161, 156] on button "Apply Filter" at bounding box center [1172, 145] width 112 height 42
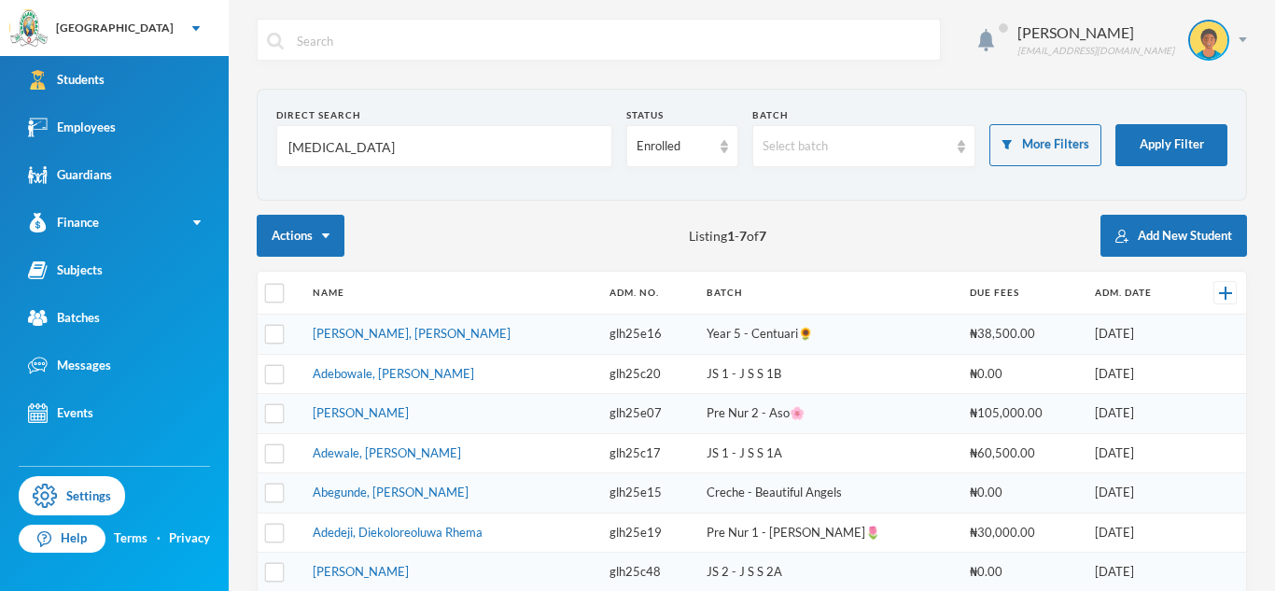
scroll to position [105, 0]
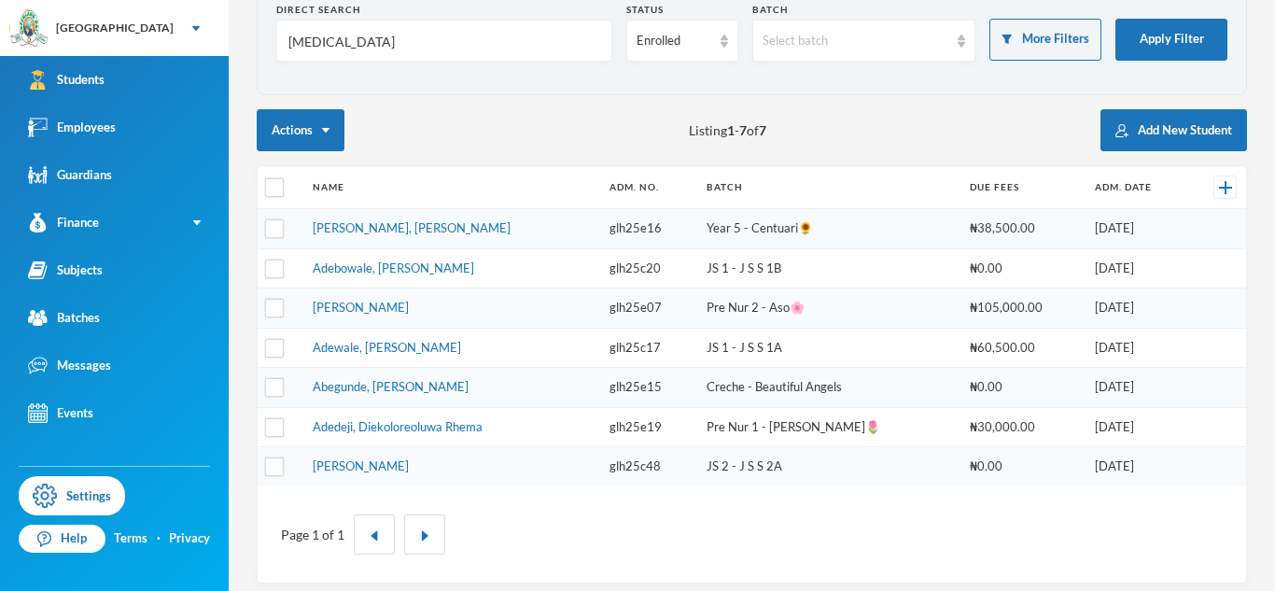
click at [295, 63] on input "[MEDICAL_DATA]" at bounding box center [445, 42] width 316 height 42
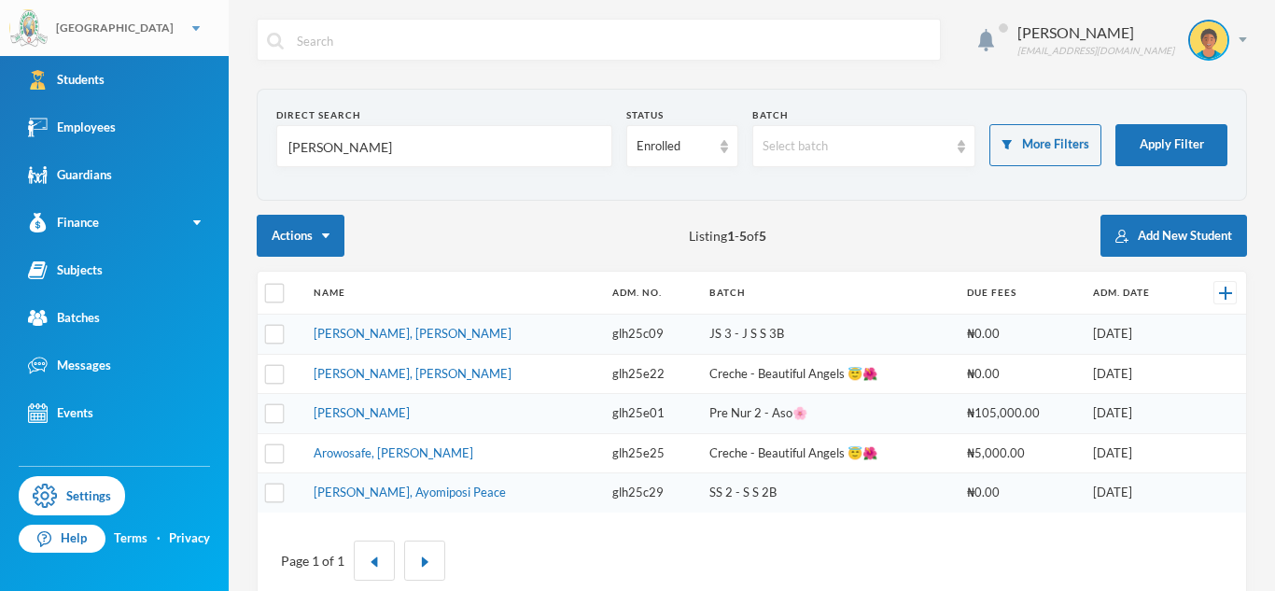
type input "[PERSON_NAME]"
click at [406, 204] on div "Direct Search [PERSON_NAME] Status Enrolled Batch Select batch More Filters App…" at bounding box center [752, 349] width 991 height 521
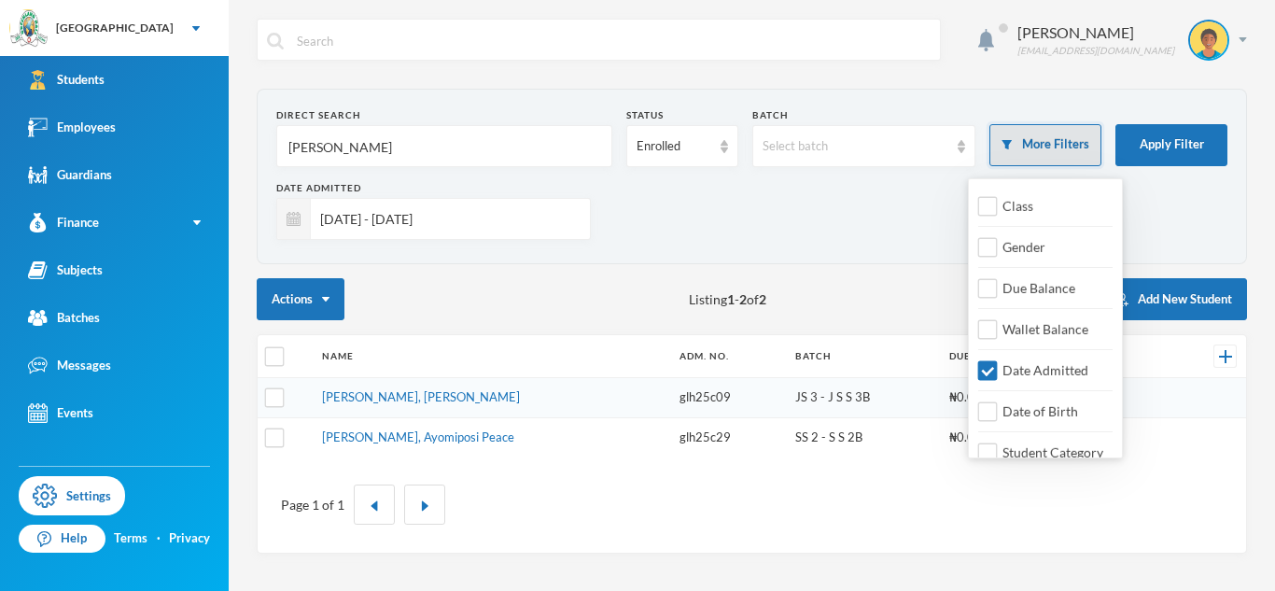
click at [1054, 140] on button "More Filters" at bounding box center [1046, 145] width 112 height 42
click at [990, 370] on input "Date Admitted" at bounding box center [988, 371] width 20 height 20
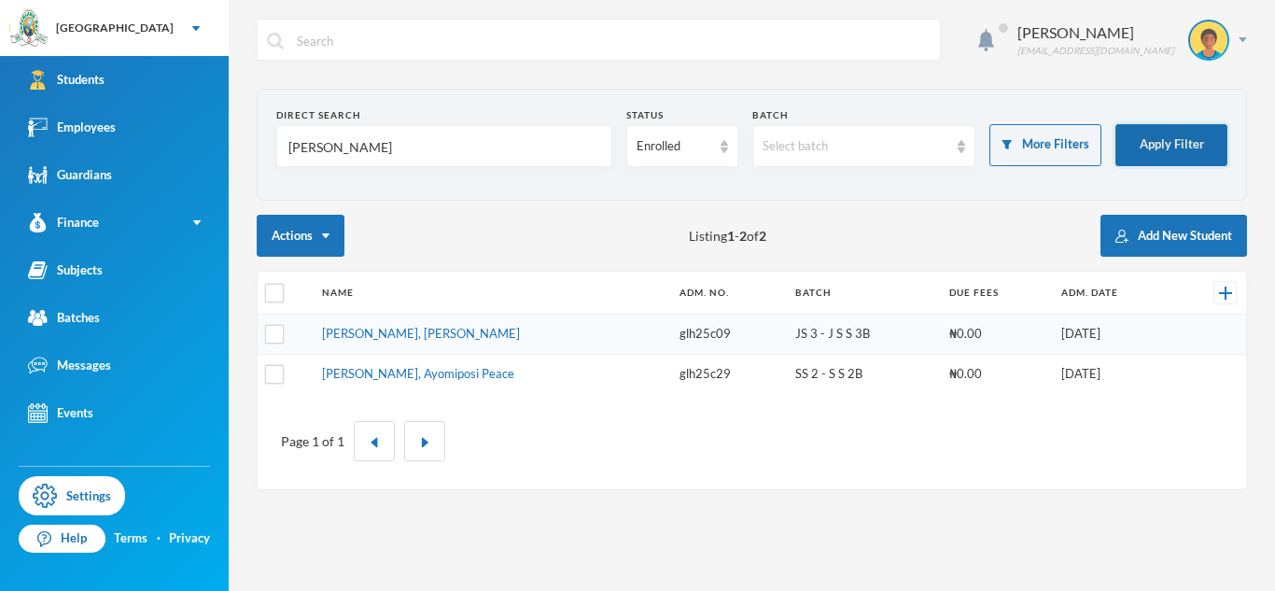
click at [1195, 141] on button "Apply Filter" at bounding box center [1172, 145] width 112 height 42
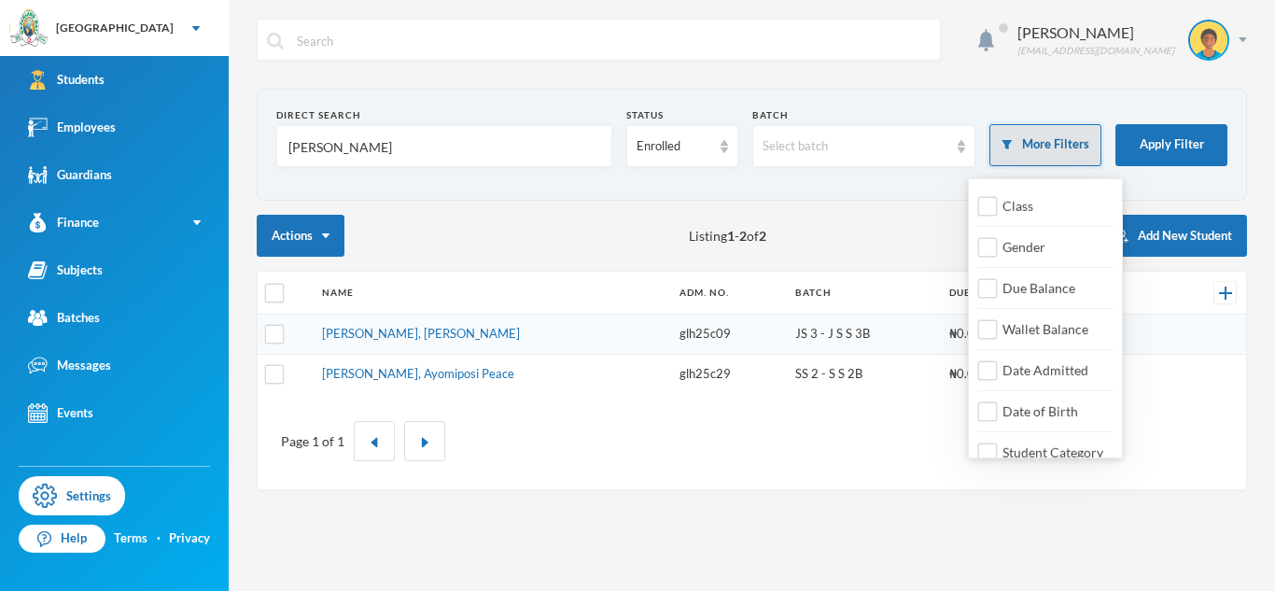
click at [1070, 146] on button "More Filters" at bounding box center [1046, 145] width 112 height 42
click at [1008, 152] on button "More Filters" at bounding box center [1046, 145] width 112 height 42
click at [993, 376] on input "Date Admitted" at bounding box center [988, 371] width 20 height 20
checkbox input "true"
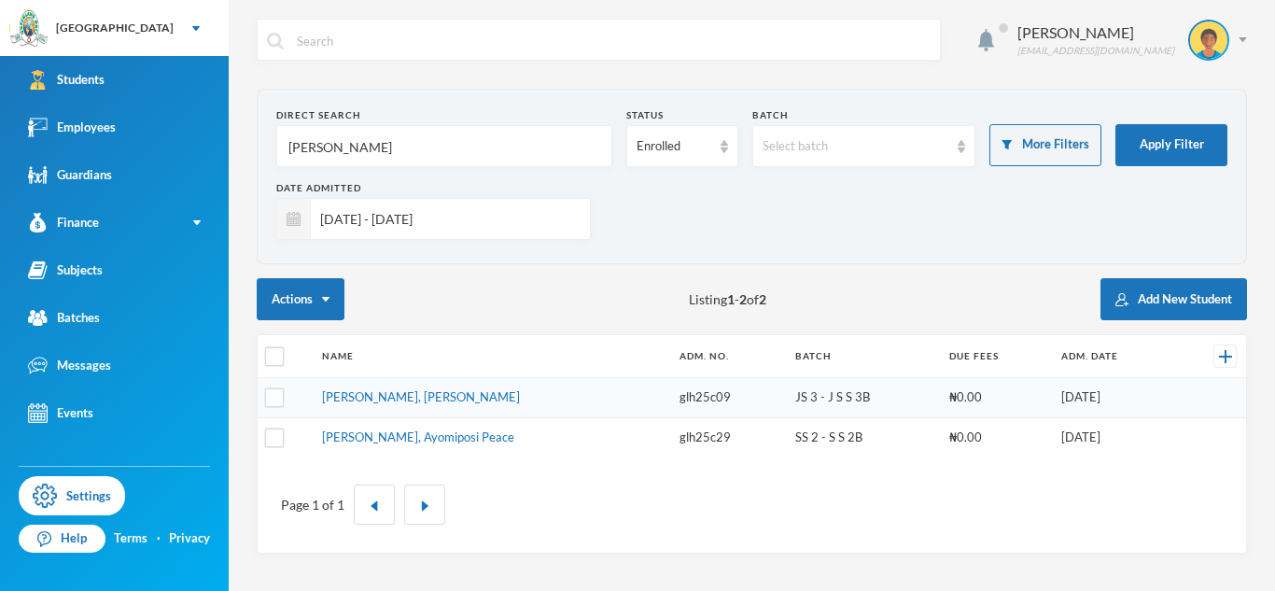
click at [585, 227] on div "[DATE] - [DATE]" at bounding box center [433, 219] width 315 height 42
click at [573, 223] on input "[DATE] - [DATE]" at bounding box center [446, 219] width 270 height 42
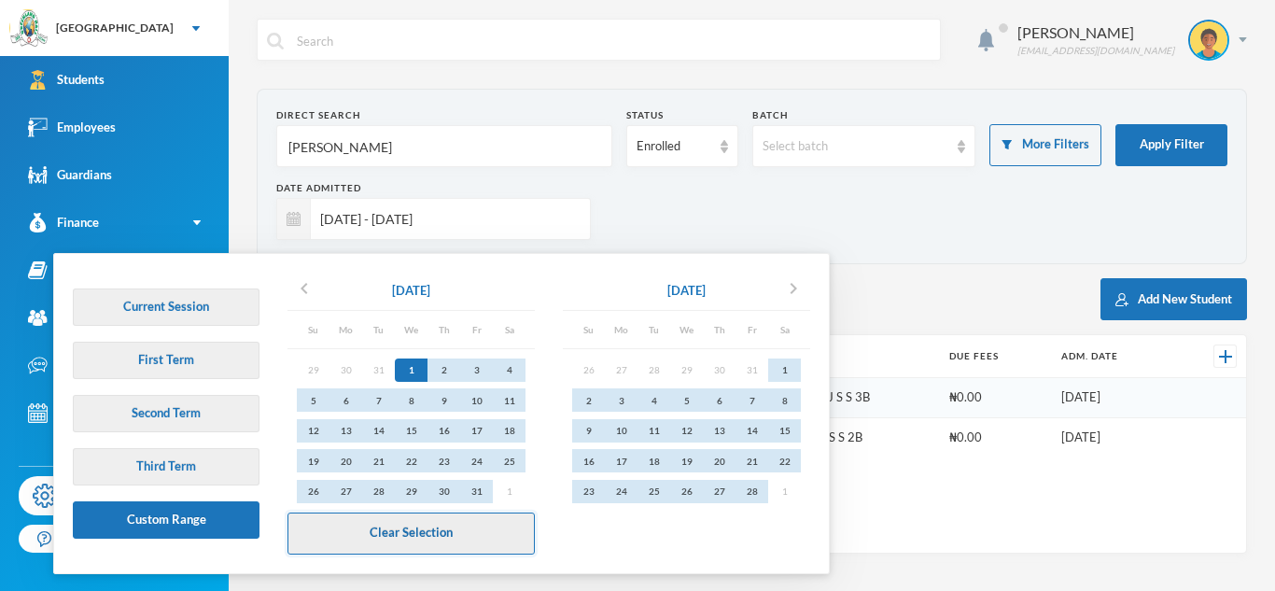
click at [396, 540] on button "Clear Selection" at bounding box center [411, 534] width 247 height 42
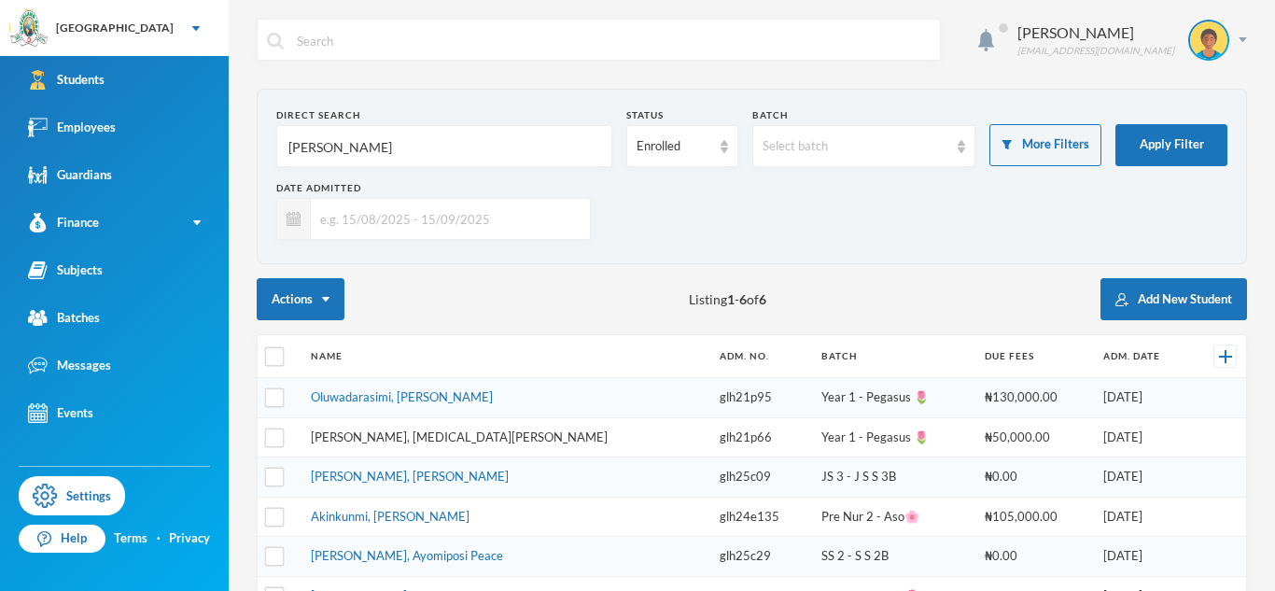
click at [392, 437] on link "[PERSON_NAME], [MEDICAL_DATA][PERSON_NAME]" at bounding box center [459, 436] width 297 height 15
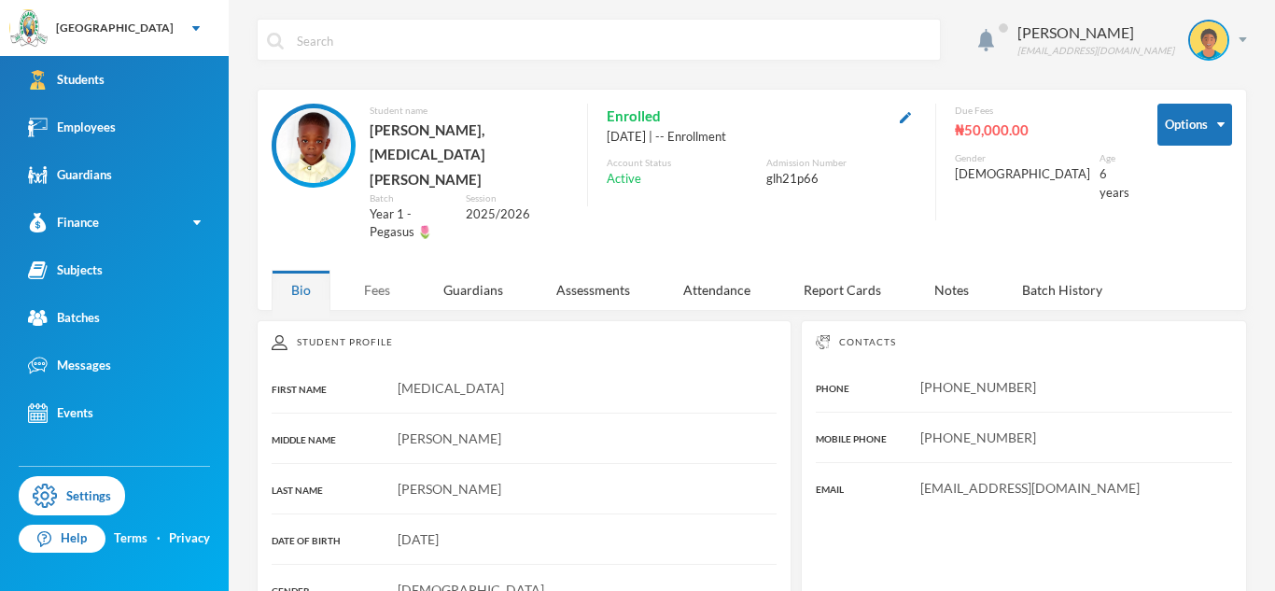
click at [394, 270] on div "Fees" at bounding box center [376, 290] width 65 height 40
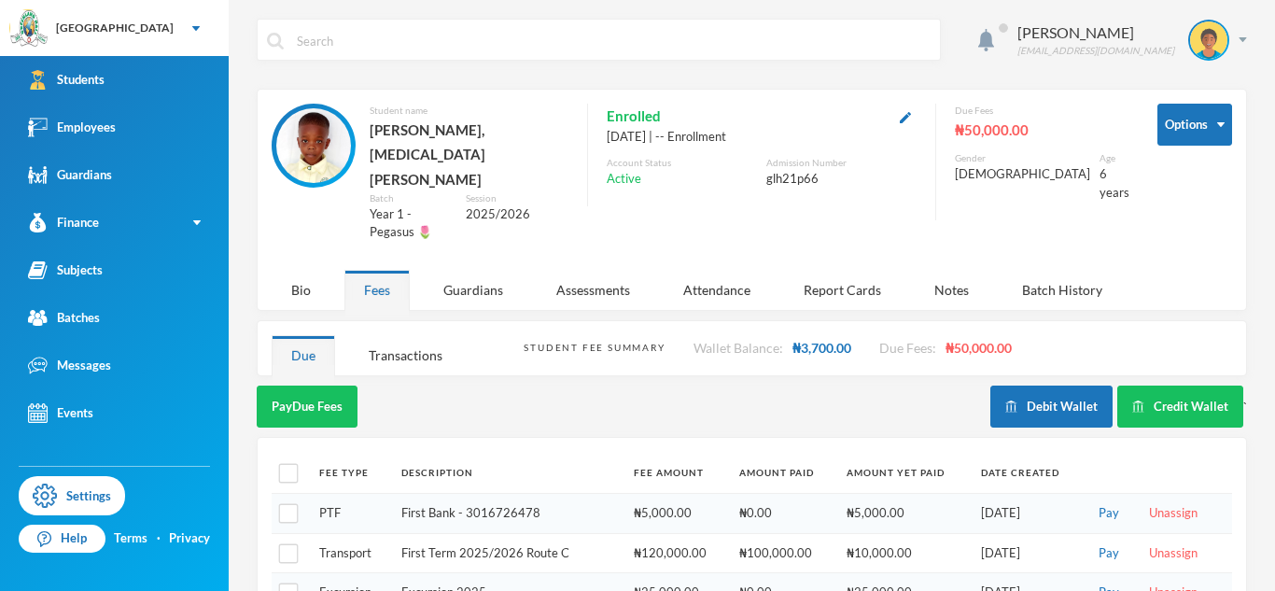
scroll to position [41, 0]
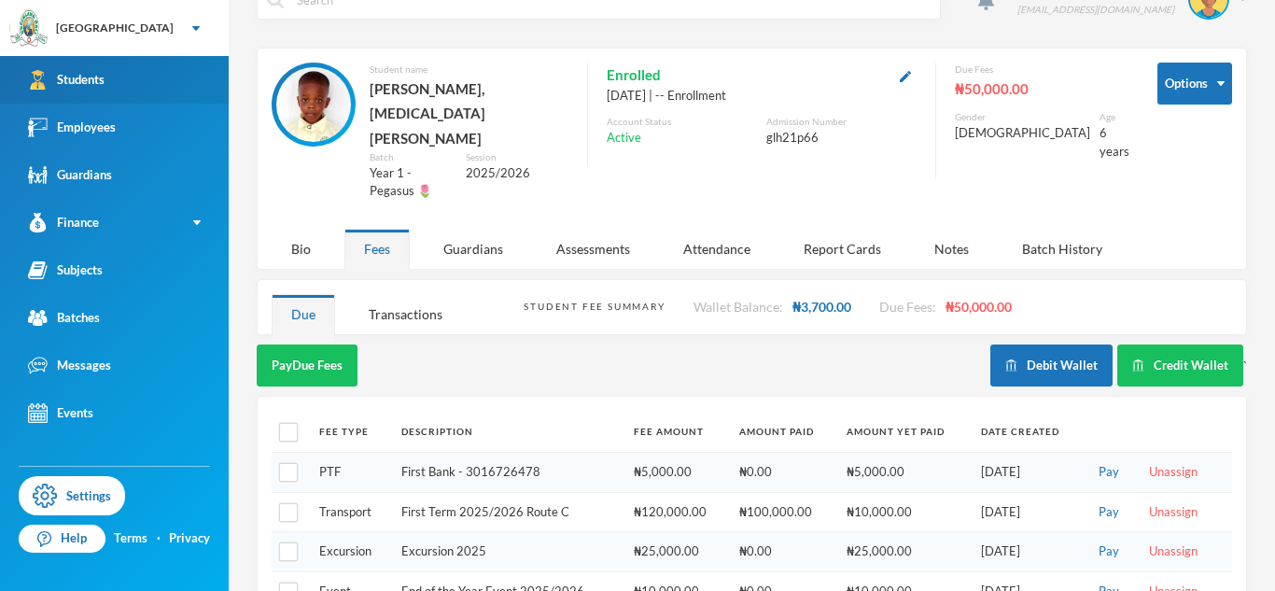
click at [120, 96] on link "Students" at bounding box center [114, 80] width 229 height 48
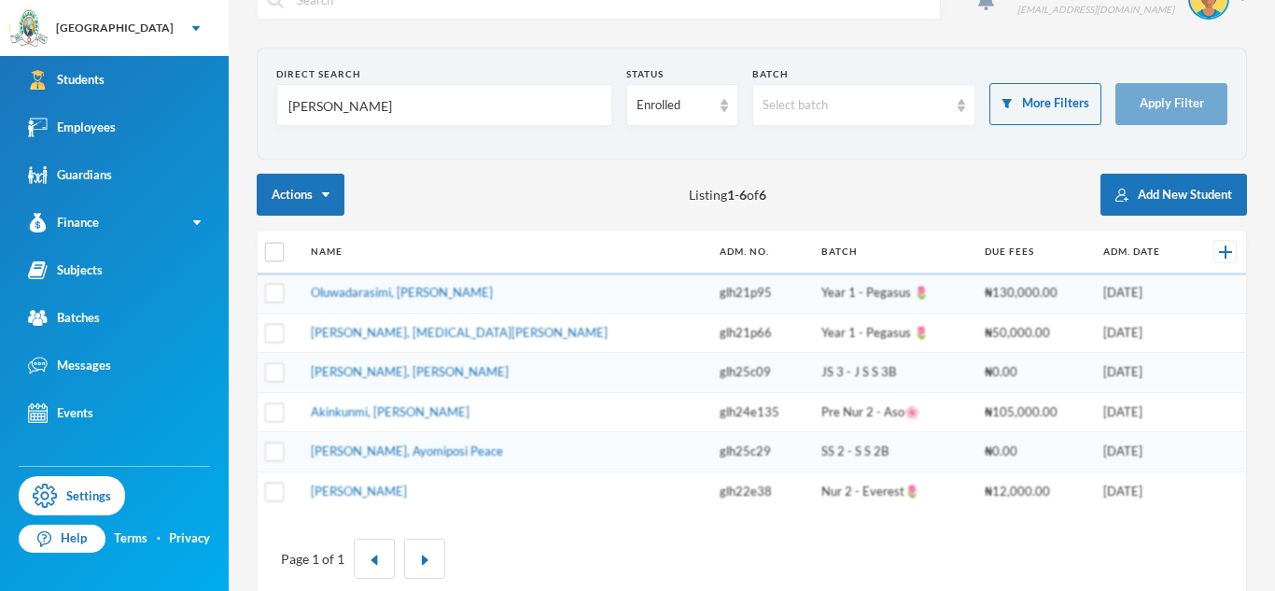
click at [310, 111] on input "[PERSON_NAME]" at bounding box center [445, 106] width 316 height 42
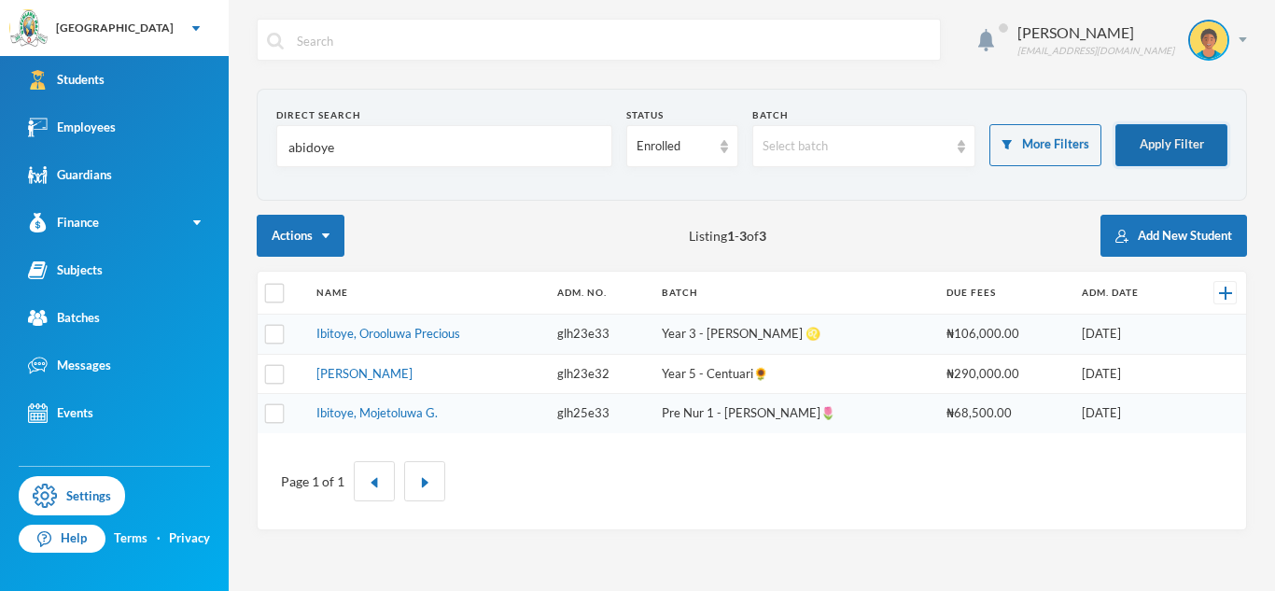
type input "abidoye"
click at [1188, 148] on button "Apply Filter" at bounding box center [1172, 145] width 112 height 42
click at [309, 147] on input "abidoye" at bounding box center [445, 147] width 316 height 42
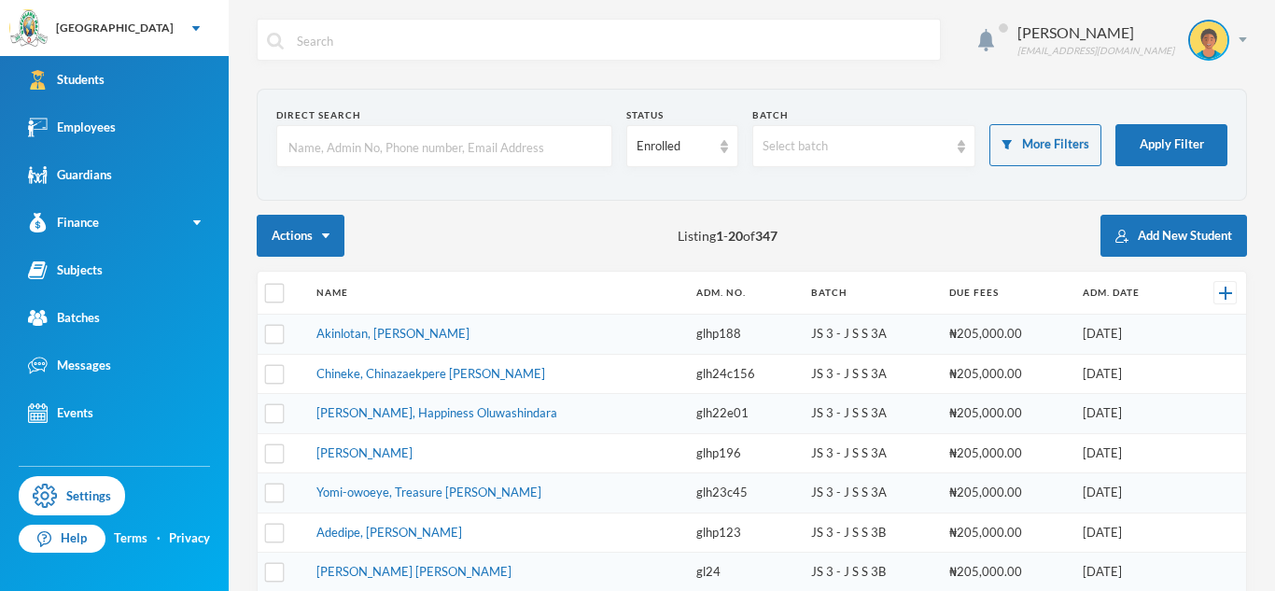
click at [350, 153] on input "text" at bounding box center [445, 147] width 316 height 42
type input "atologun"
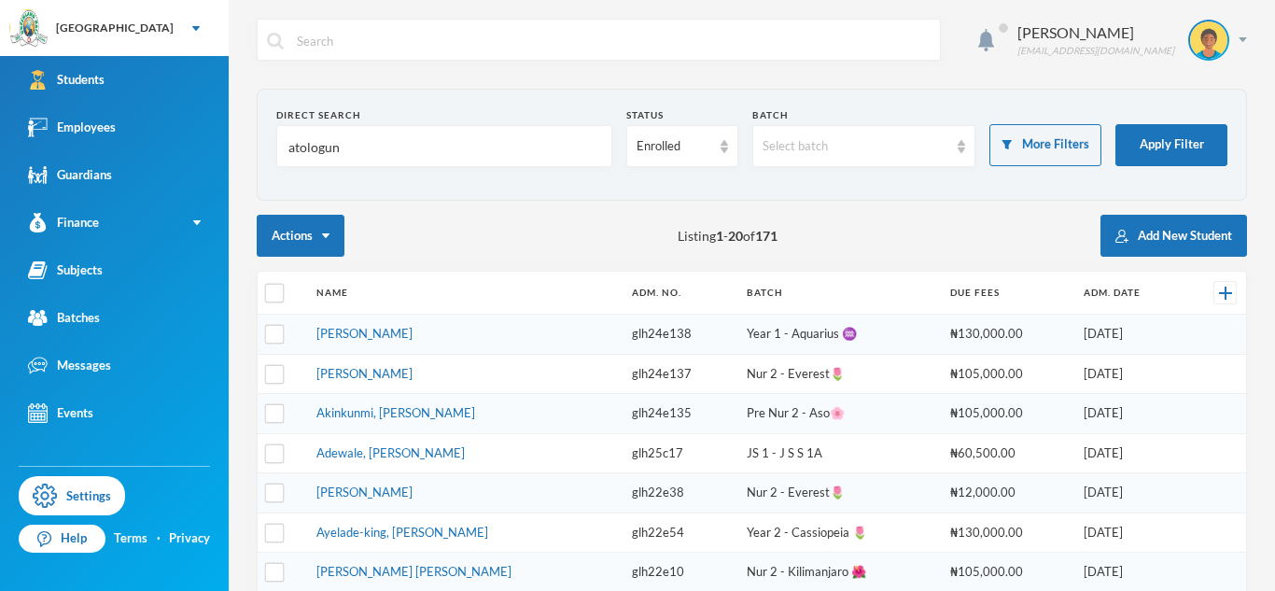
click at [405, 333] on link "[PERSON_NAME]" at bounding box center [364, 333] width 96 height 15
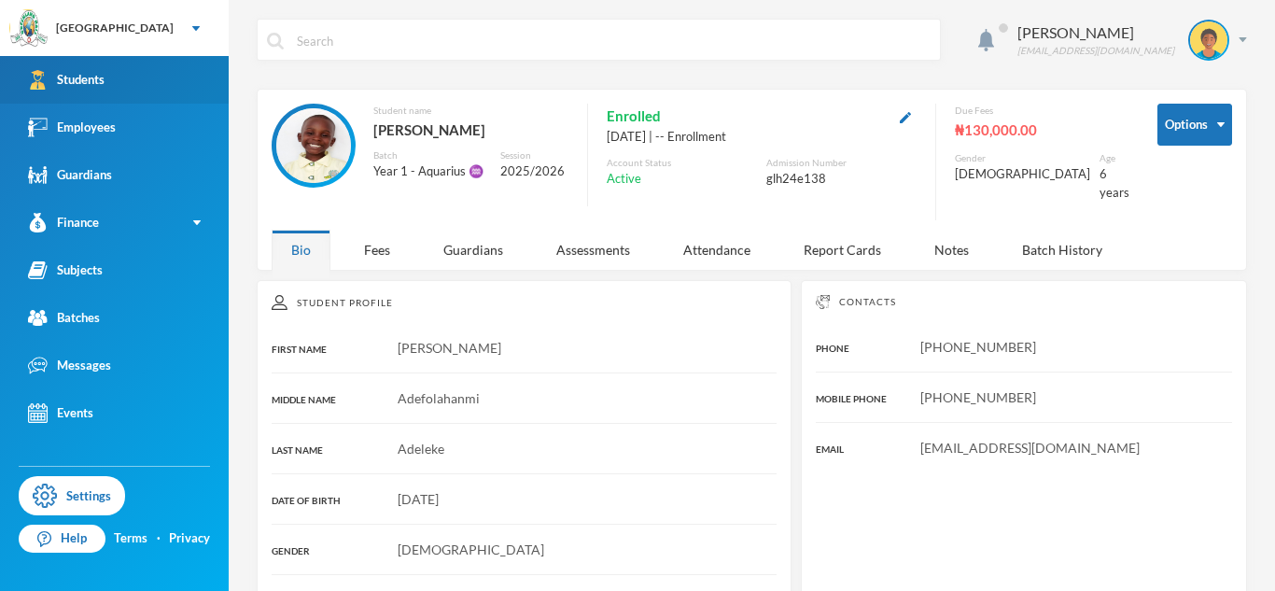
click at [185, 76] on link "Students" at bounding box center [114, 80] width 229 height 48
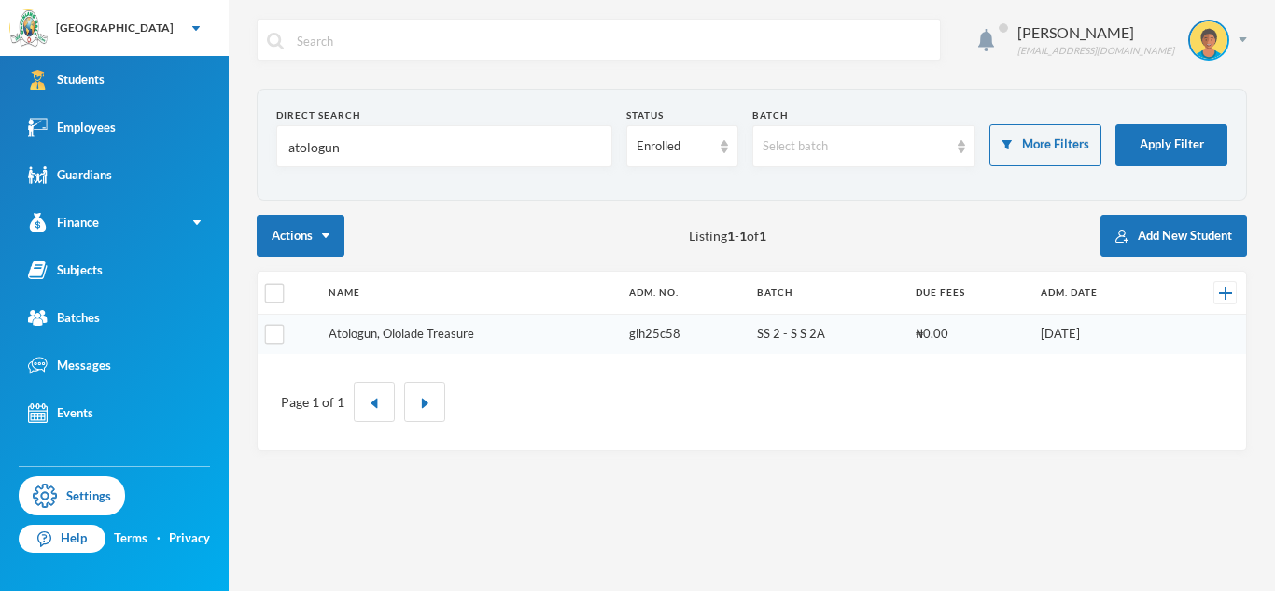
click at [435, 328] on link "Atologun, Ololade Treasure" at bounding box center [402, 333] width 146 height 15
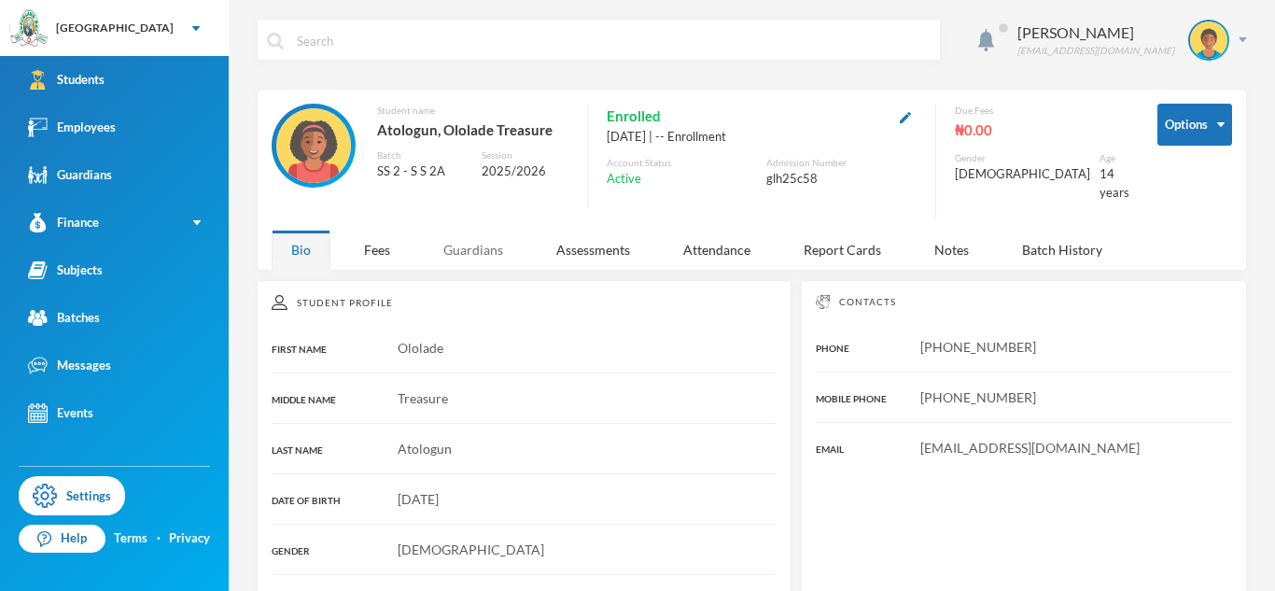
click at [463, 235] on div "Guardians" at bounding box center [473, 250] width 99 height 40
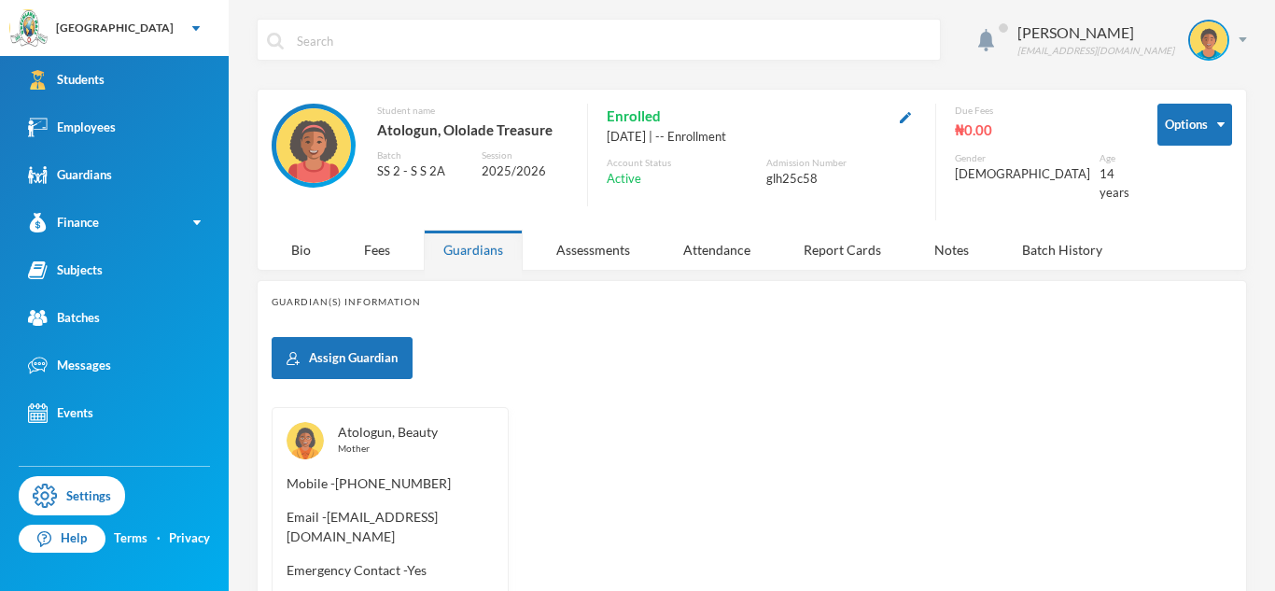
click at [413, 424] on link "Atologun, Beauty" at bounding box center [388, 432] width 100 height 16
